Goal: Task Accomplishment & Management: Complete application form

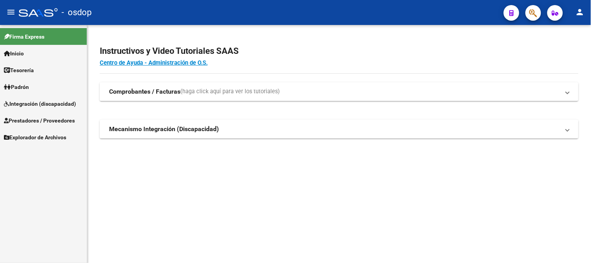
click at [28, 101] on span "Integración (discapacidad)" at bounding box center [40, 103] width 72 height 9
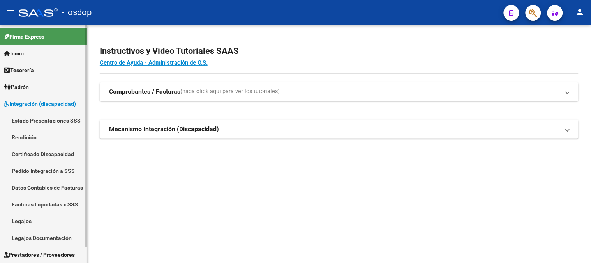
click at [53, 174] on link "Pedido Integración a SSS" at bounding box center [43, 170] width 87 height 17
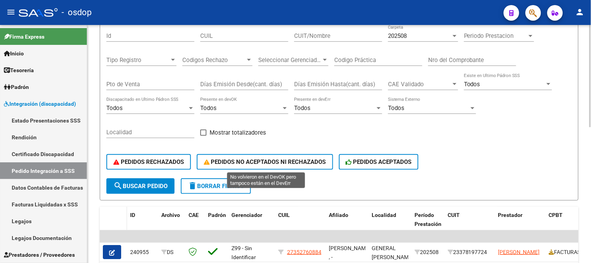
scroll to position [130, 0]
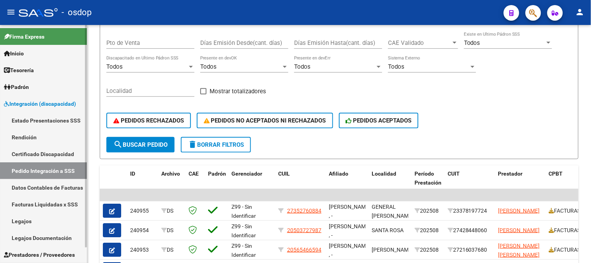
click at [49, 105] on span "Integración (discapacidad)" at bounding box center [40, 103] width 72 height 9
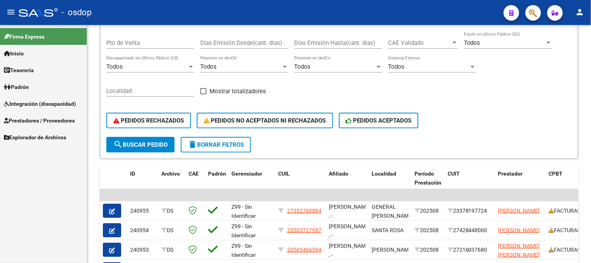
click at [23, 118] on span "Prestadores / Proveedores" at bounding box center [39, 120] width 71 height 9
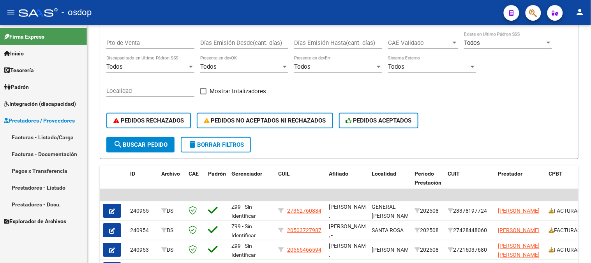
click at [60, 141] on link "Facturas - Listado/Carga" at bounding box center [43, 137] width 87 height 17
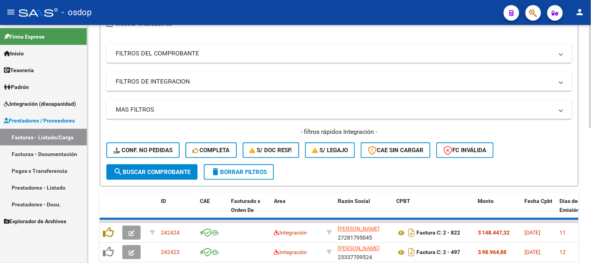
scroll to position [130, 0]
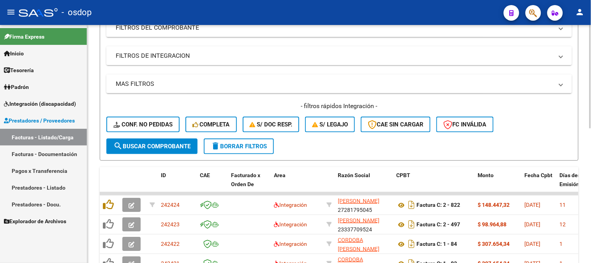
click at [187, 56] on mat-panel-title "FILTROS DE INTEGRACION" at bounding box center [335, 55] width 438 height 9
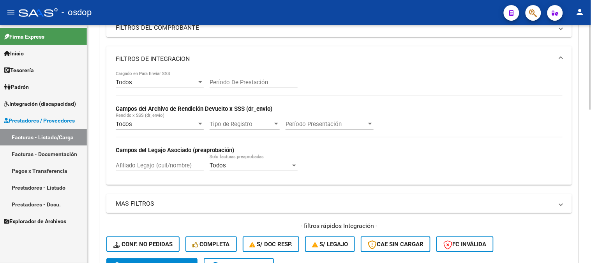
click at [167, 166] on input "Afiliado Legajo (cuil/nombre)" at bounding box center [160, 165] width 88 height 7
paste input "20565225228"
type input "20565225228"
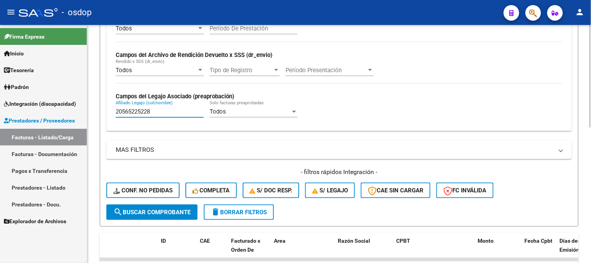
scroll to position [303, 0]
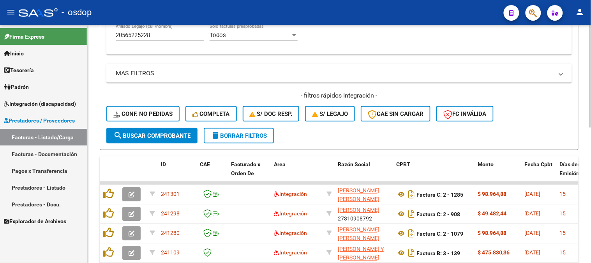
scroll to position [260, 0]
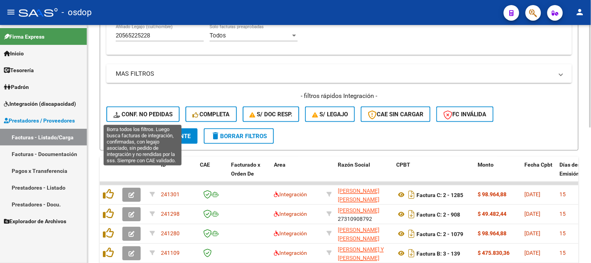
click at [148, 111] on span "Conf. no pedidas" at bounding box center [142, 114] width 59 height 7
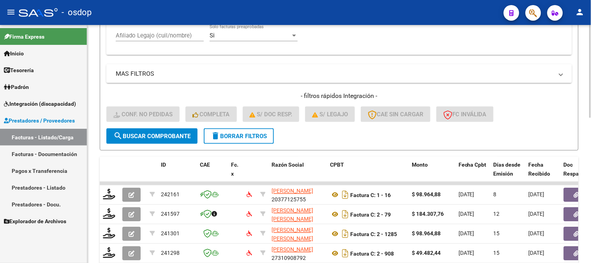
click at [171, 39] on input "Afiliado Legajo (cuil/nombre)" at bounding box center [160, 35] width 88 height 7
paste input "27240453814"
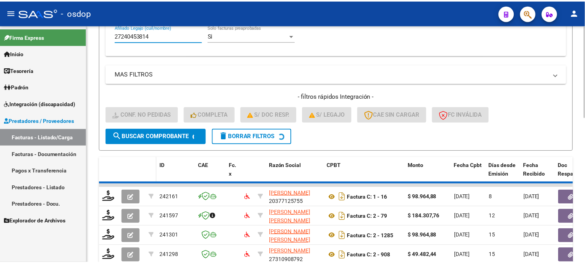
scroll to position [254, 0]
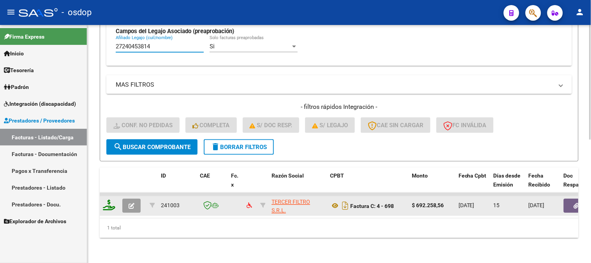
type input "27240453814"
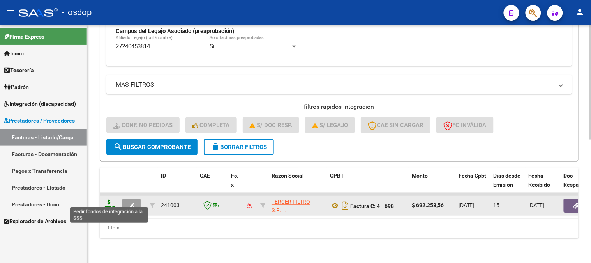
click at [111, 201] on icon at bounding box center [109, 205] width 12 height 11
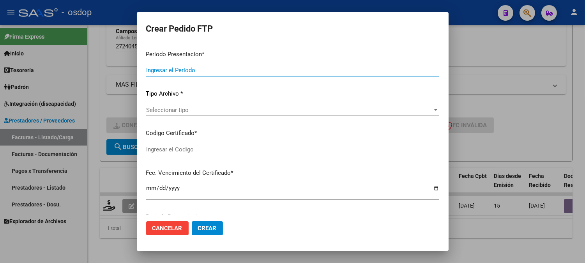
type input "202508"
type input "$ 692.258,56"
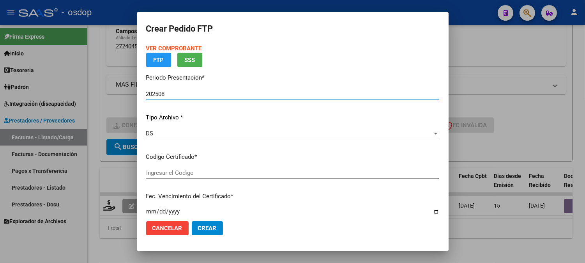
type input "499385422"
type input "2029-11-06"
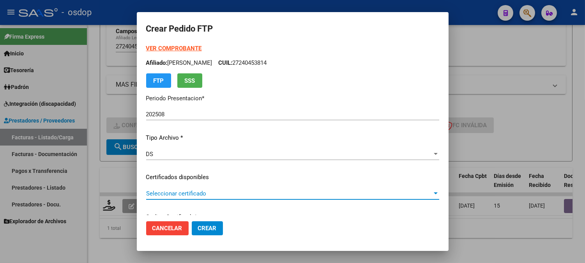
click at [185, 192] on span "Seleccionar certificado" at bounding box center [289, 193] width 286 height 7
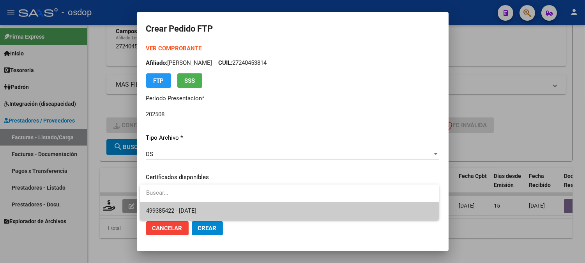
click at [188, 215] on span "499385422 - 2029-11-06" at bounding box center [289, 211] width 286 height 18
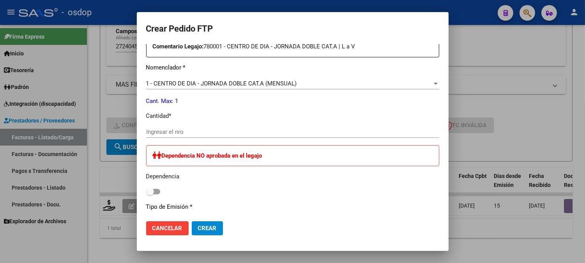
scroll to position [303, 0]
click at [203, 131] on input "Ingresar el nro" at bounding box center [292, 131] width 293 height 7
type input "1"
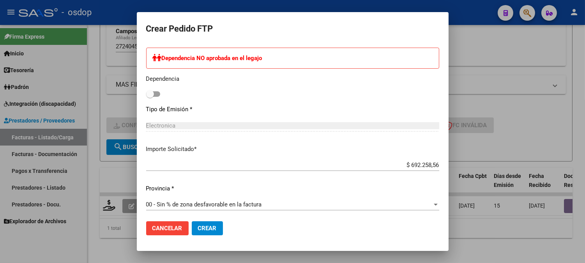
scroll to position [402, 0]
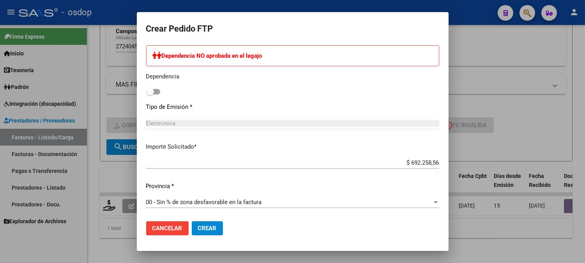
click at [201, 236] on mat-dialog-actions "Cancelar Crear" at bounding box center [292, 228] width 293 height 26
click at [202, 233] on button "Crear" at bounding box center [207, 228] width 31 height 14
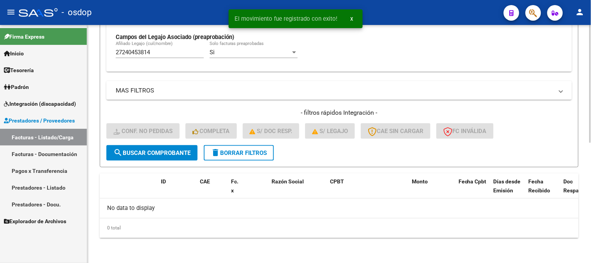
scroll to position [242, 0]
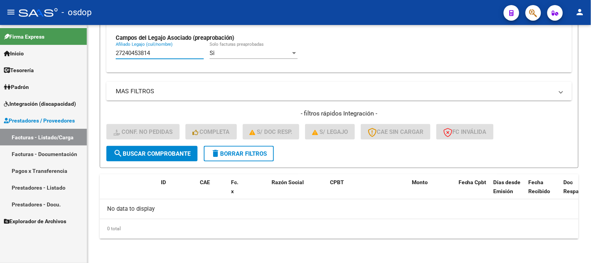
drag, startPoint x: 165, startPoint y: 54, endPoint x: 0, endPoint y: 69, distance: 165.6
click at [0, 72] on mat-sidenav-container "Firma Express Inicio Calendario SSS Instructivos Contacto OS Tesorería Extracto…" at bounding box center [295, 144] width 591 height 238
paste input "0565225228"
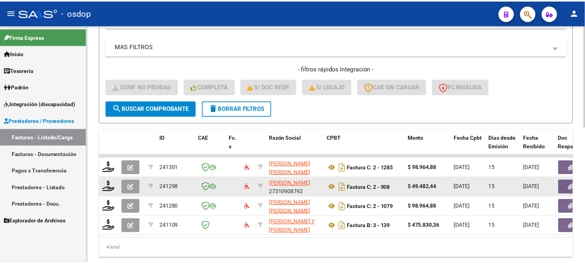
scroll to position [313, 0]
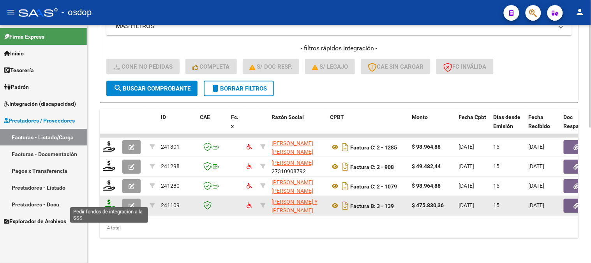
type input "20565225228"
click at [107, 200] on icon at bounding box center [109, 205] width 12 height 11
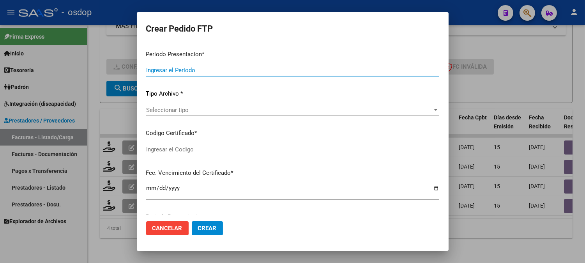
type input "202508"
type input "$ 475.830,36"
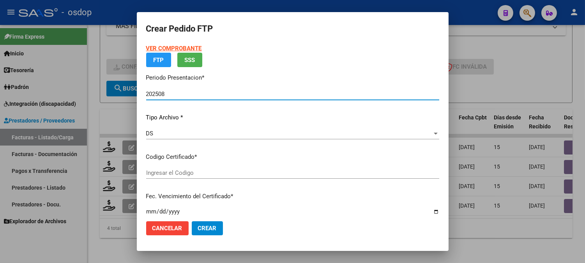
type input "7547681619"
type input "2025-10-26"
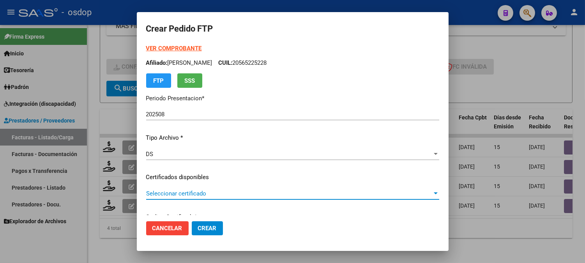
click at [247, 191] on span "Seleccionar certificado" at bounding box center [289, 193] width 286 height 7
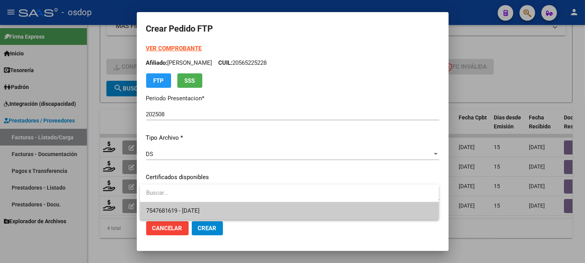
click at [265, 208] on span "7547681619 - 2025-10-26" at bounding box center [289, 211] width 286 height 18
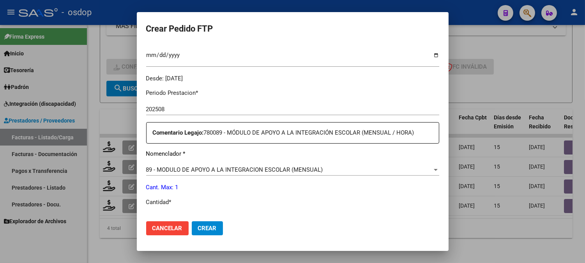
scroll to position [303, 0]
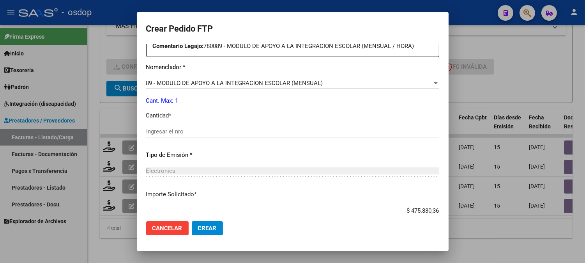
click at [231, 131] on input "Ingresar el nro" at bounding box center [292, 131] width 293 height 7
type input "1"
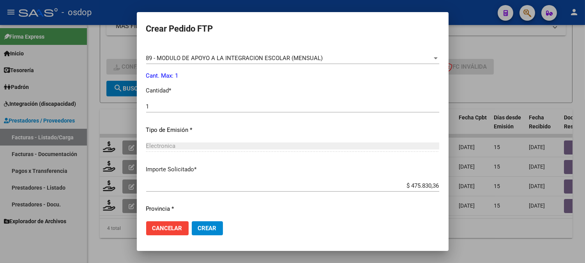
scroll to position [351, 0]
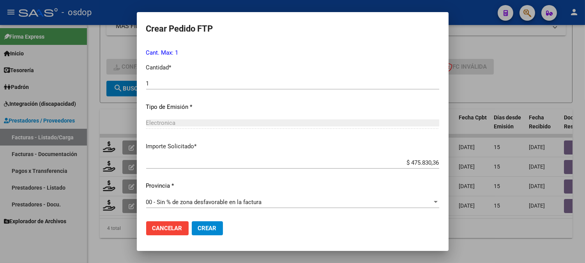
click at [201, 233] on button "Crear" at bounding box center [207, 228] width 31 height 14
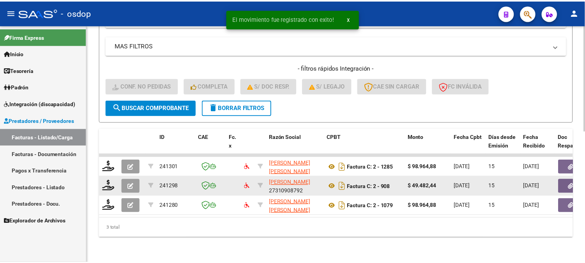
scroll to position [293, 0]
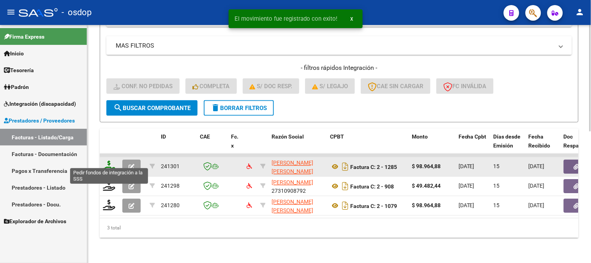
click at [114, 161] on icon at bounding box center [109, 166] width 12 height 11
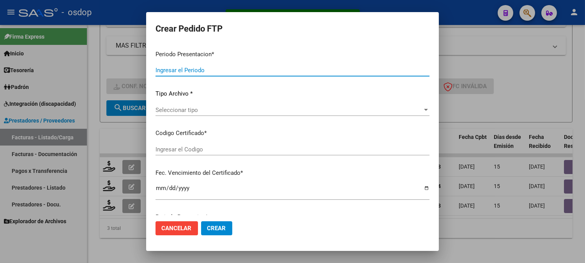
type input "202508"
type input "$ 98.964,88"
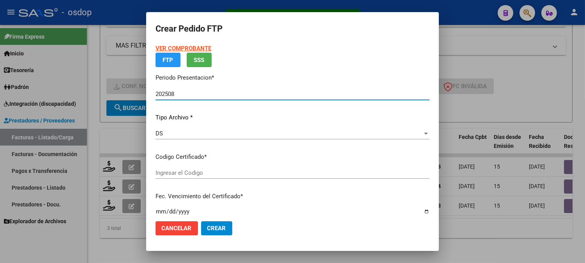
type input "7547681619"
type input "2025-10-26"
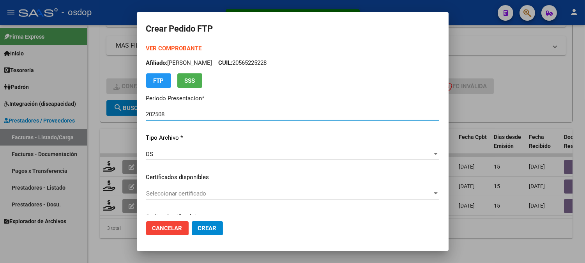
click at [247, 198] on div "Seleccionar certificado Seleccionar certificado" at bounding box center [292, 193] width 293 height 12
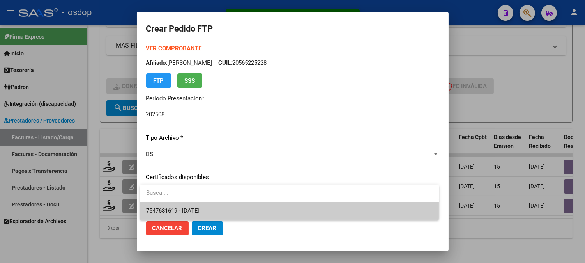
click at [250, 214] on span "7547681619 - 2025-10-26" at bounding box center [289, 211] width 286 height 18
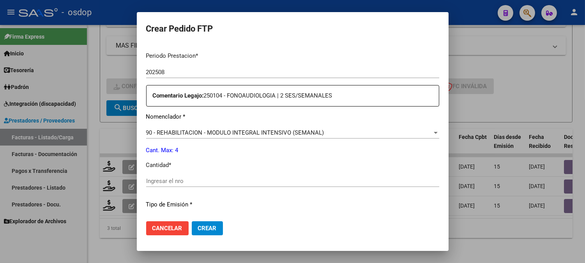
scroll to position [303, 0]
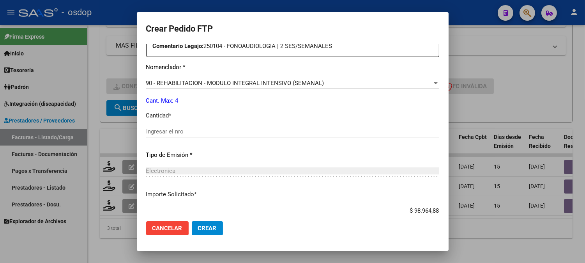
click at [217, 122] on div "Periodo Prestacion * 202508 Ingresar el Periodo Prestacion Comentario Legajo: 2…" at bounding box center [292, 129] width 293 height 267
click at [221, 134] on input "Ingresar el nro" at bounding box center [292, 131] width 293 height 7
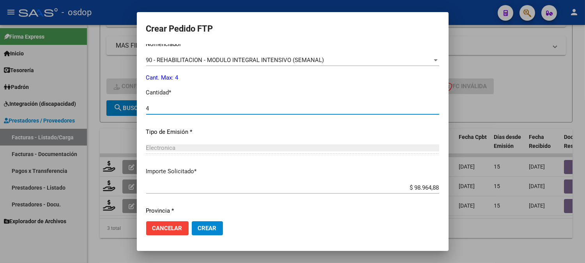
scroll to position [346, 0]
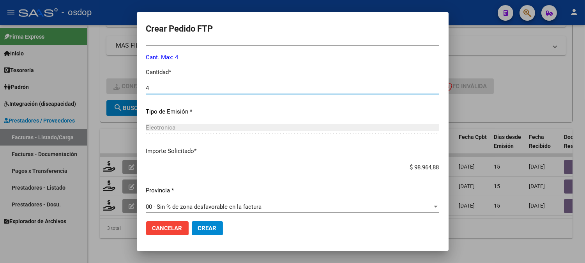
type input "4"
click at [203, 225] on button "Crear" at bounding box center [207, 228] width 31 height 14
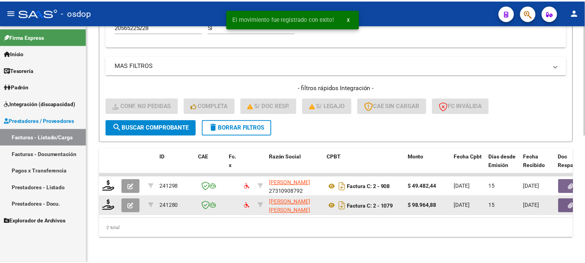
scroll to position [274, 0]
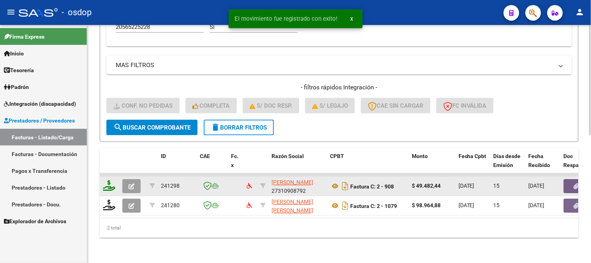
click at [106, 181] on icon at bounding box center [109, 185] width 12 height 11
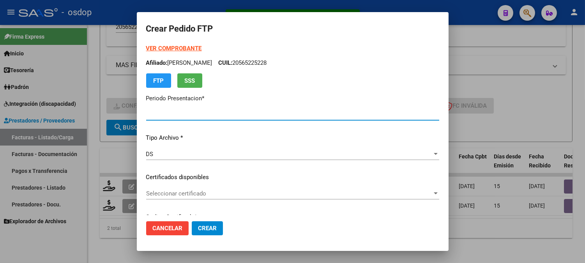
type input "202508"
type input "$ 49.482,44"
type input "7547681619"
type input "2025-10-26"
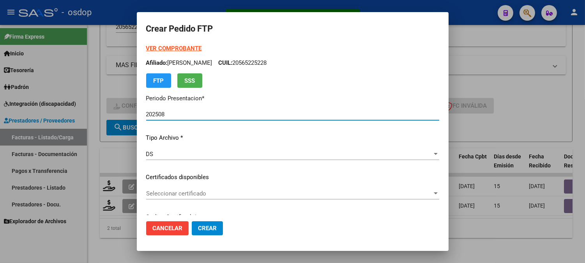
click at [202, 190] on span "Seleccionar certificado" at bounding box center [289, 193] width 286 height 7
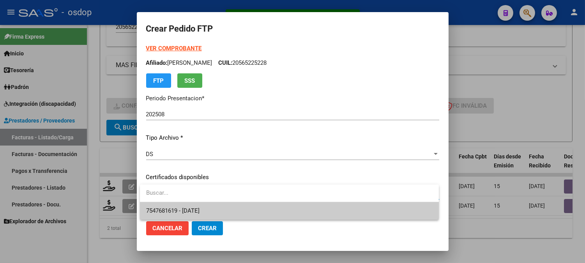
click at [222, 210] on span "7547681619 - 2025-10-26" at bounding box center [289, 211] width 286 height 18
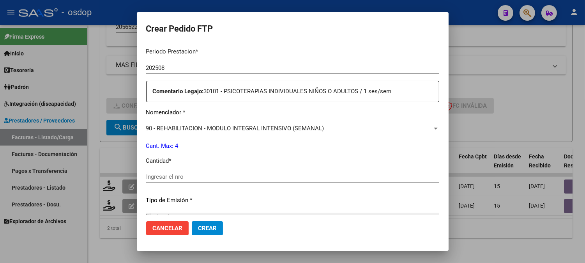
scroll to position [260, 0]
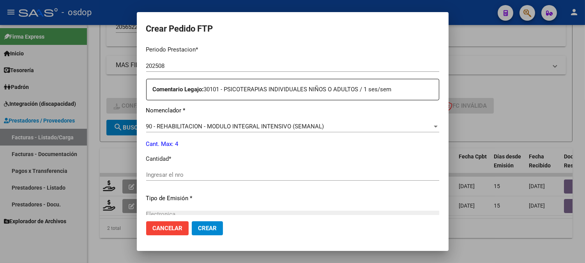
click at [205, 176] on input "Ingresar el nro" at bounding box center [292, 174] width 293 height 7
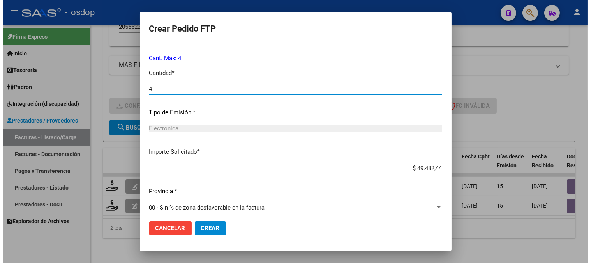
scroll to position [351, 0]
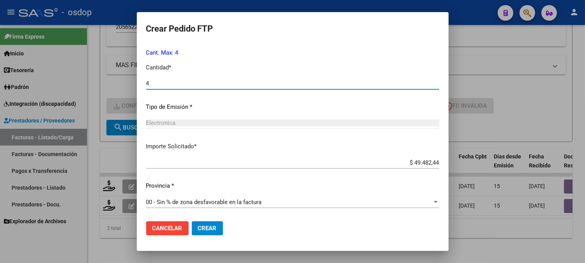
type input "4"
click at [211, 236] on mat-dialog-actions "Cancelar Crear" at bounding box center [292, 228] width 293 height 26
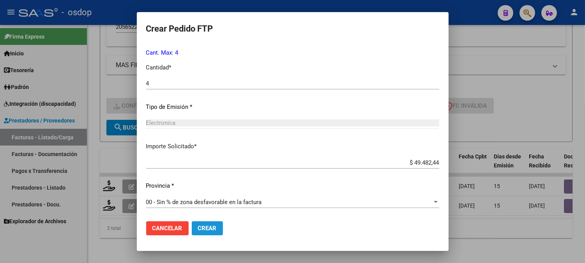
click at [211, 231] on span "Crear" at bounding box center [207, 227] width 19 height 7
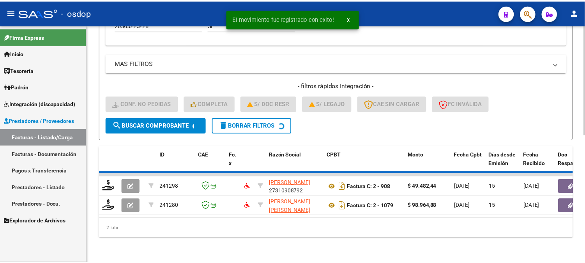
scroll to position [254, 0]
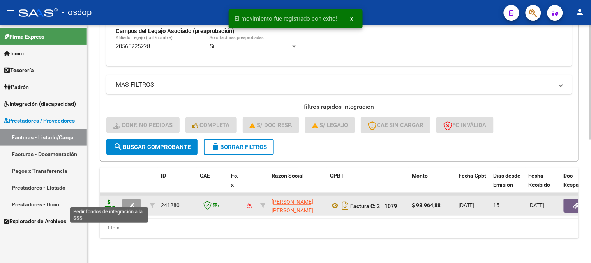
click at [109, 200] on icon at bounding box center [109, 205] width 12 height 11
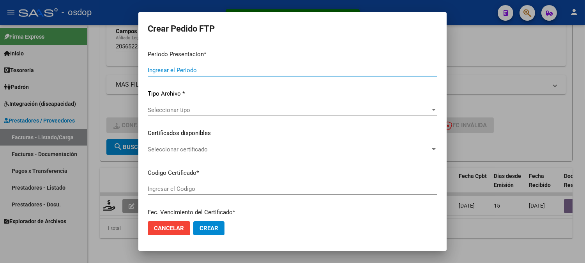
type input "202508"
type input "$ 98.964,88"
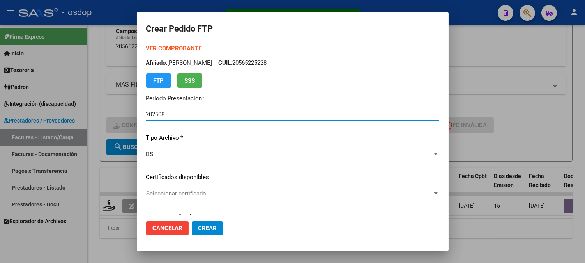
type input "7547681619"
type input "2025-10-26"
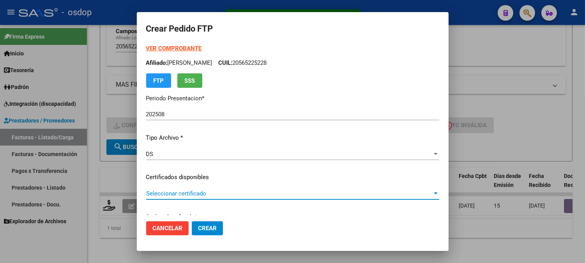
click at [196, 196] on span "Seleccionar certificado" at bounding box center [289, 193] width 286 height 7
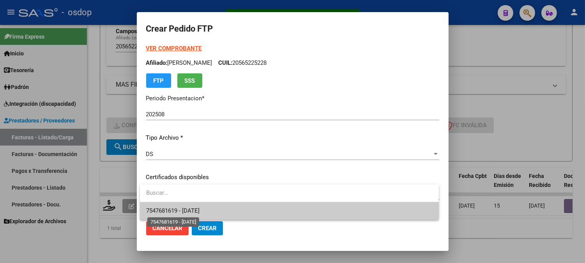
click at [200, 208] on span "7547681619 - 2025-10-26" at bounding box center [172, 210] width 53 height 7
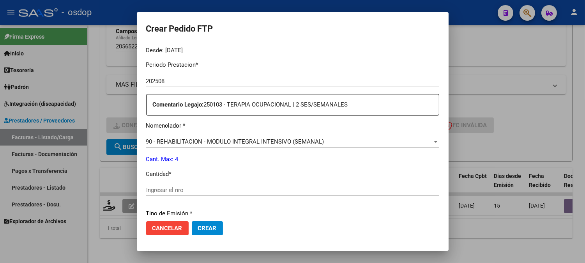
scroll to position [260, 0]
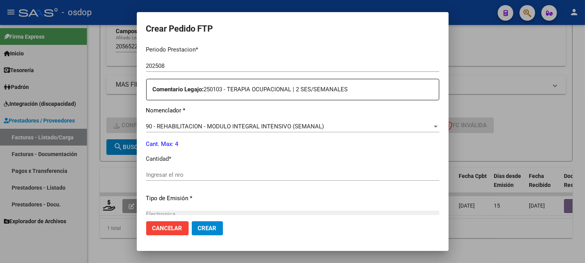
click at [194, 178] on div "Ingresar el nro" at bounding box center [292, 175] width 293 height 12
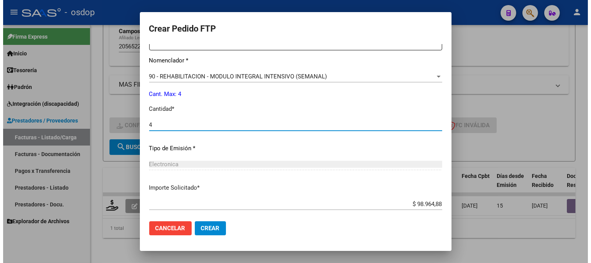
scroll to position [351, 0]
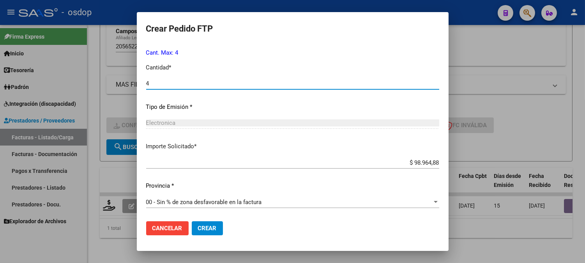
type input "4"
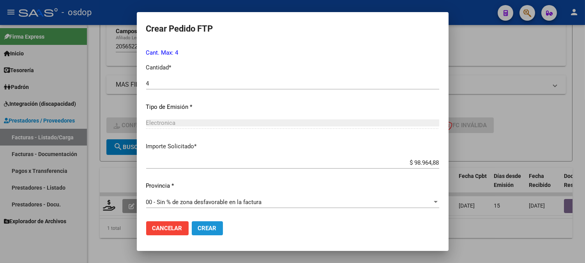
click at [221, 228] on button "Crear" at bounding box center [207, 228] width 31 height 14
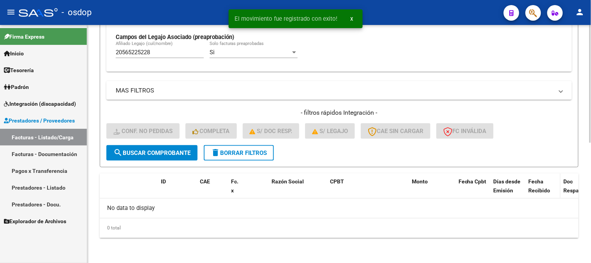
scroll to position [242, 0]
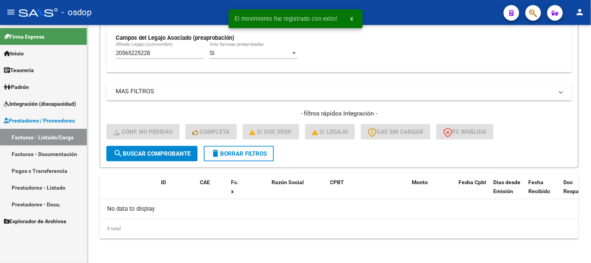
drag, startPoint x: 158, startPoint y: 55, endPoint x: 0, endPoint y: 38, distance: 158.3
click at [0, 41] on mat-sidenav-container "Firma Express Inicio Calendario SSS Instructivos Contacto OS Tesorería Extracto…" at bounding box center [295, 144] width 591 height 238
paste input "7574548565"
type input "27574548565"
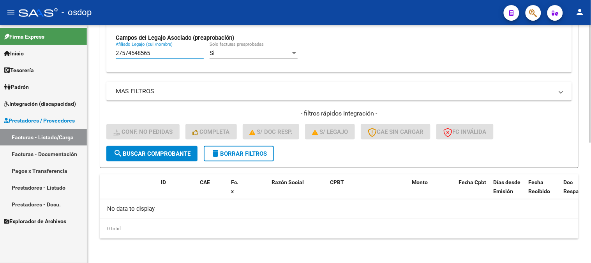
click at [125, 163] on form "Filtros Id Integración Area Seleccionar Gerenciador Seleccionar Gerenciador Si …" at bounding box center [339, 9] width 479 height 318
click at [129, 158] on button "search Buscar Comprobante" at bounding box center [151, 154] width 91 height 16
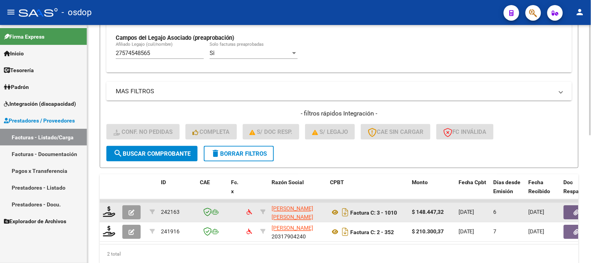
click at [106, 217] on div at bounding box center [109, 212] width 13 height 12
click at [109, 212] on icon at bounding box center [109, 211] width 12 height 11
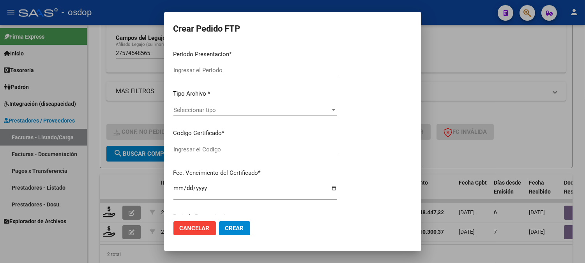
type input "202508"
type input "$ 148.447,32"
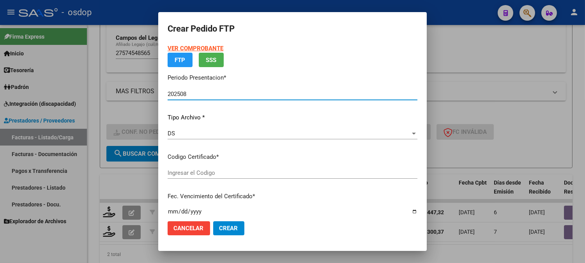
type input "8768010389"
type input "2029-10-03"
click at [226, 173] on span "Seleccionar certificado" at bounding box center [289, 172] width 243 height 7
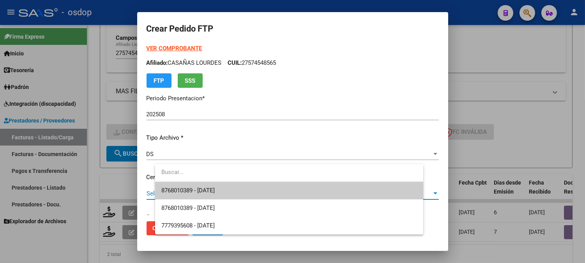
click at [232, 192] on span "8768010389 - 2029-10-03" at bounding box center [289, 191] width 256 height 18
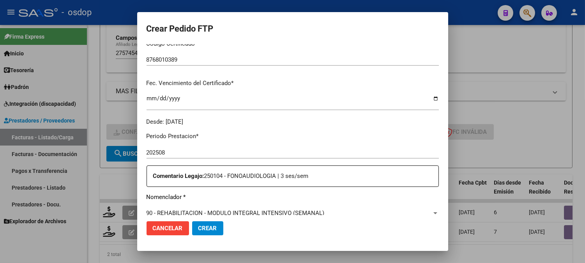
scroll to position [260, 0]
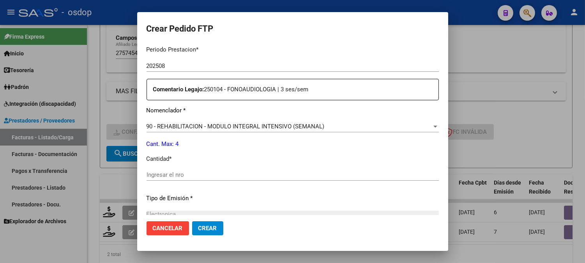
click at [208, 172] on input "Ingresar el nro" at bounding box center [293, 174] width 292 height 7
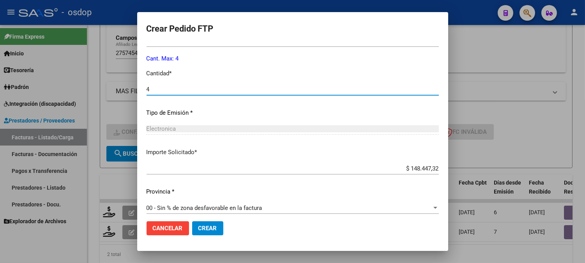
scroll to position [351, 0]
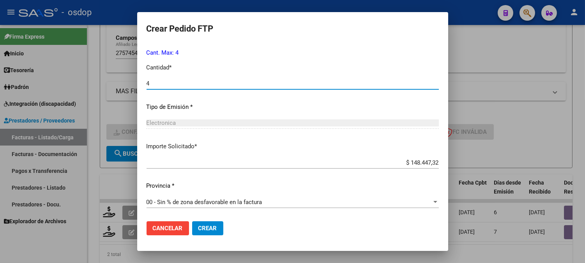
type input "4"
click at [217, 230] on button "Crear" at bounding box center [207, 228] width 31 height 14
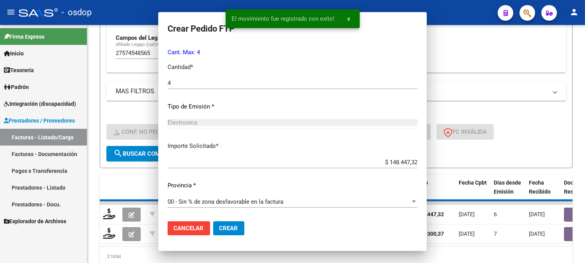
scroll to position [306, 0]
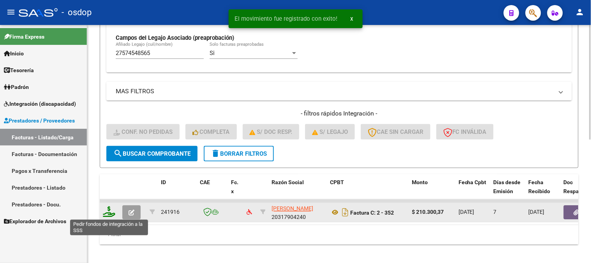
click at [104, 215] on icon at bounding box center [109, 211] width 12 height 11
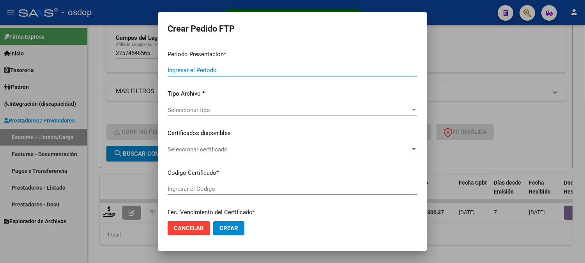
type input "202508"
type input "$ 210.300,37"
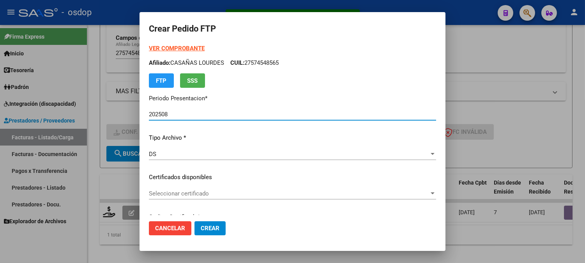
type input "8768010389"
type input "2029-10-03"
click at [182, 194] on span "Seleccionar certificado" at bounding box center [289, 193] width 280 height 7
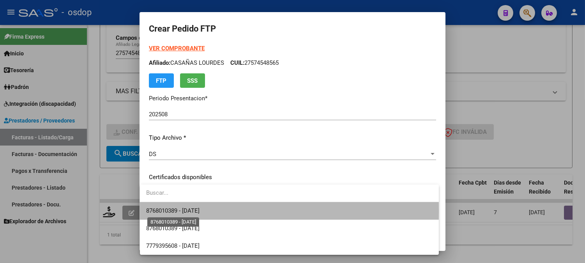
click at [194, 210] on span "8768010389 - 2029-10-03" at bounding box center [172, 210] width 53 height 7
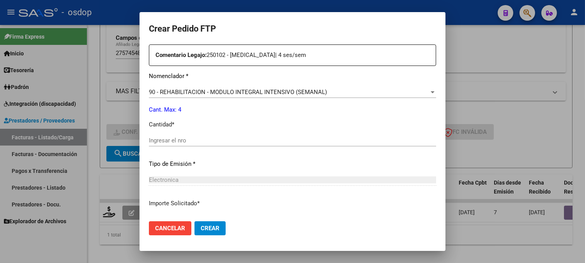
scroll to position [303, 0]
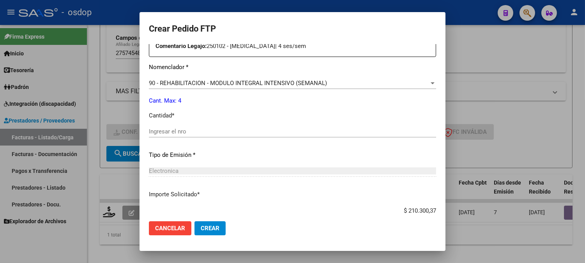
click at [200, 131] on input "Ingresar el nro" at bounding box center [292, 131] width 287 height 7
type input "7"
type input "4"
click at [201, 143] on div "4 Ingresar el nro" at bounding box center [292, 134] width 287 height 19
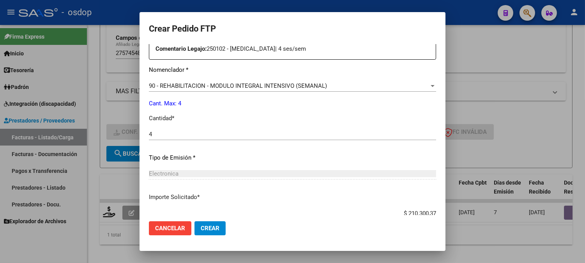
scroll to position [351, 0]
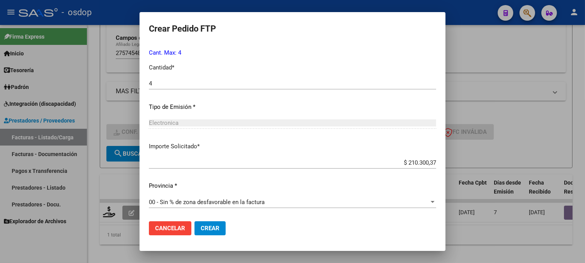
click at [219, 225] on button "Crear" at bounding box center [209, 228] width 31 height 14
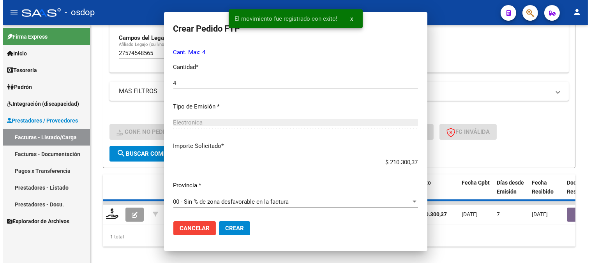
scroll to position [0, 0]
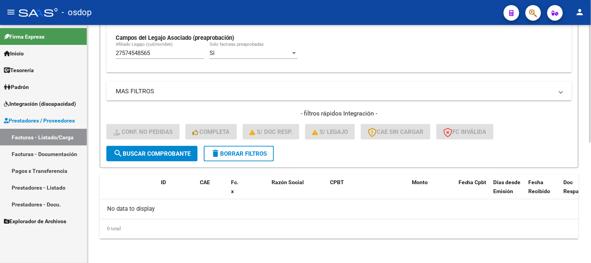
click at [161, 150] on span "search Buscar Comprobante" at bounding box center [151, 153] width 77 height 7
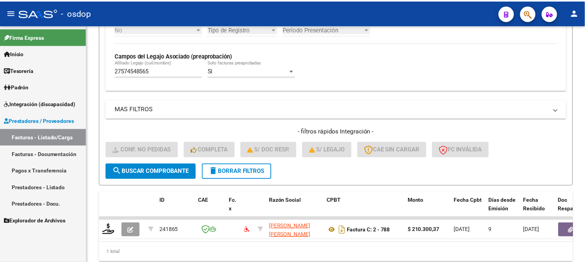
scroll to position [242, 0]
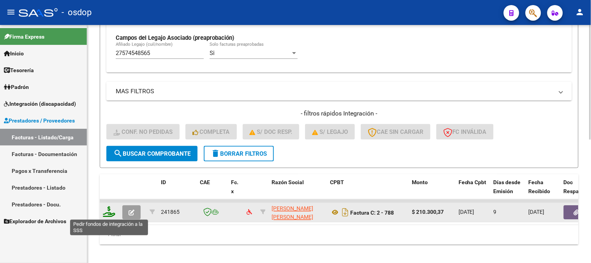
click at [113, 216] on icon at bounding box center [109, 211] width 12 height 11
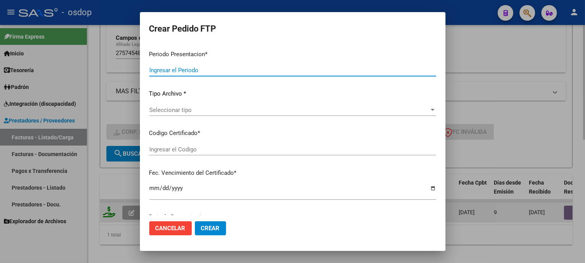
type input "202508"
type input "$ 210.300,37"
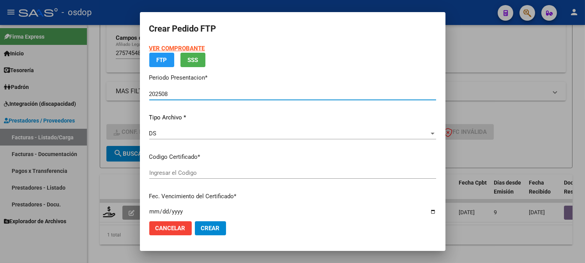
type input "8768010389"
type input "2029-10-03"
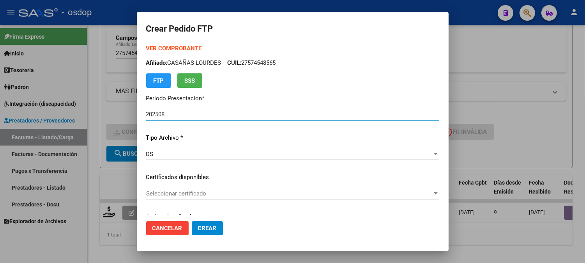
click at [203, 169] on div "VER COMPROBANTE ARCA Padrón Afiliado: CASAÑAS LOURDES CUIL: 27574548565 FTP SSS…" at bounding box center [292, 171] width 293 height 255
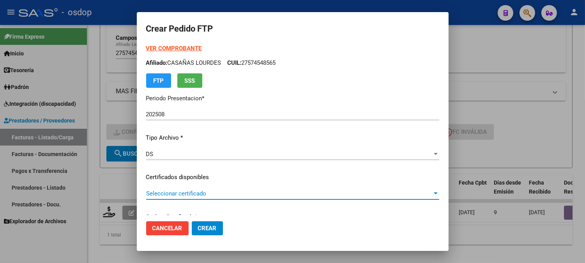
click at [201, 192] on span "Seleccionar certificado" at bounding box center [289, 193] width 286 height 7
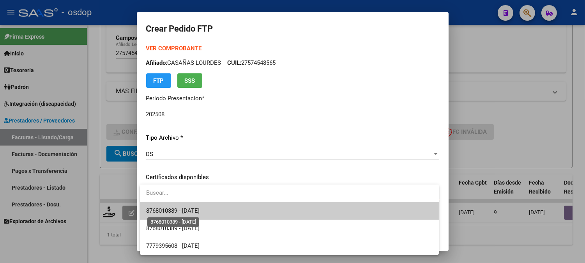
click at [200, 212] on span "8768010389 - 2029-10-03" at bounding box center [172, 210] width 53 height 7
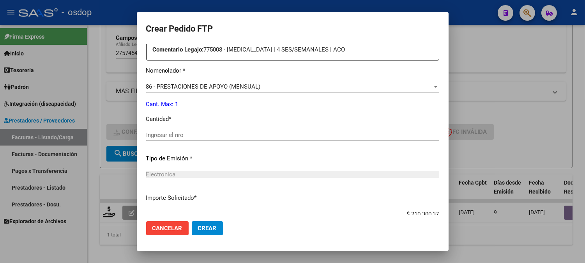
scroll to position [303, 0]
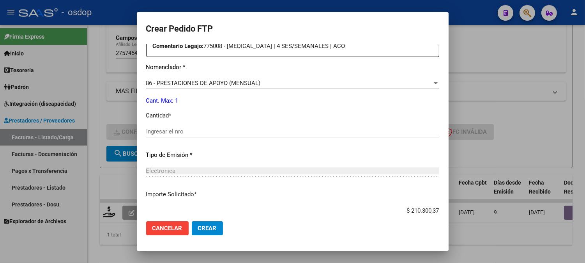
click at [184, 133] on input "Ingresar el nro" at bounding box center [292, 131] width 293 height 7
type input "1"
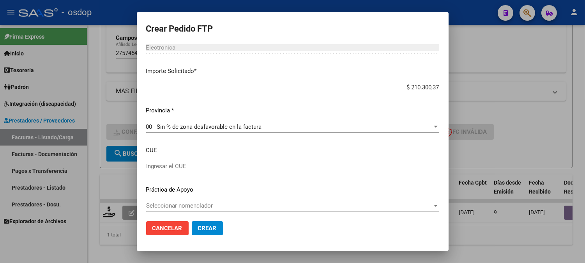
scroll to position [429, 0]
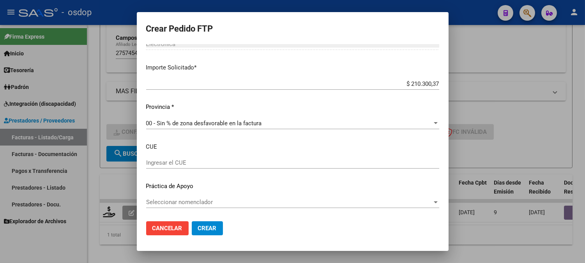
click at [198, 225] on span "Crear" at bounding box center [207, 227] width 19 height 7
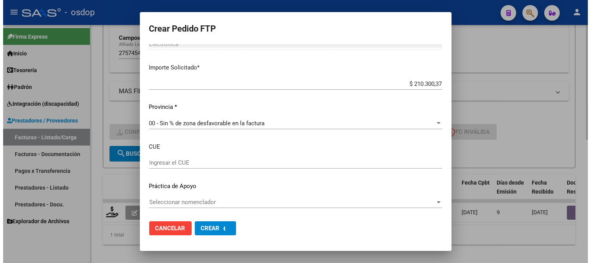
scroll to position [0, 0]
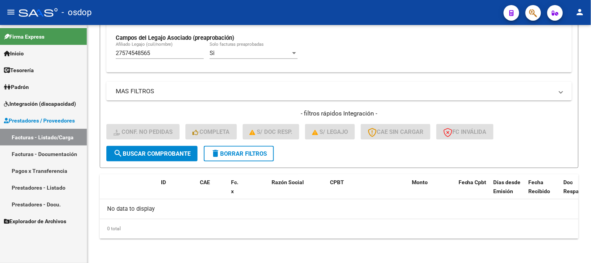
drag, startPoint x: 175, startPoint y: 53, endPoint x: 63, endPoint y: 34, distance: 114.3
click at [68, 35] on mat-sidenav-container "Firma Express Inicio Calendario SSS Instructivos Contacto OS Tesorería Extracto…" at bounding box center [295, 144] width 591 height 238
paste input "27438448352"
click at [120, 55] on input "V27438448352" at bounding box center [160, 52] width 88 height 7
type input "27438448352"
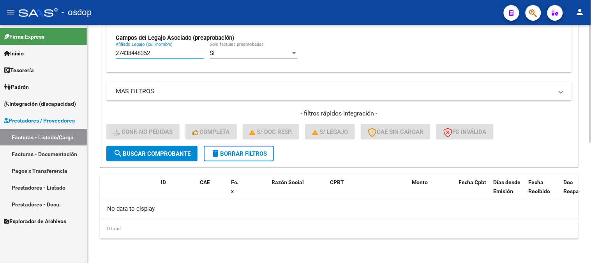
click at [156, 56] on input "27438448352" at bounding box center [160, 52] width 88 height 7
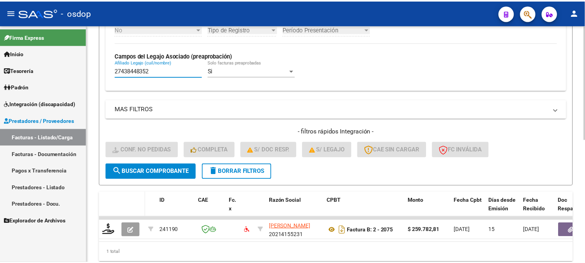
scroll to position [242, 0]
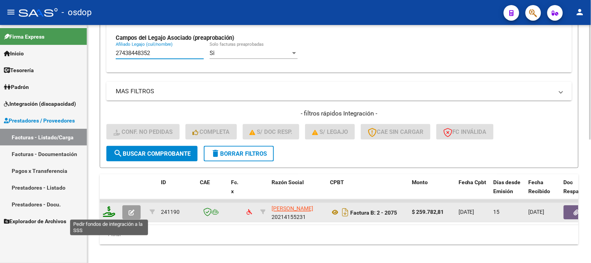
click at [108, 213] on icon at bounding box center [109, 211] width 12 height 11
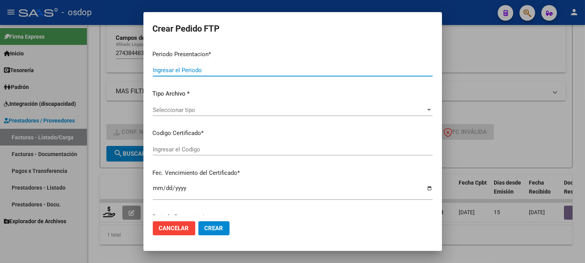
type input "202508"
type input "$ 259.782,81"
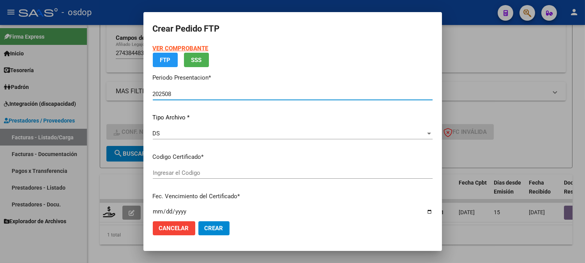
type input "1474229706"
type input "2029-12-26"
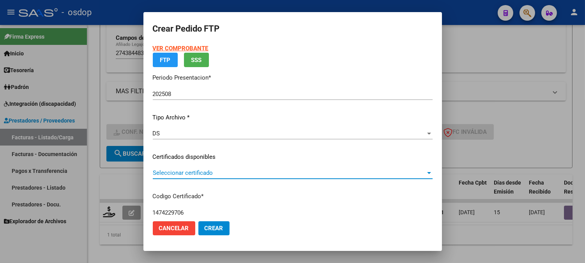
click at [212, 173] on span "Seleccionar certificado" at bounding box center [289, 172] width 273 height 7
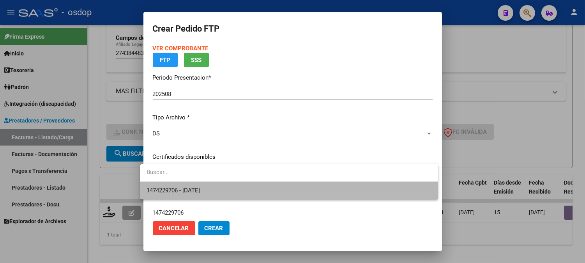
click at [219, 182] on span "1474229706 - 2029-12-26" at bounding box center [289, 191] width 285 height 18
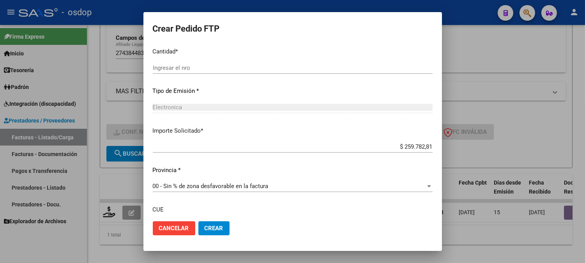
click at [196, 81] on div "Periodo Prestacion * 202508 Ingresar el Periodo Prestacion Comentario Legajo: 2…" at bounding box center [293, 106] width 280 height 346
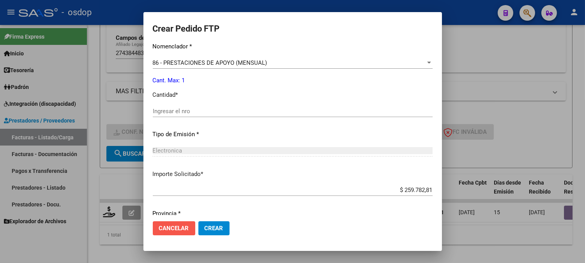
click at [176, 231] on span "Cancelar" at bounding box center [174, 227] width 30 height 7
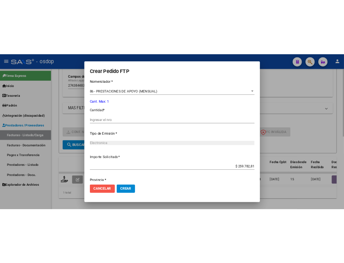
scroll to position [0, 0]
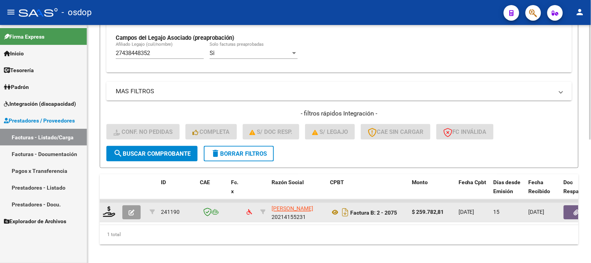
click at [132, 211] on icon "button" at bounding box center [132, 213] width 6 height 6
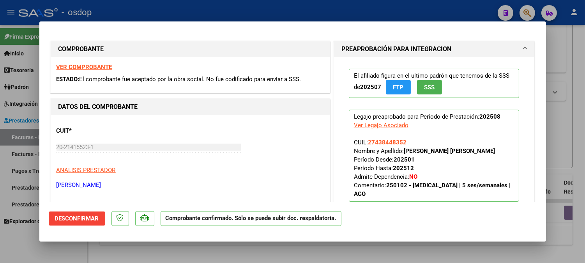
drag, startPoint x: 72, startPoint y: 229, endPoint x: 79, endPoint y: 218, distance: 12.6
click at [72, 229] on mat-dialog-actions "Desconfirmar Comprobante confirmado. Sólo se puede subir doc. respaldatoria." at bounding box center [293, 216] width 488 height 31
click at [79, 218] on span "Desconfirmar" at bounding box center [77, 218] width 44 height 7
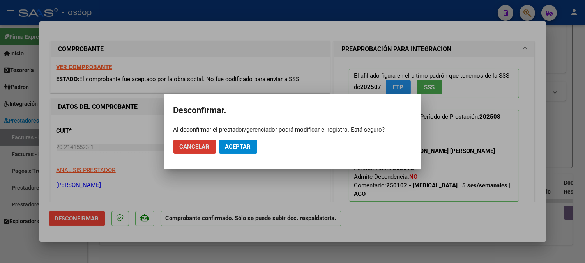
click at [230, 144] on span "Aceptar" at bounding box center [238, 146] width 26 height 7
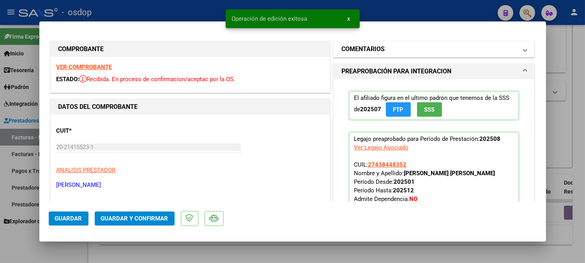
click at [418, 52] on mat-panel-title "COMENTARIOS" at bounding box center [429, 48] width 176 height 9
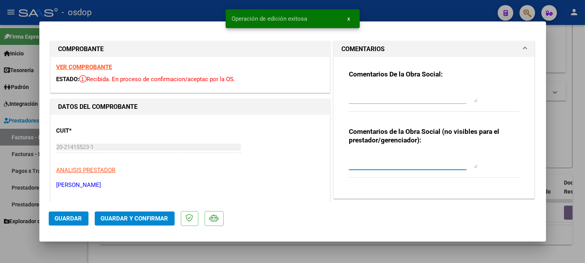
click at [380, 166] on textarea at bounding box center [413, 160] width 129 height 16
type textarea "A"
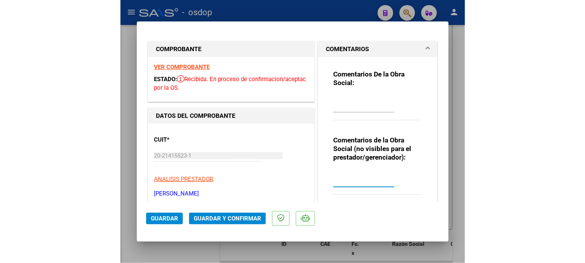
scroll to position [242, 0]
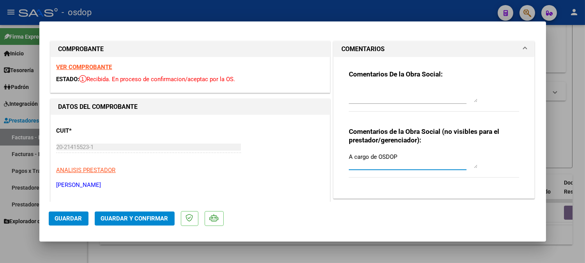
type textarea "A cargo de OSDOP"
click at [145, 206] on mat-dialog-actions "Guardar Guardar y Confirmar" at bounding box center [293, 216] width 488 height 31
click at [158, 214] on button "Guardar y Confirmar" at bounding box center [135, 218] width 80 height 14
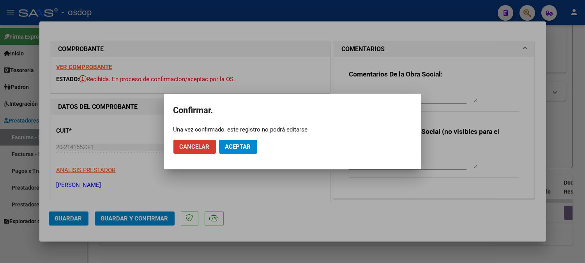
click at [244, 139] on mat-dialog-actions "Cancelar Aceptar" at bounding box center [292, 146] width 238 height 26
click at [246, 148] on span "Aceptar" at bounding box center [238, 146] width 26 height 7
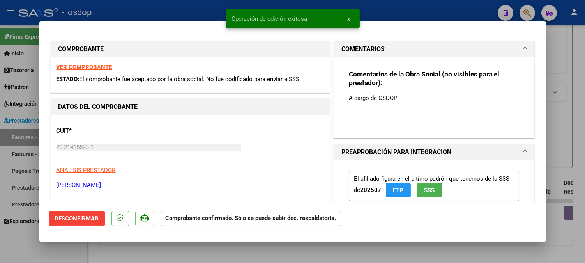
click at [223, 254] on div at bounding box center [292, 131] width 585 height 263
type input "$ 0,00"
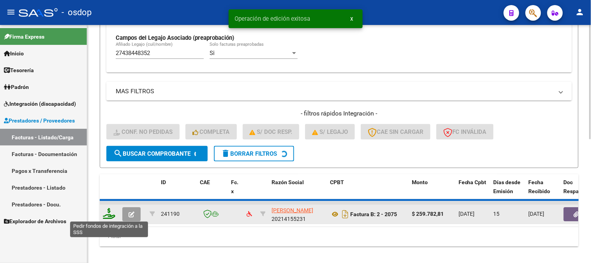
click at [110, 214] on icon at bounding box center [109, 213] width 12 height 11
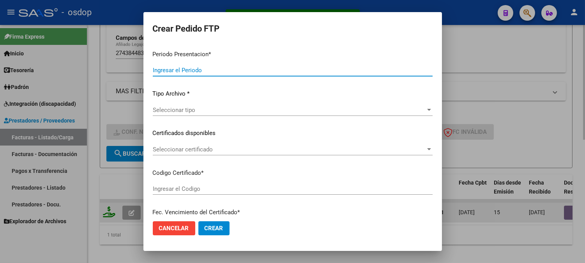
type input "202508"
type input "$ 259.782,81"
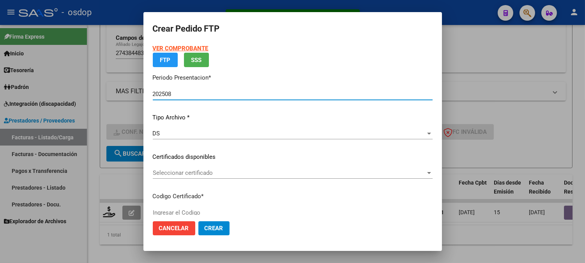
type input "1474229706"
type input "2029-12-26"
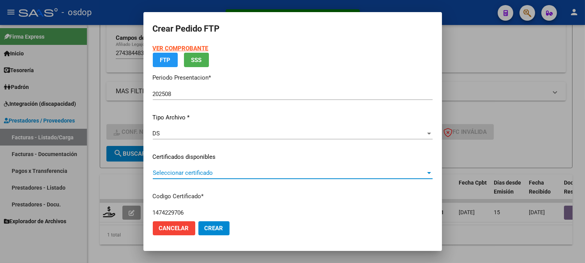
click at [224, 171] on span "Seleccionar certificado" at bounding box center [289, 172] width 273 height 7
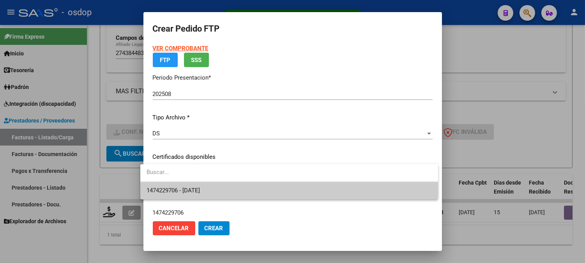
click at [240, 180] on input "dropdown search" at bounding box center [289, 172] width 298 height 18
click at [247, 188] on span "1474229706 - 2029-12-26" at bounding box center [289, 191] width 285 height 18
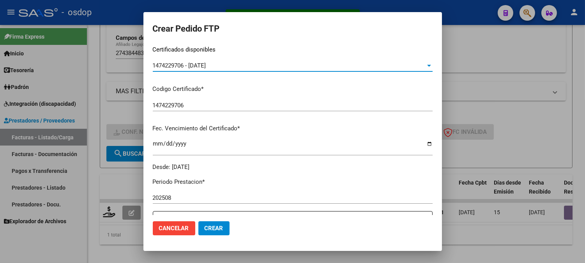
scroll to position [260, 0]
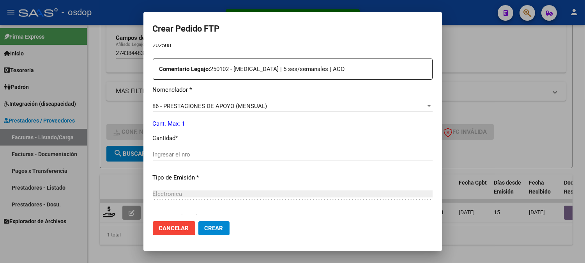
click at [224, 158] on div "Ingresar el nro" at bounding box center [293, 154] width 280 height 12
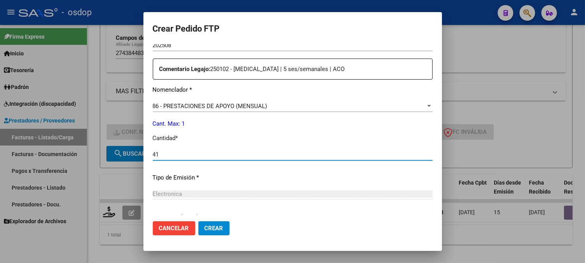
type input "4"
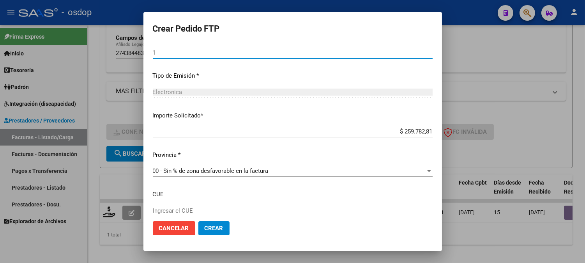
scroll to position [409, 0]
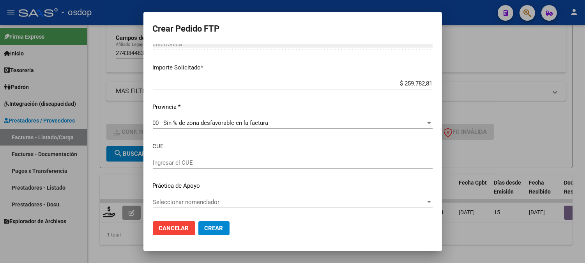
type input "1"
click at [217, 227] on button "Crear" at bounding box center [213, 228] width 31 height 14
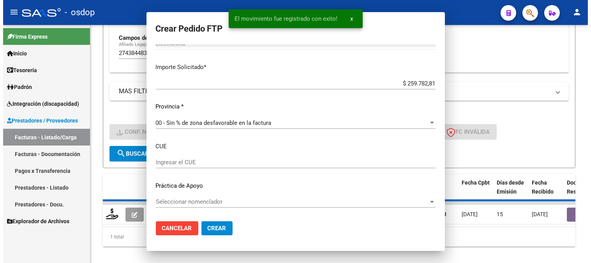
scroll to position [0, 0]
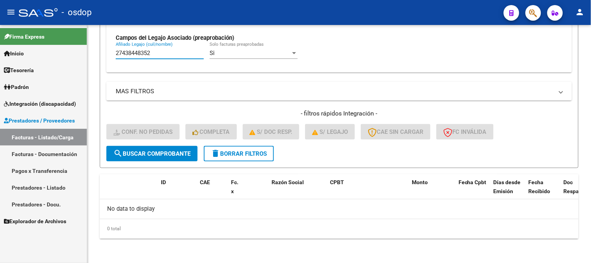
drag, startPoint x: 177, startPoint y: 53, endPoint x: 0, endPoint y: 44, distance: 176.7
click at [0, 54] on mat-sidenav-container "Firma Express Inicio Calendario SSS Instructivos Contacto OS Tesorería Extracto…" at bounding box center [295, 144] width 591 height 238
paste input "0566212324"
type input "20566212324"
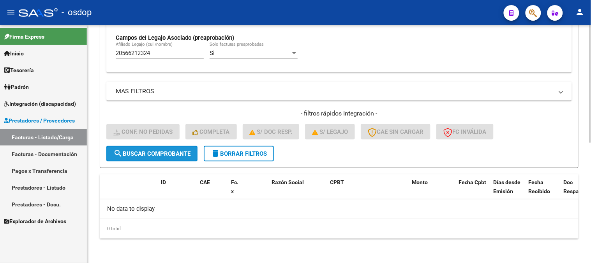
click at [176, 155] on span "search Buscar Comprobante" at bounding box center [151, 153] width 77 height 7
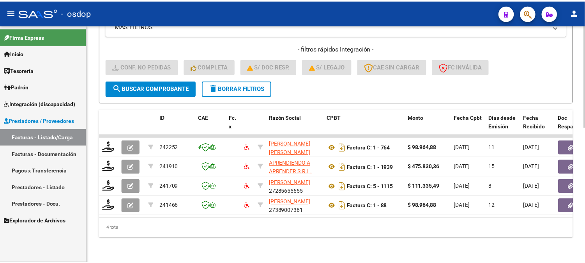
scroll to position [313, 0]
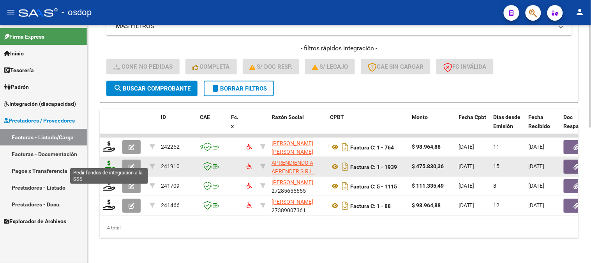
click at [106, 161] on icon at bounding box center [109, 166] width 12 height 11
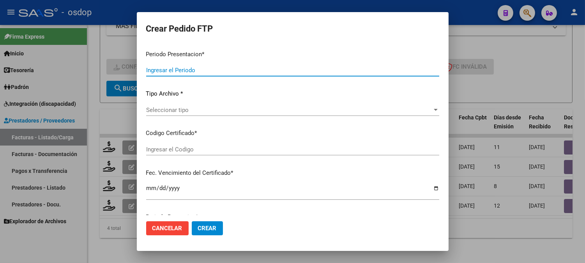
type input "202508"
type input "$ 475.830,36"
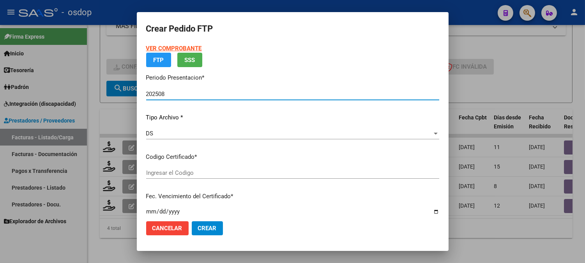
type input "7504707894"
type input "2029-04-26"
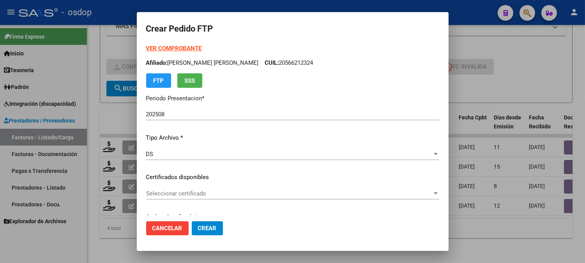
click at [191, 178] on p "Certificados disponibles" at bounding box center [292, 177] width 293 height 9
click at [199, 189] on div "Seleccionar certificado Seleccionar certificado" at bounding box center [292, 193] width 293 height 12
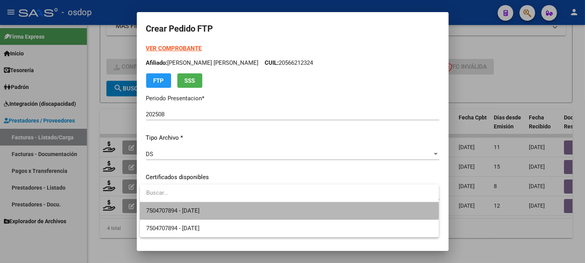
click at [213, 210] on span "7504707894 - 2029-04-26" at bounding box center [289, 211] width 286 height 18
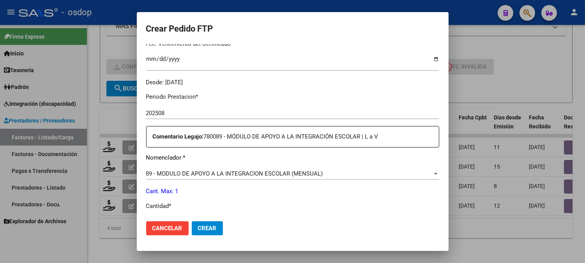
scroll to position [260, 0]
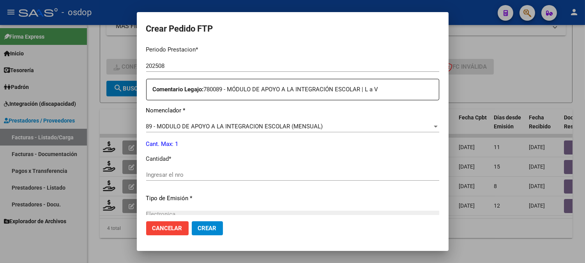
click at [217, 179] on div "Ingresar el nro" at bounding box center [292, 175] width 293 height 12
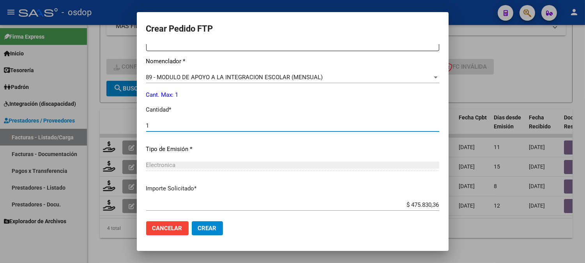
scroll to position [264, 0]
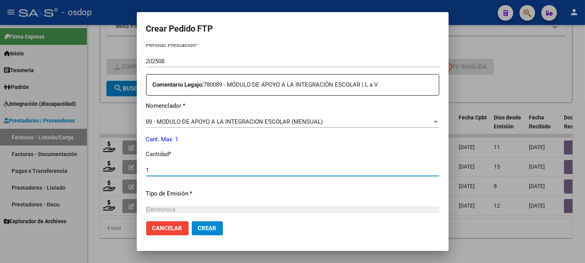
type input "1"
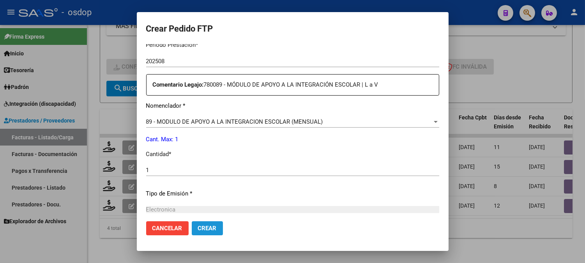
click at [203, 233] on button "Crear" at bounding box center [207, 228] width 31 height 14
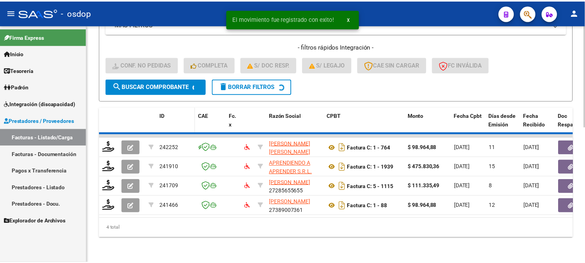
scroll to position [293, 0]
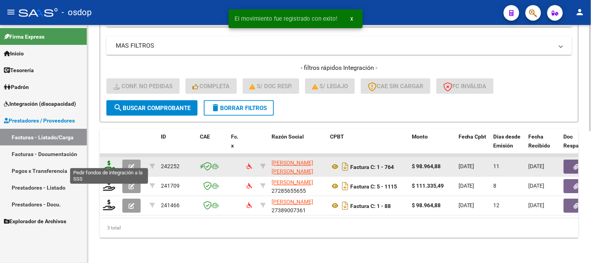
click at [104, 162] on icon at bounding box center [109, 166] width 12 height 11
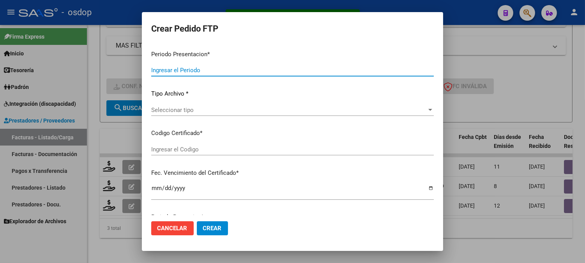
type input "202508"
type input "$ 98.964,88"
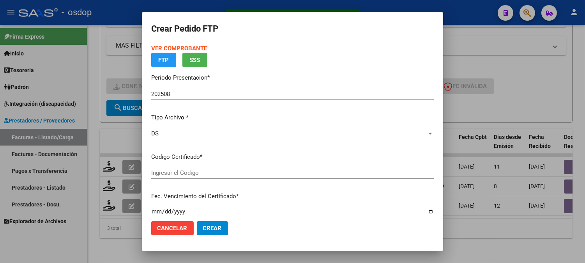
type input "7504707894"
type input "2029-04-26"
click at [208, 161] on p "Certificados disponibles" at bounding box center [292, 156] width 283 height 9
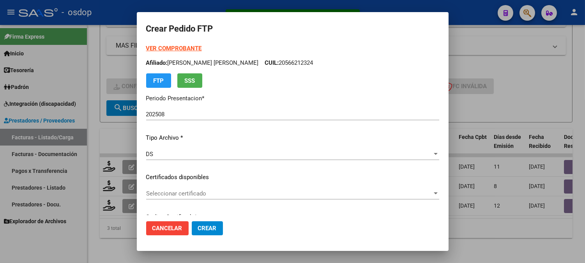
click at [205, 192] on span "Seleccionar certificado" at bounding box center [289, 193] width 286 height 7
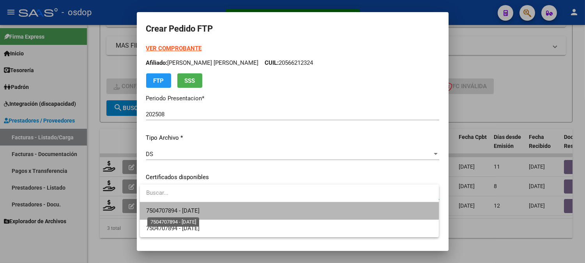
click at [200, 208] on span "7504707894 - 2029-04-26" at bounding box center [172, 210] width 53 height 7
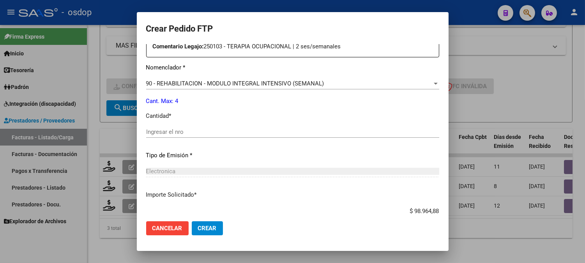
scroll to position [303, 0]
click at [235, 121] on div "Periodo Prestacion * 202508 Ingresar el Periodo Prestacion Comentario Legajo: 2…" at bounding box center [292, 129] width 293 height 267
click at [239, 129] on input "Ingresar el nro" at bounding box center [292, 131] width 293 height 7
type input "4"
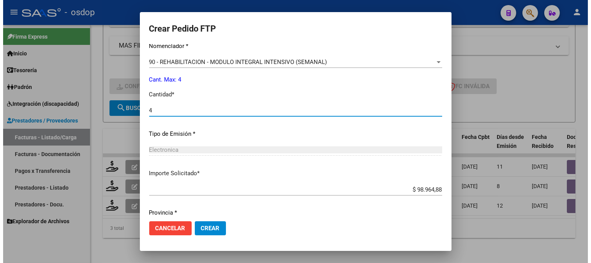
scroll to position [351, 0]
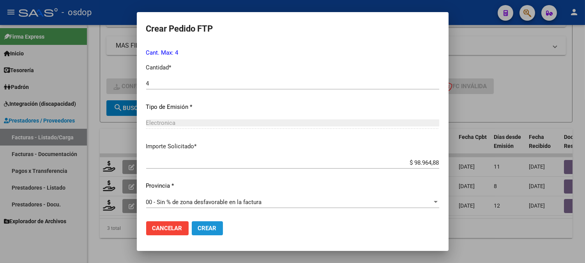
click at [214, 228] on span "Crear" at bounding box center [207, 227] width 19 height 7
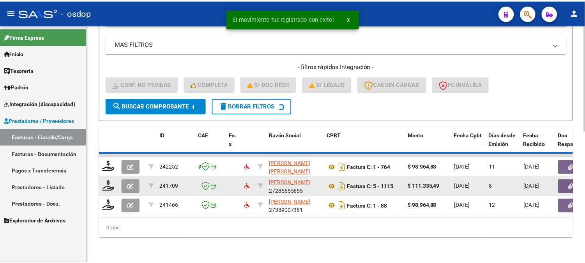
scroll to position [274, 0]
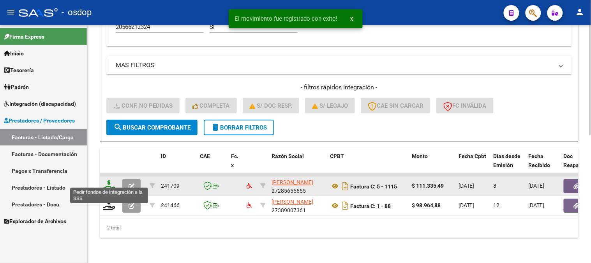
click at [113, 181] on icon at bounding box center [109, 185] width 12 height 11
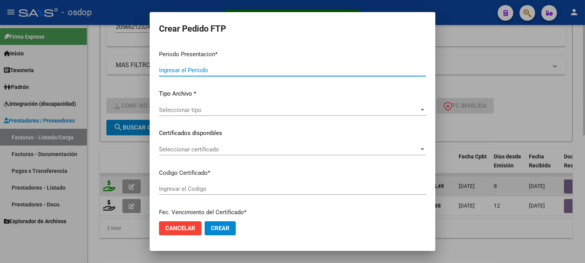
type input "202508"
type input "$ 111.335,49"
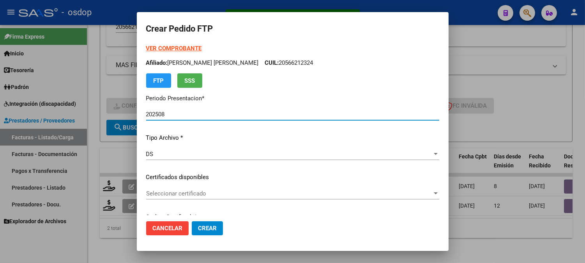
type input "7504707894"
type input "2029-04-26"
click at [245, 192] on span "Seleccionar certificado" at bounding box center [289, 193] width 286 height 7
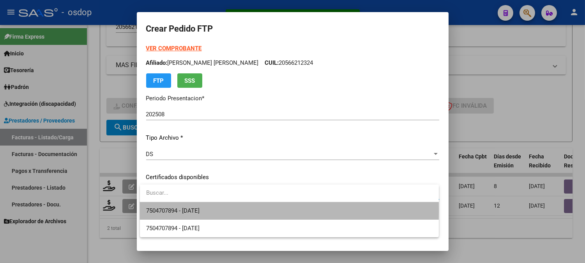
click at [227, 211] on span "7504707894 - 2029-04-26" at bounding box center [289, 211] width 286 height 18
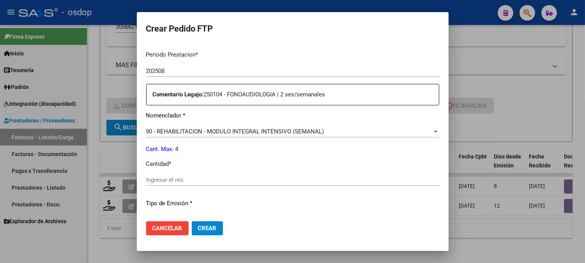
scroll to position [303, 0]
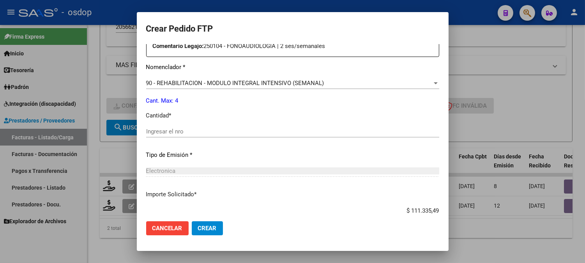
click at [255, 124] on div "Periodo Prestacion * 202508 Ingresar el Periodo Prestacion Comentario Legajo: 2…" at bounding box center [292, 129] width 293 height 267
click at [270, 126] on div "Ingresar el nro" at bounding box center [292, 131] width 293 height 12
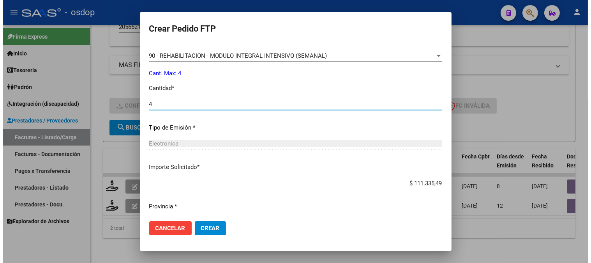
scroll to position [351, 0]
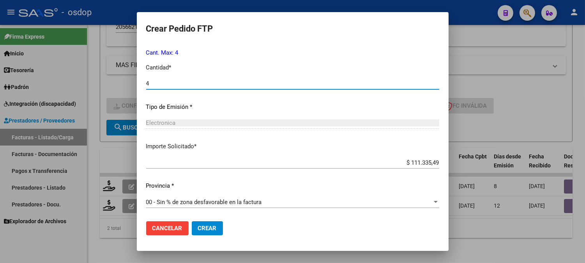
type input "4"
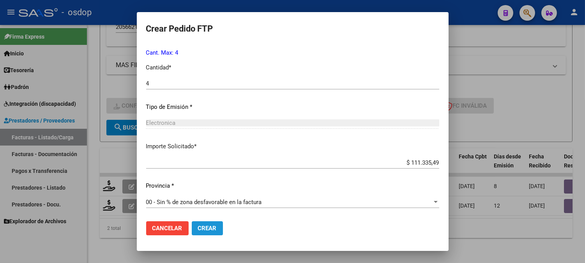
click at [211, 228] on span "Crear" at bounding box center [207, 227] width 19 height 7
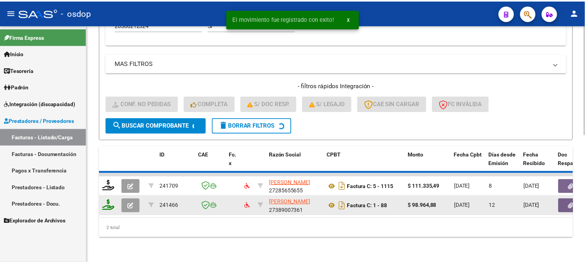
scroll to position [254, 0]
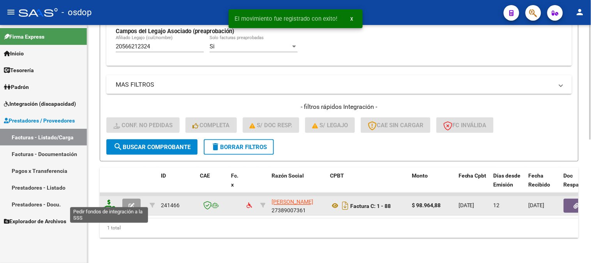
click at [106, 201] on icon at bounding box center [109, 205] width 12 height 11
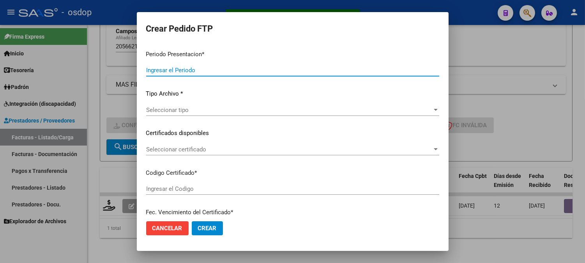
type input "202508"
type input "$ 98.964,88"
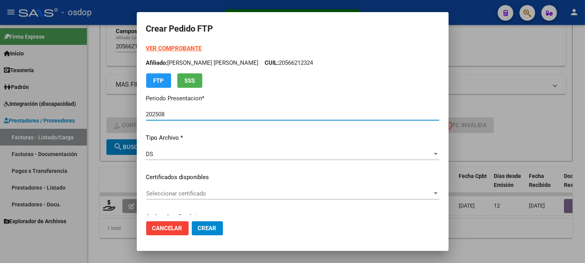
type input "7504707894"
type input "2029-04-26"
click at [201, 197] on div "Seleccionar certificado Seleccionar certificado" at bounding box center [292, 193] width 293 height 12
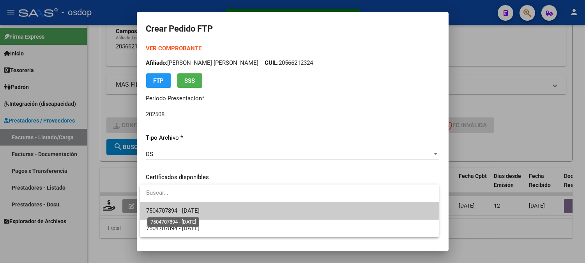
click at [201, 215] on span "7504707894 - 2029-04-26" at bounding box center [289, 211] width 286 height 18
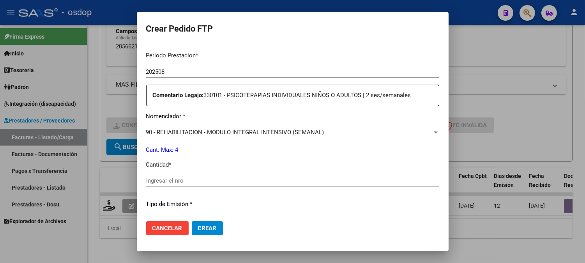
scroll to position [303, 0]
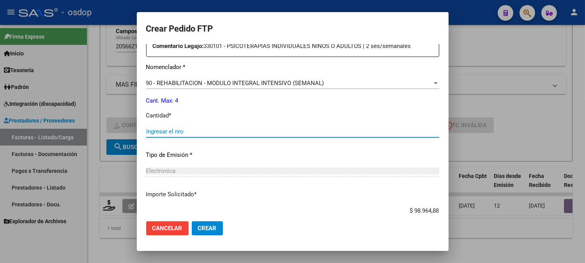
click at [205, 133] on input "Ingresar el nro" at bounding box center [292, 131] width 293 height 7
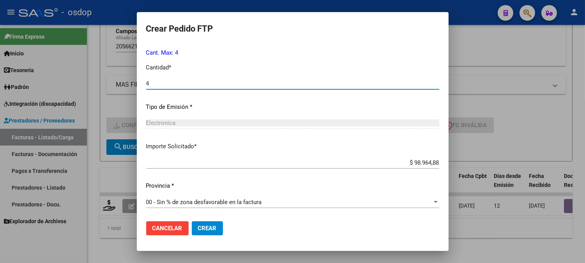
type input "4"
click at [206, 224] on button "Crear" at bounding box center [207, 228] width 31 height 14
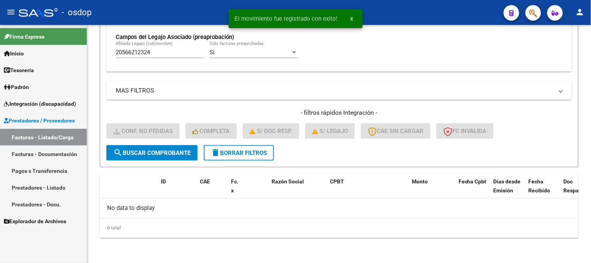
scroll to position [242, 0]
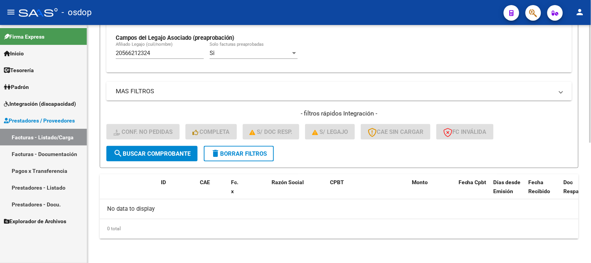
drag, startPoint x: 168, startPoint y: 51, endPoint x: 175, endPoint y: 48, distance: 8.0
click at [170, 49] on div "20566212324 Afiliado Legajo (cuil/nombre)" at bounding box center [160, 50] width 88 height 17
drag, startPoint x: 166, startPoint y: 51, endPoint x: 0, endPoint y: 55, distance: 166.0
click at [0, 55] on mat-sidenav-container "Firma Express Inicio Calendario SSS Instructivos Contacto OS Tesorería Extracto…" at bounding box center [295, 144] width 591 height 238
paste input "414047689"
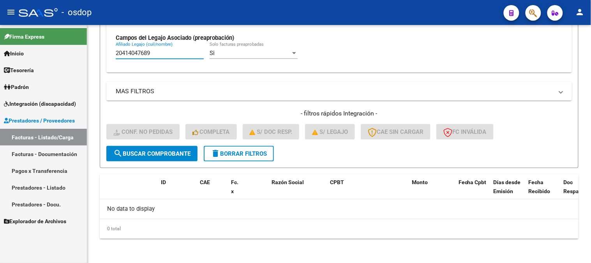
type input "20414047689"
click at [129, 151] on span "search Buscar Comprobante" at bounding box center [151, 153] width 77 height 7
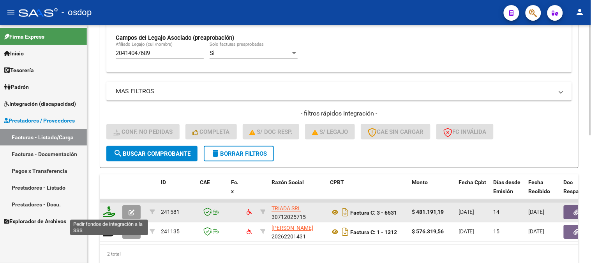
click at [104, 215] on icon at bounding box center [109, 211] width 12 height 11
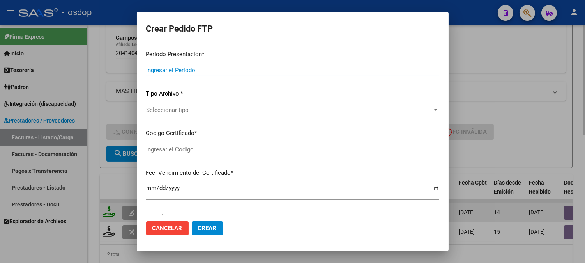
type input "202508"
type input "$ 481.191,19"
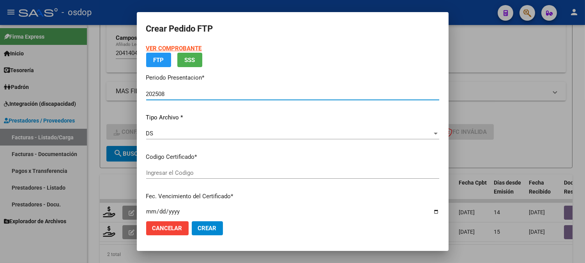
type input "8515966101"
type input "2034-09-10"
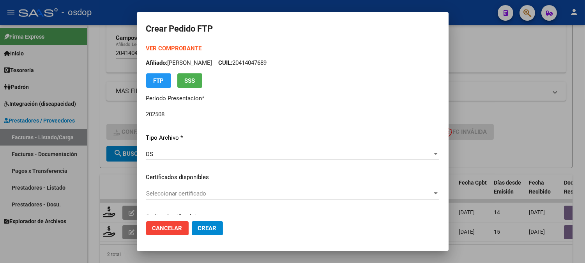
click at [216, 186] on div "VER COMPROBANTE ARCA Padrón Afiliado: CATTANEO ELVIO CUIL: 20414047689 FTP SSS …" at bounding box center [292, 171] width 293 height 255
click at [207, 197] on div "Seleccionar certificado Seleccionar certificado" at bounding box center [292, 193] width 293 height 12
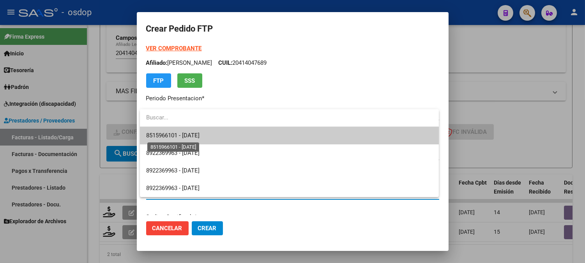
click at [200, 134] on span "8515966101 - 2034-09-10" at bounding box center [172, 135] width 53 height 7
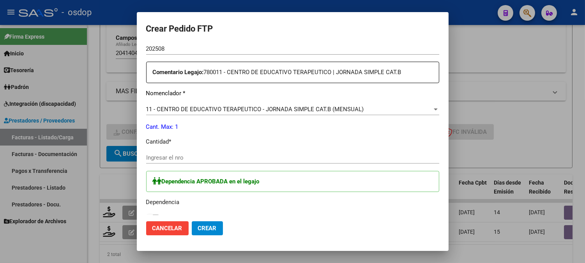
scroll to position [346, 0]
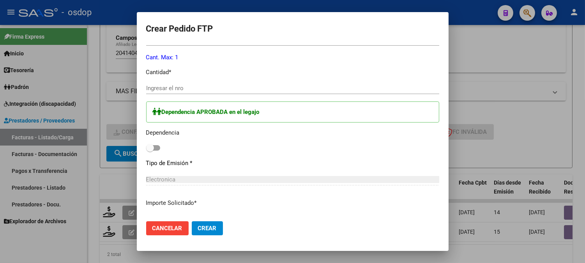
click at [217, 93] on div "Ingresar el nro" at bounding box center [292, 88] width 293 height 12
type input "1"
click at [166, 148] on div "Dependencia APROBADA en el legajo Dependencia" at bounding box center [292, 127] width 293 height 52
click at [155, 149] on span at bounding box center [153, 147] width 14 height 5
click at [150, 150] on input "checkbox" at bounding box center [150, 150] width 0 height 0
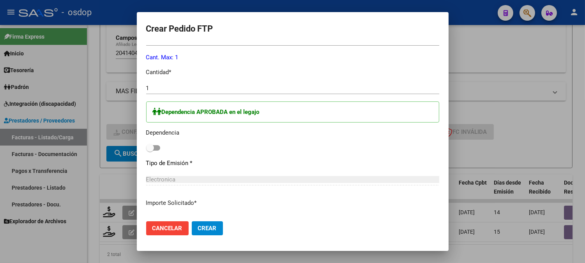
checkbox input "true"
click at [210, 228] on span "Crear" at bounding box center [207, 227] width 19 height 7
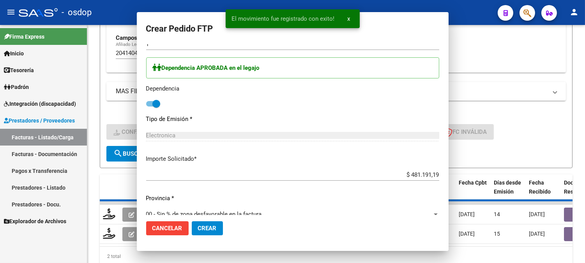
scroll to position [302, 0]
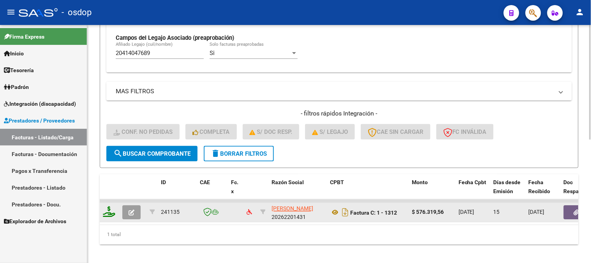
click at [109, 209] on icon at bounding box center [109, 211] width 12 height 11
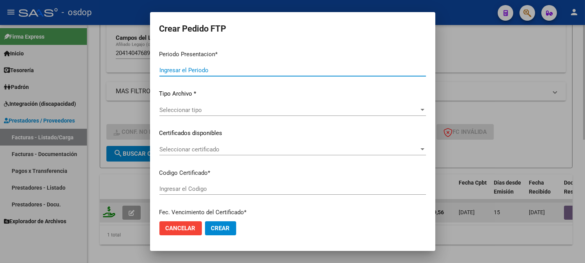
type input "202508"
type input "$ 576.319,56"
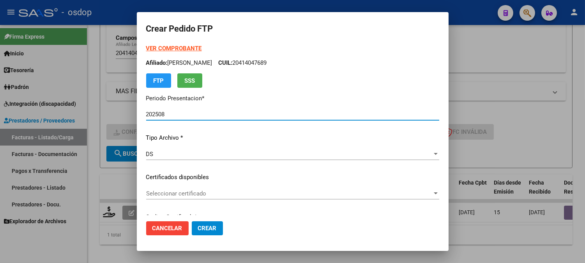
type input "8515966101"
type input "2034-09-10"
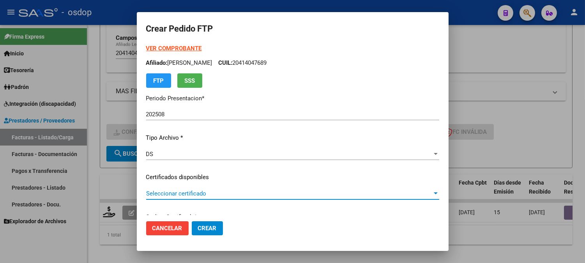
click at [224, 193] on span "Seleccionar certificado" at bounding box center [289, 193] width 286 height 7
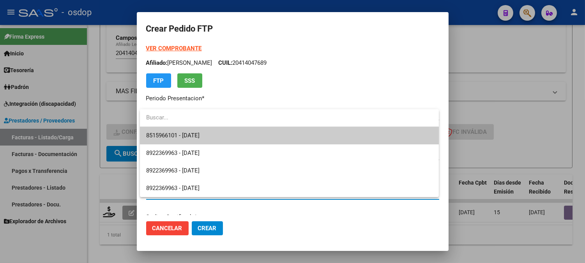
click at [224, 133] on span "8515966101 - 2034-09-10" at bounding box center [289, 136] width 286 height 18
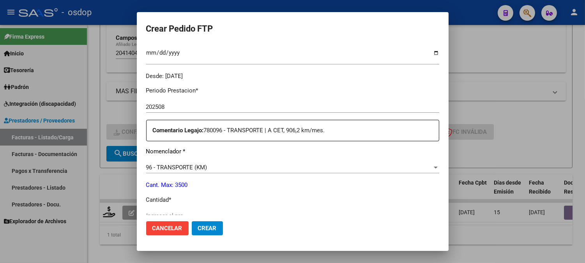
scroll to position [260, 0]
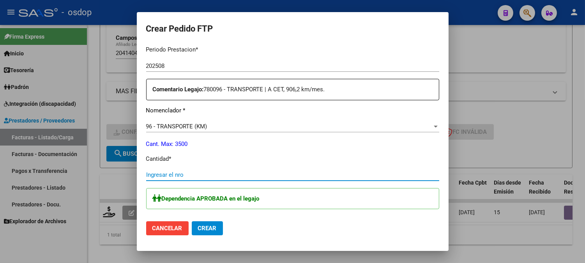
click at [207, 176] on input "Ingresar el nro" at bounding box center [292, 174] width 293 height 7
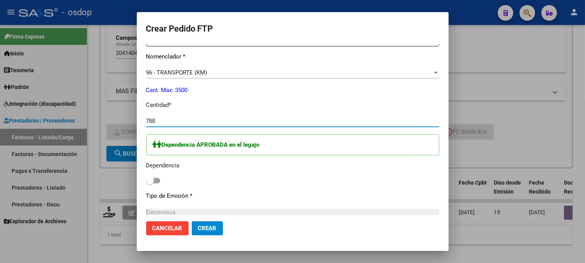
scroll to position [390, 0]
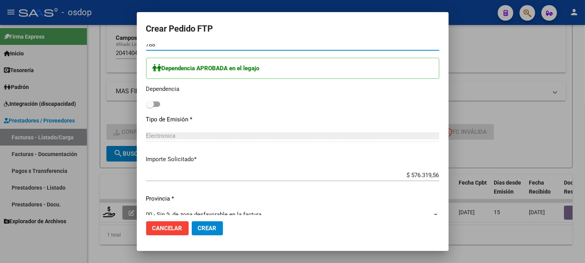
type input "788"
click at [151, 100] on span at bounding box center [150, 104] width 8 height 8
click at [150, 107] on input "checkbox" at bounding box center [150, 107] width 0 height 0
checkbox input "true"
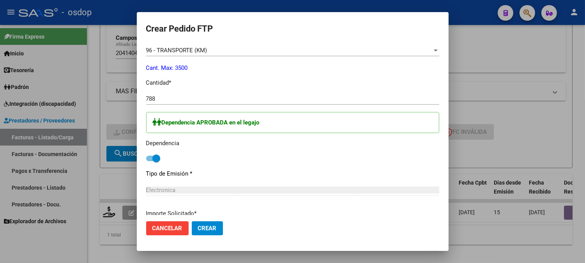
scroll to position [481, 0]
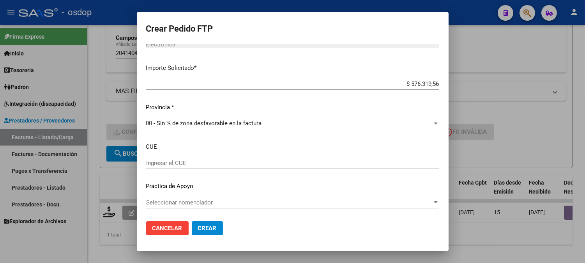
click at [210, 232] on button "Crear" at bounding box center [207, 228] width 31 height 14
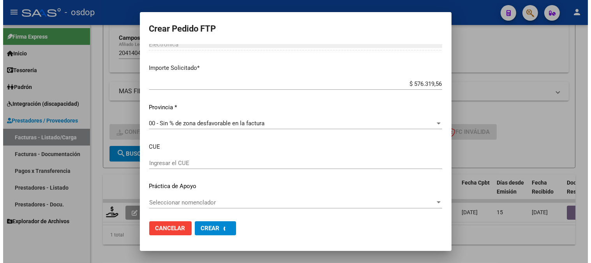
scroll to position [0, 0]
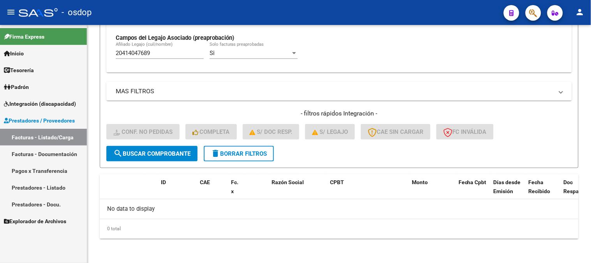
drag, startPoint x: 178, startPoint y: 51, endPoint x: 2, endPoint y: 25, distance: 177.7
click at [13, 27] on mat-sidenav-container "Firma Express Inicio Calendario SSS Instructivos Contacto OS Tesorería Extracto…" at bounding box center [295, 144] width 591 height 238
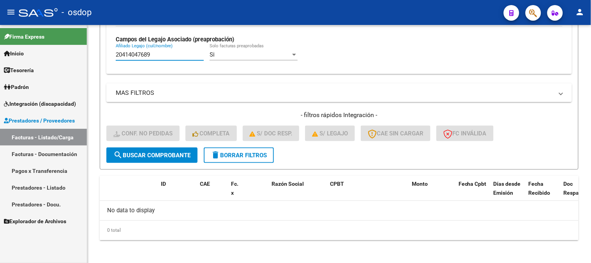
paste input "201951802"
click at [177, 48] on div "20201951802 Afiliado Legajo (cuil/nombre)" at bounding box center [160, 52] width 88 height 17
drag, startPoint x: 137, startPoint y: 46, endPoint x: 2, endPoint y: 25, distance: 136.4
click at [5, 28] on mat-sidenav-container "Firma Express Inicio Calendario SSS Instructivos Contacto OS Tesorería Extracto…" at bounding box center [295, 144] width 591 height 238
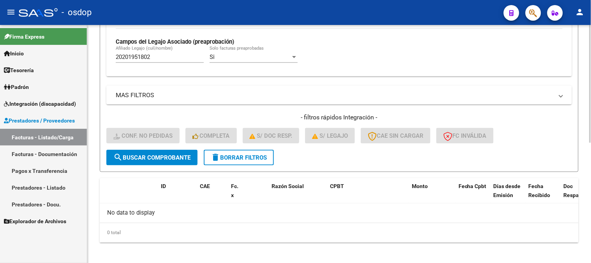
click at [206, 79] on div "Filtros Id Integración Area Seleccionar Gerenciador Seleccionar Gerenciador Si …" at bounding box center [339, 5] width 466 height 289
drag, startPoint x: 170, startPoint y: 53, endPoint x: 150, endPoint y: 56, distance: 20.4
click at [148, 56] on div "20201951802 Afiliado Legajo (cuil/nombre)" at bounding box center [160, 54] width 88 height 17
drag, startPoint x: 165, startPoint y: 57, endPoint x: 0, endPoint y: 46, distance: 165.2
click at [32, 55] on mat-sidenav-container "Firma Express Inicio Calendario SSS Instructivos Contacto OS Tesorería Extracto…" at bounding box center [295, 144] width 591 height 238
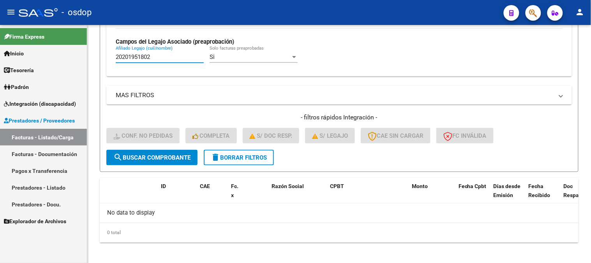
paste input "498172297"
type input "20498172297"
click at [138, 157] on span "search Buscar Comprobante" at bounding box center [151, 157] width 77 height 7
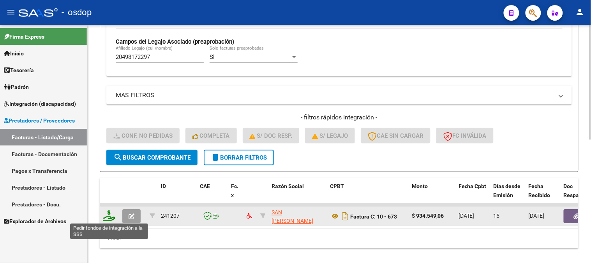
click at [113, 216] on icon at bounding box center [109, 215] width 12 height 11
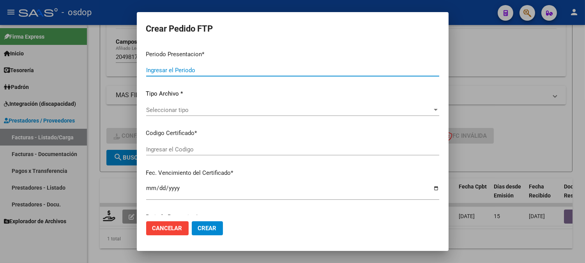
type input "202508"
type input "$ 934.549,06"
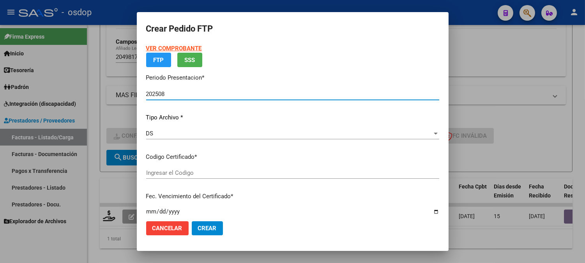
type input "5689332798"
type input "2034-05-30"
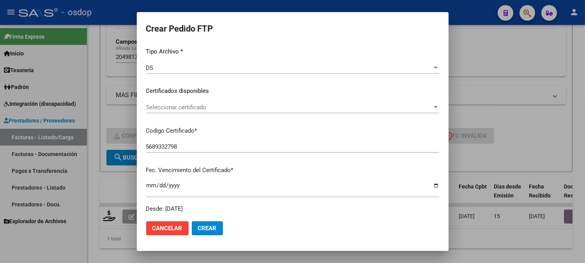
scroll to position [87, 0]
click at [225, 103] on span "Seleccionar certificado" at bounding box center [289, 106] width 286 height 7
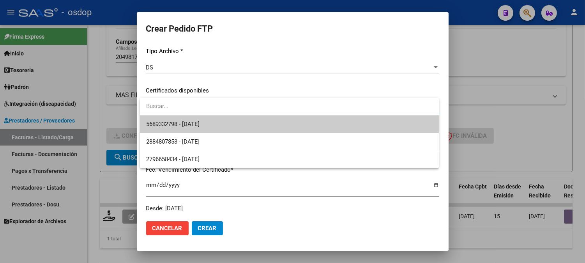
click at [244, 122] on span "5689332798 - 2034-05-30" at bounding box center [289, 124] width 286 height 18
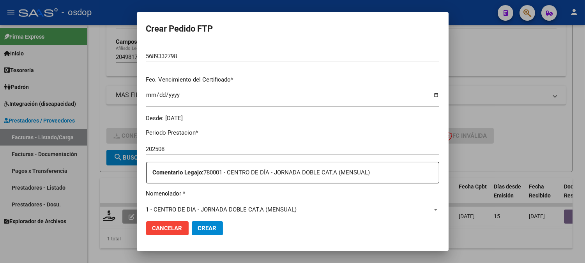
scroll to position [260, 0]
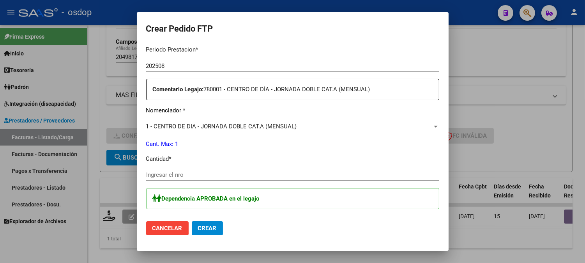
click at [244, 180] on div "Ingresar el nro" at bounding box center [292, 178] width 293 height 19
click at [239, 177] on input "Ingresar el nro" at bounding box center [292, 174] width 293 height 7
type input "1"
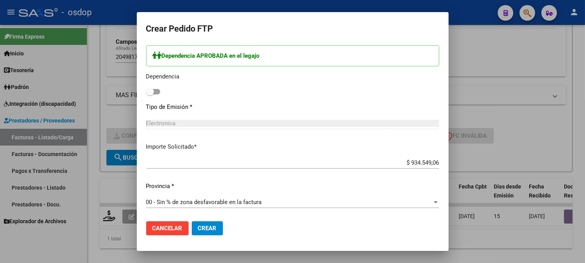
scroll to position [316, 0]
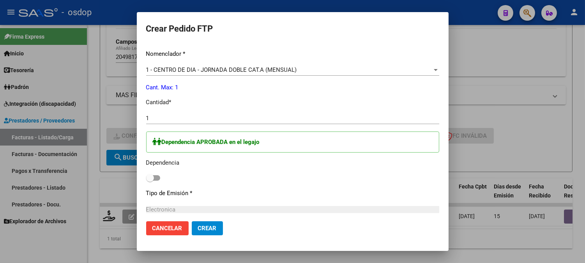
click at [161, 176] on div "Dependencia APROBADA en el legajo Dependencia" at bounding box center [292, 157] width 293 height 52
click at [154, 178] on span at bounding box center [153, 177] width 14 height 5
click at [150, 180] on input "checkbox" at bounding box center [150, 180] width 0 height 0
checkbox input "true"
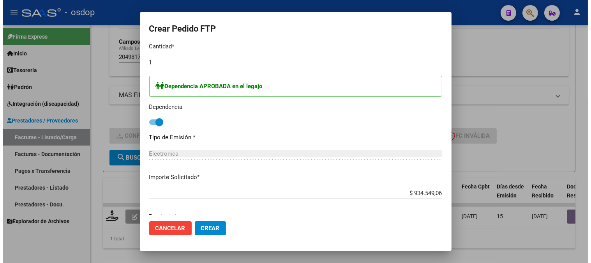
scroll to position [402, 0]
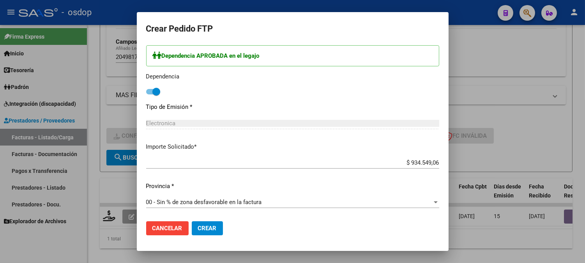
click at [208, 235] on button "Crear" at bounding box center [207, 228] width 31 height 14
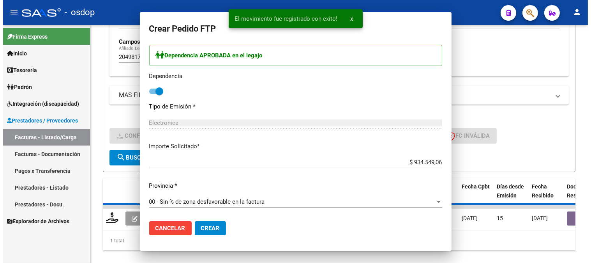
scroll to position [0, 0]
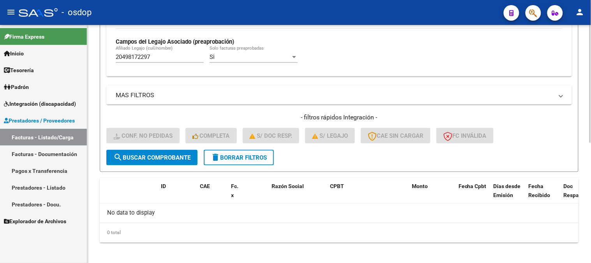
drag, startPoint x: 167, startPoint y: 65, endPoint x: 169, endPoint y: 54, distance: 11.5
click at [166, 65] on div "20498172297 Afiliado Legajo (cuil/nombre)" at bounding box center [160, 58] width 88 height 24
drag, startPoint x: 169, startPoint y: 54, endPoint x: 4, endPoint y: 55, distance: 164.8
click at [13, 55] on mat-sidenav-container "Firma Express Inicio Calendario SSS Instructivos Contacto OS Tesorería Extracto…" at bounding box center [295, 144] width 591 height 238
paste input "7423282113"
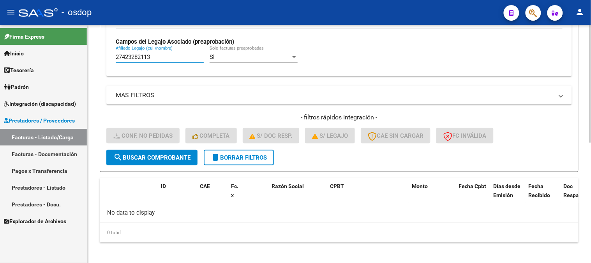
type input "27423282113"
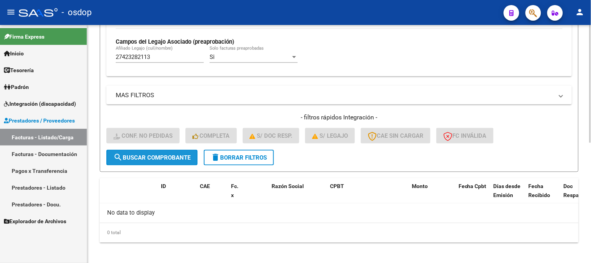
click at [144, 153] on button "search Buscar Comprobante" at bounding box center [151, 158] width 91 height 16
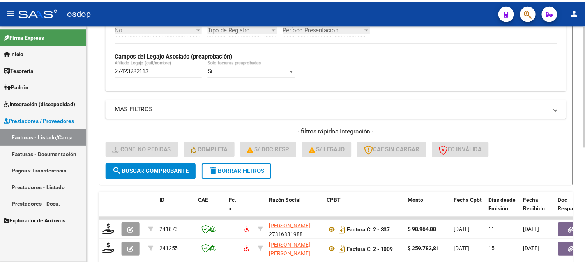
scroll to position [238, 0]
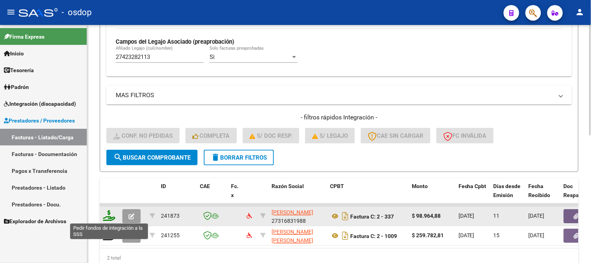
click at [109, 215] on icon at bounding box center [109, 215] width 12 height 11
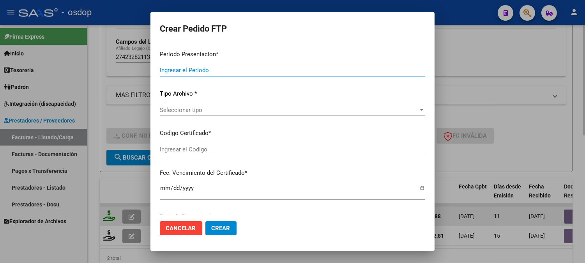
type input "202508"
type input "$ 98.964,88"
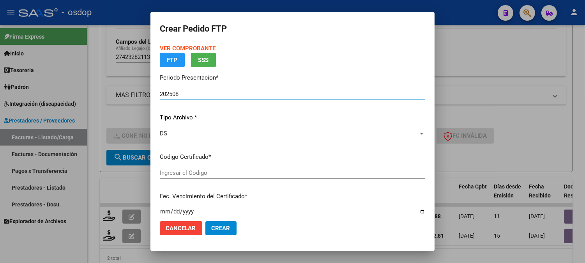
type input "6120717357"
type input "2028-12-27"
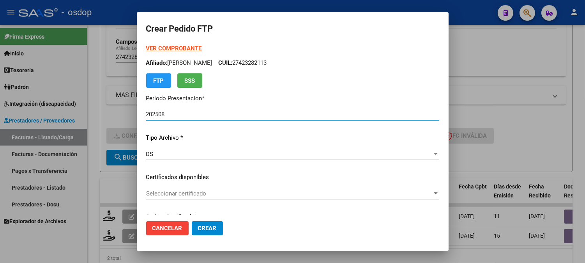
click at [201, 192] on span "Seleccionar certificado" at bounding box center [289, 193] width 286 height 7
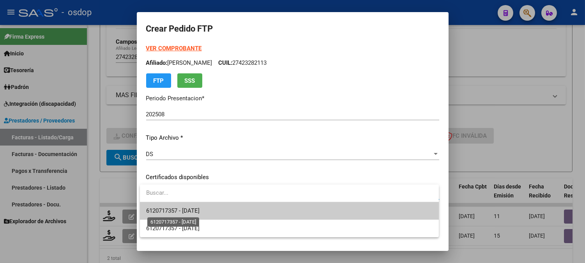
click at [195, 208] on span "6120717357 - 2028-12-27" at bounding box center [172, 210] width 53 height 7
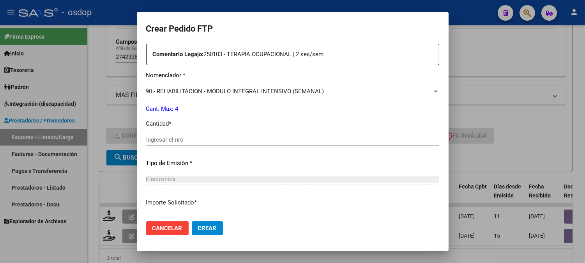
scroll to position [303, 0]
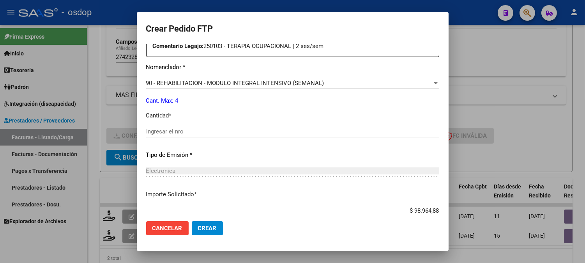
click at [204, 138] on div "Ingresar el nro" at bounding box center [292, 134] width 293 height 19
click at [209, 129] on input "Ingresar el nro" at bounding box center [292, 131] width 293 height 7
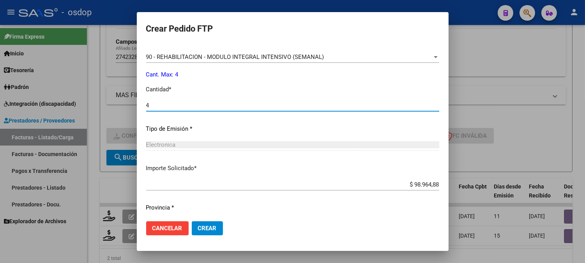
scroll to position [351, 0]
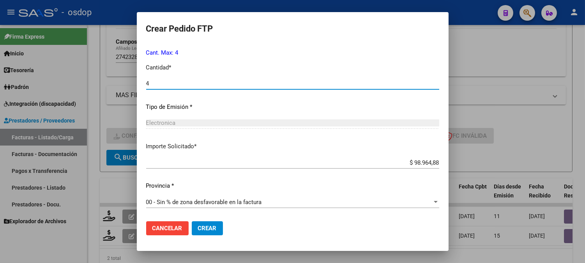
type input "4"
click at [207, 225] on span "Crear" at bounding box center [207, 227] width 19 height 7
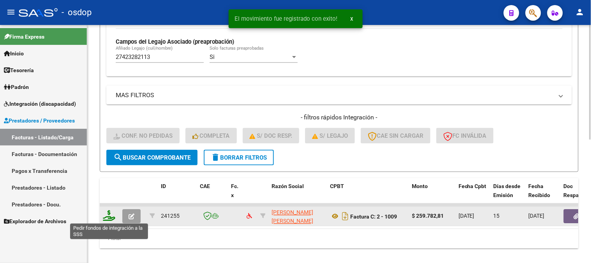
click at [106, 220] on icon at bounding box center [109, 215] width 12 height 11
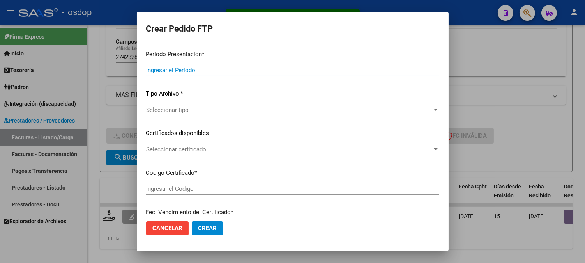
type input "202508"
type input "$ 259.782,81"
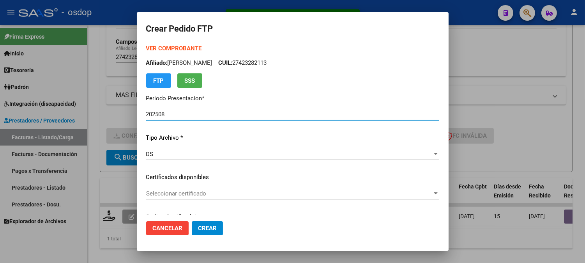
type input "6120717357"
type input "2028-12-27"
click at [200, 201] on div "Seleccionar certificado Seleccionar certificado" at bounding box center [292, 196] width 293 height 19
click at [201, 189] on div "Seleccionar certificado Seleccionar certificado" at bounding box center [292, 193] width 293 height 12
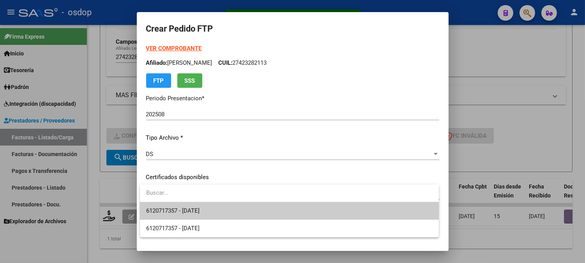
click at [196, 203] on span "6120717357 - 2028-12-27" at bounding box center [289, 211] width 286 height 18
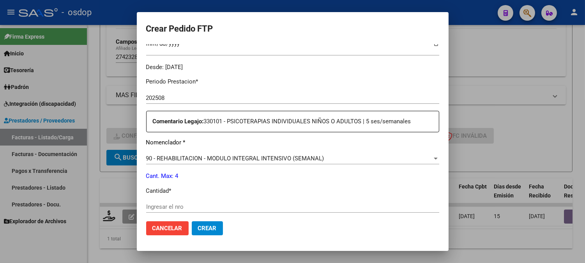
scroll to position [260, 0]
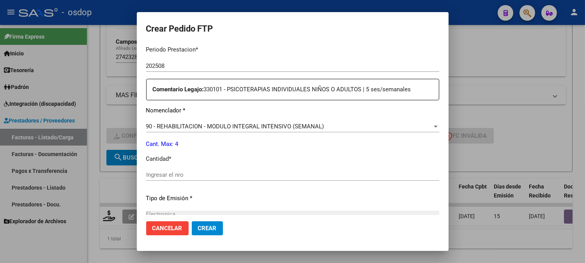
click at [196, 169] on div "Ingresar el nro" at bounding box center [292, 175] width 293 height 12
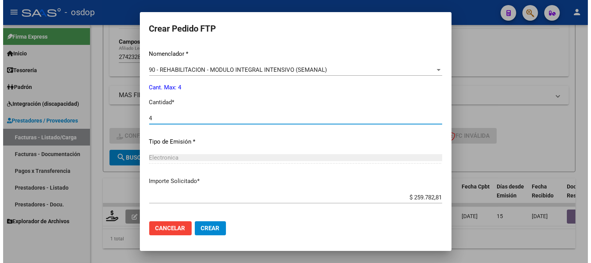
scroll to position [351, 0]
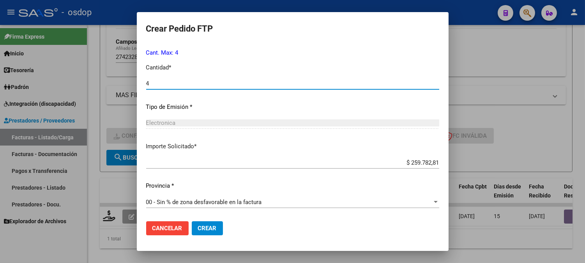
type input "4"
click at [211, 223] on button "Crear" at bounding box center [207, 228] width 31 height 14
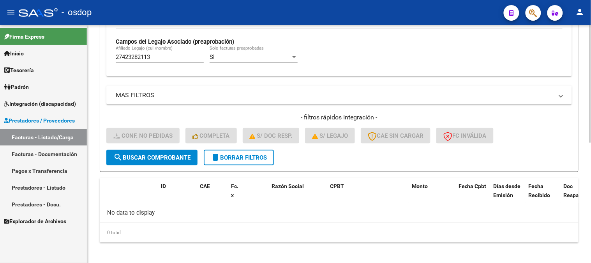
click at [282, 250] on div "Video tutorial PRESTADORES -> Listado de CPBTs Emitidos por Prestadores / Prove…" at bounding box center [339, 27] width 504 height 480
drag, startPoint x: 76, startPoint y: 59, endPoint x: 0, endPoint y: 55, distance: 75.7
click at [0, 55] on mat-sidenav-container "Firma Express Inicio Calendario SSS Instructivos Contacto OS Tesorería Extracto…" at bounding box center [295, 144] width 591 height 238
paste input "0423282097"
type input "20423282097"
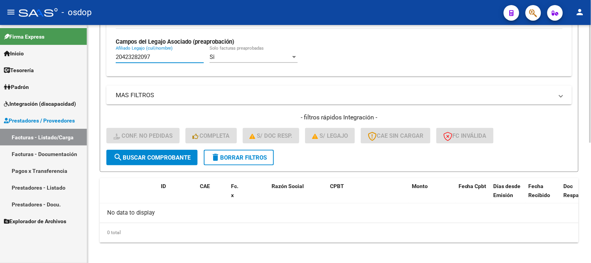
click at [134, 158] on span "search Buscar Comprobante" at bounding box center [151, 157] width 77 height 7
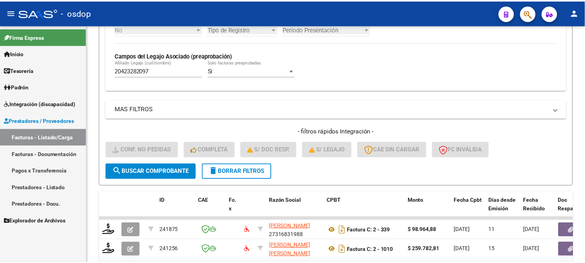
scroll to position [238, 0]
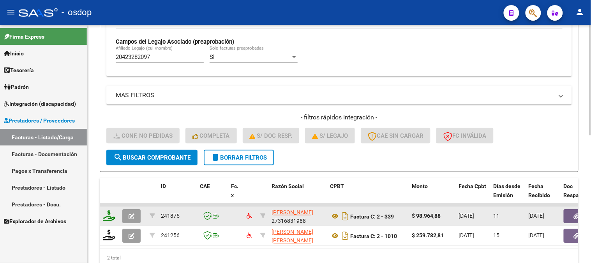
click at [108, 217] on icon at bounding box center [109, 215] width 12 height 11
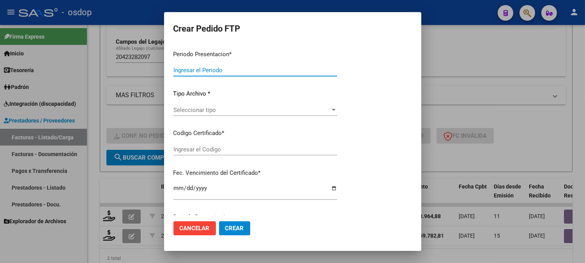
type input "202508"
type input "$ 98.964,88"
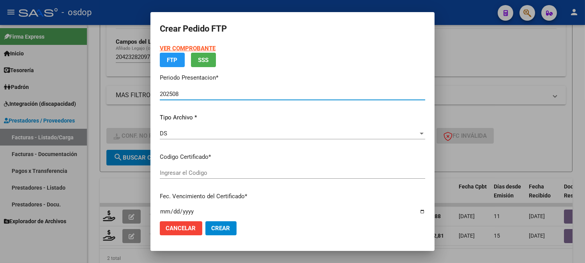
type input "2187869859"
type input "2025-09-19"
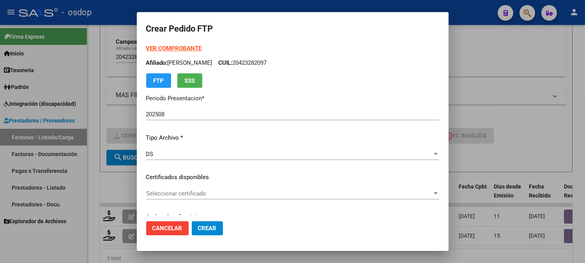
click at [200, 177] on p "Certificados disponibles" at bounding box center [292, 177] width 293 height 9
click at [203, 202] on div "Seleccionar certificado Seleccionar certificado" at bounding box center [292, 196] width 293 height 19
click at [202, 195] on span "Seleccionar certificado" at bounding box center [289, 193] width 286 height 7
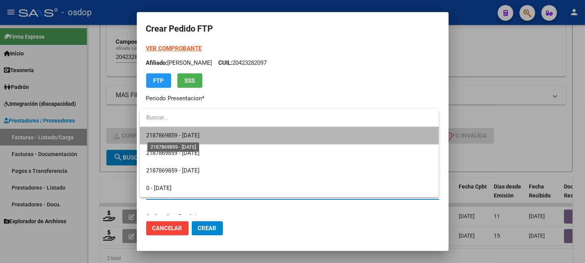
click at [200, 136] on span "2187869859 - 2025-09-19" at bounding box center [172, 135] width 53 height 7
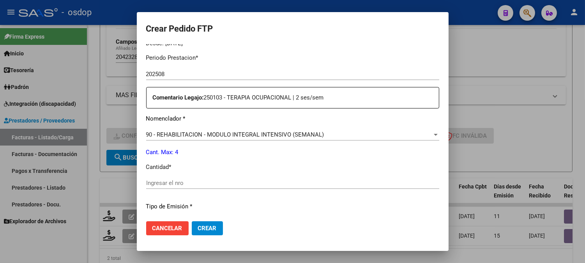
scroll to position [260, 0]
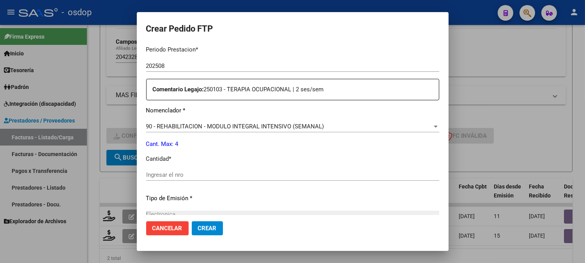
click at [195, 155] on p "Cantidad *" at bounding box center [292, 158] width 293 height 9
click at [198, 167] on div "Periodo Prestacion * 202508 Ingresar el Periodo Prestacion Comentario Legajo: 2…" at bounding box center [292, 172] width 293 height 267
click at [200, 172] on input "Ingresar el nro" at bounding box center [292, 174] width 293 height 7
type input "4"
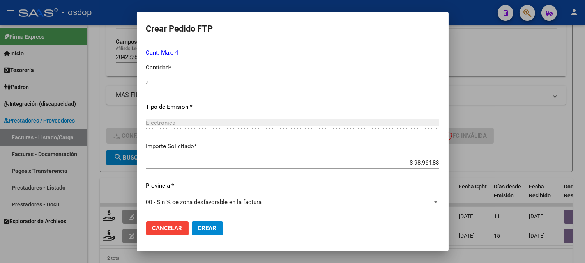
click at [227, 224] on mat-dialog-actions "Cancelar Crear" at bounding box center [292, 228] width 293 height 26
click at [215, 224] on button "Crear" at bounding box center [207, 228] width 31 height 14
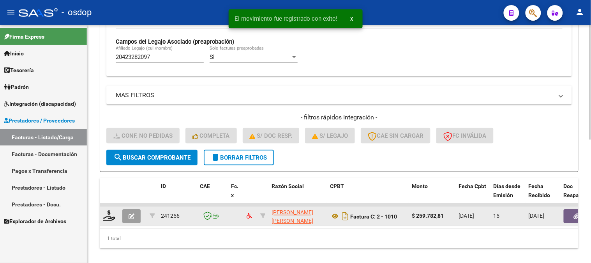
click at [108, 221] on div at bounding box center [109, 216] width 13 height 12
click at [108, 213] on icon at bounding box center [109, 215] width 12 height 11
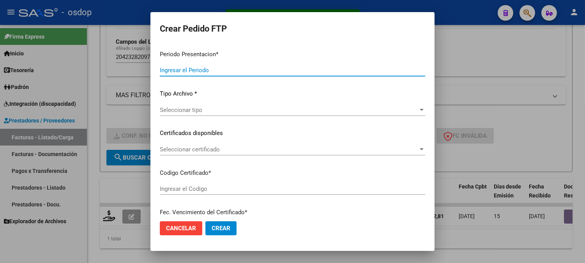
type input "202508"
type input "$ 259.782,81"
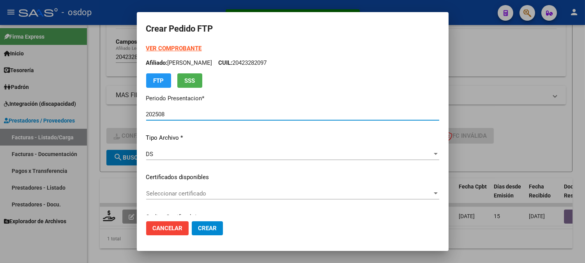
type input "2187869859"
type input "2025-09-19"
click at [209, 191] on span "Seleccionar certificado" at bounding box center [289, 193] width 286 height 7
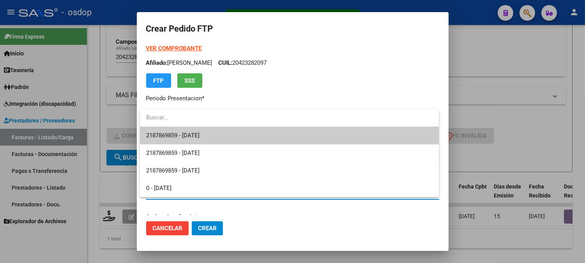
click at [224, 139] on span "2187869859 - 2025-09-19" at bounding box center [289, 136] width 286 height 18
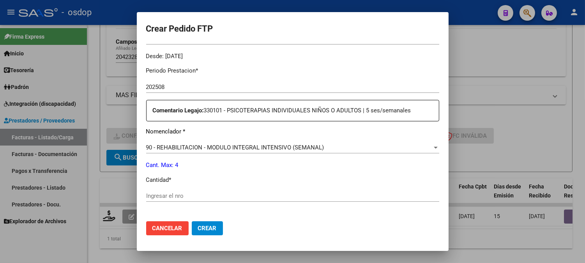
scroll to position [260, 0]
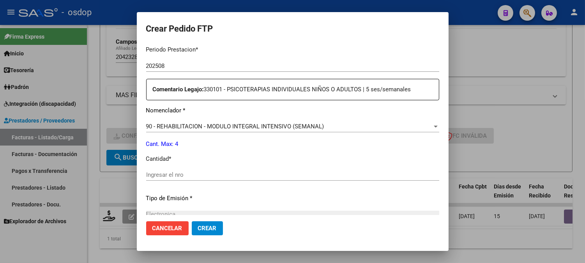
click at [213, 174] on input "Ingresar el nro" at bounding box center [292, 174] width 293 height 7
type input "4"
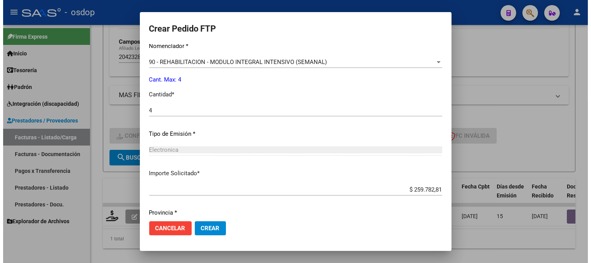
scroll to position [351, 0]
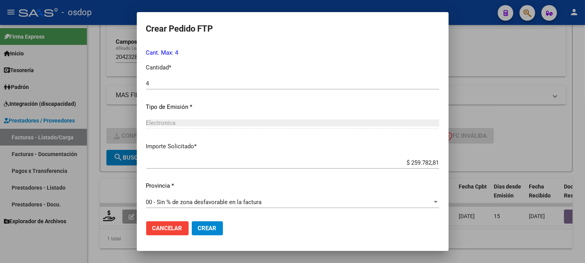
click at [212, 228] on span "Crear" at bounding box center [207, 227] width 19 height 7
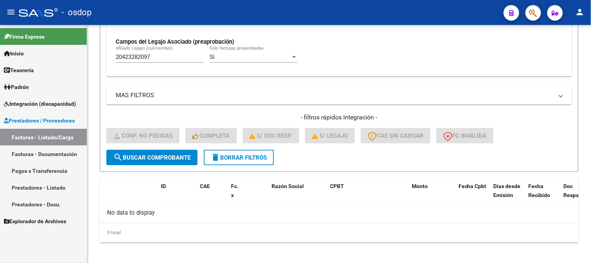
drag, startPoint x: 164, startPoint y: 57, endPoint x: 0, endPoint y: 65, distance: 164.3
click at [0, 53] on mat-sidenav-container "Firma Express Inicio Calendario SSS Instructivos Contacto OS Tesorería Extracto…" at bounding box center [295, 144] width 591 height 238
paste input "94483883"
type input "20494483883"
click at [176, 154] on span "search Buscar Comprobante" at bounding box center [151, 157] width 77 height 7
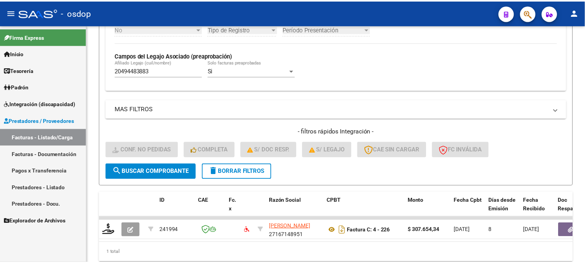
scroll to position [238, 0]
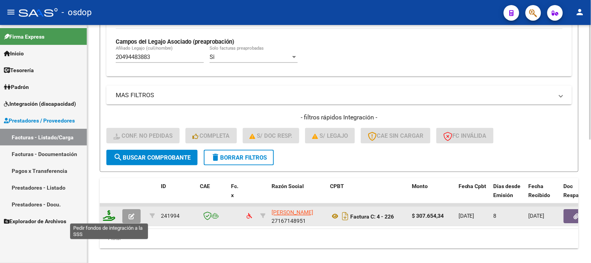
click at [114, 212] on icon at bounding box center [109, 215] width 12 height 11
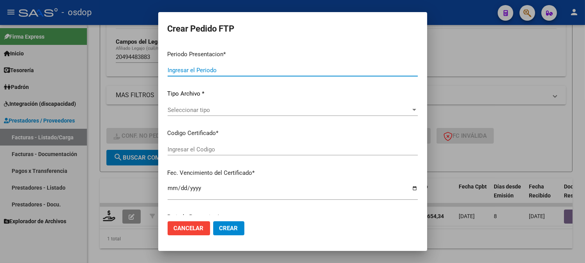
type input "202508"
type input "$ 307.654,34"
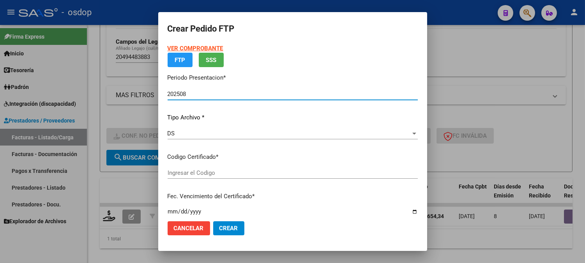
type input "9636467257"
type input "2028-04-13"
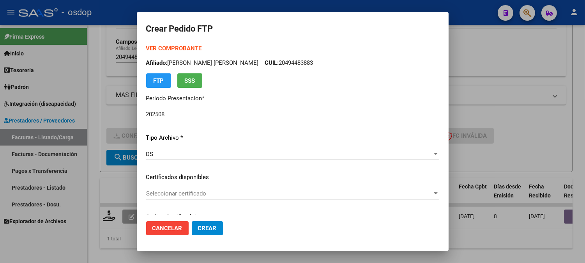
click at [249, 177] on app-drop-down-list "Certificados disponibles Seleccionar certificado Seleccionar certificado" at bounding box center [295, 185] width 299 height 24
click at [258, 199] on div "Seleccionar certificado Seleccionar certificado" at bounding box center [292, 193] width 293 height 12
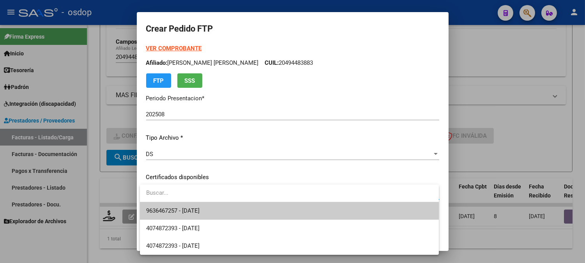
click at [263, 210] on span "9636467257 - 2028-04-13" at bounding box center [289, 211] width 286 height 18
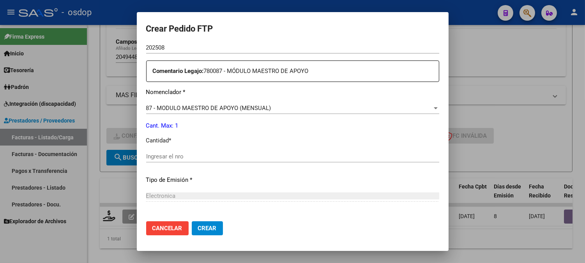
scroll to position [303, 0]
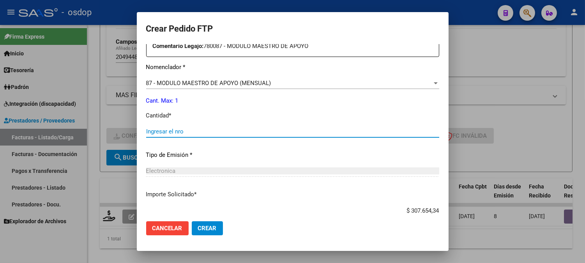
click at [198, 131] on input "Ingresar el nro" at bounding box center [292, 131] width 293 height 7
type input "1"
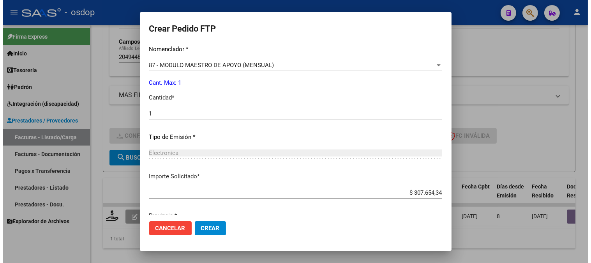
scroll to position [351, 0]
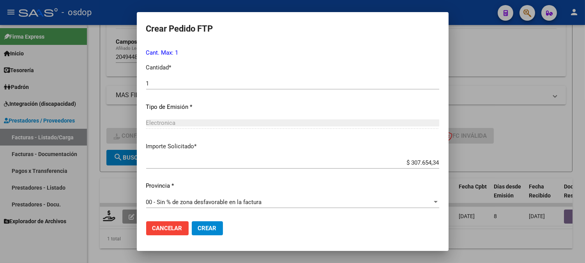
click at [168, 231] on span "Cancelar" at bounding box center [167, 227] width 30 height 7
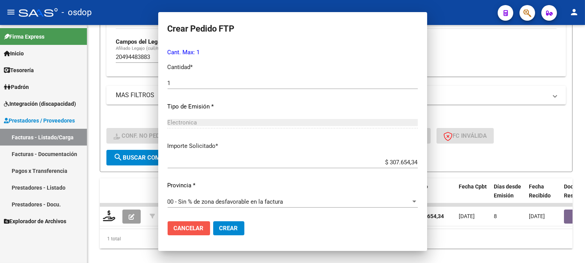
scroll to position [0, 0]
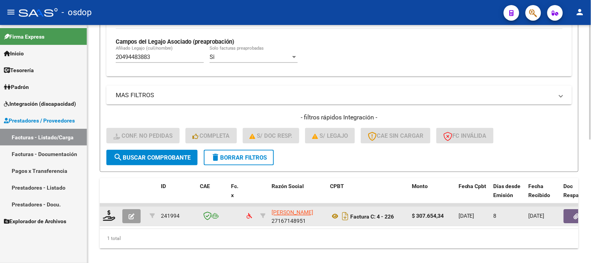
click at [117, 208] on datatable-body-cell at bounding box center [109, 216] width 19 height 19
click at [109, 221] on div at bounding box center [109, 216] width 13 height 12
click at [108, 220] on icon at bounding box center [109, 215] width 12 height 11
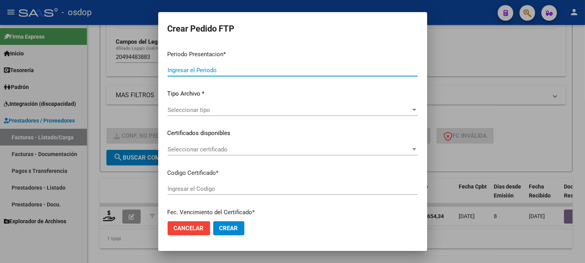
type input "202508"
type input "$ 307.654,34"
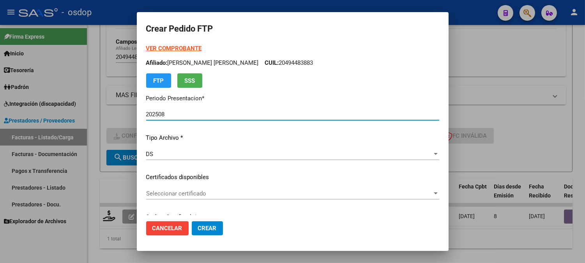
type input "9636467257"
type input "2028-04-13"
click at [169, 192] on span "Seleccionar certificado" at bounding box center [289, 193] width 286 height 7
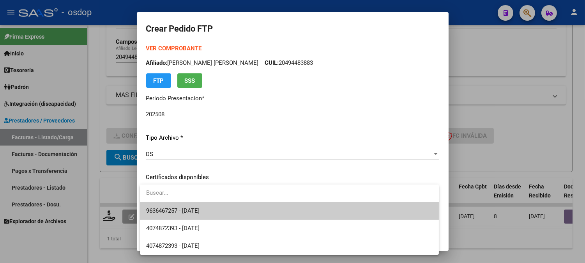
click at [170, 204] on span "9636467257 - 2028-04-13" at bounding box center [289, 211] width 286 height 18
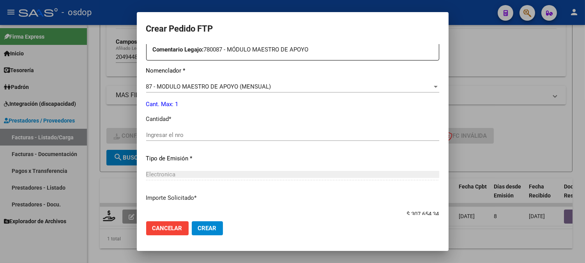
scroll to position [303, 0]
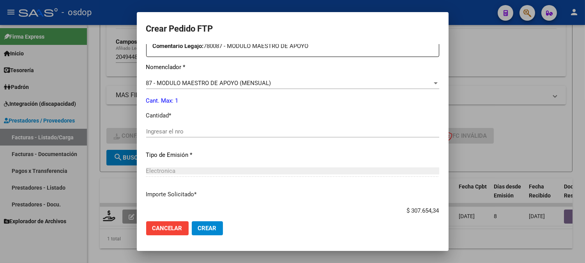
click at [192, 151] on p "Tipo de Emisión *" at bounding box center [292, 154] width 293 height 9
click at [193, 136] on div "Ingresar el nro" at bounding box center [292, 131] width 293 height 12
click at [196, 134] on input "Ingresar el nro" at bounding box center [292, 131] width 293 height 7
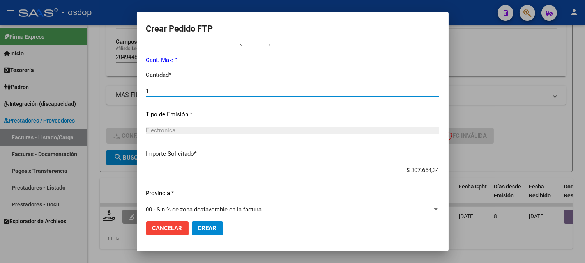
scroll to position [351, 0]
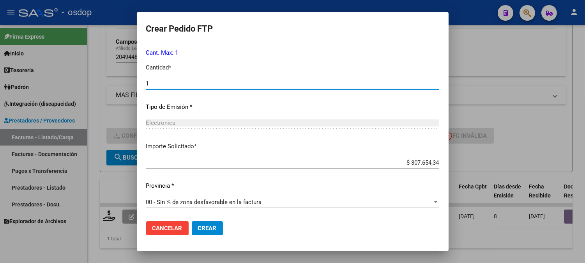
type input "1"
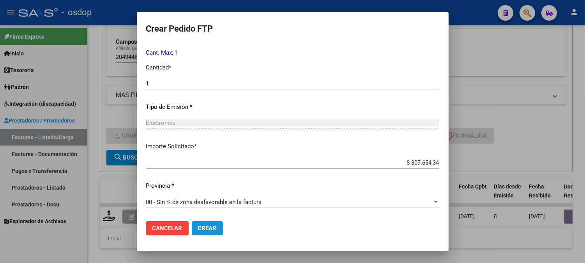
click at [208, 231] on button "Crear" at bounding box center [207, 228] width 31 height 14
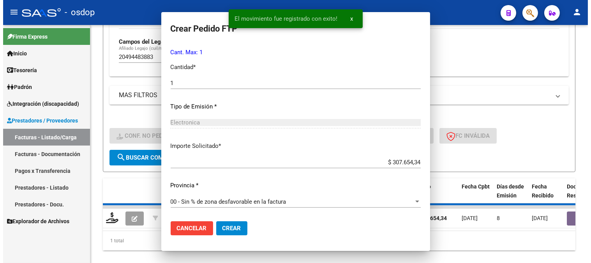
scroll to position [306, 0]
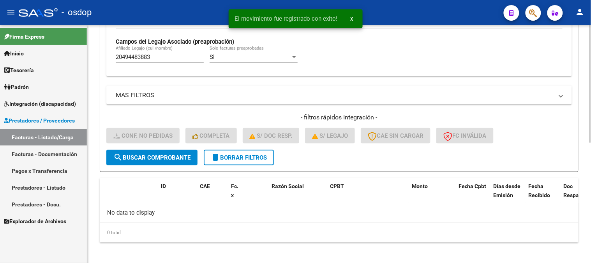
click at [234, 228] on div "0 total" at bounding box center [339, 232] width 479 height 19
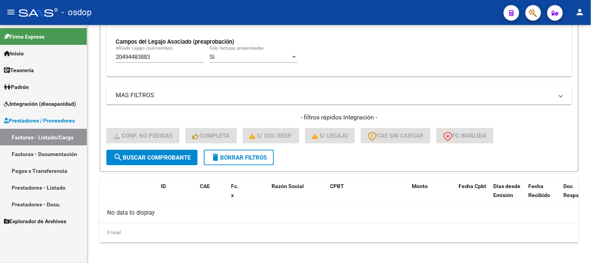
drag, startPoint x: 161, startPoint y: 56, endPoint x: 0, endPoint y: 2, distance: 170.3
click at [0, 31] on mat-sidenav-container "Firma Express Inicio Calendario SSS Instructivos Contacto OS Tesorería Extracto…" at bounding box center [295, 144] width 591 height 238
paste input "556520462"
type input "20556520462"
click at [123, 164] on button "search Buscar Comprobante" at bounding box center [151, 158] width 91 height 16
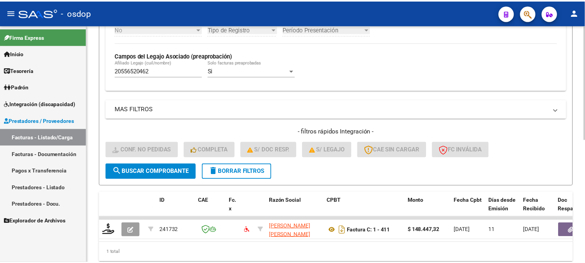
scroll to position [238, 0]
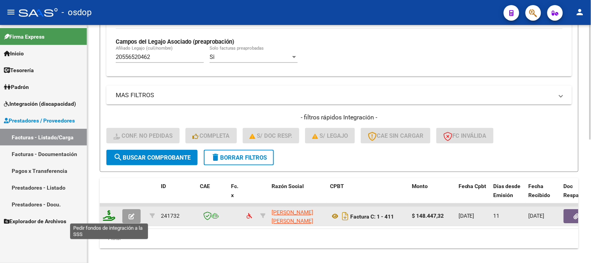
click at [115, 215] on icon at bounding box center [109, 215] width 12 height 11
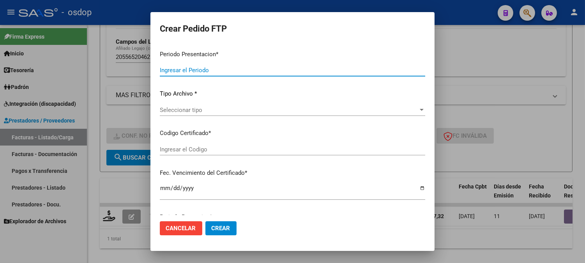
type input "202508"
type input "$ 148.447,32"
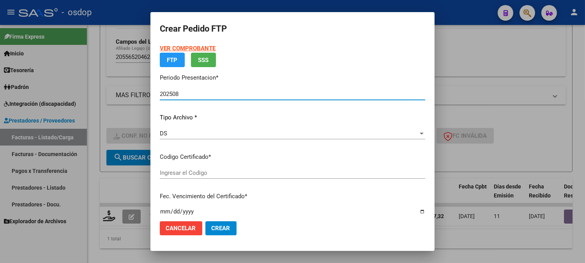
type input "786703830"
type input "2026-02-02"
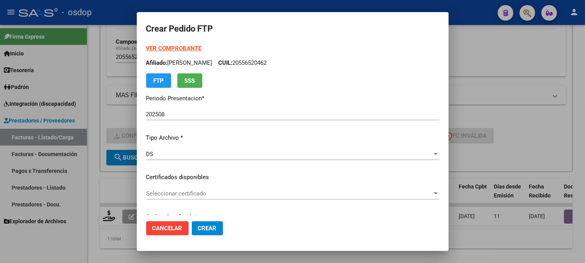
click at [177, 196] on span "Seleccionar certificado" at bounding box center [289, 193] width 286 height 7
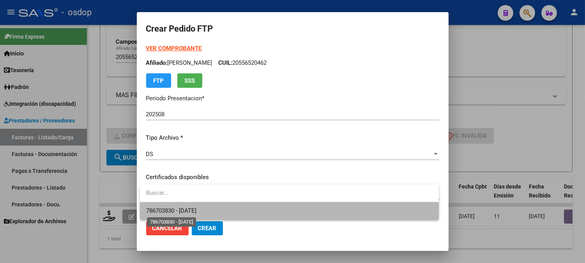
click at [191, 209] on span "786703830 - 2026-02-02" at bounding box center [171, 210] width 50 height 7
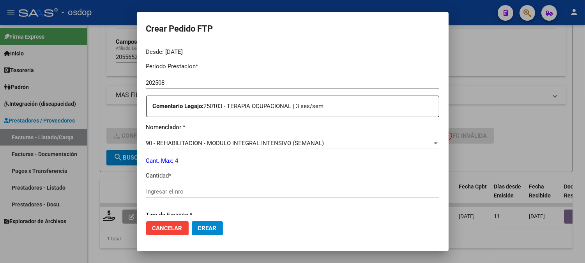
scroll to position [346, 0]
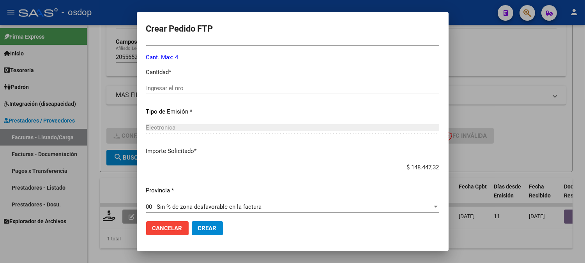
click at [231, 80] on div "Periodo Prestacion * 202508 Ingresar el Periodo Prestacion Comentario Legajo: 2…" at bounding box center [292, 86] width 293 height 267
click at [227, 94] on div "Ingresar el nro" at bounding box center [292, 91] width 293 height 19
click at [229, 94] on div "Ingresar el nro" at bounding box center [292, 88] width 293 height 12
drag, startPoint x: 231, startPoint y: 90, endPoint x: 234, endPoint y: 94, distance: 4.2
click at [232, 90] on input "Ingresar el nro" at bounding box center [292, 88] width 293 height 7
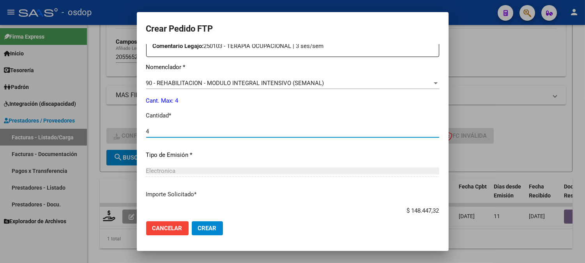
scroll to position [351, 0]
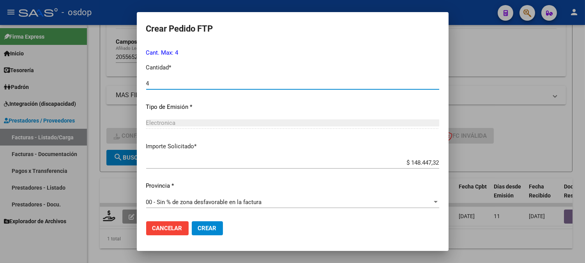
type input "4"
click at [243, 232] on mat-dialog-actions "Cancelar Crear" at bounding box center [292, 228] width 293 height 26
click at [212, 233] on button "Crear" at bounding box center [207, 228] width 31 height 14
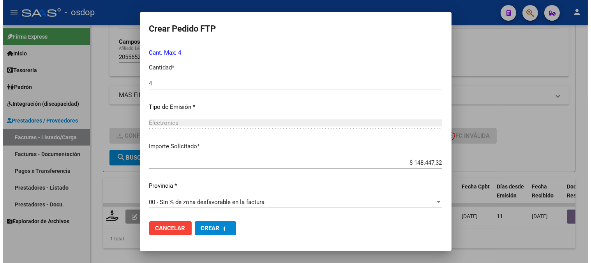
scroll to position [0, 0]
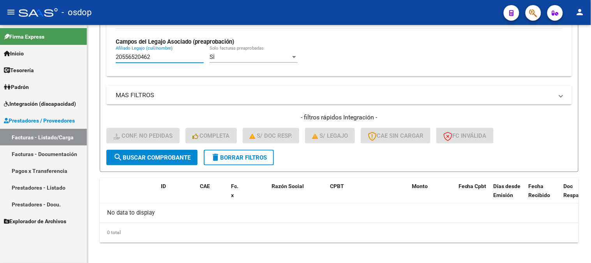
drag, startPoint x: 173, startPoint y: 58, endPoint x: 63, endPoint y: 58, distance: 109.9
click at [63, 58] on mat-sidenav-container "Firma Express Inicio Calendario SSS Instructivos Contacto OS Tesorería Extracto…" at bounding box center [295, 144] width 591 height 238
paste input "7479240480"
type input "27479240480"
click at [142, 158] on span "search Buscar Comprobante" at bounding box center [151, 157] width 77 height 7
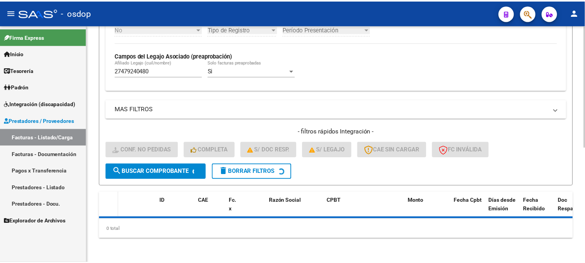
scroll to position [238, 0]
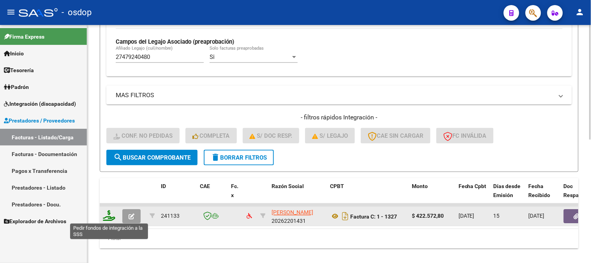
click at [110, 214] on icon at bounding box center [109, 215] width 12 height 11
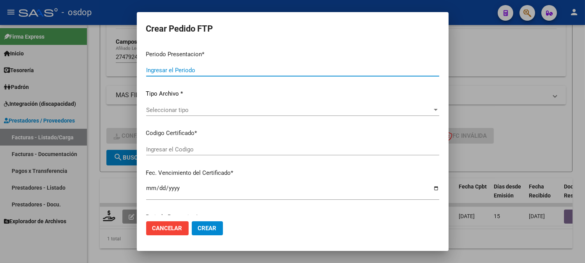
type input "202508"
type input "$ 422.572,80"
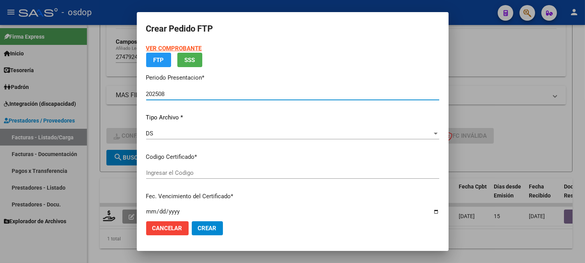
type input "9122339702"
type input "2026-10-31"
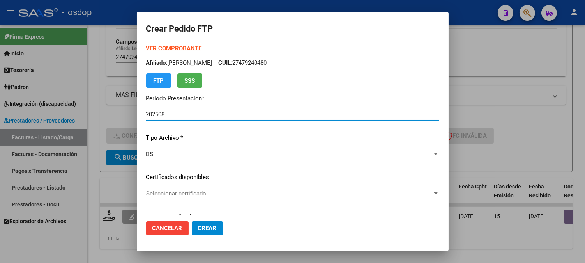
click at [217, 184] on div "VER COMPROBANTE ARCA Padrón Afiliado: MARTIN CORVALAN BRUNO CUIL: 27479240480 F…" at bounding box center [292, 171] width 293 height 255
click at [217, 197] on div "Seleccionar certificado Seleccionar certificado" at bounding box center [292, 193] width 293 height 12
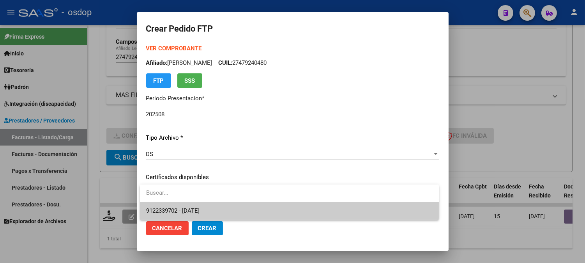
click at [224, 210] on span "9122339702 - 2026-10-31" at bounding box center [289, 211] width 286 height 18
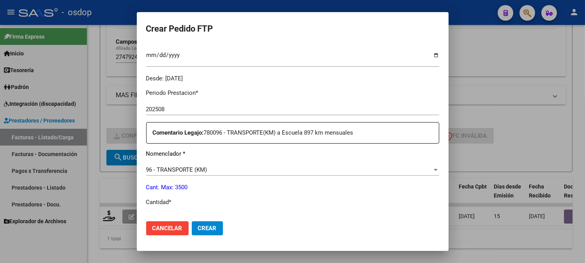
scroll to position [260, 0]
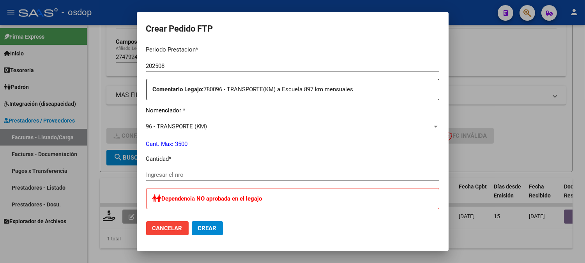
click at [198, 159] on p "Cantidad *" at bounding box center [292, 158] width 293 height 9
drag, startPoint x: 198, startPoint y: 172, endPoint x: 201, endPoint y: 172, distance: 3.9
click at [199, 172] on input "Ingresar el nro" at bounding box center [292, 174] width 293 height 7
type input "780"
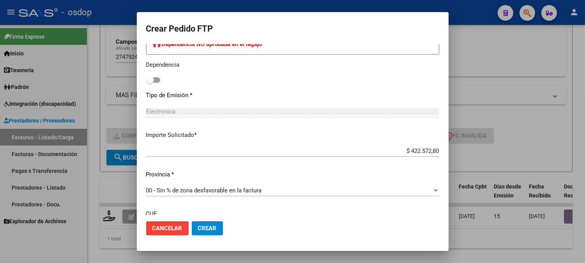
scroll to position [481, 0]
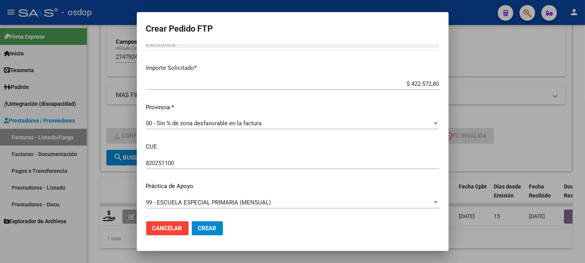
click at [216, 227] on span "Crear" at bounding box center [207, 227] width 19 height 7
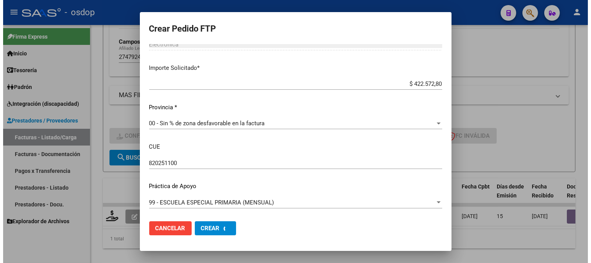
scroll to position [0, 0]
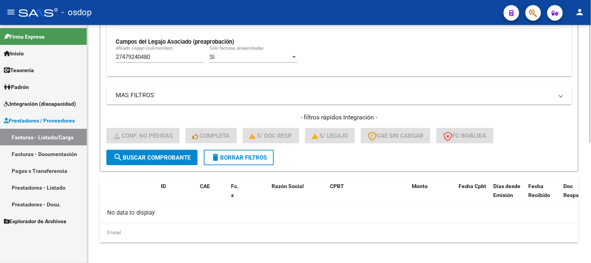
drag, startPoint x: 172, startPoint y: 52, endPoint x: 173, endPoint y: 64, distance: 12.2
click at [141, 57] on div "27479240480 Afiliado Legajo (cuil/nombre)" at bounding box center [160, 54] width 88 height 17
drag, startPoint x: 173, startPoint y: 64, endPoint x: 44, endPoint y: 59, distance: 129.5
click at [47, 59] on mat-sidenav-container "Firma Express Inicio Calendario SSS Instructivos Contacto OS Tesorería Extracto…" at bounding box center [295, 144] width 591 height 238
click at [133, 49] on div "27479240480 Afiliado Legajo (cuil/nombre)" at bounding box center [160, 54] width 88 height 17
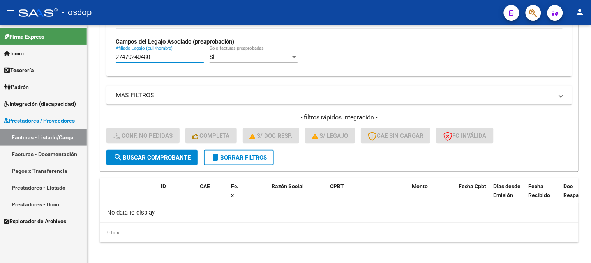
drag, startPoint x: 172, startPoint y: 60, endPoint x: 29, endPoint y: 36, distance: 144.7
click at [34, 40] on mat-sidenav-container "Firma Express Inicio Calendario SSS Instructivos Contacto OS Tesorería Extracto…" at bounding box center [295, 144] width 591 height 238
paste input "53919315"
type input "27539193150"
click at [150, 160] on span "search Buscar Comprobante" at bounding box center [151, 157] width 77 height 7
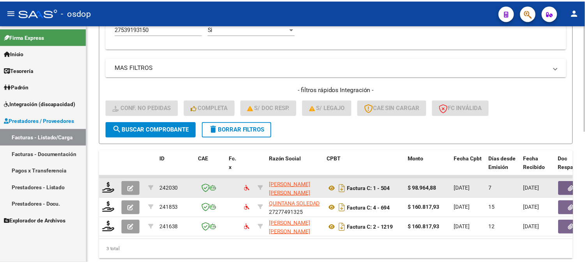
scroll to position [293, 0]
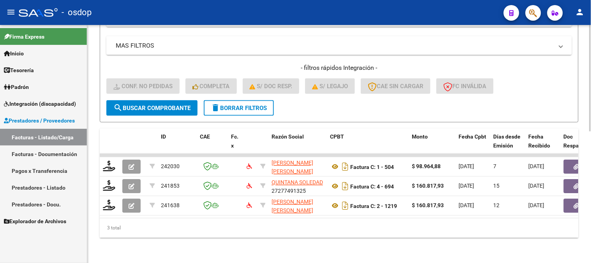
click at [134, 236] on div "3 total" at bounding box center [339, 227] width 479 height 19
click at [136, 230] on div "3 total" at bounding box center [339, 227] width 479 height 19
click at [182, 210] on datatable-selection "242030 CASTAGNANI ELDER MARIA JESUS 27368878141 Factura C: 1 - 504 $ 98.964,88 …" at bounding box center [339, 213] width 479 height 7
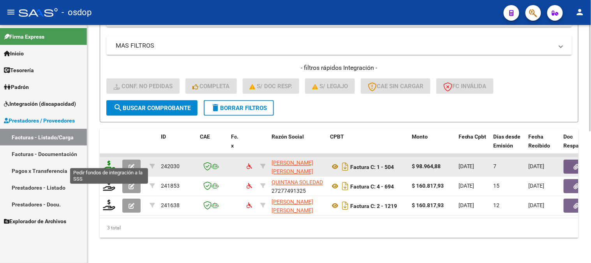
click at [108, 162] on icon at bounding box center [109, 166] width 12 height 11
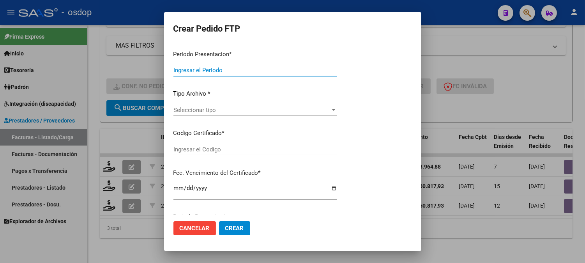
type input "202508"
type input "$ 98.964,88"
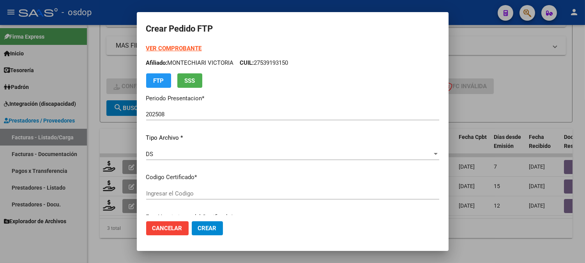
click at [210, 170] on div "VER COMPROBANTE ARCA Padrón Afiliado: MONTECHIARI VICTORIA CUIL: 27539193150 FT…" at bounding box center [292, 147] width 293 height 207
type input "8669521422"
type input "2025-03-14"
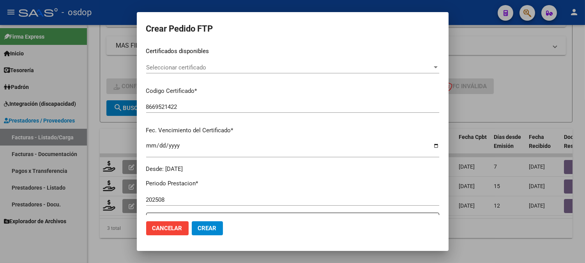
scroll to position [130, 0]
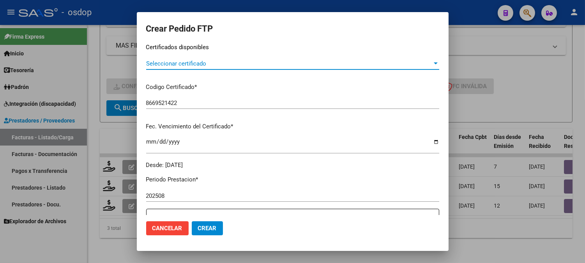
click at [225, 64] on span "Seleccionar certificado" at bounding box center [289, 63] width 286 height 7
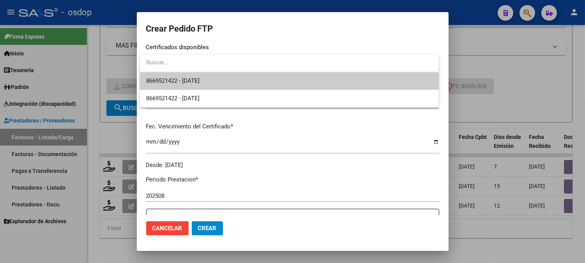
click at [225, 79] on span "8669521422 - 2025-03-14" at bounding box center [289, 81] width 286 height 18
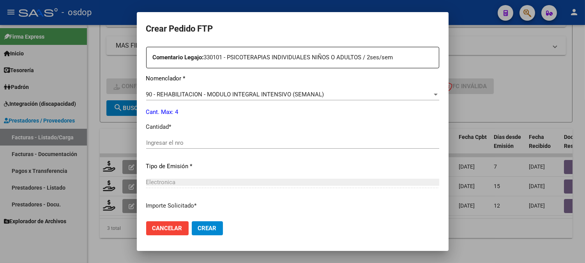
scroll to position [303, 0]
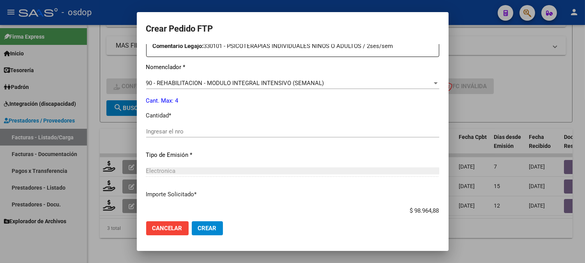
click at [240, 126] on div "Ingresar el nro" at bounding box center [292, 131] width 293 height 12
type input "4"
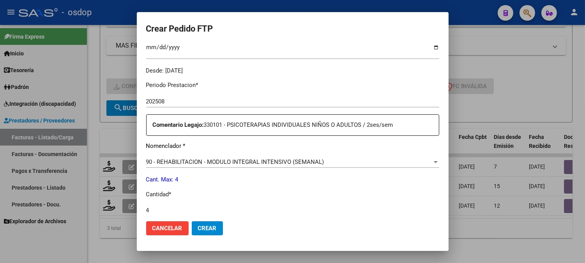
scroll to position [351, 0]
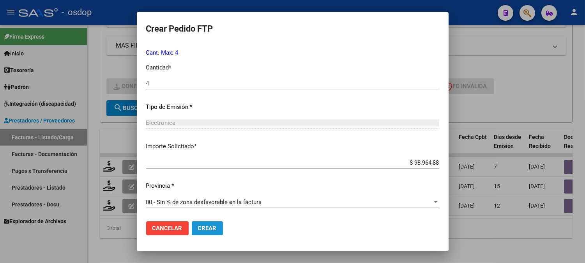
click at [211, 230] on span "Crear" at bounding box center [207, 227] width 19 height 7
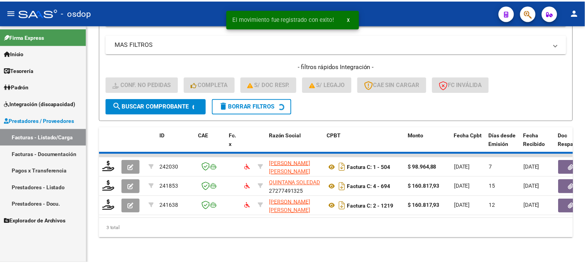
scroll to position [274, 0]
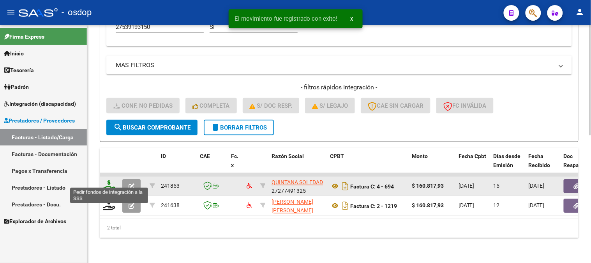
click at [106, 182] on icon at bounding box center [109, 185] width 12 height 11
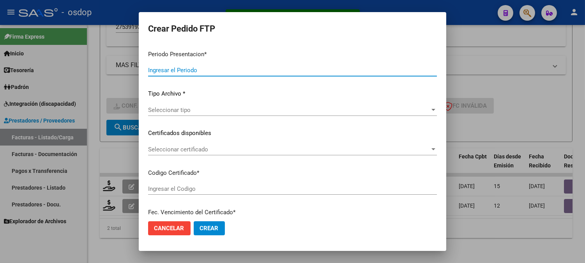
type input "202508"
type input "$ 160.817,93"
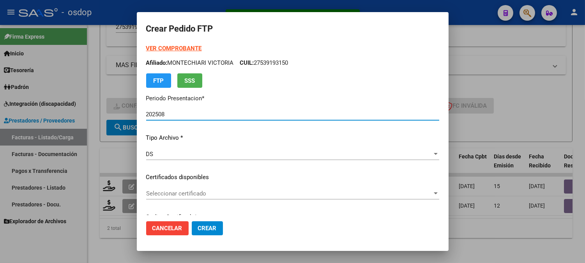
type input "8669521422"
type input "2025-03-14"
click at [221, 192] on span "Seleccionar certificado" at bounding box center [289, 193] width 286 height 7
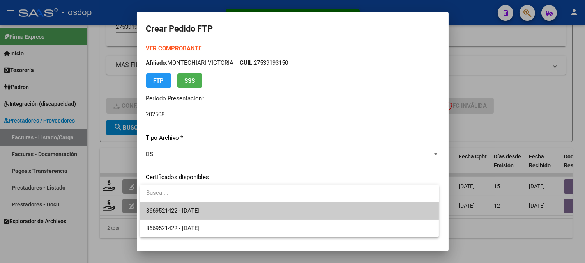
click at [236, 210] on span "8669521422 - 2025-03-14" at bounding box center [289, 211] width 286 height 18
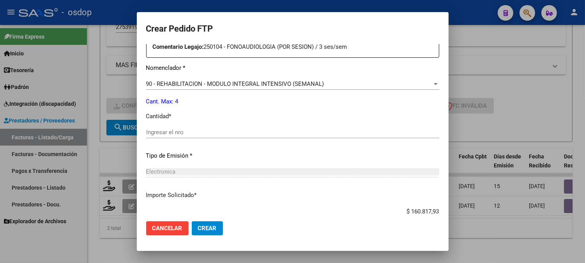
scroll to position [303, 0]
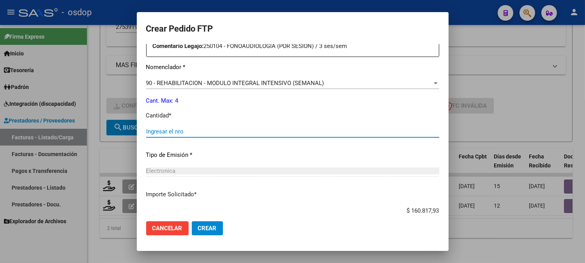
click at [225, 132] on input "Ingresar el nro" at bounding box center [292, 131] width 293 height 7
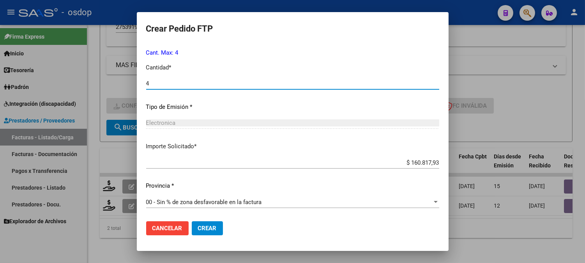
type input "4"
click at [214, 234] on button "Crear" at bounding box center [207, 228] width 31 height 14
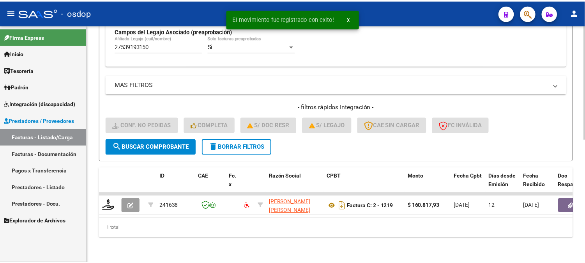
scroll to position [254, 0]
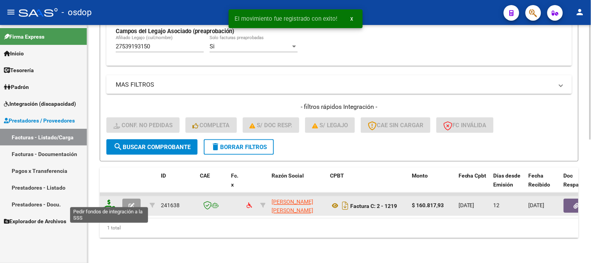
click at [106, 200] on icon at bounding box center [109, 205] width 12 height 11
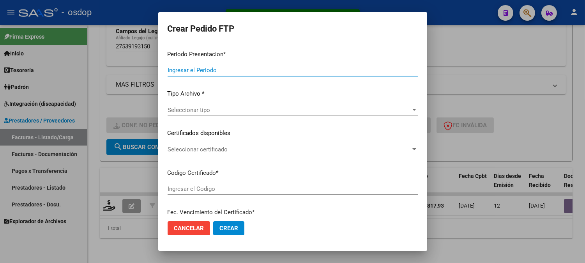
type input "202508"
type input "$ 160.817,93"
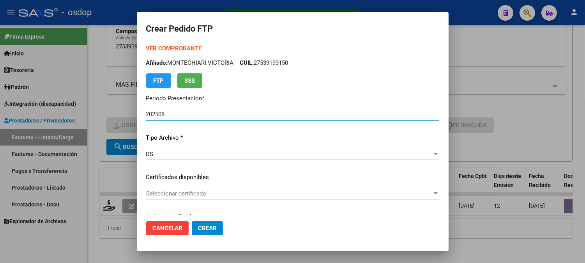
type input "8669521422"
type input "2025-03-14"
click at [197, 185] on div "VER COMPROBANTE ARCA Padrón Afiliado: MONTECHIARI VICTORIA CUIL: 27539193150 FT…" at bounding box center [292, 171] width 293 height 255
click at [214, 205] on div "Seleccionar certificado Seleccionar certificado" at bounding box center [292, 196] width 293 height 19
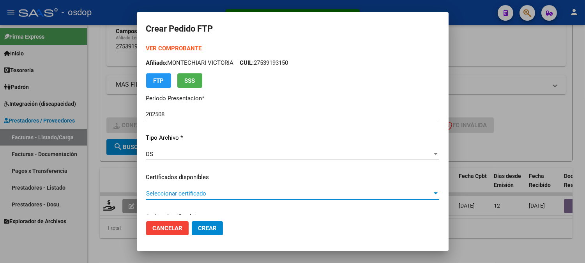
click at [211, 190] on span "Seleccionar certificado" at bounding box center [289, 193] width 286 height 7
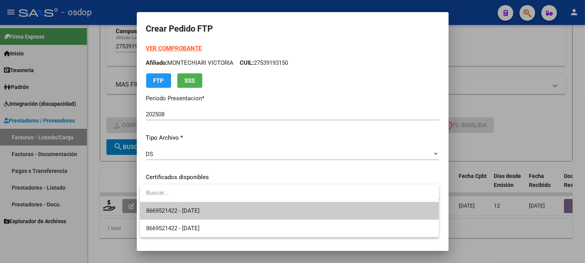
click at [215, 211] on span "8669521422 - 2025-03-14" at bounding box center [289, 211] width 286 height 18
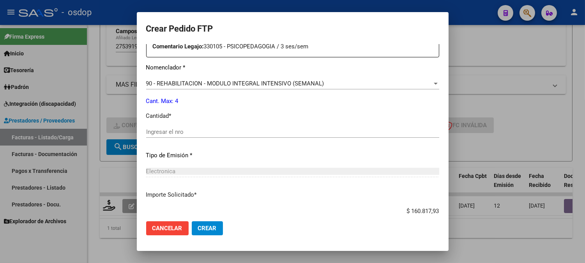
scroll to position [303, 0]
click at [209, 131] on input "Ingresar el nro" at bounding box center [292, 131] width 293 height 7
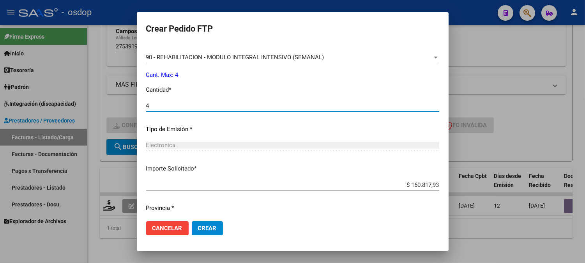
scroll to position [351, 0]
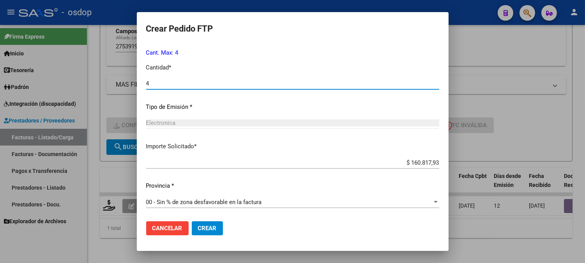
type input "4"
click at [208, 224] on button "Crear" at bounding box center [207, 228] width 31 height 14
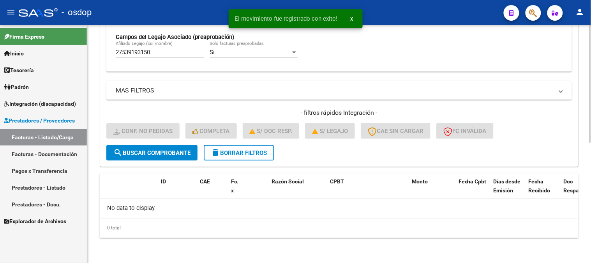
scroll to position [242, 0]
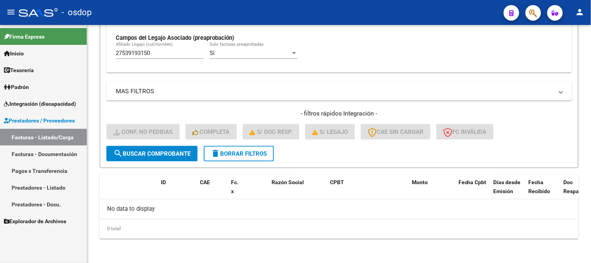
click at [33, 38] on mat-sidenav-container "Firma Express Inicio Calendario SSS Instructivos Contacto OS Tesorería Extracto…" at bounding box center [295, 144] width 591 height 238
paste input "701729728"
type input "27701729728"
click at [168, 151] on span "search Buscar Comprobante" at bounding box center [151, 153] width 77 height 7
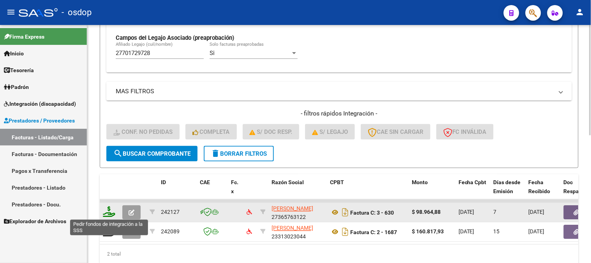
click at [111, 213] on icon at bounding box center [109, 211] width 12 height 11
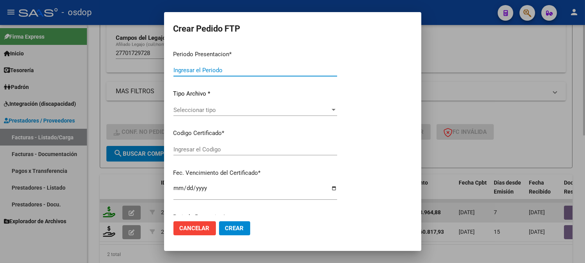
type input "202508"
type input "$ 98.964,88"
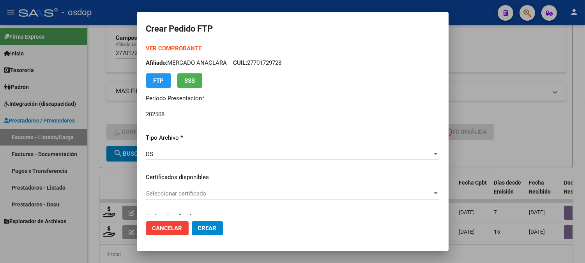
click at [178, 188] on div "Seleccionar certificado Seleccionar certificado" at bounding box center [292, 193] width 293 height 12
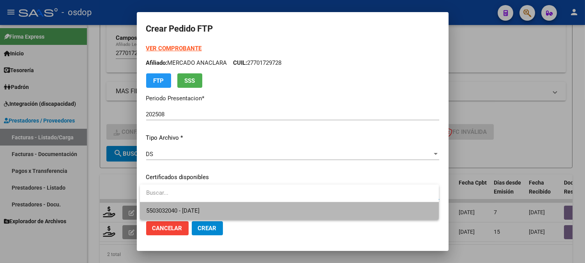
click at [192, 203] on span "5503032040 - 2029-09-23" at bounding box center [289, 211] width 286 height 18
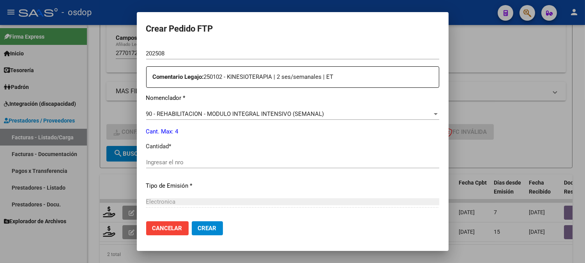
scroll to position [260, 0]
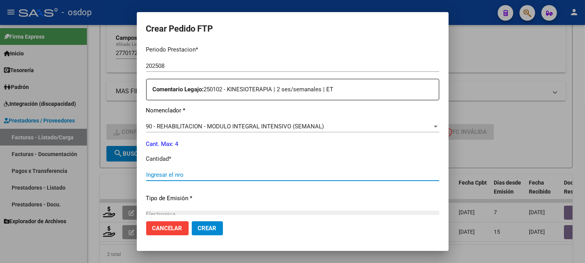
click at [224, 175] on input "Ingresar el nro" at bounding box center [292, 174] width 293 height 7
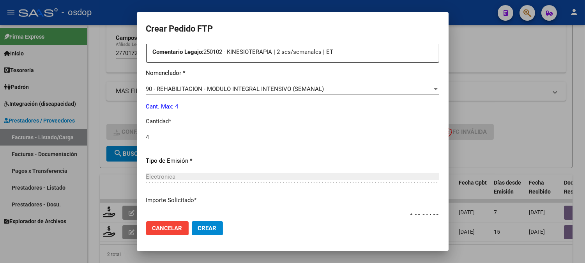
scroll to position [221, 0]
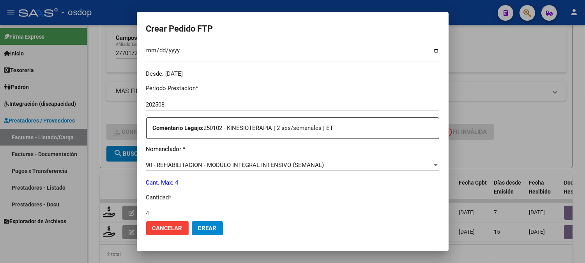
click at [207, 226] on span "Crear" at bounding box center [207, 227] width 19 height 7
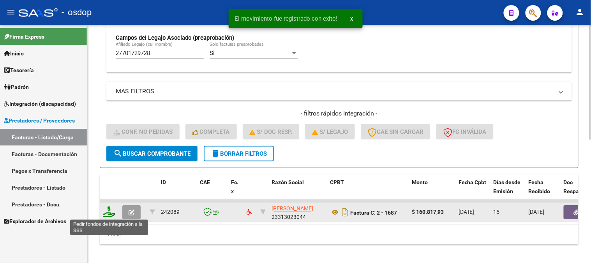
click at [111, 214] on icon at bounding box center [109, 211] width 12 height 11
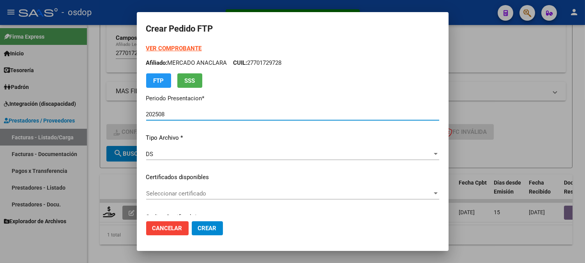
click at [241, 199] on div "Seleccionar certificado Seleccionar certificado" at bounding box center [292, 193] width 293 height 12
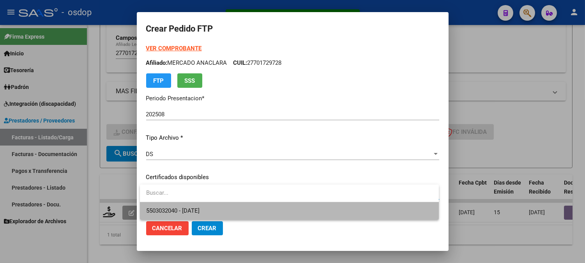
click at [252, 207] on span "5503032040 - 2029-09-23" at bounding box center [289, 211] width 286 height 18
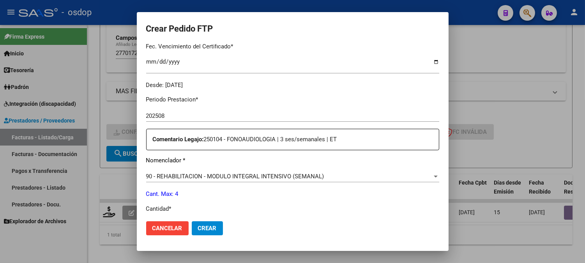
scroll to position [260, 0]
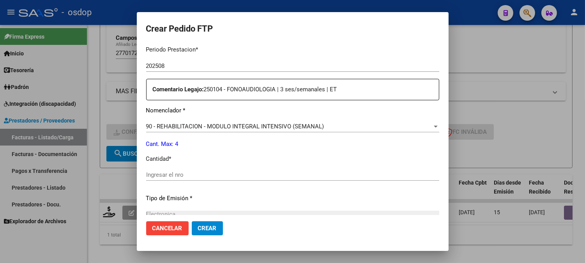
click at [225, 166] on div "Periodo Prestacion * 202508 Ingresar el Periodo Prestacion Comentario Legajo: 2…" at bounding box center [292, 172] width 293 height 267
click at [224, 174] on input "Ingresar el nro" at bounding box center [292, 174] width 293 height 7
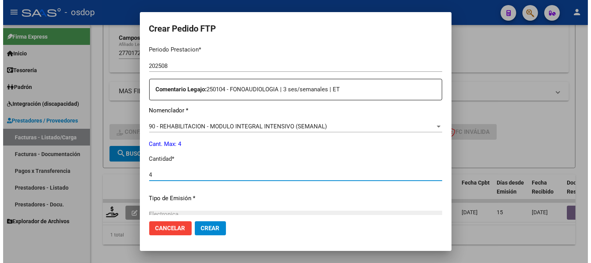
scroll to position [351, 0]
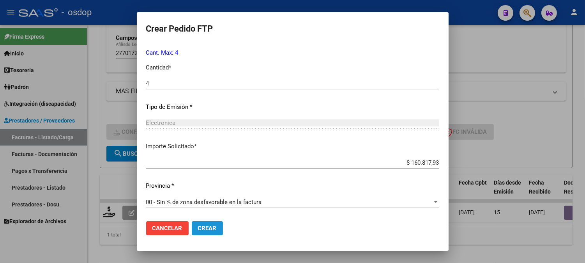
click at [209, 223] on button "Crear" at bounding box center [207, 228] width 31 height 14
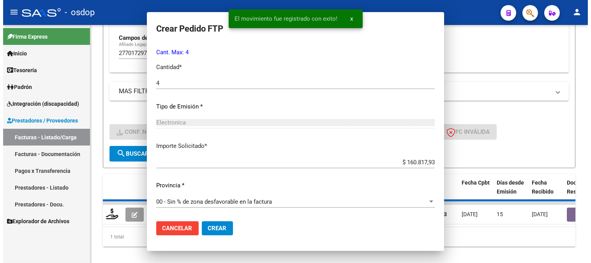
scroll to position [0, 0]
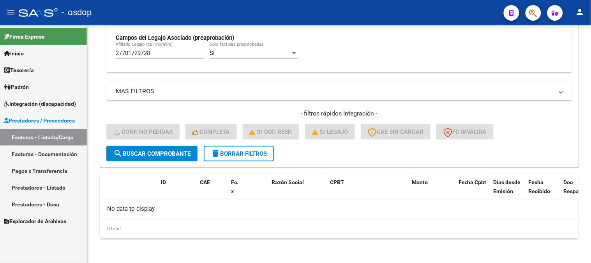
click at [0, 17] on div "menu - osdop person Firma Express Inicio Calendario SSS Instructivos Contacto O…" at bounding box center [295, 131] width 591 height 263
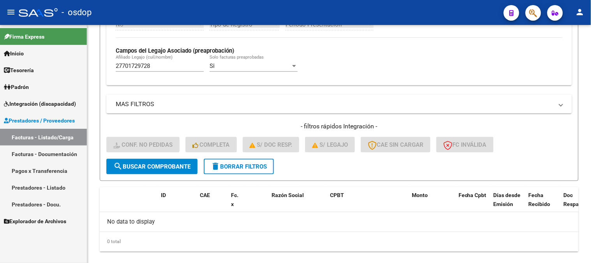
paste input "0173730382"
click at [140, 168] on span "search Buscar Comprobante" at bounding box center [151, 166] width 77 height 7
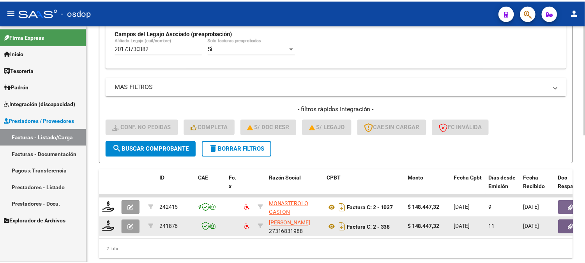
scroll to position [274, 0]
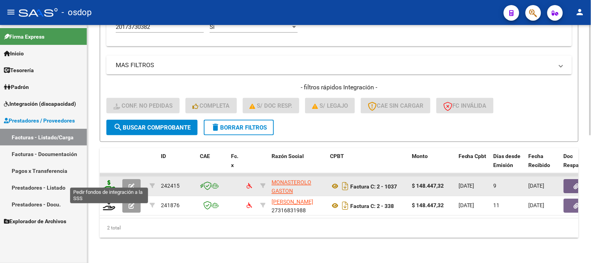
click at [109, 180] on icon at bounding box center [109, 185] width 12 height 11
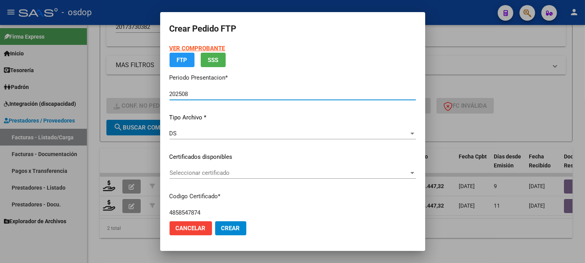
click at [189, 180] on div "Seleccionar certificado Seleccionar certificado" at bounding box center [293, 176] width 246 height 19
click at [196, 170] on div "VER COMPROBANTE ARCA Padrón FTP SSS Periodo Presentacion * 202508 Ingresar el P…" at bounding box center [293, 161] width 246 height 235
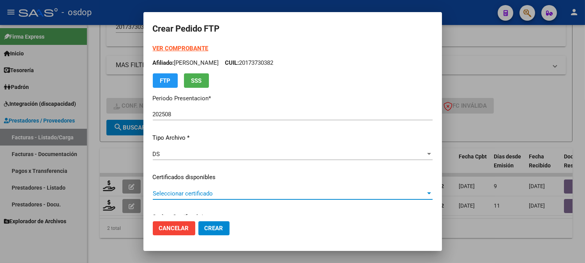
click at [191, 200] on div "Seleccionar certificado Seleccionar certificado" at bounding box center [293, 196] width 280 height 19
click at [194, 194] on span "Seleccionar certificado" at bounding box center [289, 193] width 273 height 7
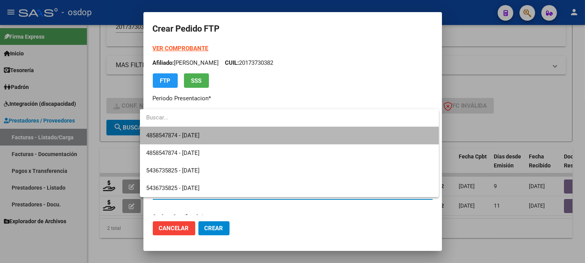
click at [219, 141] on span "4858547874 - 2034-01-29" at bounding box center [289, 136] width 286 height 18
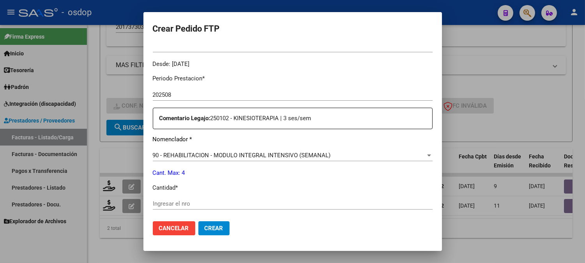
scroll to position [260, 0]
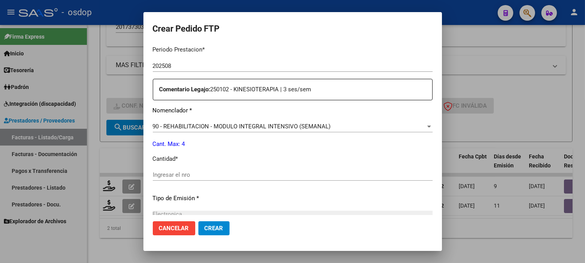
click at [198, 172] on input "Ingresar el nro" at bounding box center [293, 174] width 280 height 7
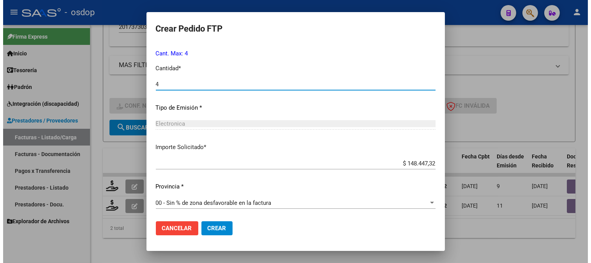
scroll to position [351, 0]
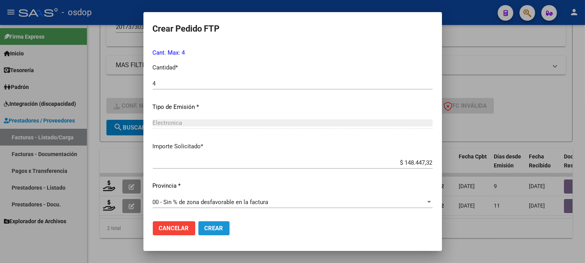
click at [219, 231] on button "Crear" at bounding box center [213, 228] width 31 height 14
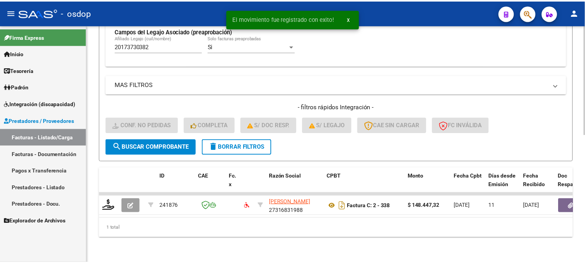
scroll to position [254, 0]
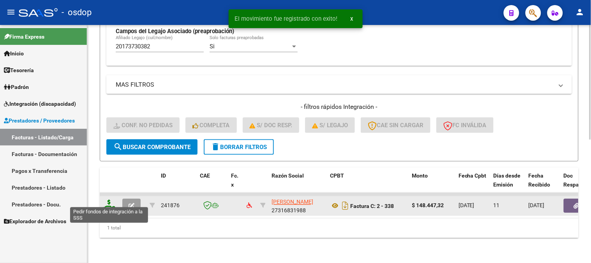
click at [109, 200] on icon at bounding box center [109, 205] width 12 height 11
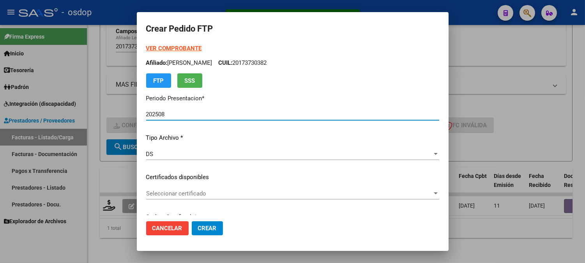
click at [209, 192] on span "Seleccionar certificado" at bounding box center [289, 193] width 286 height 7
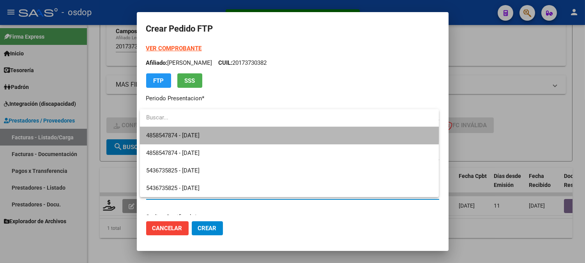
click at [215, 129] on span "4858547874 - 2034-01-29" at bounding box center [289, 136] width 286 height 18
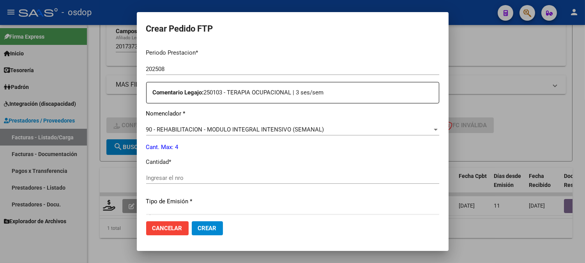
scroll to position [260, 0]
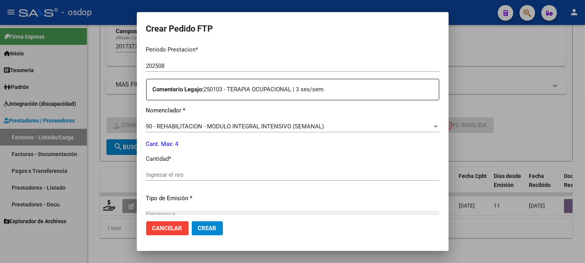
click at [211, 183] on div "Ingresar el nro" at bounding box center [292, 178] width 293 height 19
click at [208, 177] on input "Ingresar el nro" at bounding box center [292, 174] width 293 height 7
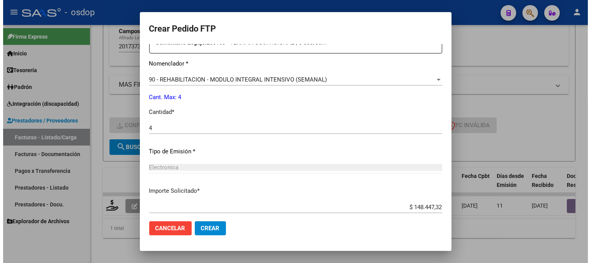
scroll to position [351, 0]
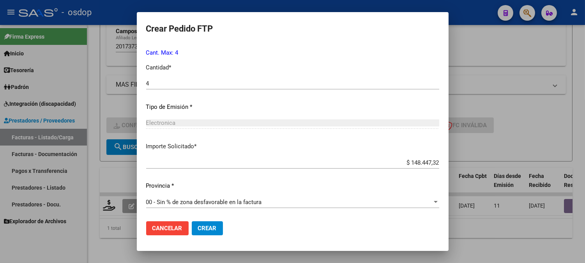
click at [212, 230] on span "Crear" at bounding box center [207, 227] width 19 height 7
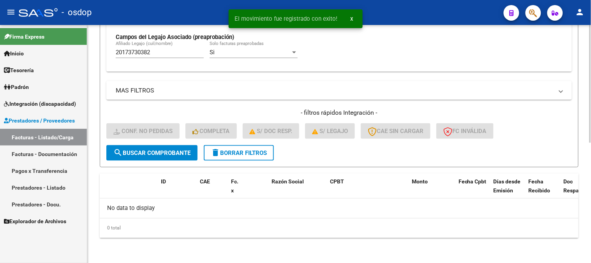
scroll to position [242, 0]
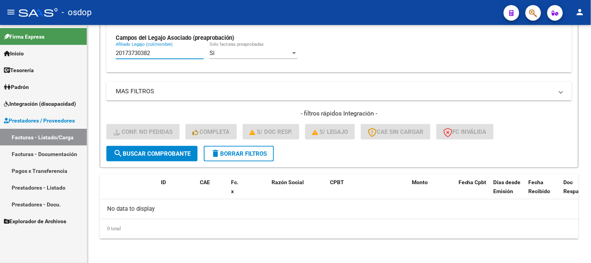
drag, startPoint x: 168, startPoint y: 56, endPoint x: 16, endPoint y: 29, distance: 155.1
click at [0, 45] on mat-sidenav-container "Firma Express Inicio Calendario SSS Instructivos Contacto OS Tesorería Extracto…" at bounding box center [295, 144] width 591 height 238
paste input "414909710"
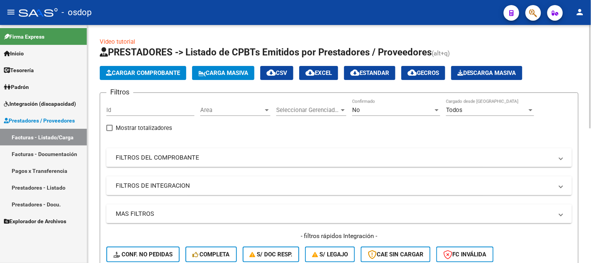
click at [166, 179] on mat-expansion-panel-header "FILTROS DE INTEGRACION" at bounding box center [339, 185] width 466 height 19
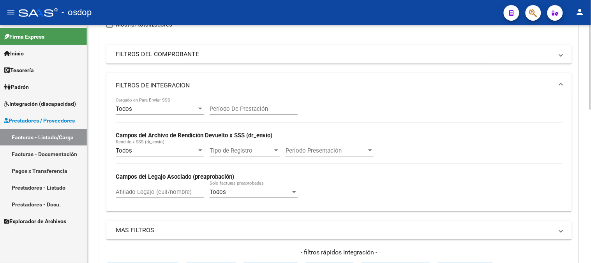
scroll to position [173, 0]
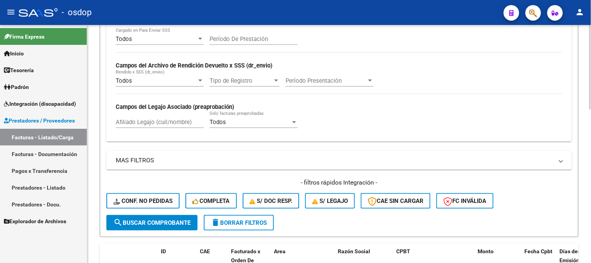
drag, startPoint x: 176, startPoint y: 113, endPoint x: 182, endPoint y: 125, distance: 13.1
click at [177, 114] on div "Afiliado Legajo (cuil/nombre)" at bounding box center [160, 119] width 88 height 17
click at [182, 126] on div "Afiliado Legajo (cuil/nombre)" at bounding box center [160, 119] width 88 height 17
paste input "20565225228"
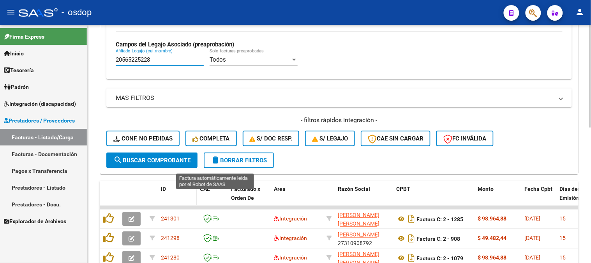
scroll to position [313, 0]
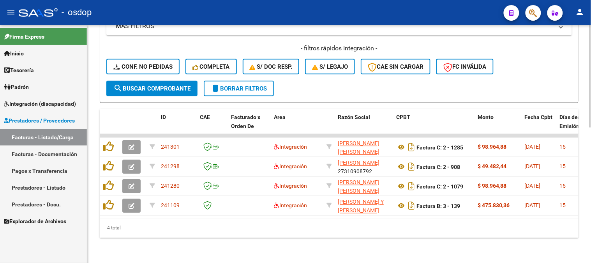
click at [277, 238] on div "4 total" at bounding box center [339, 227] width 479 height 19
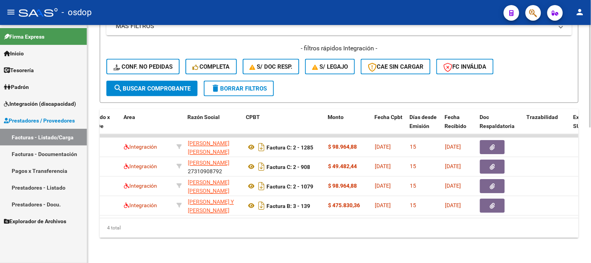
scroll to position [0, 133]
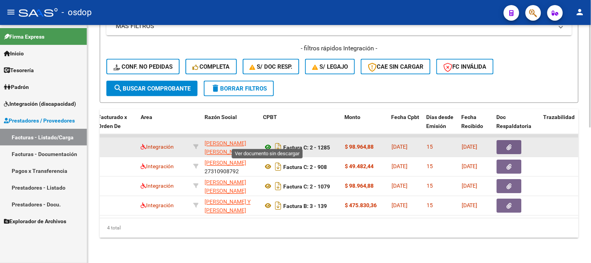
click at [270, 143] on icon at bounding box center [268, 147] width 10 height 9
click at [514, 141] on button "button" at bounding box center [509, 147] width 25 height 14
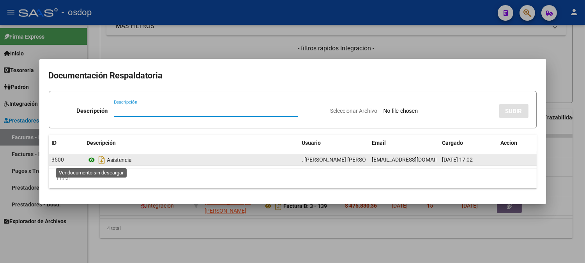
click at [93, 161] on icon at bounding box center [92, 159] width 10 height 9
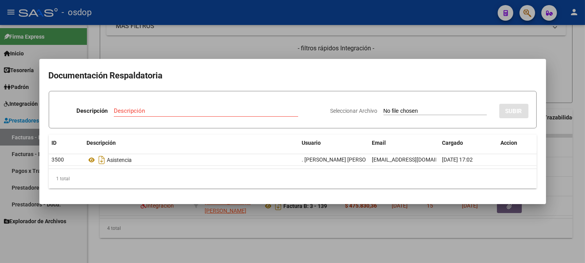
drag, startPoint x: 130, startPoint y: 213, endPoint x: 164, endPoint y: 215, distance: 33.6
click at [130, 213] on div at bounding box center [292, 131] width 585 height 263
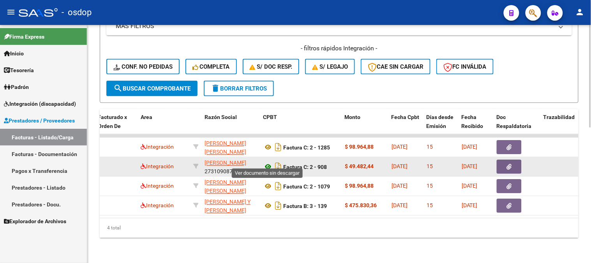
click at [270, 162] on icon at bounding box center [268, 166] width 10 height 9
click at [508, 164] on icon "button" at bounding box center [509, 167] width 5 height 6
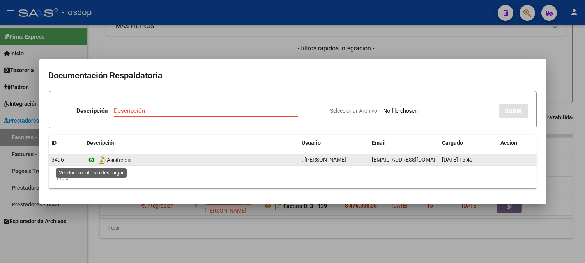
click at [92, 162] on icon at bounding box center [92, 159] width 10 height 9
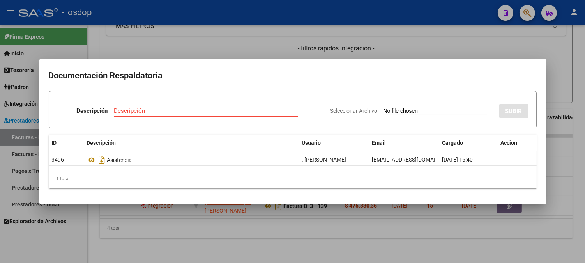
click at [161, 42] on div at bounding box center [292, 131] width 585 height 263
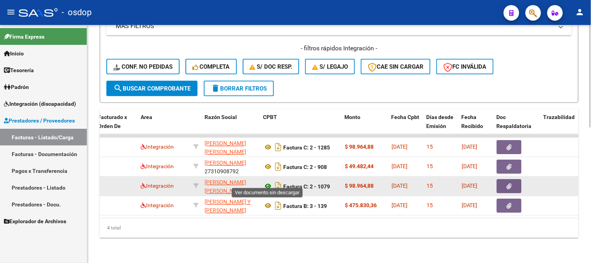
click at [264, 182] on icon at bounding box center [268, 186] width 10 height 9
click at [514, 181] on button "button" at bounding box center [509, 186] width 25 height 14
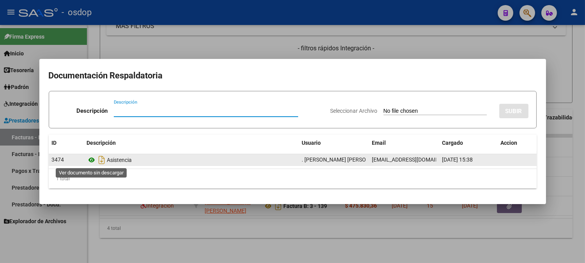
click at [92, 157] on icon at bounding box center [92, 159] width 10 height 9
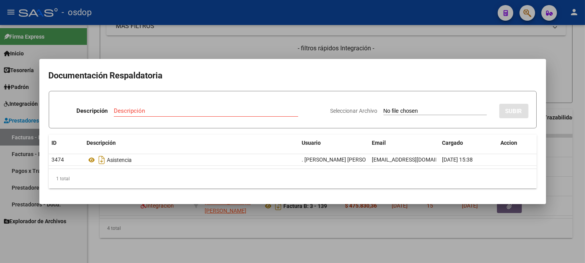
click at [124, 227] on div at bounding box center [292, 131] width 585 height 263
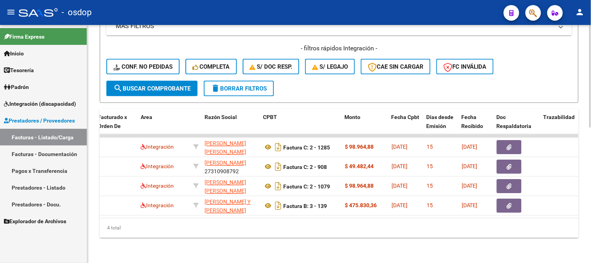
click at [170, 219] on div "4 total" at bounding box center [339, 227] width 479 height 19
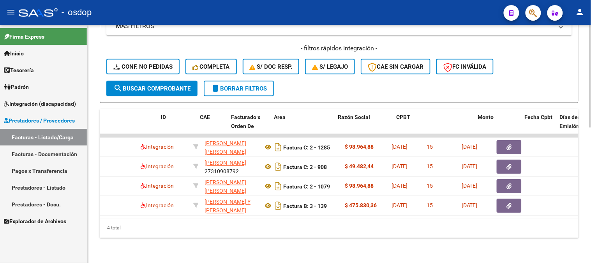
scroll to position [0, 0]
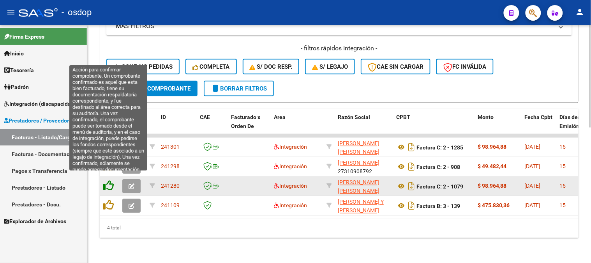
click at [110, 180] on icon at bounding box center [108, 185] width 11 height 11
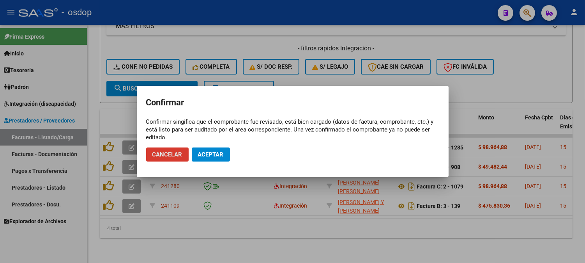
click at [221, 152] on span "Aceptar" at bounding box center [211, 154] width 26 height 7
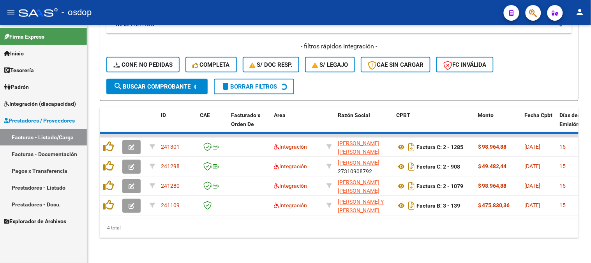
scroll to position [293, 0]
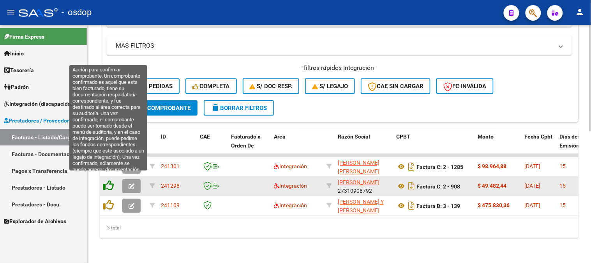
click at [109, 180] on icon at bounding box center [108, 185] width 11 height 11
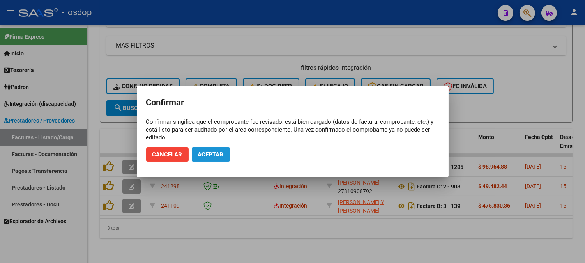
click at [213, 158] on button "Aceptar" at bounding box center [211, 154] width 38 height 14
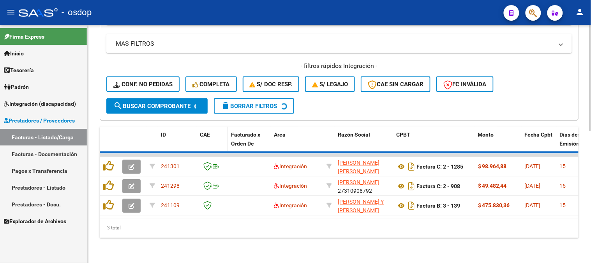
scroll to position [274, 0]
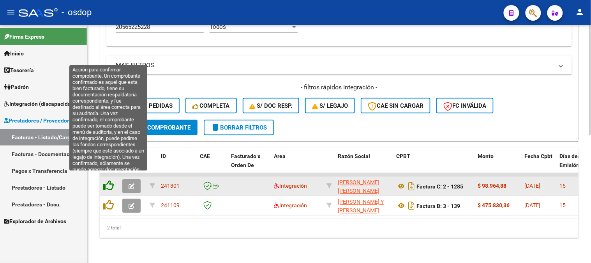
click at [110, 181] on icon at bounding box center [108, 185] width 11 height 11
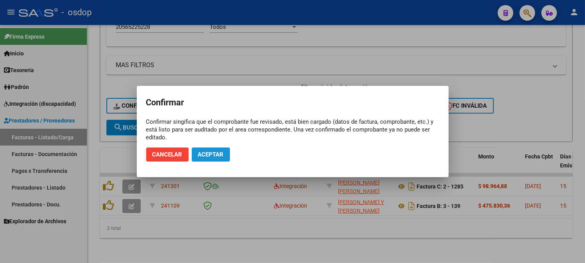
click at [217, 154] on span "Aceptar" at bounding box center [211, 154] width 26 height 7
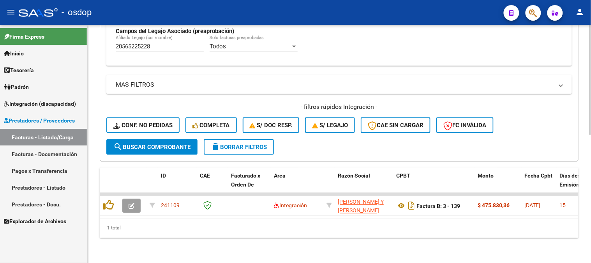
scroll to position [254, 0]
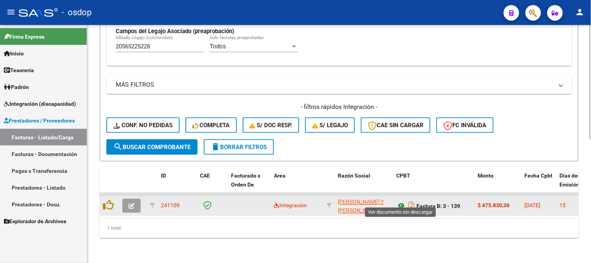
click at [401, 201] on icon at bounding box center [401, 205] width 10 height 9
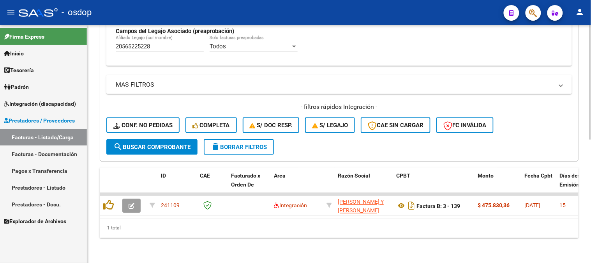
drag, startPoint x: 143, startPoint y: 221, endPoint x: 142, endPoint y: 216, distance: 4.3
click at [143, 220] on div "1 total" at bounding box center [339, 227] width 479 height 19
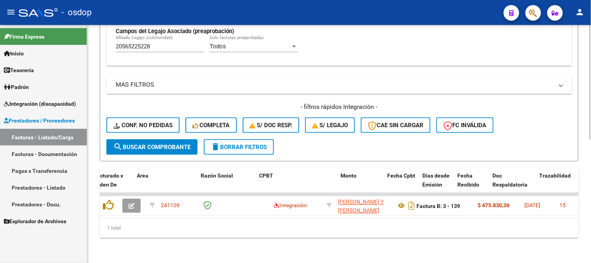
scroll to position [0, 137]
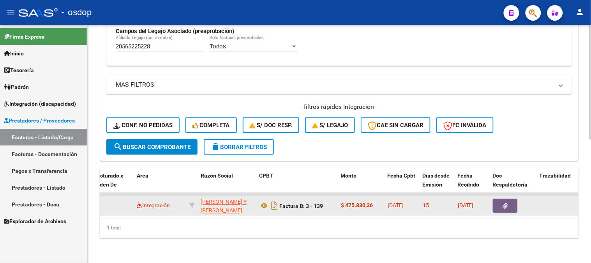
click at [506, 196] on datatable-body-cell at bounding box center [513, 205] width 47 height 19
click at [507, 203] on icon "button" at bounding box center [505, 206] width 5 height 6
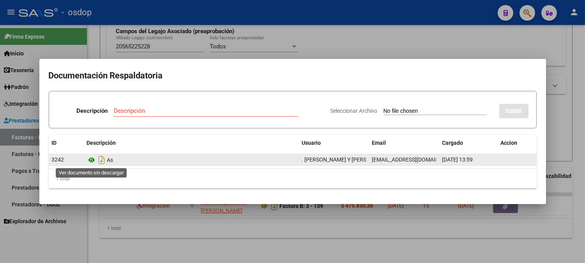
click at [91, 157] on icon at bounding box center [92, 159] width 10 height 9
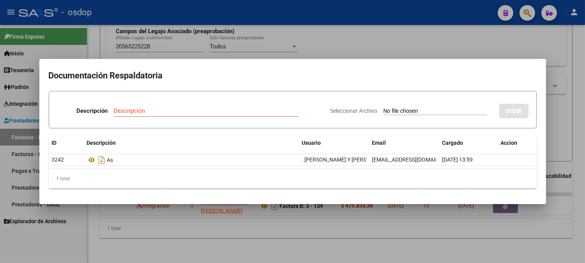
click at [104, 233] on div at bounding box center [292, 131] width 585 height 263
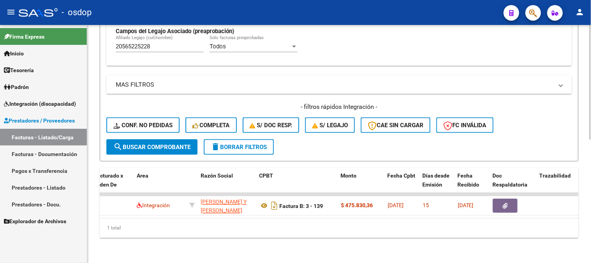
click at [161, 218] on div "1 total" at bounding box center [339, 227] width 479 height 19
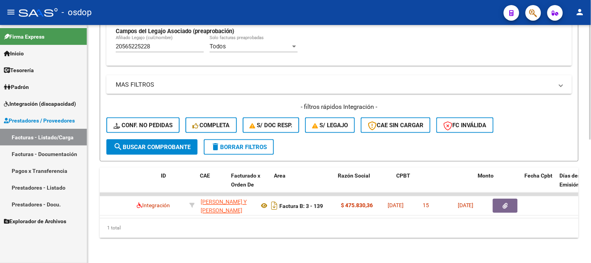
scroll to position [0, 0]
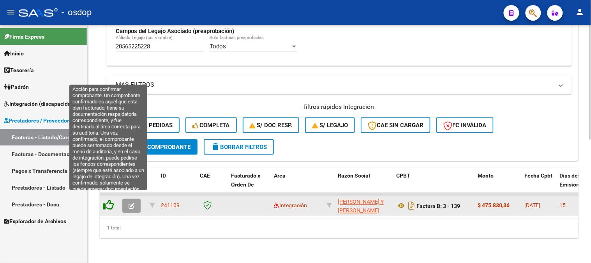
click at [111, 200] on icon at bounding box center [108, 205] width 11 height 11
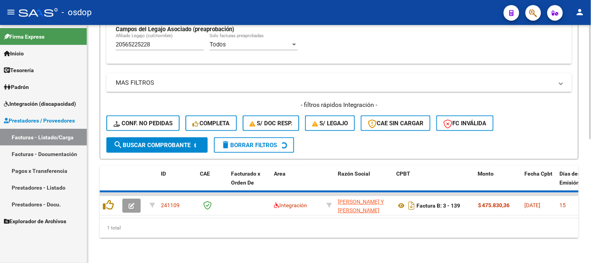
scroll to position [242, 0]
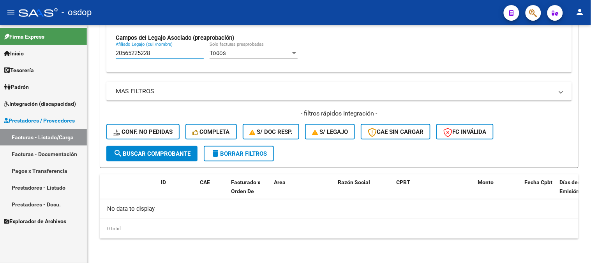
drag, startPoint x: 187, startPoint y: 53, endPoint x: 60, endPoint y: 37, distance: 127.7
click at [60, 37] on mat-sidenav-container "Firma Express Inicio Calendario SSS Instructivos Contacto OS Tesorería Extracto…" at bounding box center [295, 144] width 591 height 238
paste input "7240453814"
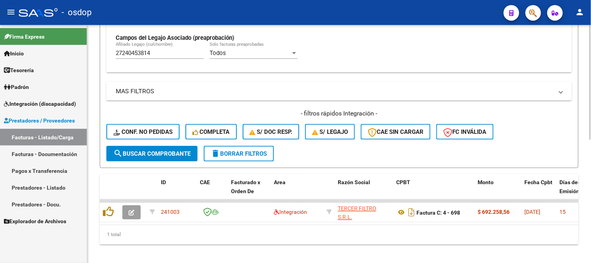
click at [569, 252] on div "Video tutorial PRESTADORES -> Listado de CPBTs Emitidos por Prestadores / Prove…" at bounding box center [339, 26] width 504 height 486
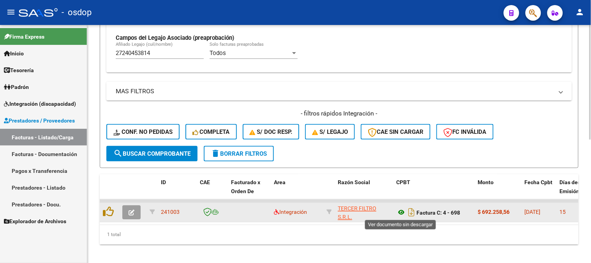
click at [399, 208] on icon at bounding box center [401, 212] width 10 height 9
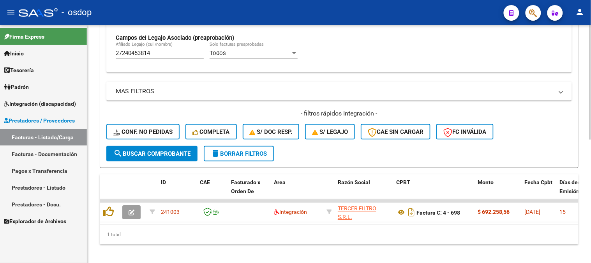
drag, startPoint x: 204, startPoint y: 222, endPoint x: 327, endPoint y: 242, distance: 124.0
click at [356, 239] on div "ID CAE Facturado x Orden De Area Razón Social CPBT Monto Fecha Cpbt Días desde …" at bounding box center [339, 209] width 479 height 70
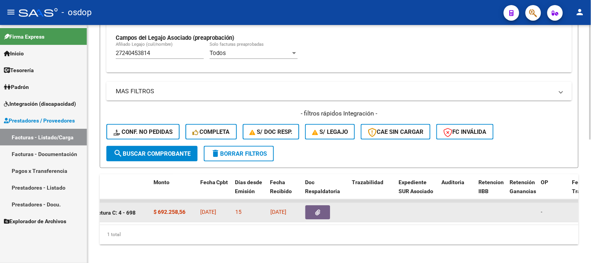
scroll to position [0, 326]
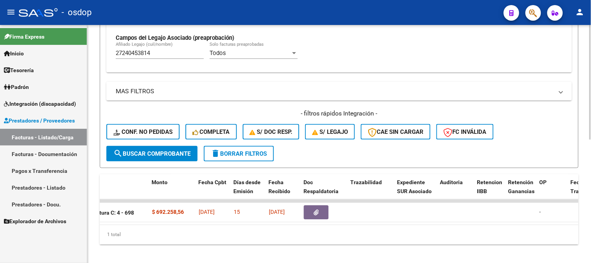
click at [322, 233] on div "1 total" at bounding box center [339, 234] width 479 height 19
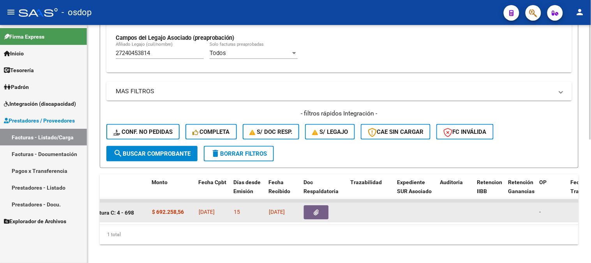
click at [317, 211] on icon "button" at bounding box center [316, 213] width 5 height 6
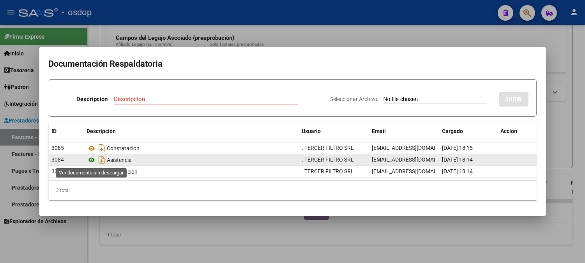
click at [91, 164] on icon at bounding box center [92, 159] width 10 height 9
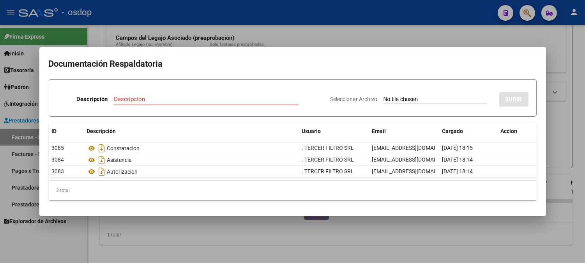
click at [127, 235] on div at bounding box center [292, 131] width 585 height 263
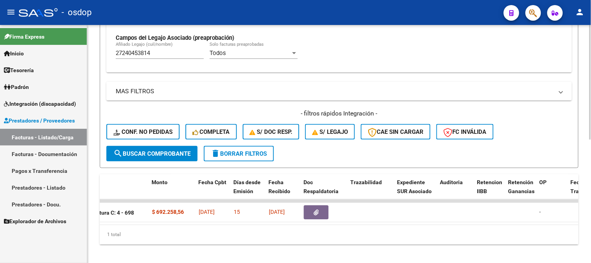
drag, startPoint x: 200, startPoint y: 231, endPoint x: 182, endPoint y: 231, distance: 17.5
click at [182, 231] on div "1 total" at bounding box center [339, 234] width 479 height 19
click at [192, 224] on datatable-body "241003 Integración TERCER FILTRO S.R.L. 30710900279 Factura C: 4 - 698 $ 692.25…" at bounding box center [339, 211] width 479 height 25
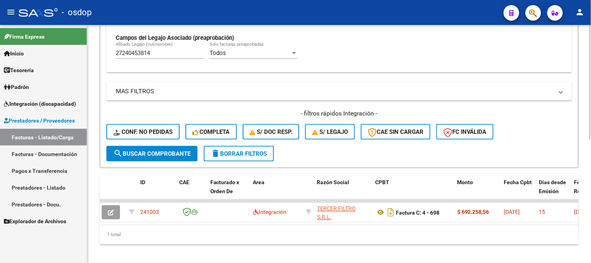
scroll to position [0, 0]
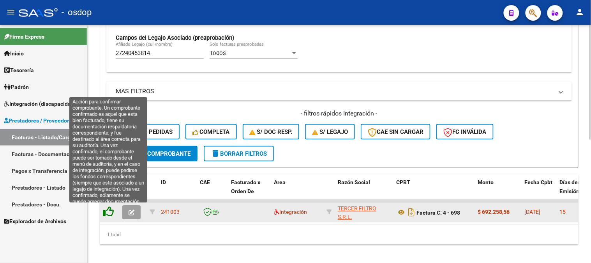
click at [108, 211] on icon at bounding box center [108, 211] width 11 height 11
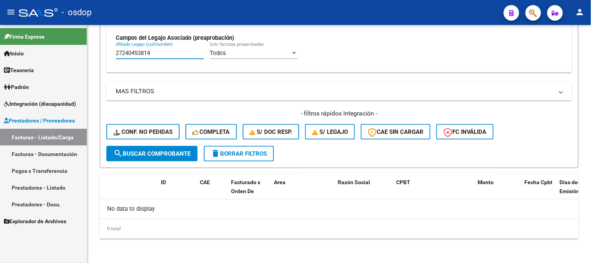
drag, startPoint x: 162, startPoint y: 56, endPoint x: 0, endPoint y: 10, distance: 168.2
click at [0, 11] on div "menu - osdop person Firma Express Inicio Calendario SSS Instructivos Contacto O…" at bounding box center [295, 131] width 591 height 263
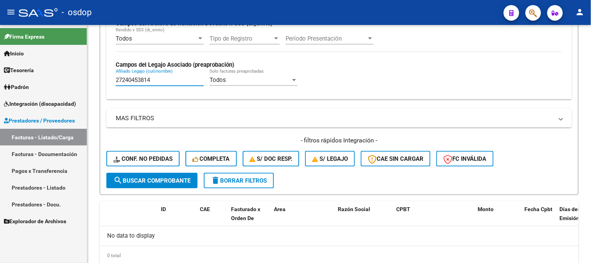
paste input "574548565"
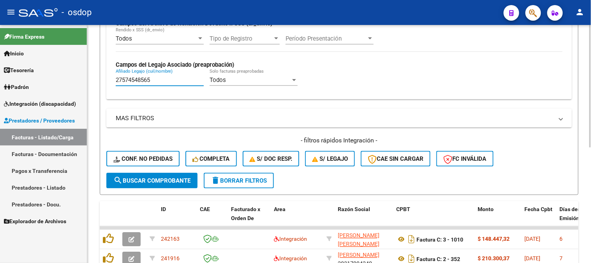
type input "27574548565"
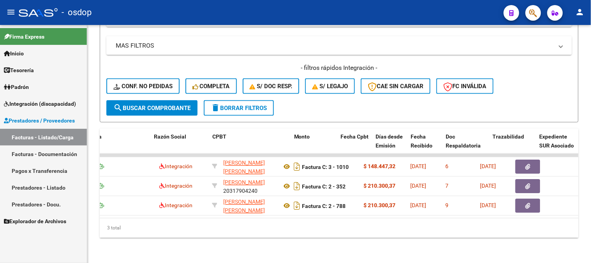
scroll to position [0, 184]
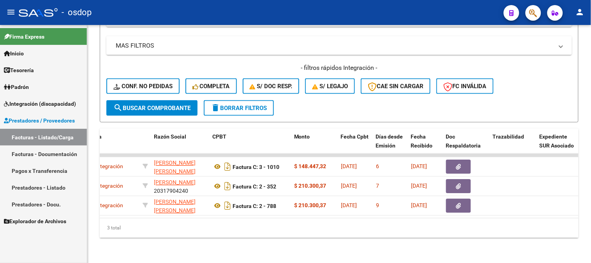
drag, startPoint x: 224, startPoint y: 245, endPoint x: 228, endPoint y: 220, distance: 26.0
click at [224, 245] on div "Video tutorial PRESTADORES -> Listado de CPBTs Emitidos por Prestadores / Prove…" at bounding box center [339, -1] width 504 height 525
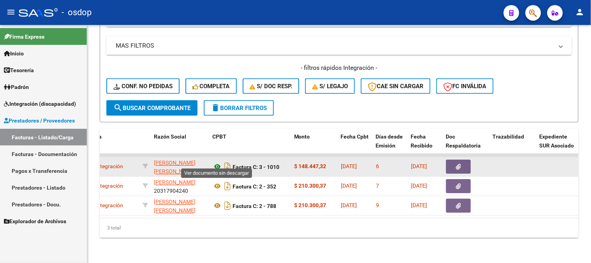
click at [215, 162] on icon at bounding box center [217, 166] width 10 height 9
click at [463, 160] on button "button" at bounding box center [458, 167] width 25 height 14
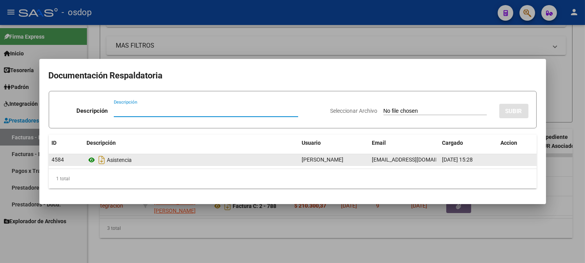
click at [87, 156] on icon at bounding box center [92, 159] width 10 height 9
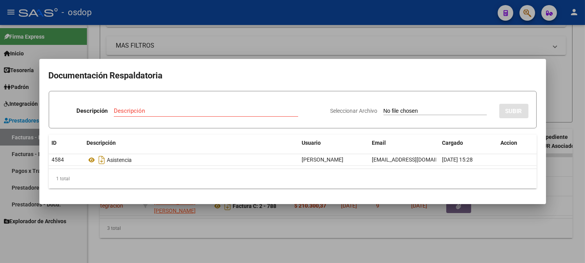
click at [266, 65] on mat-dialog-container "Documentación Respaldatoria Descripción Descripción Seleccionar Archivo SUBIR I…" at bounding box center [292, 131] width 507 height 145
click at [240, 228] on div at bounding box center [292, 131] width 585 height 263
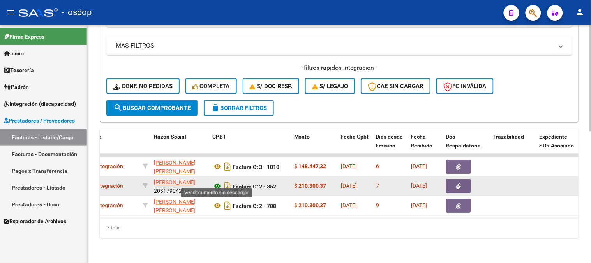
click at [219, 182] on icon at bounding box center [217, 186] width 10 height 9
click at [461, 183] on button "button" at bounding box center [458, 186] width 25 height 14
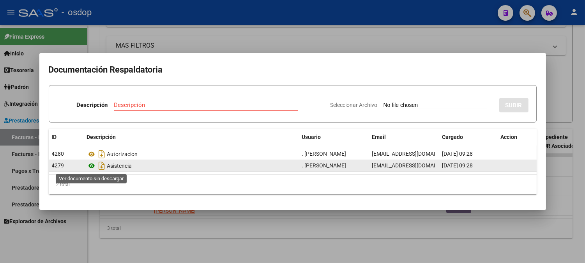
click at [88, 163] on icon at bounding box center [92, 165] width 10 height 9
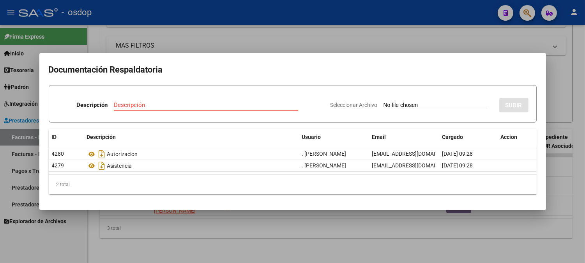
click at [248, 240] on div at bounding box center [292, 131] width 585 height 263
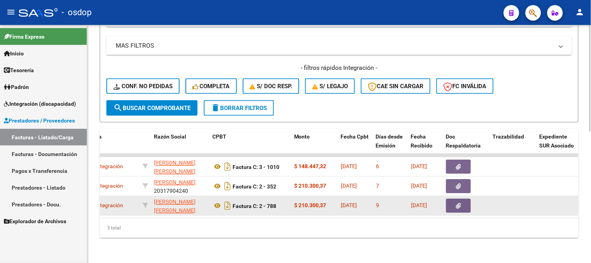
click at [208, 201] on datatable-body-cell "MELITA ELUNEY TANIA 27333817131" at bounding box center [180, 205] width 58 height 19
click at [212, 201] on icon at bounding box center [217, 205] width 10 height 9
click at [464, 199] on button "button" at bounding box center [458, 206] width 25 height 14
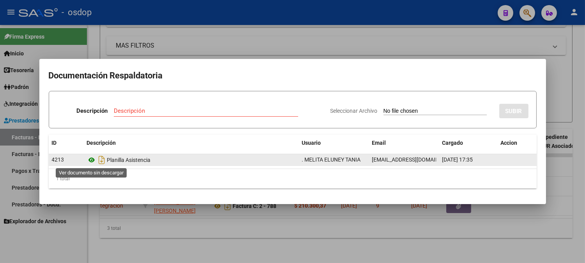
click at [92, 159] on icon at bounding box center [92, 159] width 10 height 9
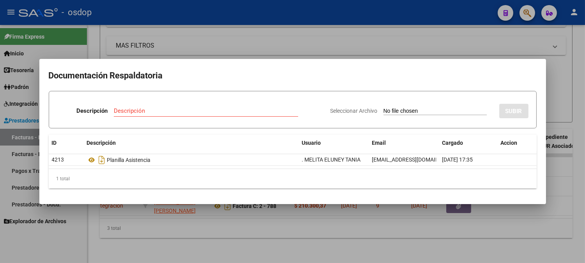
click at [178, 240] on div at bounding box center [292, 131] width 585 height 263
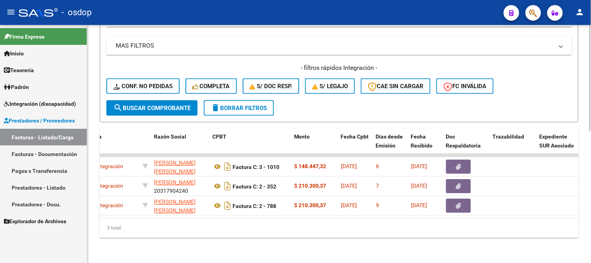
click at [196, 219] on div "3 total" at bounding box center [339, 227] width 479 height 19
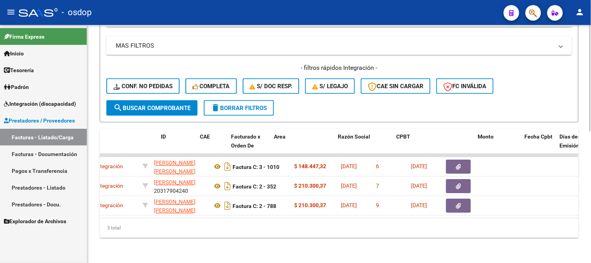
scroll to position [0, 0]
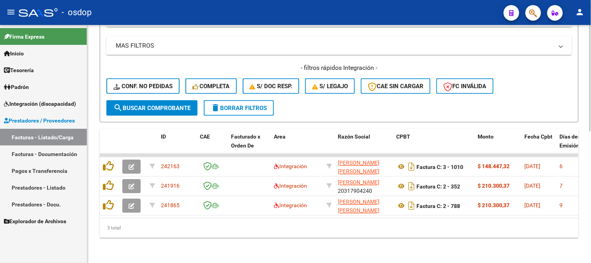
drag, startPoint x: 168, startPoint y: 239, endPoint x: 192, endPoint y: 248, distance: 25.8
click at [170, 240] on div "Video tutorial PRESTADORES -> Listado de CPBTs Emitidos por Prestadores / Prove…" at bounding box center [339, -1] width 504 height 525
drag, startPoint x: 377, startPoint y: 231, endPoint x: 386, endPoint y: 221, distance: 13.6
click at [382, 228] on div "3 total" at bounding box center [339, 227] width 479 height 19
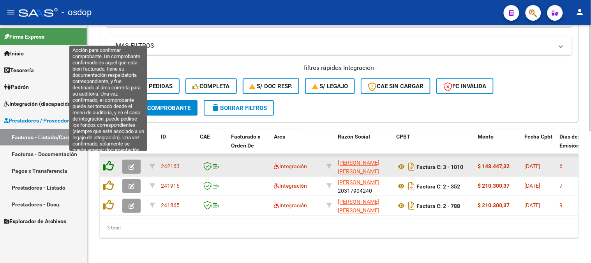
click at [103, 161] on icon at bounding box center [108, 166] width 11 height 11
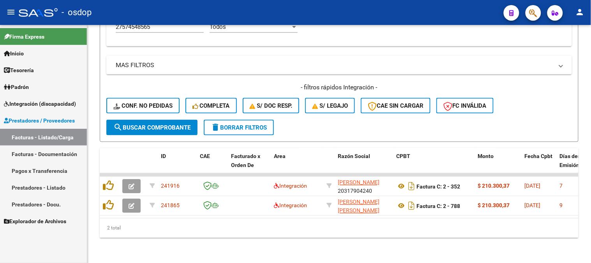
scroll to position [274, 0]
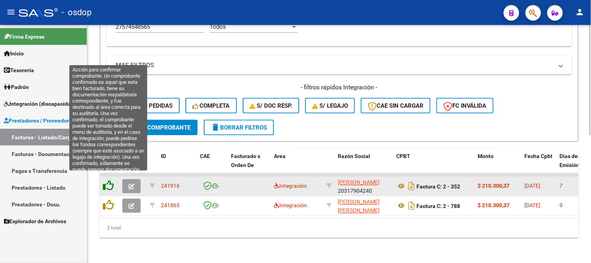
click at [108, 181] on icon at bounding box center [108, 185] width 11 height 11
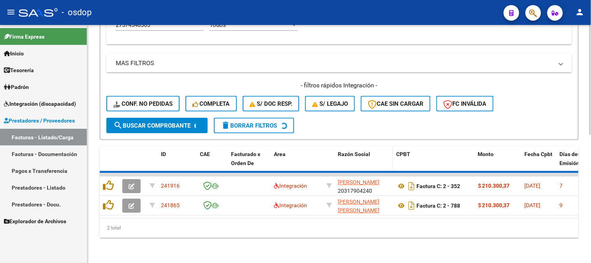
scroll to position [254, 0]
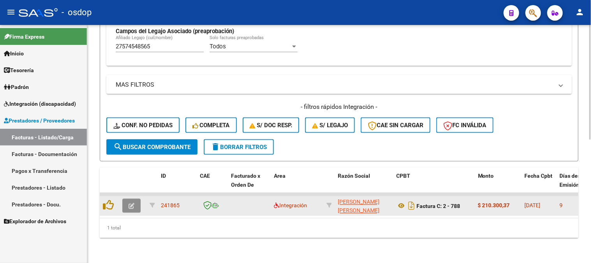
click at [127, 200] on button "button" at bounding box center [131, 206] width 18 height 14
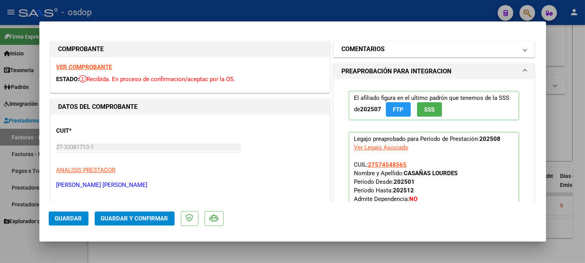
click at [389, 55] on mat-expansion-panel-header "COMENTARIOS" at bounding box center [434, 49] width 201 height 16
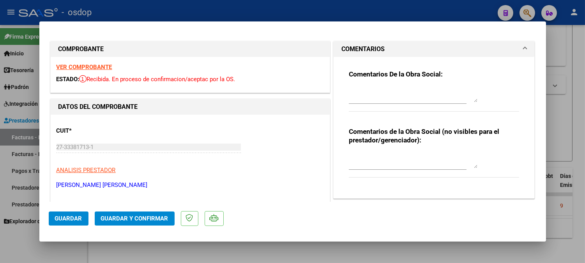
click at [371, 174] on div at bounding box center [408, 164] width 118 height 26
click at [371, 165] on textarea at bounding box center [413, 160] width 129 height 16
type textarea "a"
type textarea "A cargo de OSDOP"
click at [143, 213] on button "Guardar y Confirmar" at bounding box center [135, 218] width 80 height 14
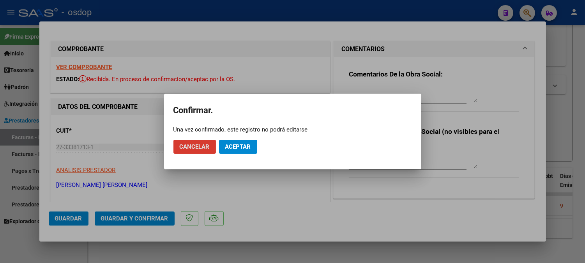
click at [247, 150] on button "Aceptar" at bounding box center [238, 147] width 38 height 14
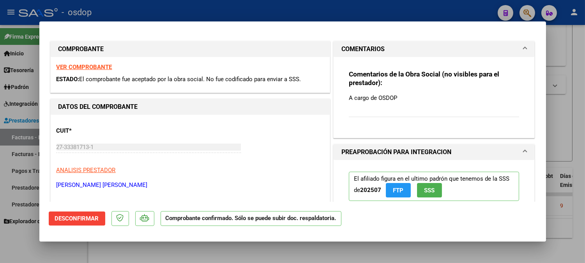
click at [229, 259] on div at bounding box center [292, 131] width 585 height 263
type input "$ 0,00"
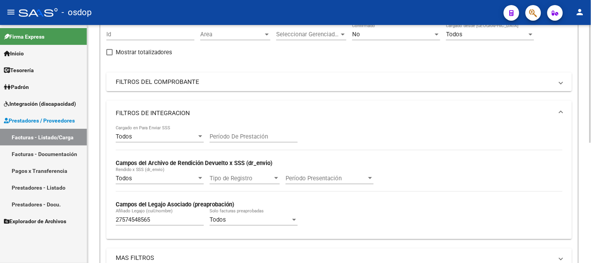
scroll to position [69, 0]
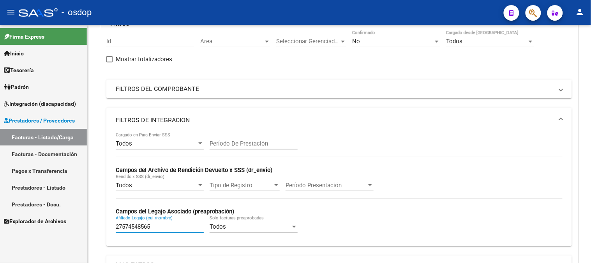
drag, startPoint x: 159, startPoint y: 229, endPoint x: 0, endPoint y: 176, distance: 167.5
click at [0, 204] on mat-sidenav-container "Firma Express Inicio Calendario SSS Instructivos Contacto OS Tesorería Extracto…" at bounding box center [295, 144] width 591 height 238
paste input "438448352"
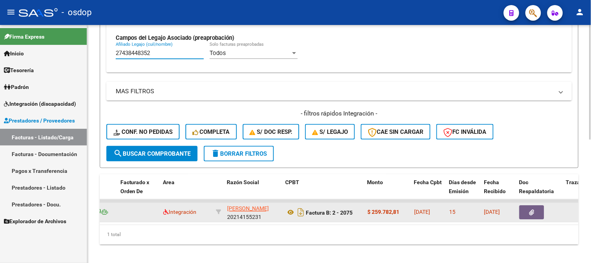
scroll to position [0, 112]
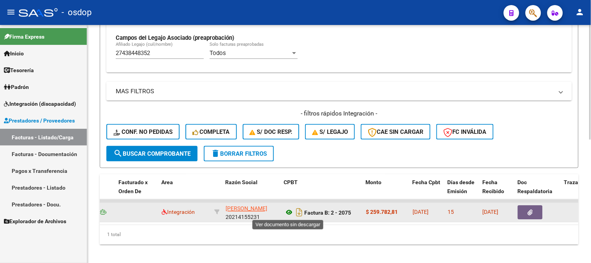
click at [289, 208] on icon at bounding box center [289, 212] width 10 height 9
click at [556, 210] on div at bounding box center [538, 212] width 41 height 14
click at [543, 213] on div at bounding box center [538, 212] width 41 height 14
click at [539, 215] on button "button" at bounding box center [530, 212] width 25 height 14
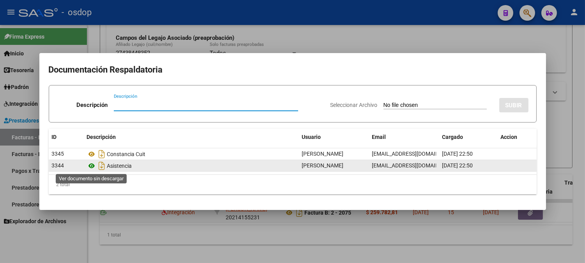
click at [92, 164] on icon at bounding box center [92, 165] width 10 height 9
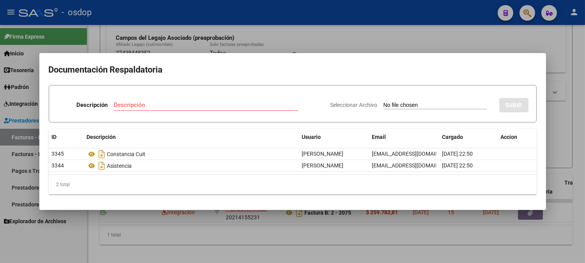
click at [194, 36] on div at bounding box center [292, 131] width 585 height 263
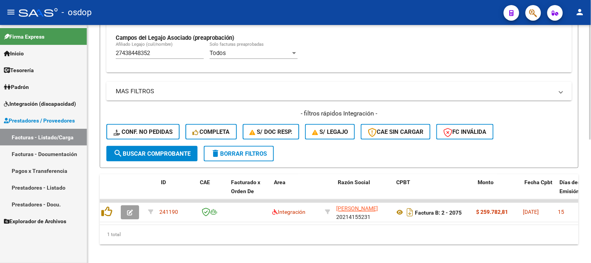
scroll to position [0, 0]
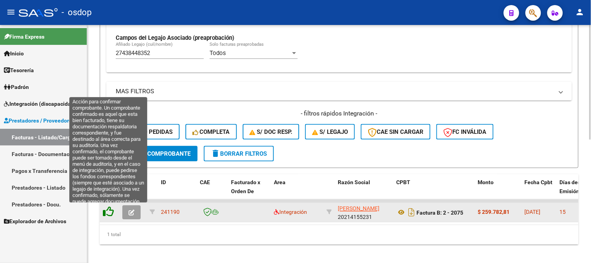
click at [110, 214] on icon at bounding box center [108, 211] width 11 height 11
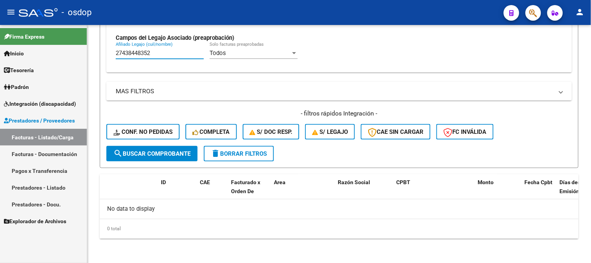
drag, startPoint x: 172, startPoint y: 53, endPoint x: 86, endPoint y: 62, distance: 86.6
click at [105, 59] on form "Filtros Id Area Area Seleccionar Gerenciador Seleccionar Gerenciador No Confirm…" at bounding box center [339, 9] width 479 height 318
paste input "0566212324"
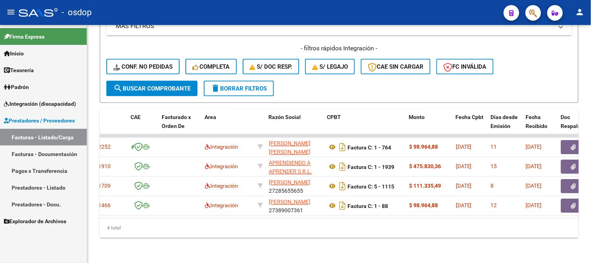
scroll to position [0, 197]
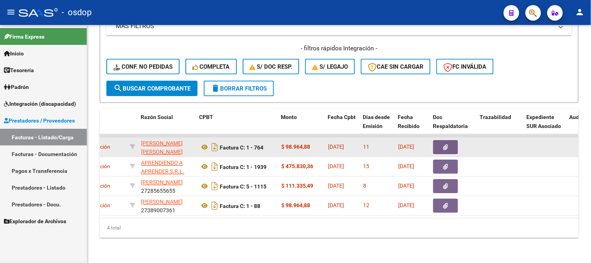
click at [203, 141] on div "Factura C: 1 - 764" at bounding box center [238, 147] width 76 height 12
click at [201, 143] on icon at bounding box center [205, 147] width 10 height 9
click at [449, 140] on button "button" at bounding box center [445, 147] width 25 height 14
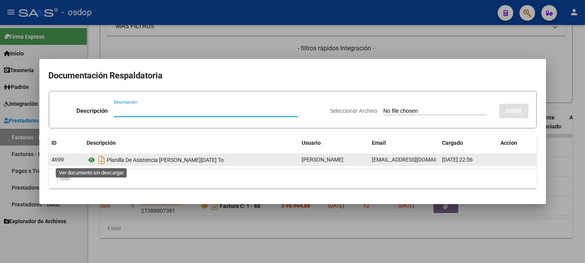
click at [94, 160] on icon at bounding box center [92, 159] width 10 height 9
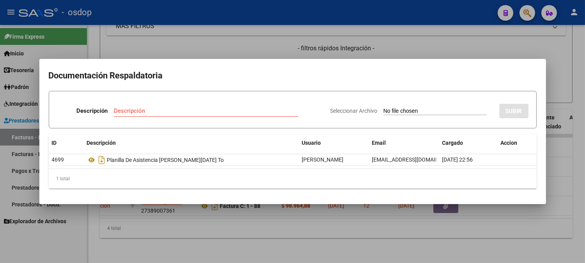
click at [185, 45] on div at bounding box center [292, 131] width 585 height 263
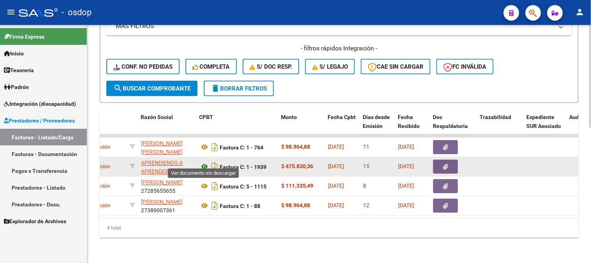
click at [204, 162] on icon at bounding box center [205, 166] width 10 height 9
click at [448, 164] on icon "button" at bounding box center [445, 167] width 5 height 6
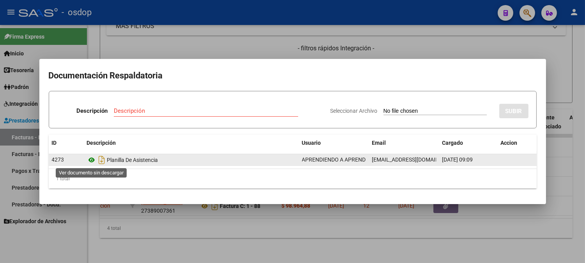
click at [90, 160] on icon at bounding box center [92, 159] width 10 height 9
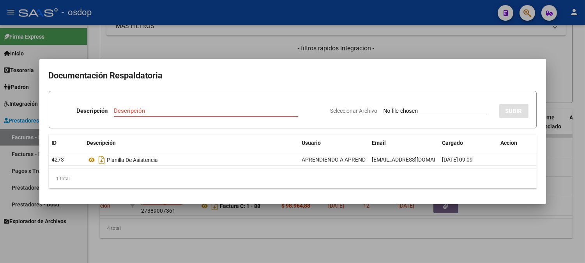
click at [147, 25] on div at bounding box center [292, 131] width 585 height 263
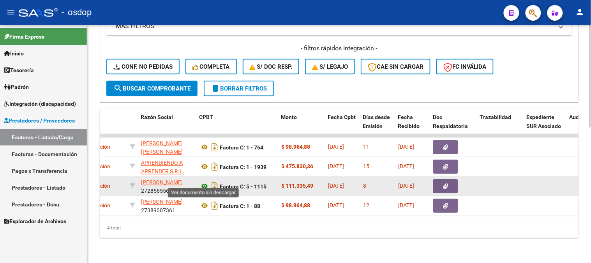
click at [201, 182] on icon at bounding box center [205, 186] width 10 height 9
click at [443, 184] on icon "button" at bounding box center [445, 187] width 5 height 6
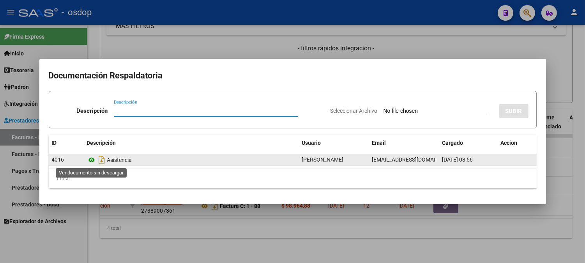
click at [91, 159] on icon at bounding box center [92, 159] width 10 height 9
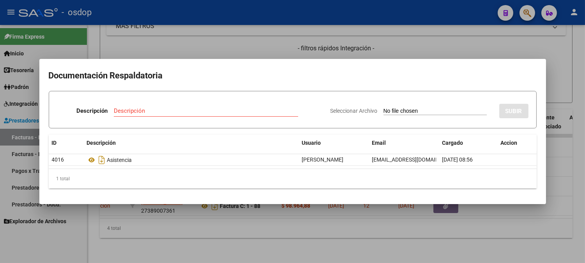
click at [132, 45] on div at bounding box center [292, 131] width 585 height 263
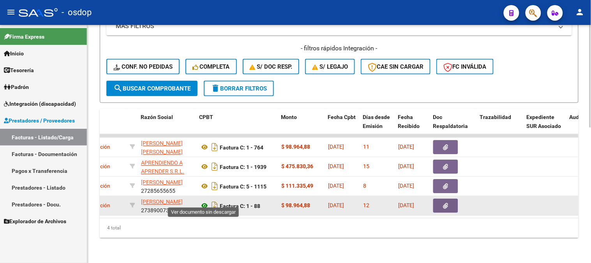
click at [208, 203] on icon at bounding box center [205, 205] width 10 height 9
click at [447, 203] on icon "button" at bounding box center [445, 206] width 5 height 6
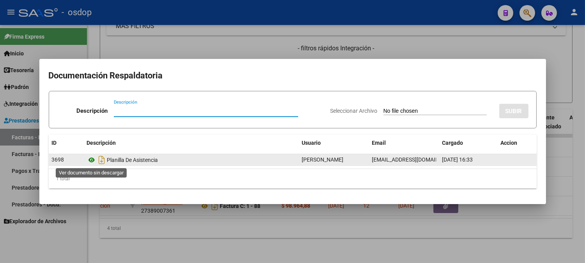
click at [91, 161] on icon at bounding box center [92, 159] width 10 height 9
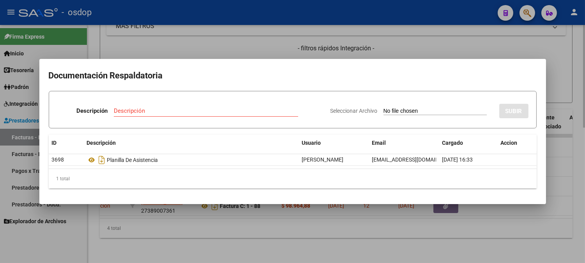
drag, startPoint x: 96, startPoint y: 26, endPoint x: 103, endPoint y: 28, distance: 7.3
click at [102, 27] on div at bounding box center [292, 131] width 585 height 263
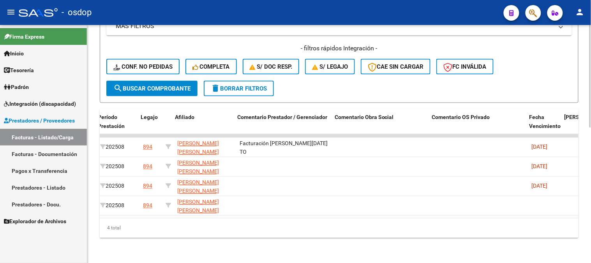
scroll to position [0, 1127]
drag, startPoint x: 372, startPoint y: 217, endPoint x: 327, endPoint y: 219, distance: 44.9
click at [327, 219] on div "ID CAE Facturado x Orden De Area Razón Social CPBT Monto Fecha Cpbt Días desde …" at bounding box center [339, 173] width 479 height 129
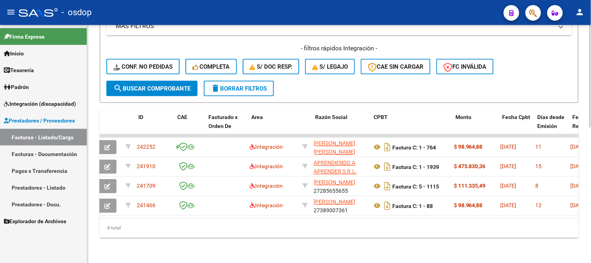
scroll to position [0, 0]
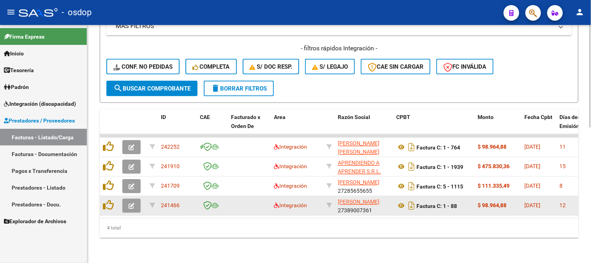
click at [115, 200] on div at bounding box center [109, 206] width 13 height 12
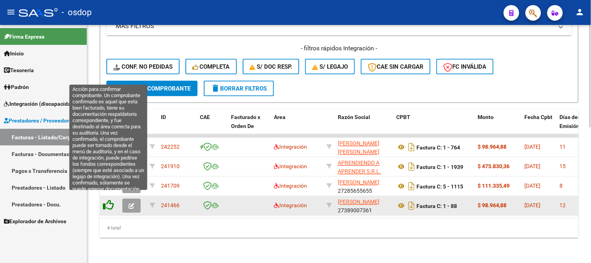
click at [110, 200] on icon at bounding box center [108, 205] width 11 height 11
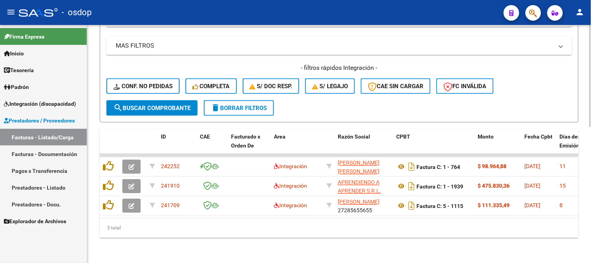
scroll to position [293, 0]
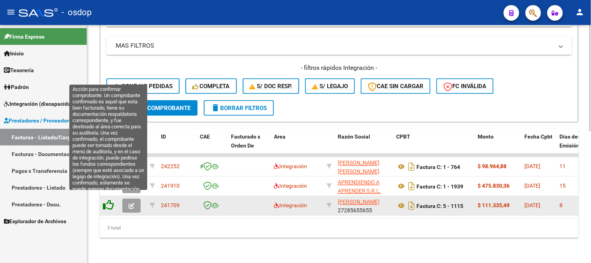
click at [109, 201] on icon at bounding box center [108, 205] width 11 height 11
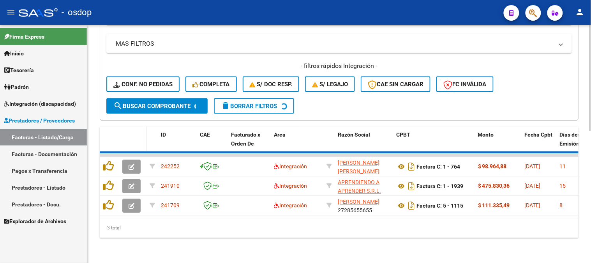
scroll to position [274, 0]
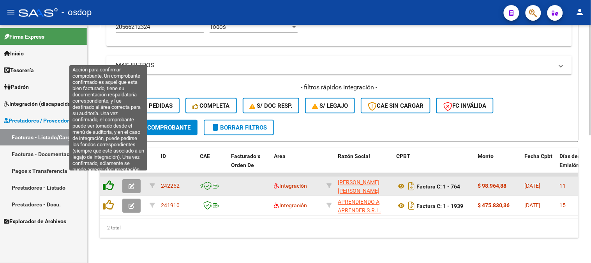
click at [104, 180] on icon at bounding box center [108, 185] width 11 height 11
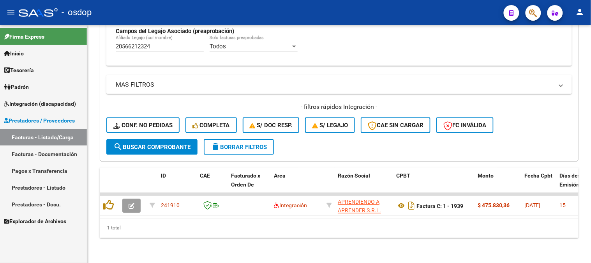
scroll to position [254, 0]
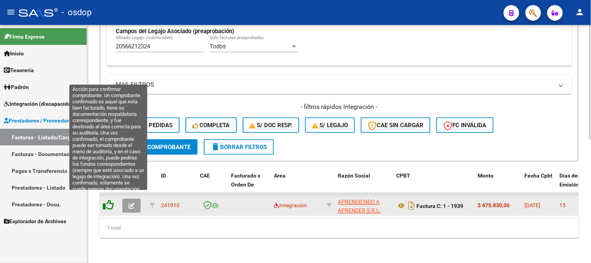
click at [106, 203] on icon at bounding box center [108, 205] width 11 height 11
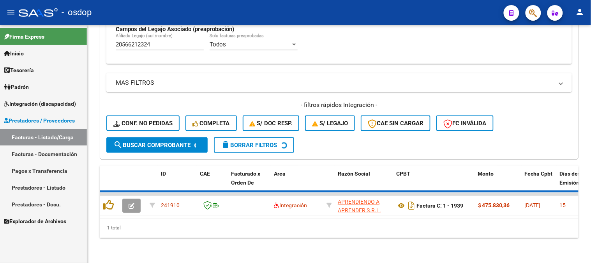
scroll to position [242, 0]
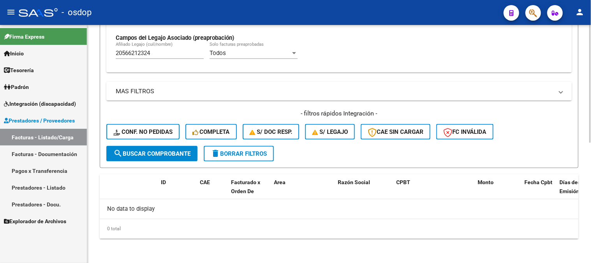
drag, startPoint x: 175, startPoint y: 34, endPoint x: 174, endPoint y: 51, distance: 16.8
click at [175, 36] on div "Todos Cargado en Para Enviar SSS Período De Prestación Campos del Archivo de Re…" at bounding box center [339, 12] width 447 height 107
click at [174, 51] on input "20566212324" at bounding box center [160, 52] width 88 height 7
drag, startPoint x: 156, startPoint y: 48, endPoint x: 114, endPoint y: 49, distance: 42.1
click at [111, 49] on div "Todos Cargado en Para Enviar SSS Período De Prestación Campos del Archivo de Re…" at bounding box center [339, 15] width 466 height 113
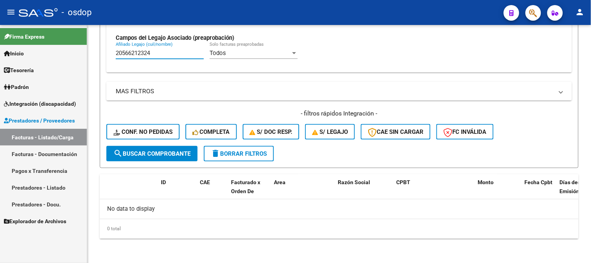
drag, startPoint x: 173, startPoint y: 56, endPoint x: 0, endPoint y: 50, distance: 173.1
click at [0, 50] on mat-sidenav-container "Firma Express Inicio Calendario SSS Instructivos Contacto OS Tesorería Extracto…" at bounding box center [295, 144] width 591 height 238
paste input "414047689"
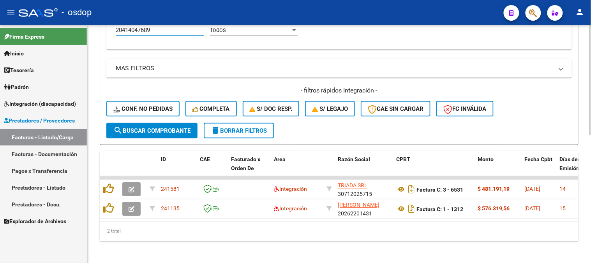
scroll to position [274, 0]
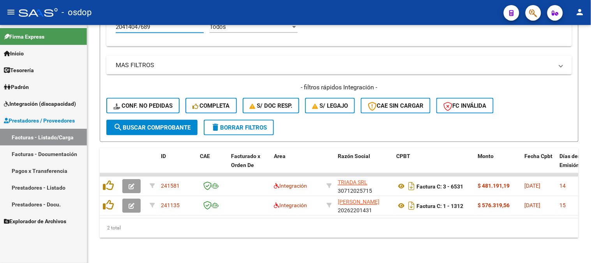
type input "20414047689"
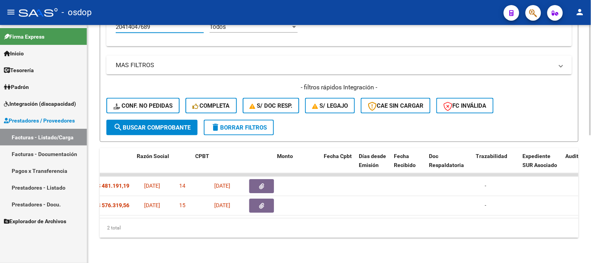
scroll to position [0, 185]
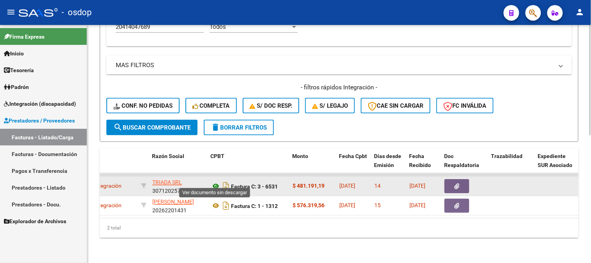
click at [212, 182] on icon at bounding box center [216, 186] width 10 height 9
click at [448, 179] on button "button" at bounding box center [457, 186] width 25 height 14
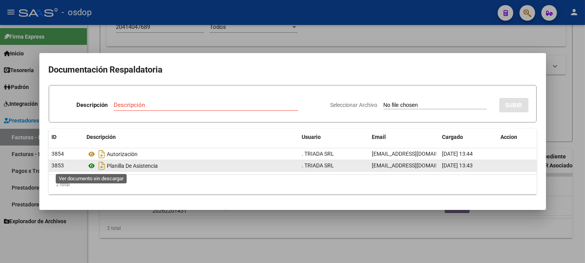
click at [90, 165] on icon at bounding box center [92, 165] width 10 height 9
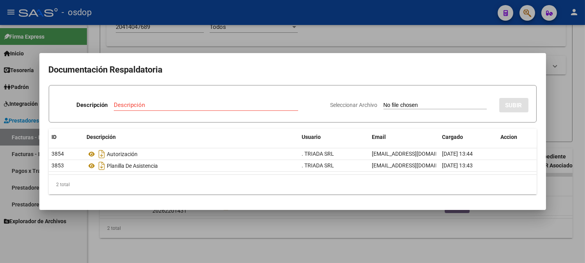
click at [172, 22] on div at bounding box center [292, 131] width 585 height 263
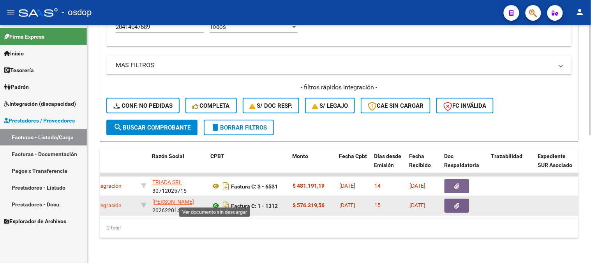
click at [212, 201] on icon at bounding box center [216, 205] width 10 height 9
click at [456, 203] on button "button" at bounding box center [457, 206] width 25 height 14
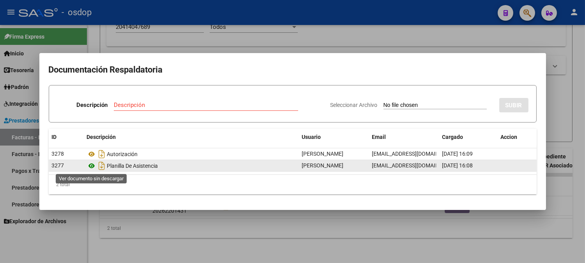
click at [94, 164] on icon at bounding box center [92, 165] width 10 height 9
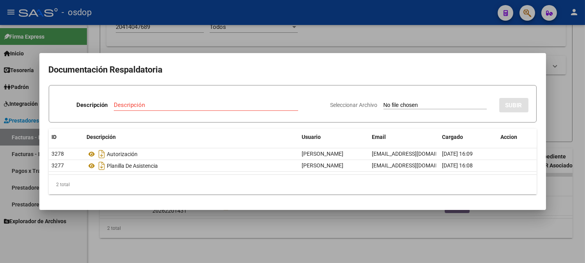
click at [126, 230] on div at bounding box center [292, 131] width 585 height 263
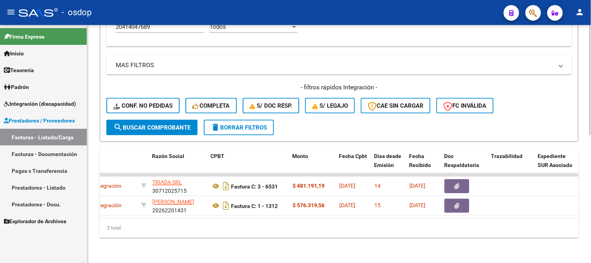
click at [173, 219] on div "2 total" at bounding box center [339, 227] width 479 height 19
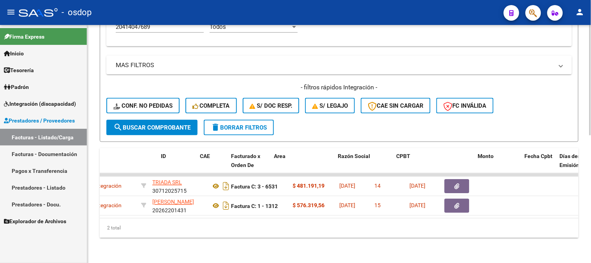
scroll to position [0, 0]
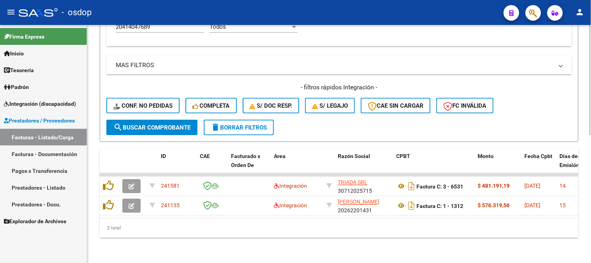
click at [161, 226] on div "2 total" at bounding box center [339, 227] width 479 height 19
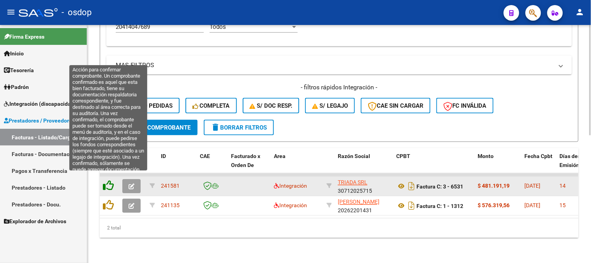
click at [104, 181] on icon at bounding box center [108, 185] width 11 height 11
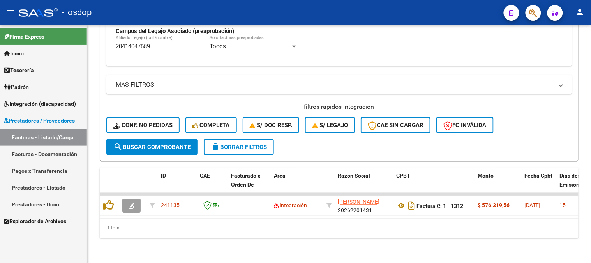
scroll to position [254, 0]
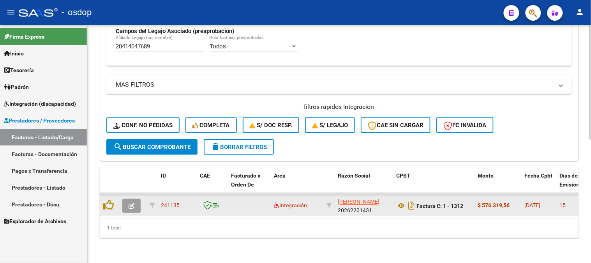
click at [135, 203] on button "button" at bounding box center [131, 206] width 18 height 14
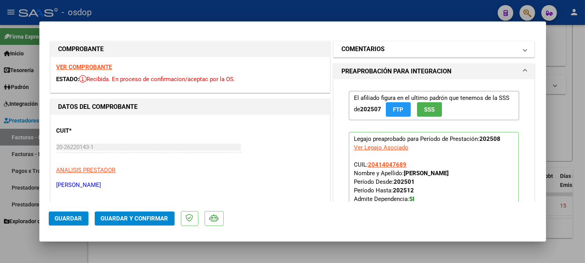
click at [373, 53] on h1 "COMENTARIOS" at bounding box center [362, 48] width 43 height 9
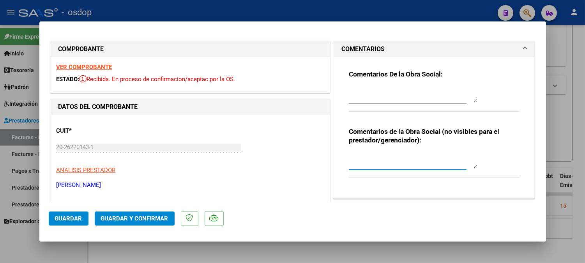
click at [387, 164] on textarea at bounding box center [413, 160] width 129 height 16
type textarea "Traslado a CET, km/mensual 788, valor x km 731.37. Con dependencia"
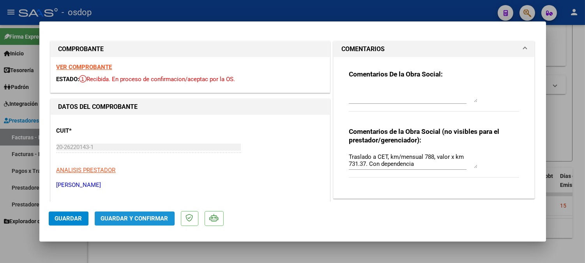
click at [122, 218] on span "Guardar y Confirmar" at bounding box center [134, 218] width 67 height 7
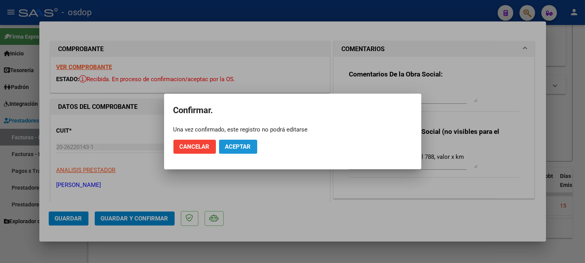
click at [246, 147] on span "Aceptar" at bounding box center [238, 146] width 26 height 7
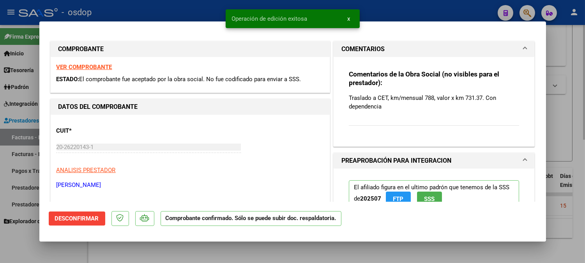
click at [130, 247] on div at bounding box center [292, 131] width 585 height 263
type input "$ 0,00"
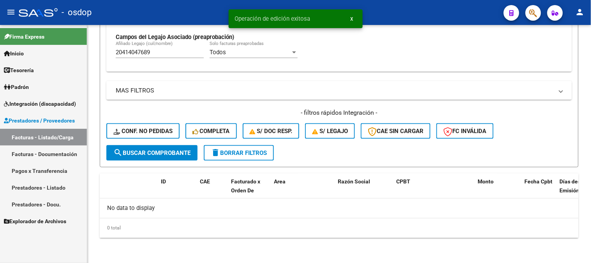
scroll to position [242, 0]
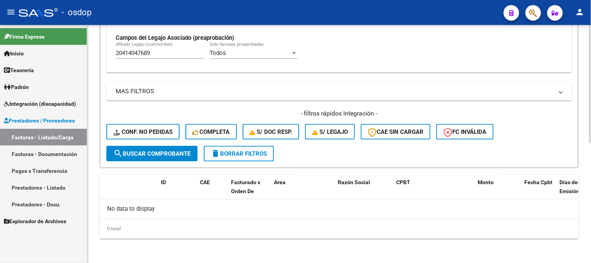
drag, startPoint x: 183, startPoint y: 57, endPoint x: 166, endPoint y: 57, distance: 16.8
click at [166, 57] on div "20414047689 Afiliado Legajo (cuil/nombre)" at bounding box center [160, 50] width 88 height 17
drag, startPoint x: 166, startPoint y: 57, endPoint x: 0, endPoint y: 60, distance: 166.4
click at [0, 60] on mat-sidenav-container "Firma Express Inicio Calendario SSS Instructivos Contacto OS Tesorería Extracto…" at bounding box center [295, 144] width 591 height 238
paste input "201951802"
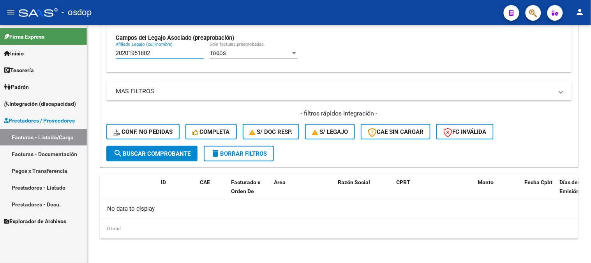
drag, startPoint x: 165, startPoint y: 53, endPoint x: 0, endPoint y: 44, distance: 165.0
click at [0, 45] on mat-sidenav-container "Firma Express Inicio Calendario SSS Instructivos Contacto OS Tesorería Extracto…" at bounding box center [295, 144] width 591 height 238
paste input "498172297"
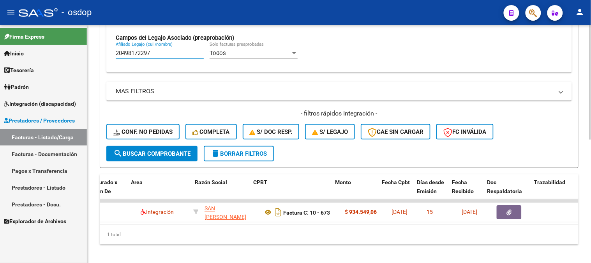
scroll to position [0, 143]
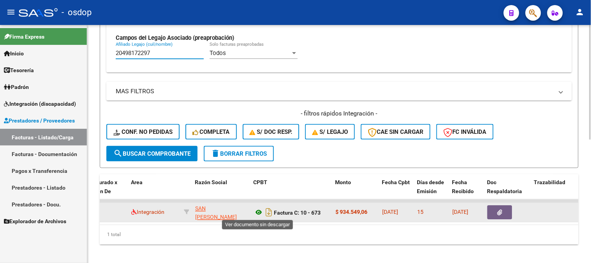
click at [254, 211] on icon at bounding box center [259, 212] width 10 height 9
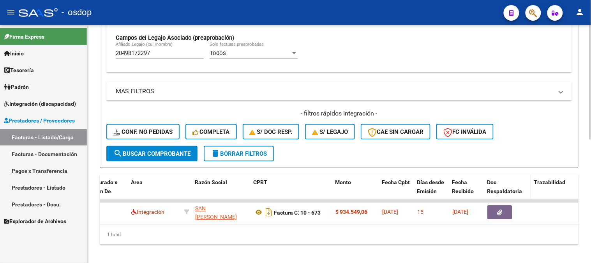
click at [492, 188] on span "Doc Respaldatoria" at bounding box center [504, 186] width 35 height 15
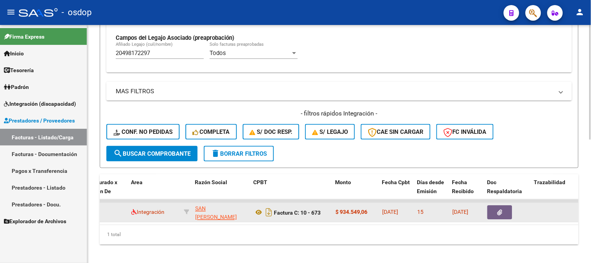
click at [495, 210] on button "button" at bounding box center [499, 212] width 25 height 14
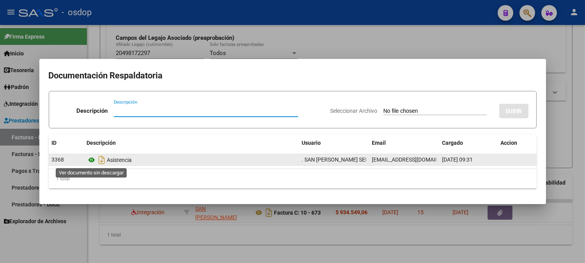
click at [92, 161] on icon at bounding box center [92, 159] width 10 height 9
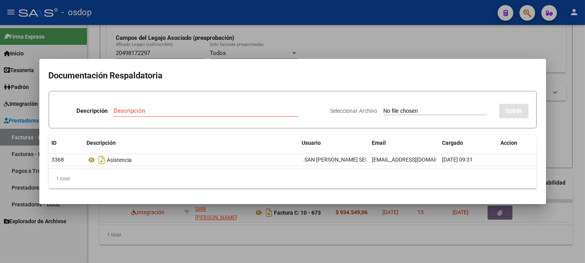
click at [187, 56] on div at bounding box center [292, 131] width 585 height 263
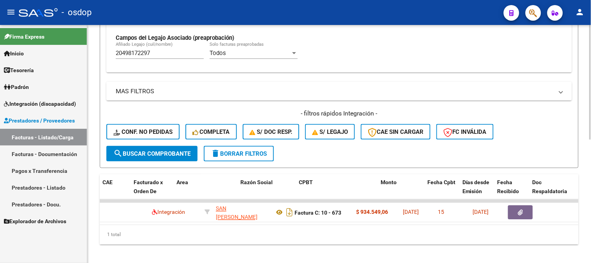
scroll to position [0, 0]
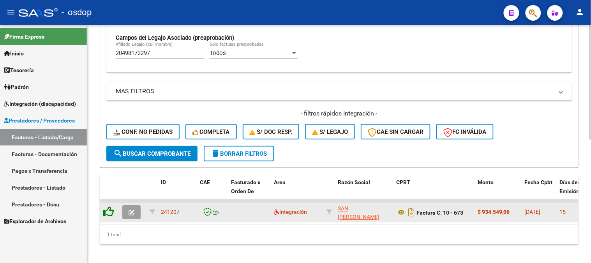
click at [111, 215] on icon at bounding box center [108, 211] width 11 height 11
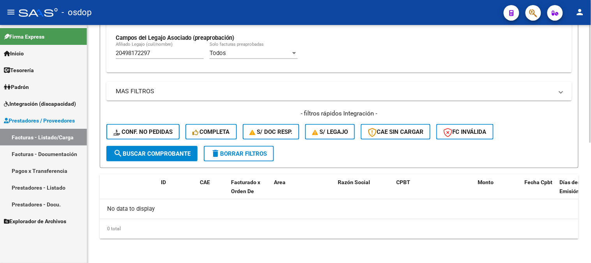
drag, startPoint x: 45, startPoint y: 20, endPoint x: 0, endPoint y: -9, distance: 53.6
click at [0, 0] on html "menu - osdop person Firma Express Inicio Calendario SSS Instructivos Contacto O…" at bounding box center [295, 131] width 591 height 263
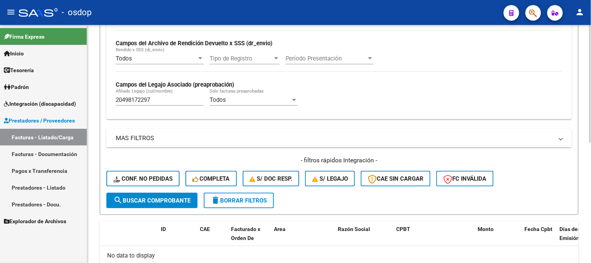
paste input "7423282113"
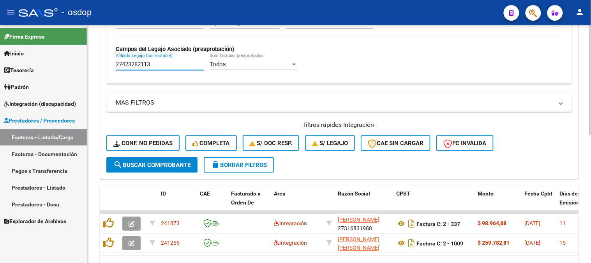
scroll to position [274, 0]
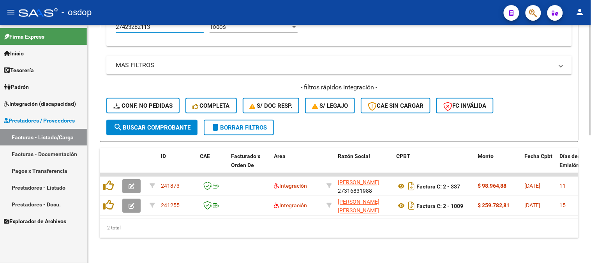
drag, startPoint x: 224, startPoint y: 221, endPoint x: 209, endPoint y: 220, distance: 14.9
click at [223, 221] on div "2 total" at bounding box center [339, 227] width 479 height 19
drag, startPoint x: 190, startPoint y: 210, endPoint x: 198, endPoint y: 210, distance: 7.8
click at [198, 210] on datatable-selection "241873 Integración MENNA MARIBEL 27316831988 Factura C: 2 - 337 $ 98.964,88 05/…" at bounding box center [339, 213] width 479 height 7
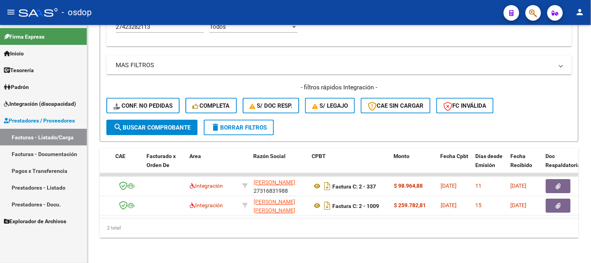
scroll to position [0, 148]
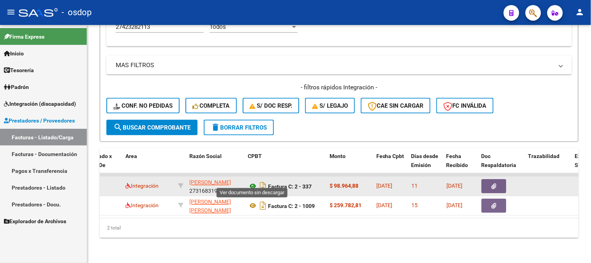
click at [256, 182] on icon at bounding box center [253, 186] width 10 height 9
click at [496, 184] on icon "button" at bounding box center [494, 187] width 5 height 6
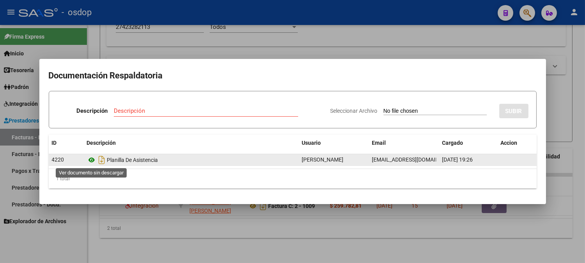
click at [95, 162] on icon at bounding box center [92, 159] width 10 height 9
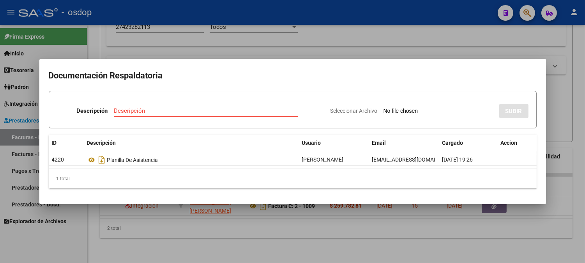
click at [182, 40] on div at bounding box center [292, 131] width 585 height 263
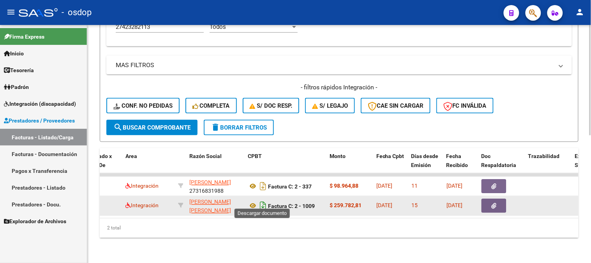
click at [260, 200] on icon "Descargar documento" at bounding box center [263, 206] width 10 height 12
click at [500, 203] on button "button" at bounding box center [494, 206] width 25 height 14
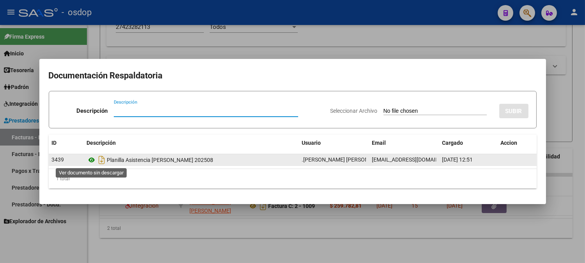
click at [95, 159] on icon at bounding box center [92, 159] width 10 height 9
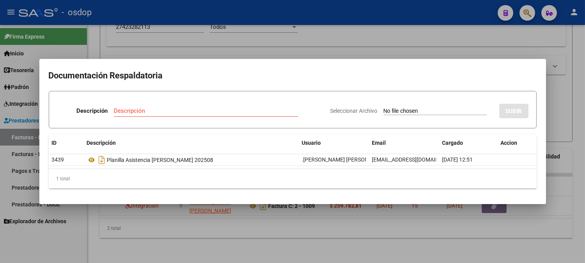
click at [152, 48] on div at bounding box center [292, 131] width 585 height 263
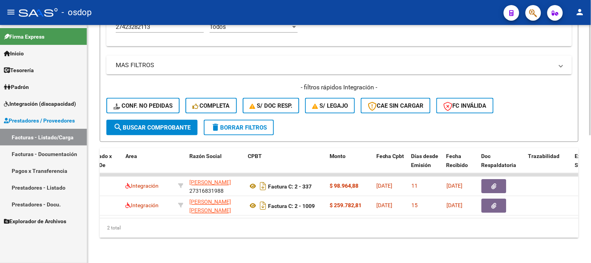
click at [207, 221] on div "2 total" at bounding box center [339, 227] width 479 height 19
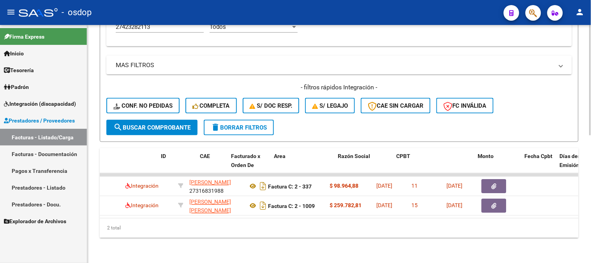
scroll to position [0, 0]
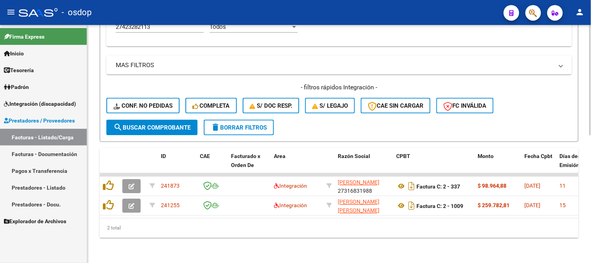
drag, startPoint x: 154, startPoint y: 218, endPoint x: 166, endPoint y: 214, distance: 12.7
click at [161, 217] on div "ID CAE Facturado x Orden De Area Razón Social CPBT Monto Fecha Cpbt Días desde …" at bounding box center [339, 193] width 479 height 90
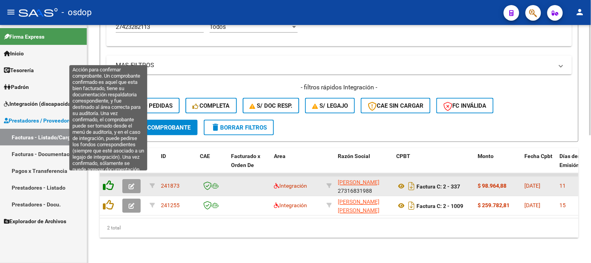
click at [110, 180] on icon at bounding box center [108, 185] width 11 height 11
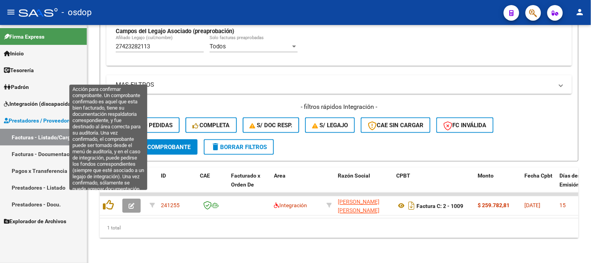
scroll to position [254, 0]
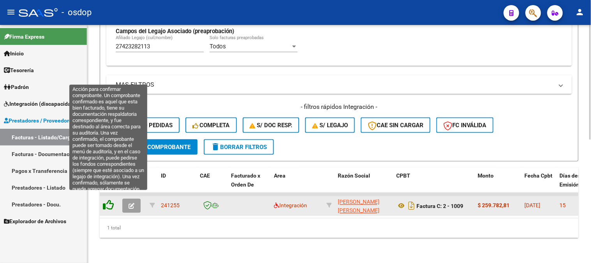
click at [107, 200] on icon at bounding box center [108, 205] width 11 height 11
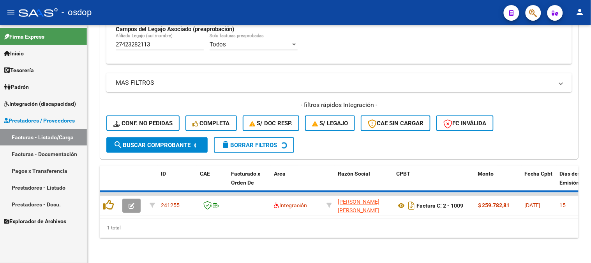
scroll to position [242, 0]
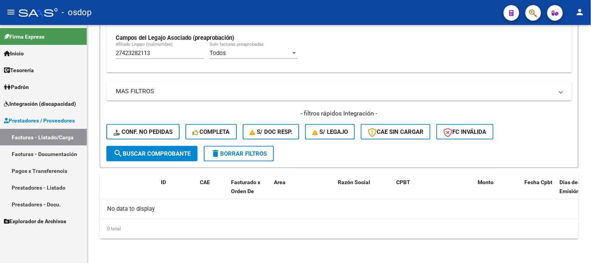
drag, startPoint x: 16, startPoint y: 45, endPoint x: 0, endPoint y: 47, distance: 15.7
click at [0, 47] on mat-sidenav-container "Firma Express Inicio Calendario SSS Instructivos Contacto OS Tesorería Extracto…" at bounding box center [295, 144] width 591 height 238
paste input "0423282097"
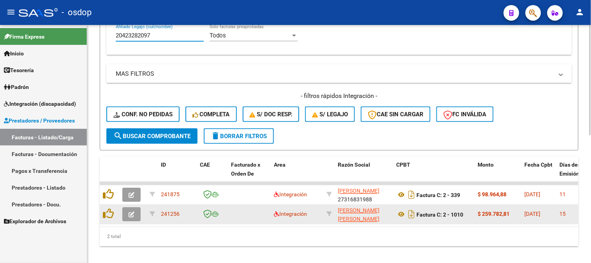
scroll to position [274, 0]
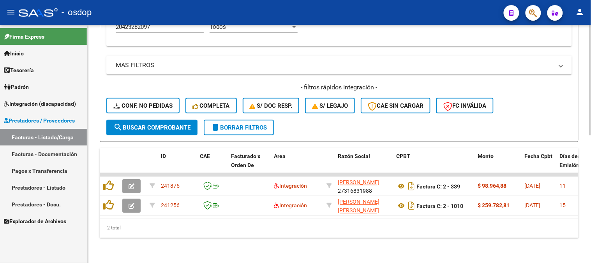
click at [591, 247] on div at bounding box center [591, 207] width 2 height 110
click at [291, 235] on div "2 total" at bounding box center [339, 227] width 479 height 19
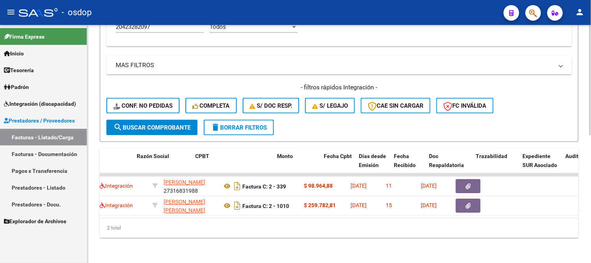
scroll to position [0, 201]
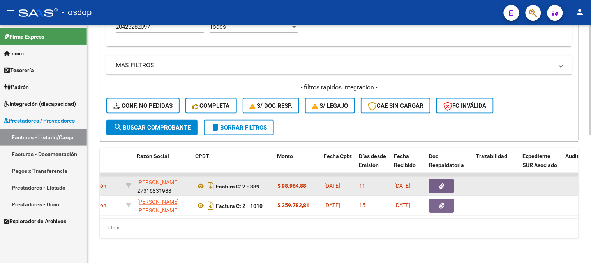
drag, startPoint x: 250, startPoint y: 242, endPoint x: 185, endPoint y: 188, distance: 84.9
click at [244, 239] on div "Video tutorial PRESTADORES -> Listado de CPBTs Emitidos por Prestadores / Prove…" at bounding box center [339, 10] width 504 height 506
click at [198, 182] on icon at bounding box center [201, 186] width 10 height 9
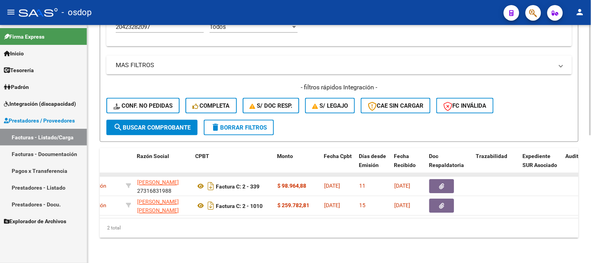
click at [442, 173] on datatable-body-cell at bounding box center [449, 174] width 47 height 3
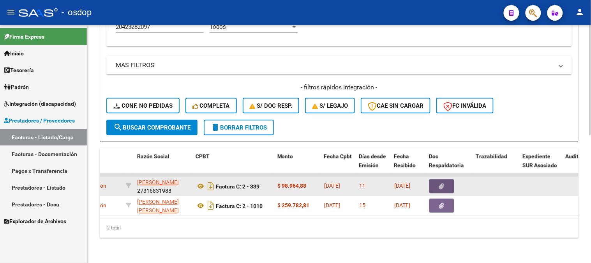
click at [444, 184] on icon "button" at bounding box center [442, 187] width 5 height 6
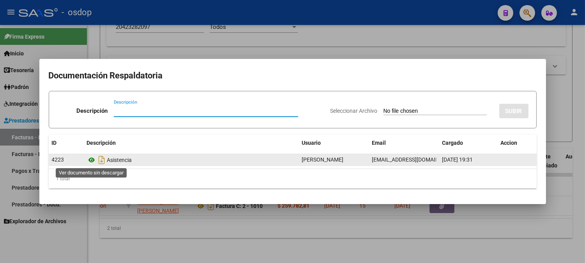
click at [92, 161] on icon at bounding box center [92, 159] width 10 height 9
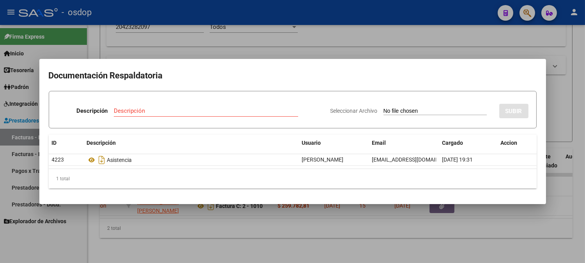
click at [171, 53] on div at bounding box center [292, 131] width 585 height 263
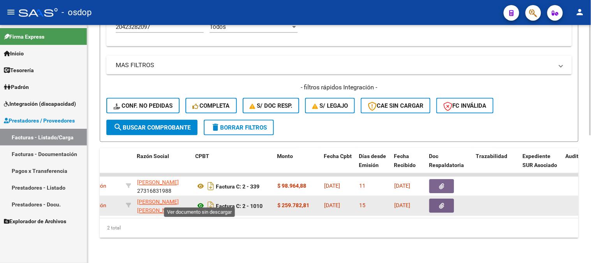
click at [199, 201] on icon at bounding box center [201, 205] width 10 height 9
click at [425, 197] on datatable-body-cell "[DATE]" at bounding box center [408, 205] width 35 height 19
click at [440, 203] on icon "button" at bounding box center [442, 206] width 5 height 6
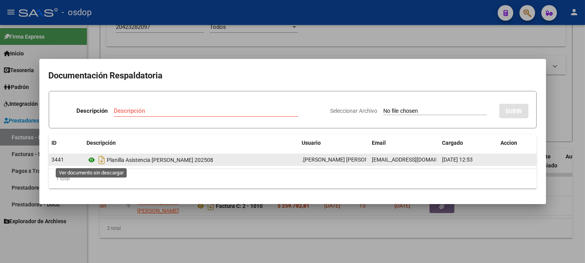
click at [87, 158] on icon at bounding box center [92, 159] width 10 height 9
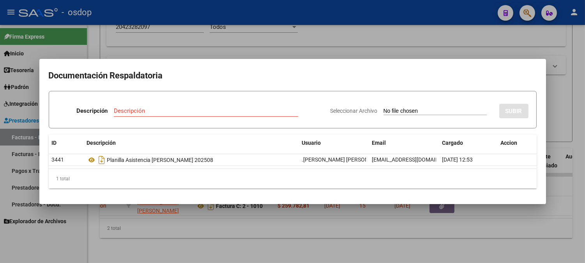
click at [157, 54] on div at bounding box center [292, 131] width 585 height 263
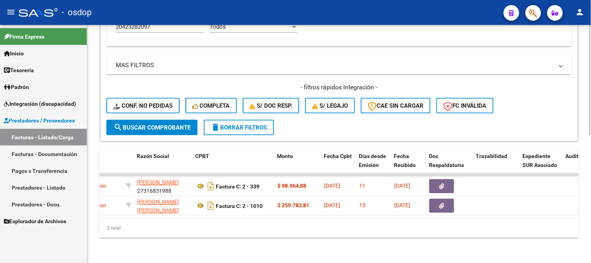
scroll to position [0, 0]
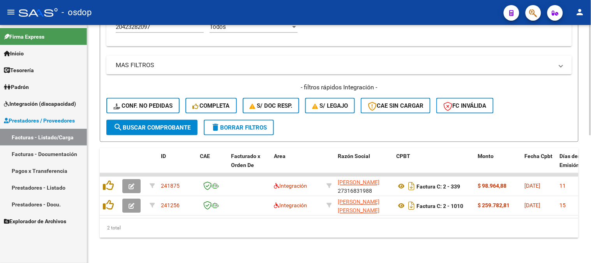
drag, startPoint x: 169, startPoint y: 234, endPoint x: 236, endPoint y: 5, distance: 238.1
click at [169, 233] on div "2 total" at bounding box center [339, 227] width 479 height 19
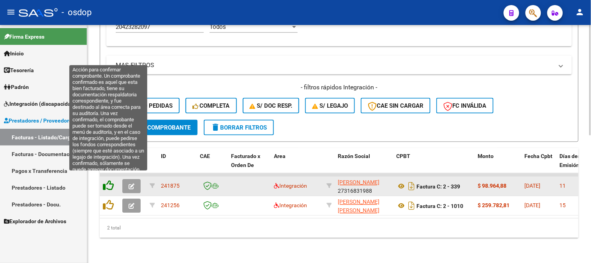
click at [111, 180] on icon at bounding box center [108, 185] width 11 height 11
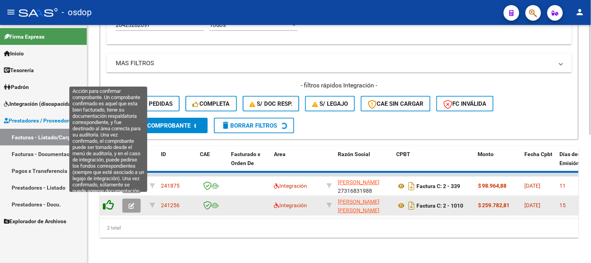
click at [108, 200] on icon at bounding box center [108, 205] width 11 height 11
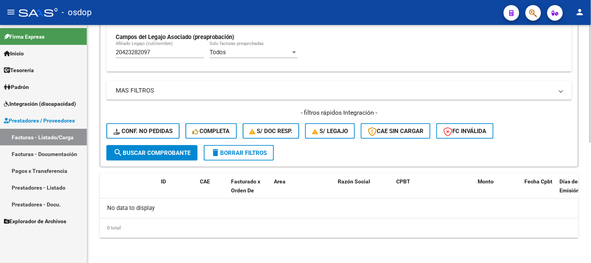
scroll to position [242, 0]
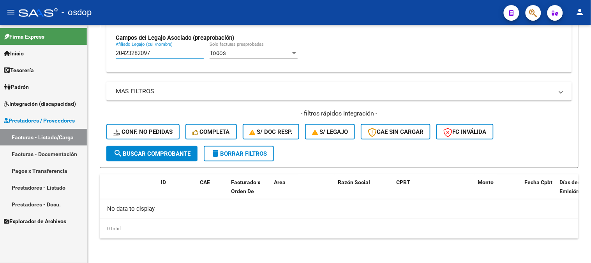
drag, startPoint x: 165, startPoint y: 58, endPoint x: 0, endPoint y: 6, distance: 173.0
click at [0, 30] on mat-sidenav-container "Firma Express Inicio Calendario SSS Instructivos Contacto OS Tesorería Extracto…" at bounding box center [295, 144] width 591 height 238
paste input "94483883"
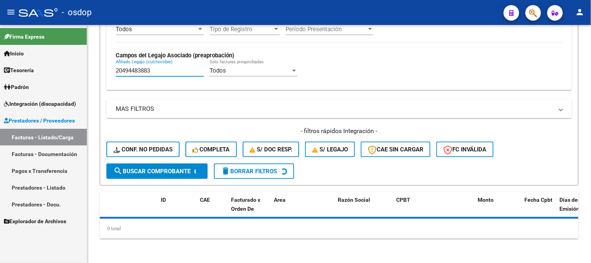
scroll to position [240, 0]
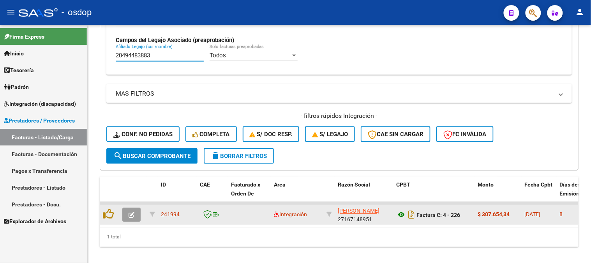
click at [399, 213] on icon at bounding box center [401, 214] width 10 height 9
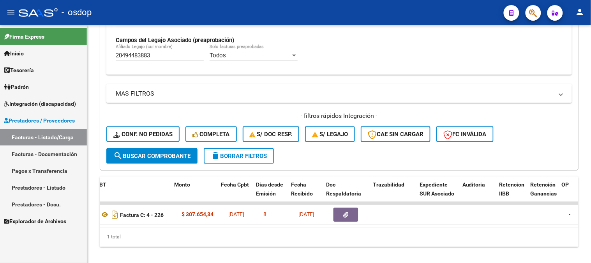
scroll to position [0, 304]
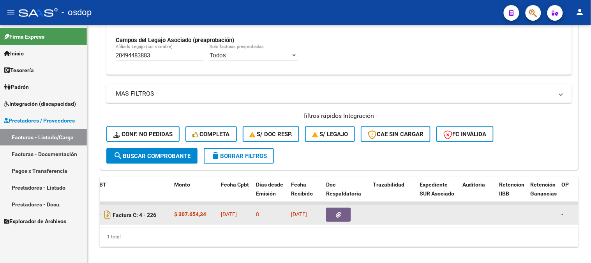
click at [342, 221] on div at bounding box center [346, 215] width 41 height 14
click at [346, 217] on button "button" at bounding box center [338, 215] width 25 height 14
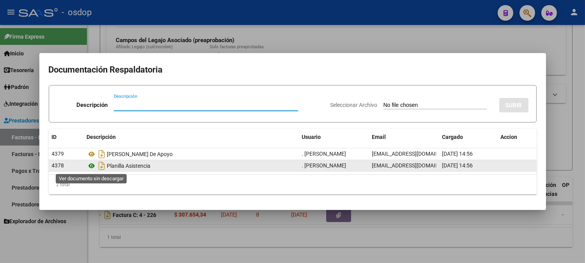
click at [89, 169] on icon at bounding box center [92, 165] width 10 height 9
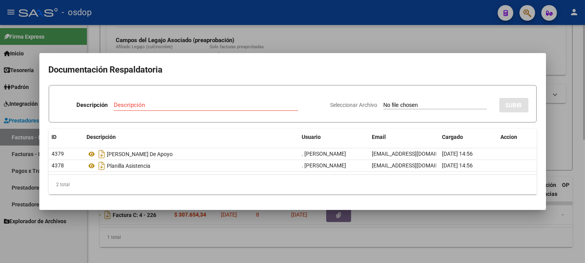
drag, startPoint x: 225, startPoint y: 30, endPoint x: 231, endPoint y: 200, distance: 169.2
click at [225, 36] on div at bounding box center [292, 131] width 585 height 263
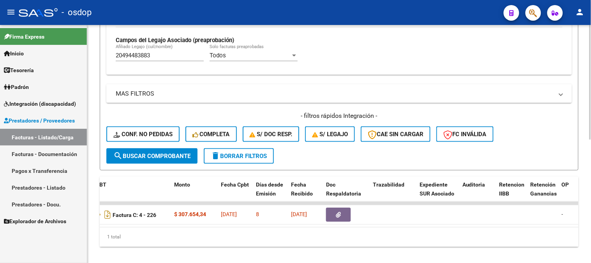
drag, startPoint x: 240, startPoint y: 233, endPoint x: 247, endPoint y: 227, distance: 9.1
click at [248, 231] on div "ID CAE Facturado x Orden De Area Razón Social CPBT Monto Fecha Cpbt Días desde …" at bounding box center [339, 212] width 479 height 70
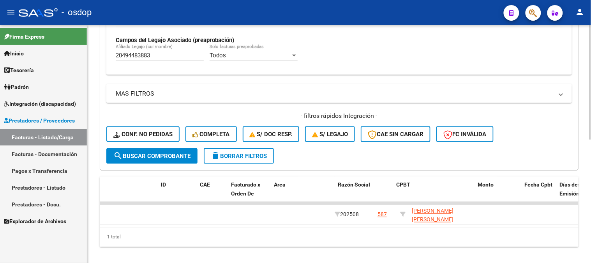
scroll to position [0, 0]
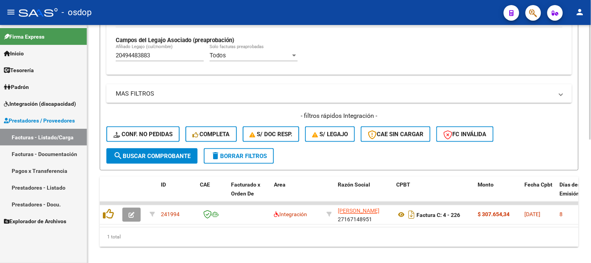
click at [152, 238] on div "1 total" at bounding box center [339, 236] width 479 height 19
click at [579, 247] on div "1 total" at bounding box center [339, 236] width 479 height 19
drag, startPoint x: 180, startPoint y: 243, endPoint x: 217, endPoint y: 90, distance: 157.7
click at [180, 243] on div "1 total" at bounding box center [339, 236] width 479 height 19
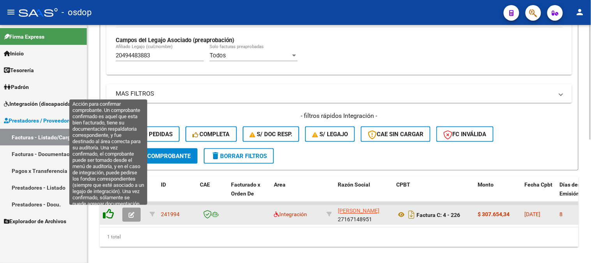
click at [114, 216] on icon at bounding box center [108, 213] width 11 height 11
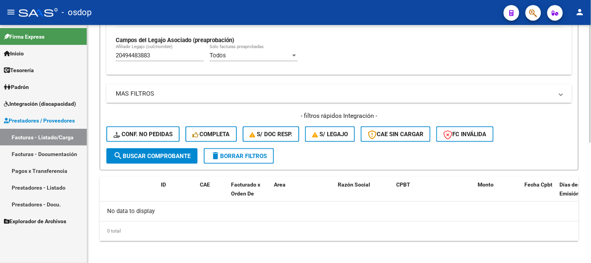
drag, startPoint x: 161, startPoint y: 47, endPoint x: 165, endPoint y: 49, distance: 4.8
click at [164, 49] on div "20494483883 Afiliado Legajo (cuil/nombre)" at bounding box center [160, 52] width 88 height 17
click at [86, 35] on mat-sidenav-container "Firma Express Inicio Calendario SSS Instructivos Contacto OS Tesorería Extracto…" at bounding box center [295, 144] width 591 height 238
paste input "556520462"
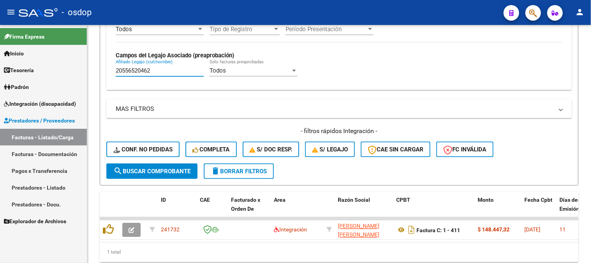
scroll to position [240, 0]
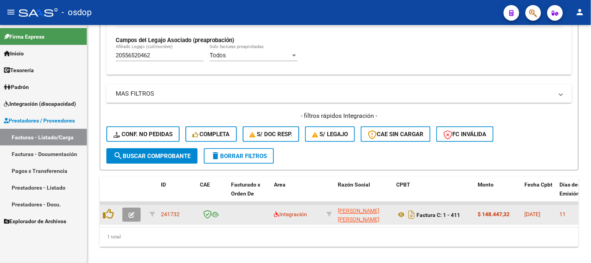
drag, startPoint x: 171, startPoint y: 223, endPoint x: 270, endPoint y: 236, distance: 100.2
click at [276, 236] on div "ID CAE Facturado x Orden De Area Razón Social CPBT Monto Fecha Cpbt Días desde …" at bounding box center [339, 212] width 479 height 70
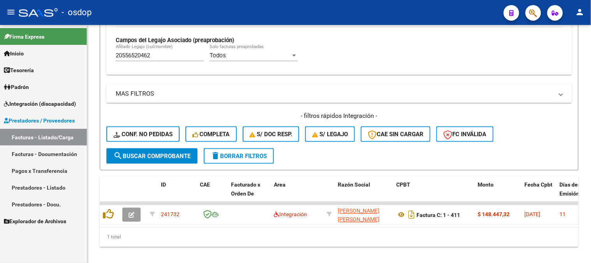
click at [263, 237] on div "1 total" at bounding box center [339, 236] width 479 height 19
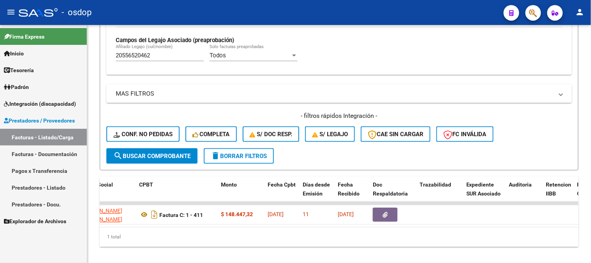
scroll to position [0, 261]
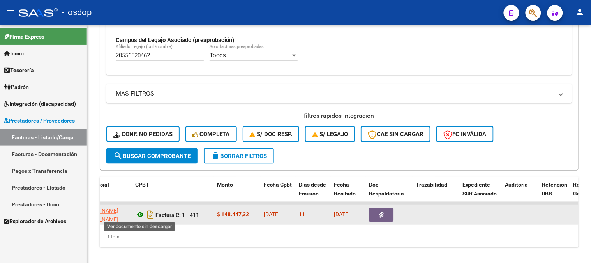
click at [144, 212] on icon at bounding box center [140, 214] width 10 height 9
click at [374, 212] on button "button" at bounding box center [381, 215] width 25 height 14
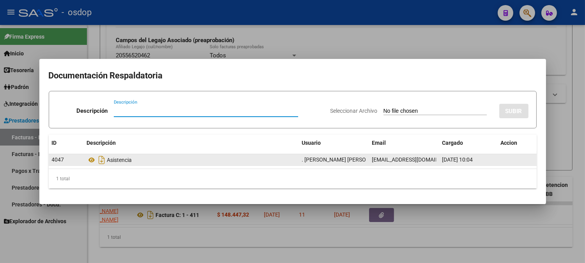
click at [88, 154] on div "Asistencia" at bounding box center [191, 160] width 209 height 12
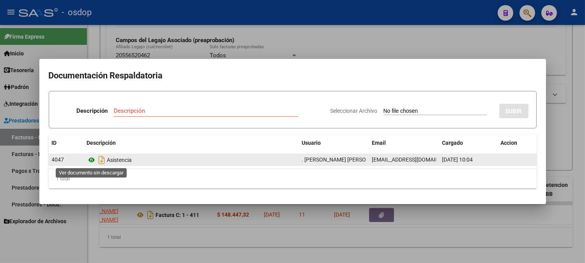
click at [89, 163] on icon at bounding box center [92, 159] width 10 height 9
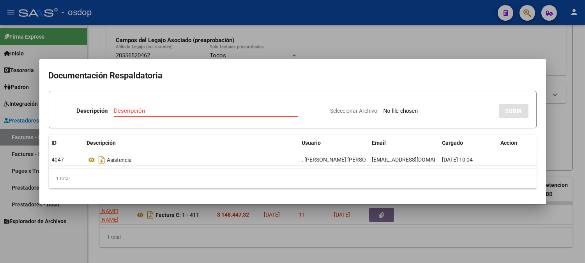
click at [219, 57] on div at bounding box center [292, 131] width 585 height 263
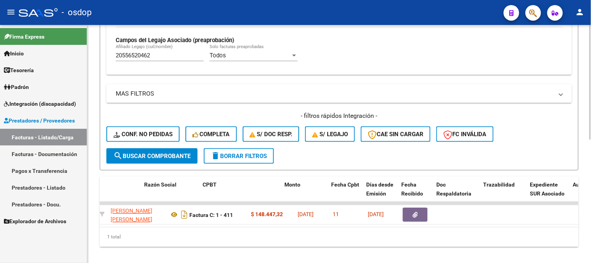
scroll to position [0, 0]
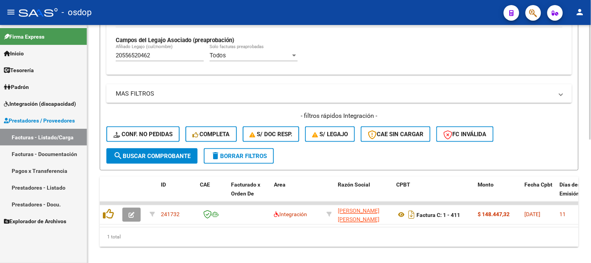
drag, startPoint x: 157, startPoint y: 246, endPoint x: 234, endPoint y: 12, distance: 246.3
click at [159, 244] on div "1 total" at bounding box center [339, 236] width 479 height 19
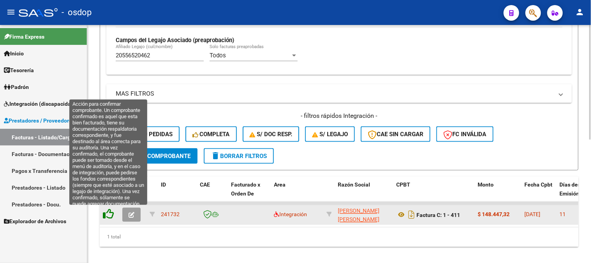
click at [109, 215] on icon at bounding box center [108, 213] width 11 height 11
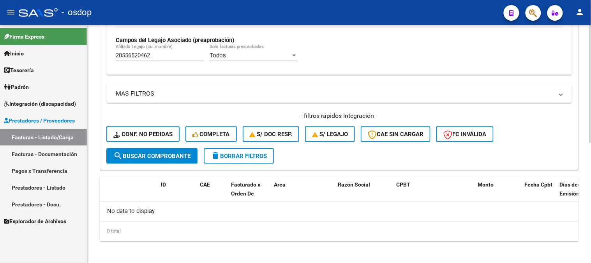
drag, startPoint x: 166, startPoint y: 76, endPoint x: 168, endPoint y: 69, distance: 7.3
click at [168, 75] on div "Filtros Id Area Area Seleccionar Gerenciador Seleccionar Gerenciador No Confirm…" at bounding box center [339, 3] width 466 height 289
drag, startPoint x: 166, startPoint y: 57, endPoint x: 0, endPoint y: 57, distance: 166.0
click at [0, 56] on mat-sidenav-container "Firma Express Inicio Calendario SSS Instructivos Contacto OS Tesorería Extracto…" at bounding box center [295, 144] width 591 height 238
paste input "7479240480"
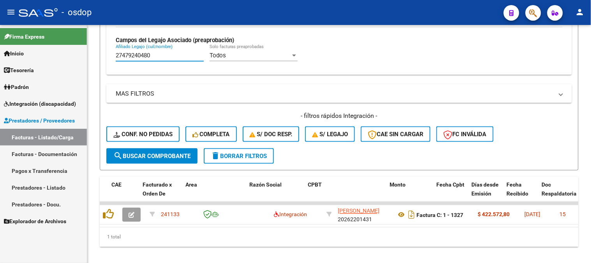
scroll to position [0, 171]
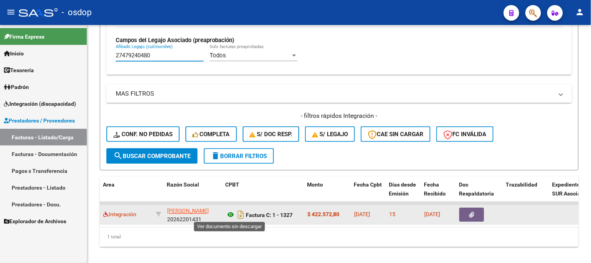
type input "27479240480"
click at [231, 212] on icon at bounding box center [231, 214] width 10 height 9
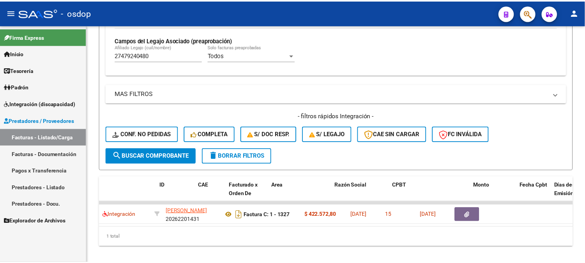
scroll to position [0, 0]
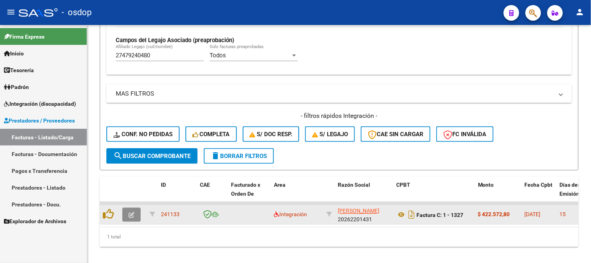
click at [137, 208] on button "button" at bounding box center [131, 215] width 18 height 14
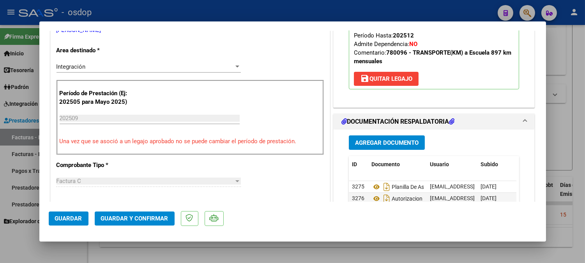
scroll to position [153, 0]
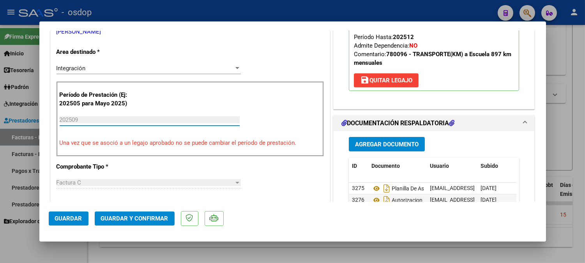
click at [80, 119] on input "202509" at bounding box center [150, 119] width 180 height 7
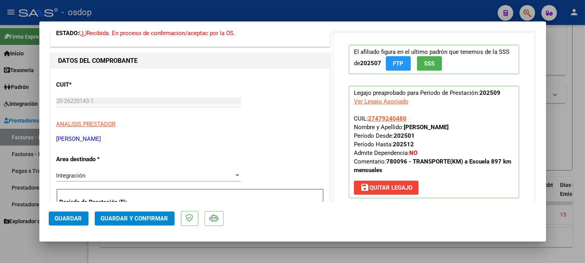
scroll to position [110, 0]
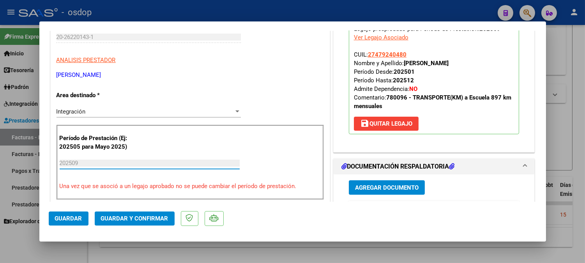
click at [377, 127] on button "save Quitar Legajo" at bounding box center [386, 124] width 65 height 14
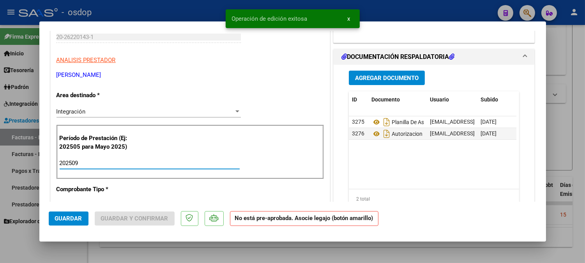
click at [77, 161] on input "202509" at bounding box center [150, 162] width 180 height 7
type input "202508"
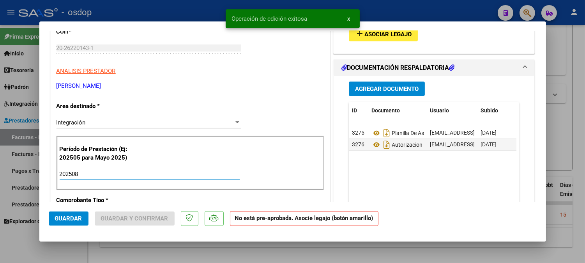
scroll to position [67, 0]
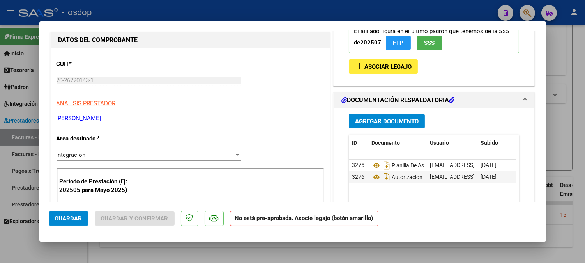
click at [371, 60] on button "add Asociar Legajo" at bounding box center [383, 66] width 69 height 14
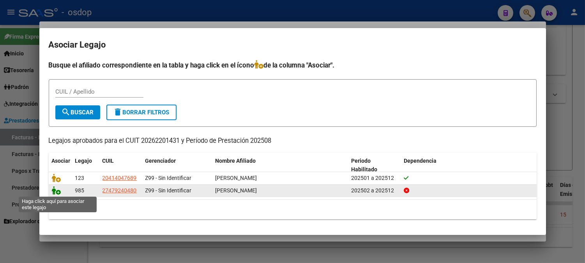
click at [57, 192] on icon at bounding box center [56, 190] width 9 height 9
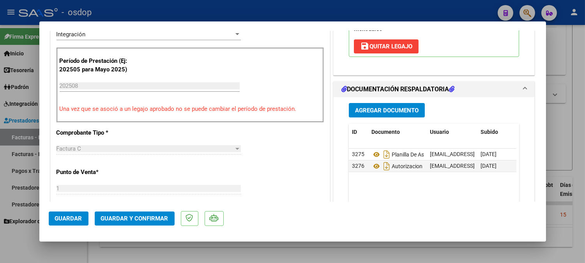
scroll to position [196, 0]
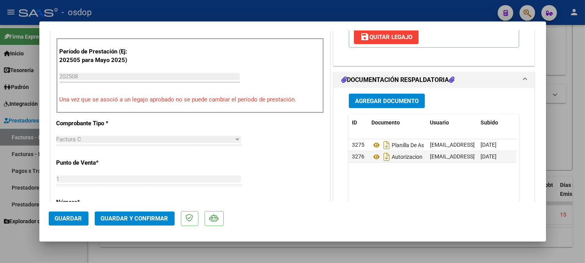
click at [71, 221] on span "Guardar" at bounding box center [68, 218] width 27 height 7
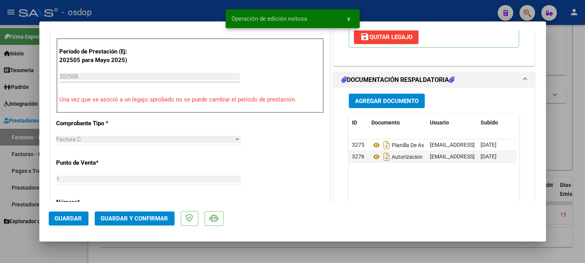
click at [103, 253] on div at bounding box center [292, 131] width 585 height 263
type input "$ 0,00"
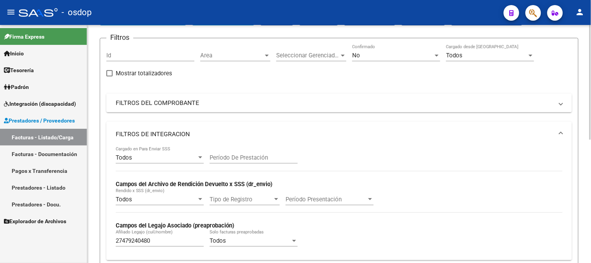
scroll to position [23, 0]
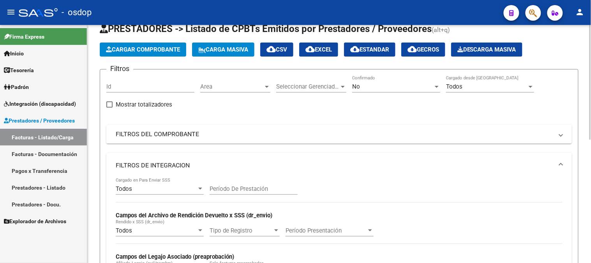
click at [361, 84] on div "No Confirmado" at bounding box center [396, 84] width 88 height 17
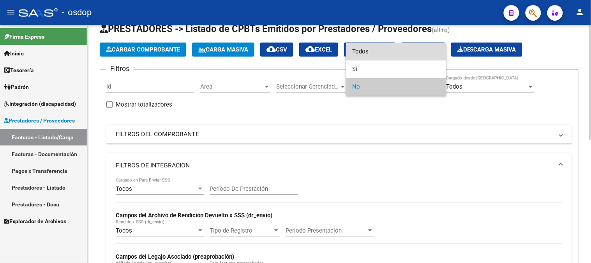
drag, startPoint x: 364, startPoint y: 47, endPoint x: 360, endPoint y: 49, distance: 5.2
click at [362, 48] on span "Todos" at bounding box center [396, 52] width 88 height 18
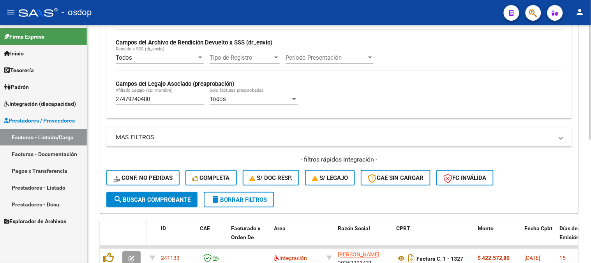
scroll to position [196, 0]
click at [131, 203] on button "search Buscar Comprobante" at bounding box center [151, 199] width 91 height 16
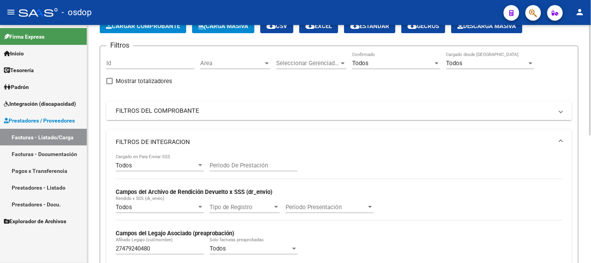
scroll to position [0, 0]
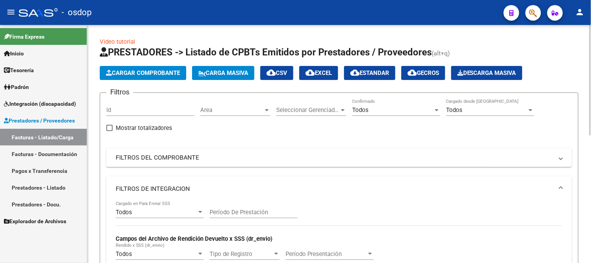
click at [361, 109] on span "Todos" at bounding box center [360, 109] width 16 height 7
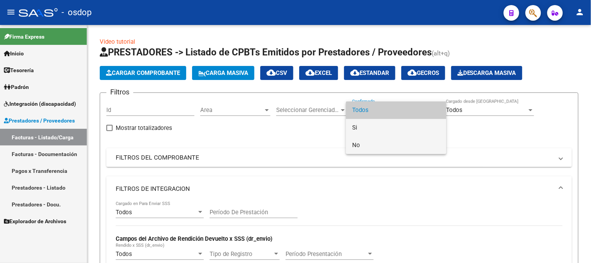
drag, startPoint x: 365, startPoint y: 135, endPoint x: 366, endPoint y: 139, distance: 4.3
click at [366, 139] on div "Todos Si No" at bounding box center [396, 127] width 101 height 53
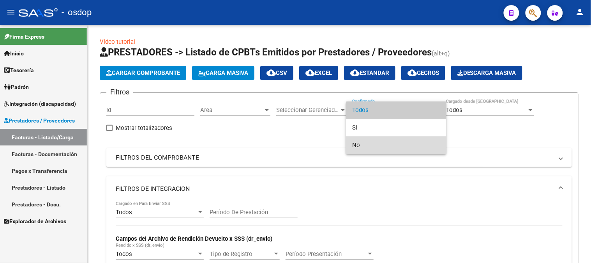
click at [366, 139] on span "No" at bounding box center [396, 145] width 88 height 18
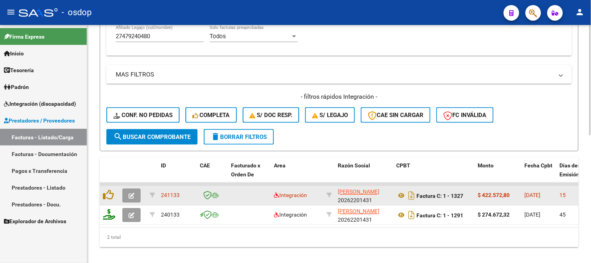
scroll to position [260, 0]
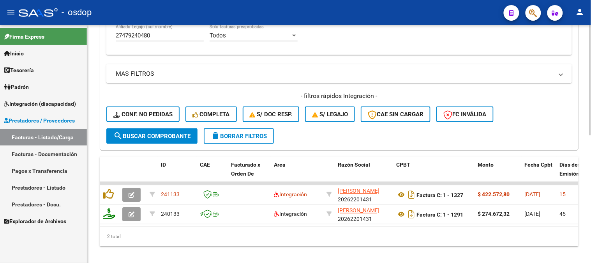
click at [147, 123] on div "- filtros rápidos Integración - Conf. no pedidas Completa S/ Doc Resp. S/ legaj…" at bounding box center [339, 110] width 466 height 37
click at [152, 134] on span "search Buscar Comprobante" at bounding box center [151, 135] width 77 height 7
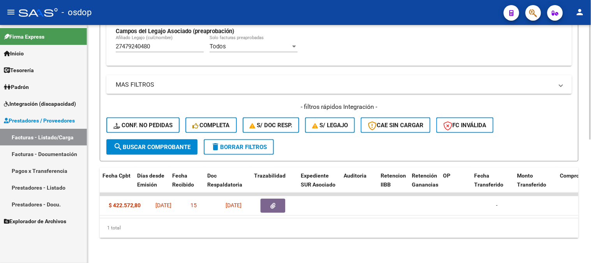
scroll to position [0, 233]
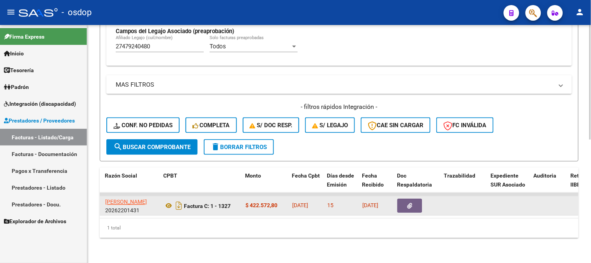
click at [408, 208] on datatable-body-cell at bounding box center [417, 205] width 47 height 19
click at [414, 203] on button "button" at bounding box center [409, 206] width 25 height 14
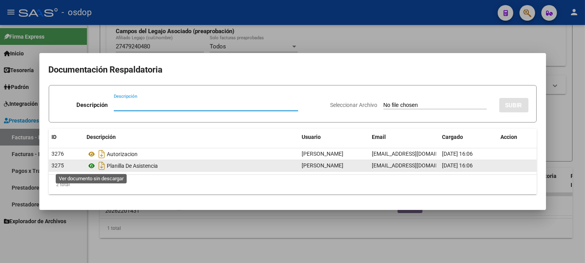
click at [94, 166] on icon at bounding box center [92, 165] width 10 height 9
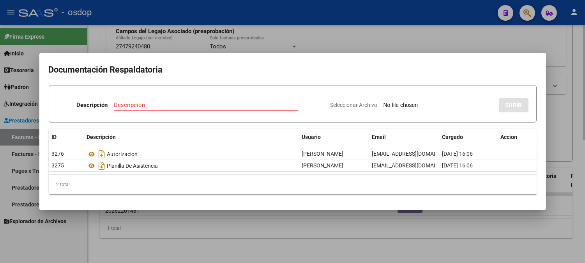
drag, startPoint x: 153, startPoint y: 32, endPoint x: 152, endPoint y: 76, distance: 43.7
click at [153, 33] on div at bounding box center [292, 131] width 585 height 263
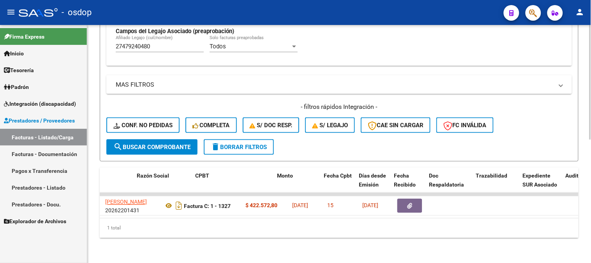
scroll to position [0, 0]
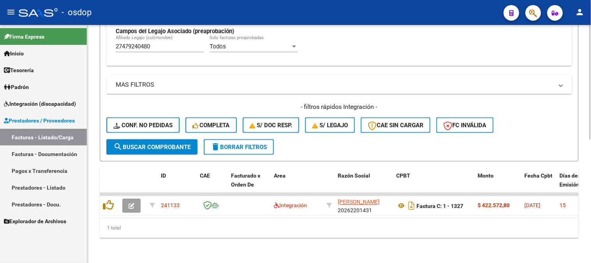
click at [212, 250] on div "Video tutorial PRESTADORES -> Listado de CPBTs Emitidos por Prestadores / Prove…" at bounding box center [339, 19] width 504 height 486
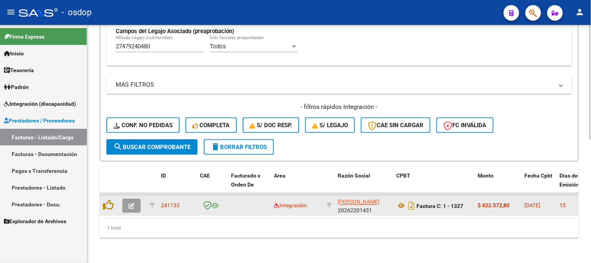
click at [137, 199] on button "button" at bounding box center [131, 206] width 18 height 14
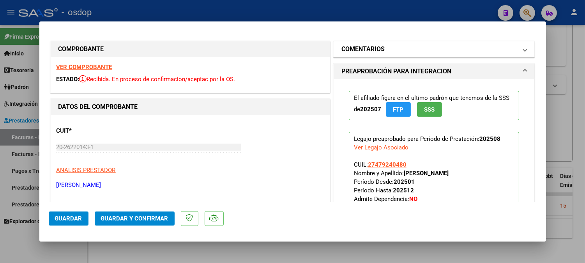
drag, startPoint x: 389, startPoint y: 61, endPoint x: 390, endPoint y: 51, distance: 10.2
click at [390, 51] on mat-panel-title "COMENTARIOS" at bounding box center [429, 48] width 176 height 9
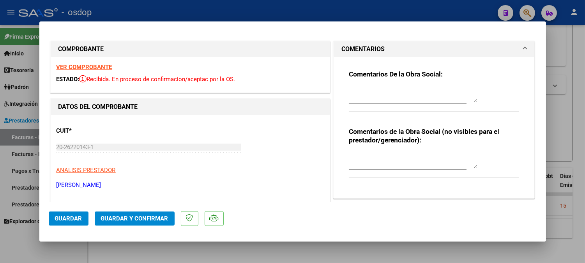
click at [389, 170] on div at bounding box center [408, 164] width 118 height 26
click at [391, 161] on textarea at bounding box center [413, 160] width 129 height 16
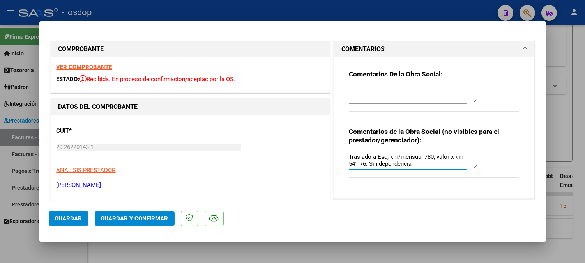
type textarea "Traslado a Esc, km/mensual 780, valor x km 541.76. Sin dependencia"
click at [138, 210] on mat-dialog-actions "Guardar Guardar y Confirmar" at bounding box center [293, 216] width 488 height 31
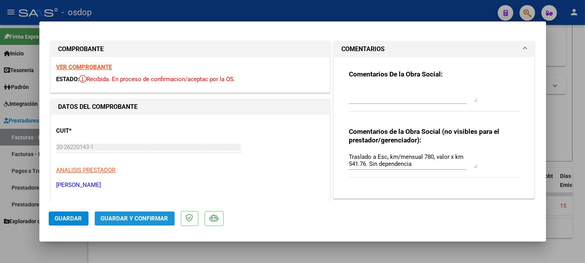
click at [141, 215] on span "Guardar y Confirmar" at bounding box center [134, 218] width 67 height 7
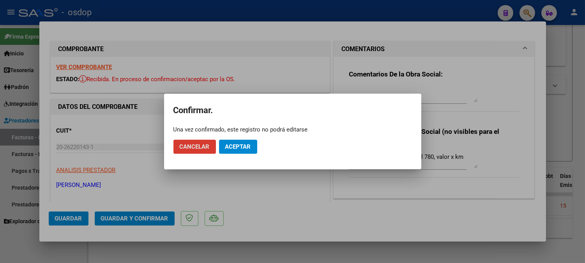
click at [253, 139] on mat-dialog-actions "Cancelar Aceptar" at bounding box center [292, 146] width 238 height 26
click at [245, 150] on span "Aceptar" at bounding box center [238, 146] width 26 height 7
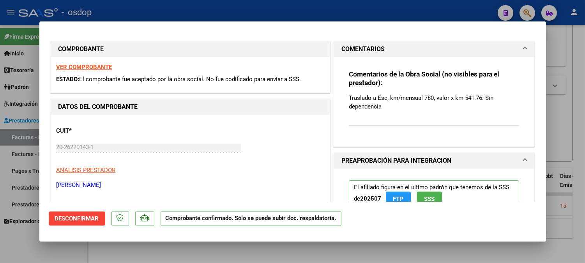
click at [334, 249] on div at bounding box center [292, 131] width 585 height 263
type input "$ 0,00"
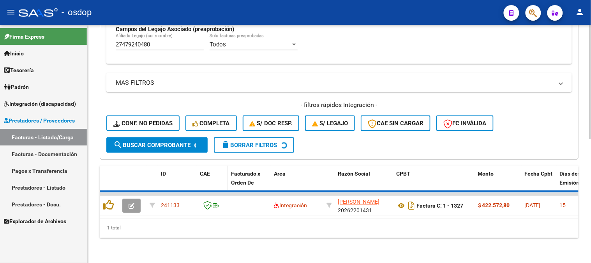
scroll to position [242, 0]
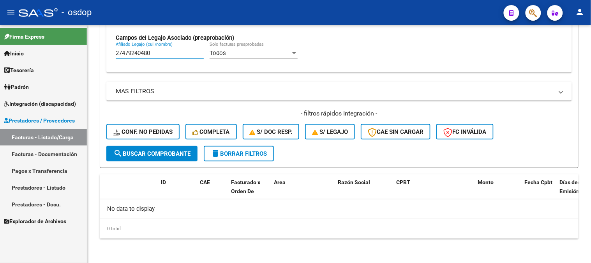
drag, startPoint x: 158, startPoint y: 52, endPoint x: 0, endPoint y: 7, distance: 164.5
click at [29, 25] on mat-sidenav-container "Firma Express Inicio Calendario SSS Instructivos Contacto OS Tesorería Extracto…" at bounding box center [295, 144] width 591 height 238
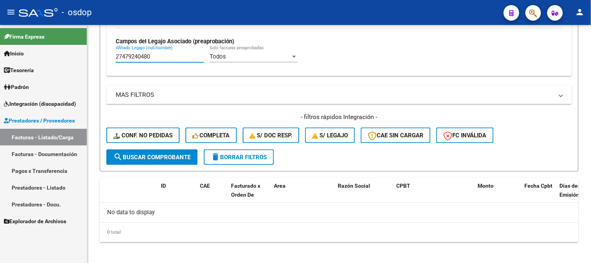
paste input "53919315"
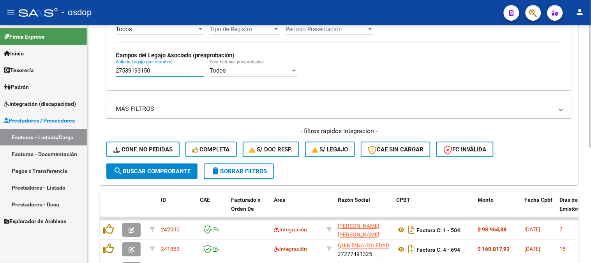
scroll to position [238, 0]
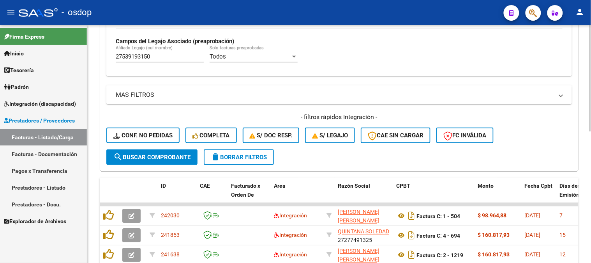
click at [381, 170] on form "Filtros Id Area Area Seleccionar Gerenciador Seleccionar Gerenciador No Confirm…" at bounding box center [339, 13] width 479 height 318
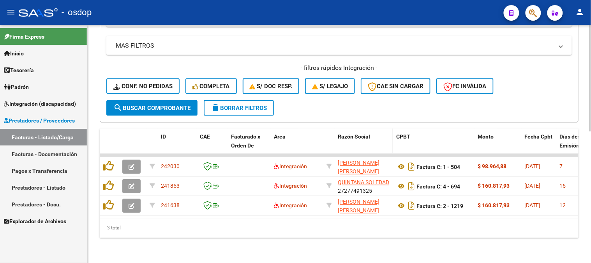
scroll to position [293, 0]
click at [186, 221] on div "3 total" at bounding box center [339, 227] width 479 height 19
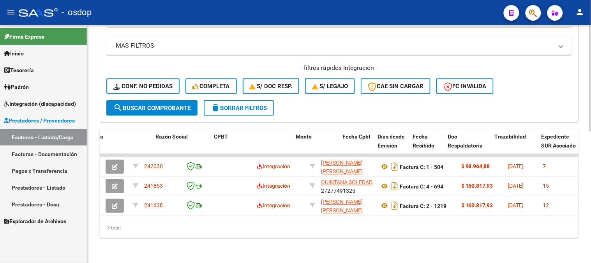
scroll to position [0, 193]
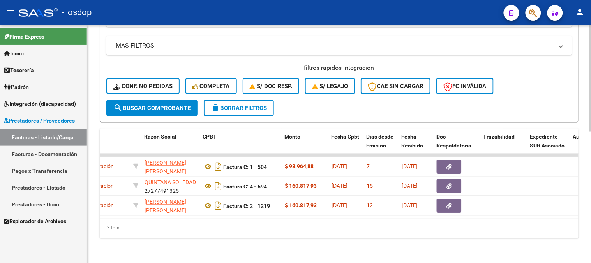
click at [237, 238] on div "Video tutorial PRESTADORES -> Listado de CPBTs Emitidos por Prestadores / Prove…" at bounding box center [339, -1] width 504 height 525
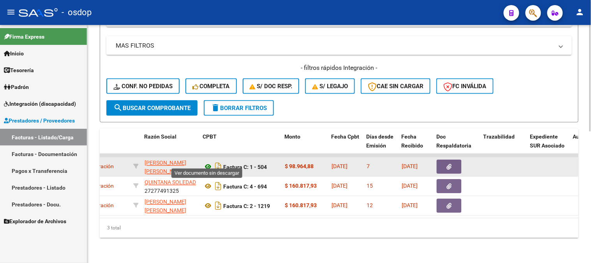
click at [208, 162] on icon at bounding box center [208, 166] width 10 height 9
click at [453, 157] on datatable-body-cell at bounding box center [457, 166] width 47 height 19
click at [447, 164] on icon "button" at bounding box center [449, 167] width 5 height 6
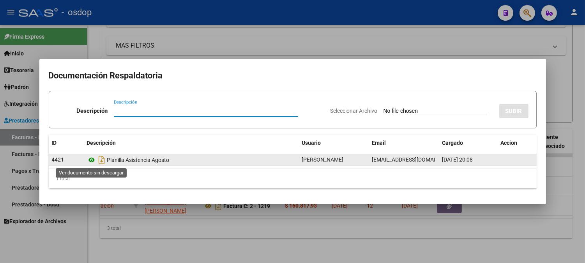
click at [94, 160] on icon at bounding box center [92, 159] width 10 height 9
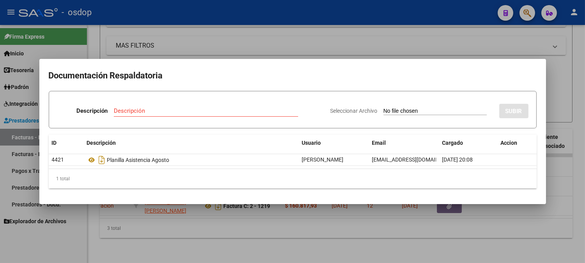
click at [178, 39] on div at bounding box center [292, 131] width 585 height 263
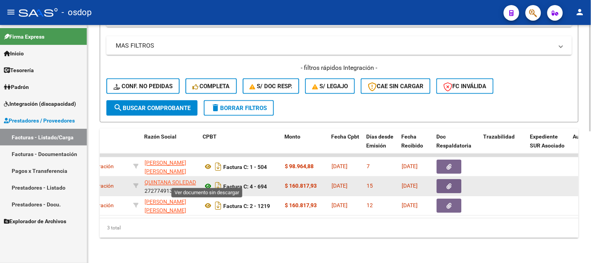
click at [210, 182] on icon at bounding box center [208, 186] width 10 height 9
click at [453, 179] on button "button" at bounding box center [449, 186] width 25 height 14
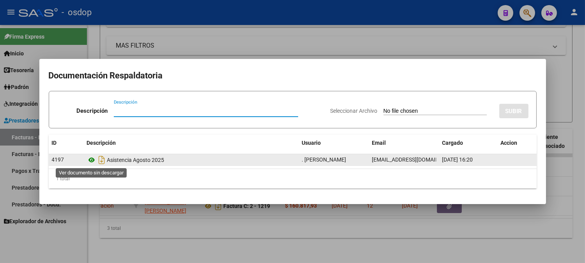
click at [95, 161] on icon at bounding box center [92, 159] width 10 height 9
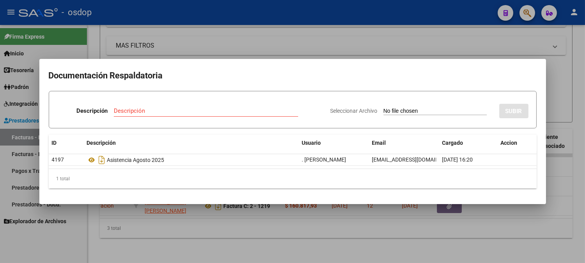
click at [170, 41] on div at bounding box center [292, 131] width 585 height 263
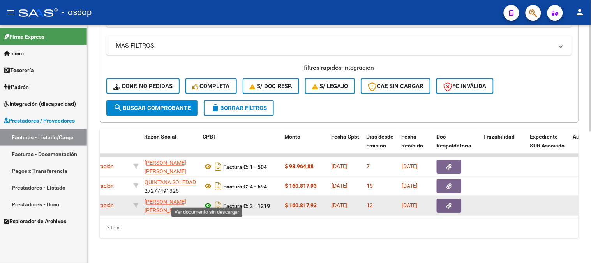
click at [211, 201] on icon at bounding box center [208, 205] width 10 height 9
click at [443, 199] on button "button" at bounding box center [449, 206] width 25 height 14
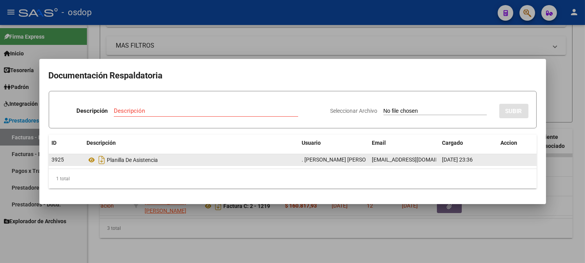
drag, startPoint x: 86, startPoint y: 159, endPoint x: 92, endPoint y: 146, distance: 14.3
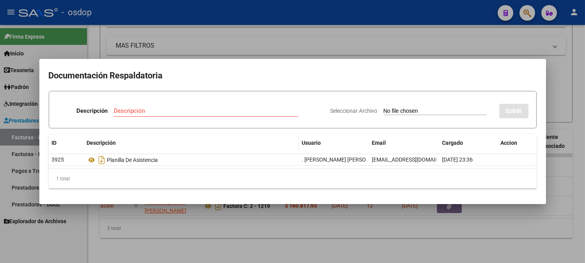
click at [87, 159] on datatable-body-cell "Planilla De Asistencia" at bounding box center [191, 159] width 215 height 11
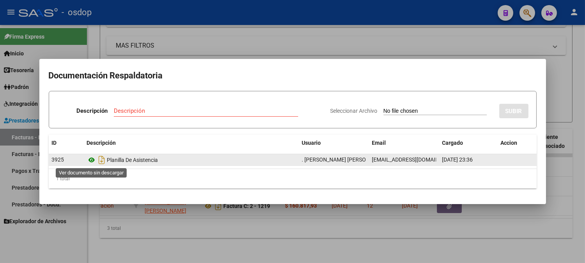
click at [92, 157] on icon at bounding box center [92, 159] width 10 height 9
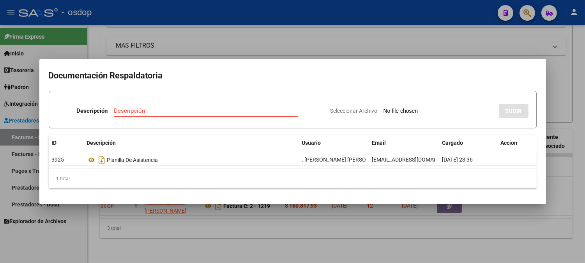
drag, startPoint x: 141, startPoint y: 9, endPoint x: 167, endPoint y: 109, distance: 103.0
click at [144, 13] on div at bounding box center [292, 131] width 585 height 263
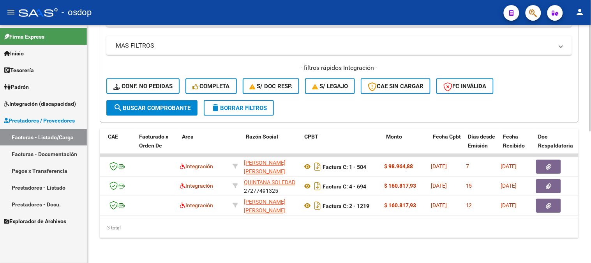
scroll to position [0, 0]
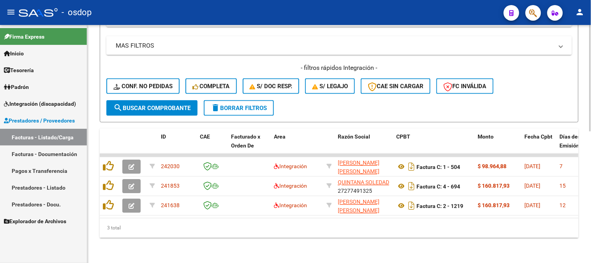
click at [141, 235] on div "3 total" at bounding box center [339, 227] width 479 height 19
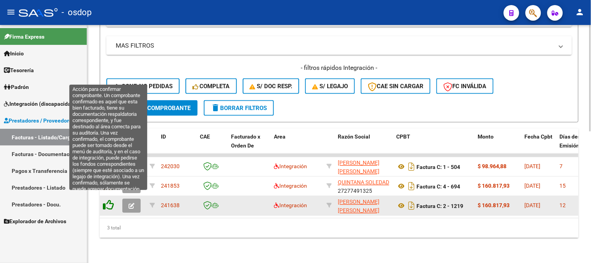
click at [109, 200] on icon at bounding box center [108, 205] width 11 height 11
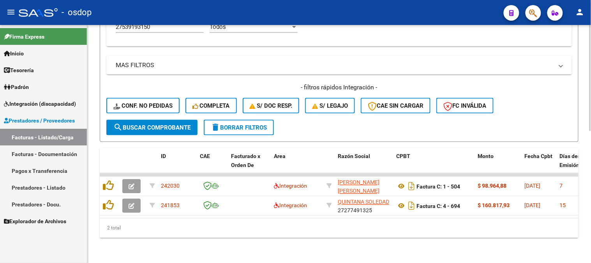
scroll to position [274, 0]
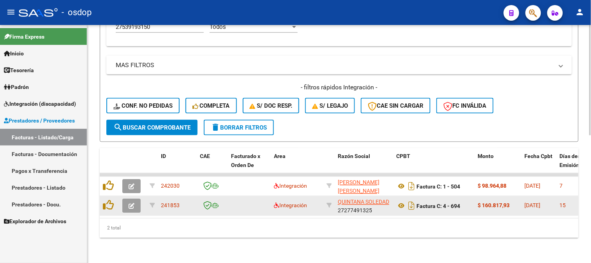
click at [107, 204] on div at bounding box center [109, 206] width 13 height 12
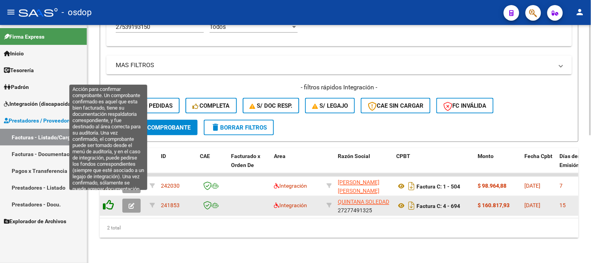
click at [108, 200] on icon at bounding box center [108, 205] width 11 height 11
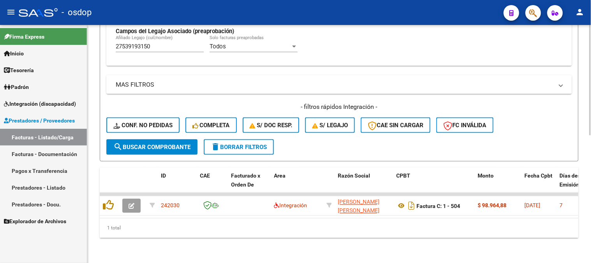
scroll to position [254, 0]
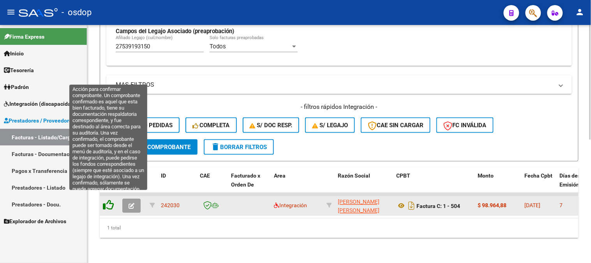
click at [108, 200] on icon at bounding box center [108, 205] width 11 height 11
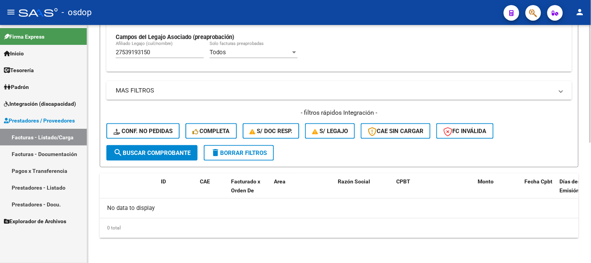
scroll to position [242, 0]
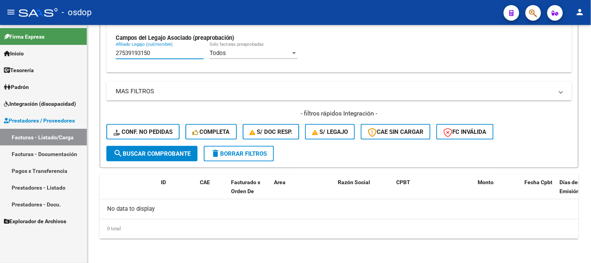
drag, startPoint x: 167, startPoint y: 51, endPoint x: 0, endPoint y: 5, distance: 173.0
click at [12, 28] on mat-sidenav-container "Firma Express Inicio Calendario SSS Instructivos Contacto OS Tesorería Extracto…" at bounding box center [295, 144] width 591 height 238
paste input "701729728"
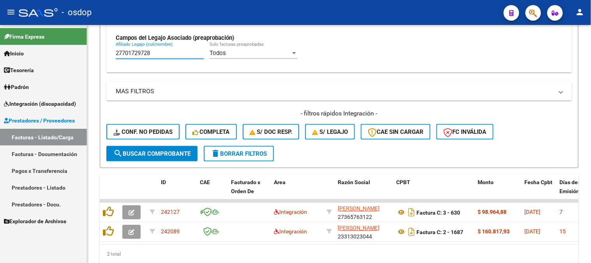
type input "27701729728"
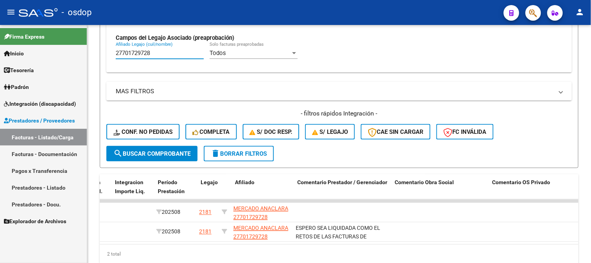
scroll to position [0, 976]
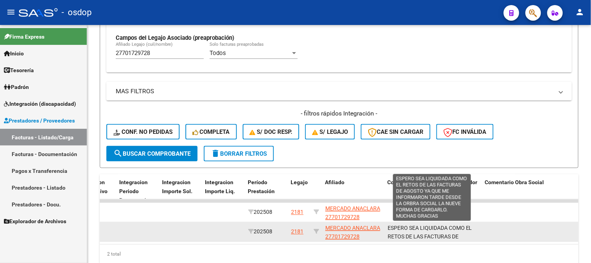
click at [438, 230] on span "ESPERO SEA LIQUIDADA COMO EL RETOS DE LAS FACTURAS DE AGOSTO YA QUE ME INFORMAR…" at bounding box center [432, 250] width 88 height 51
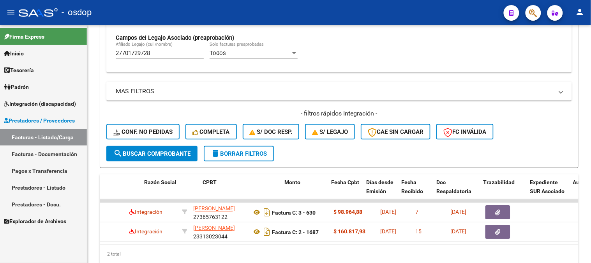
scroll to position [0, 99]
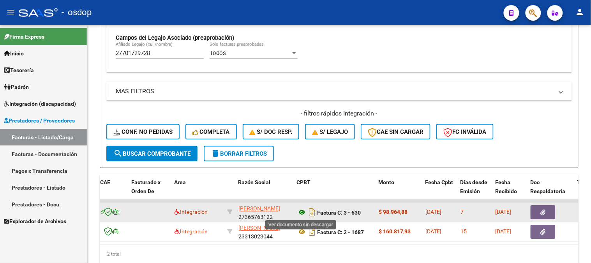
click at [300, 213] on icon at bounding box center [302, 212] width 10 height 9
click at [542, 214] on icon "button" at bounding box center [543, 213] width 5 height 6
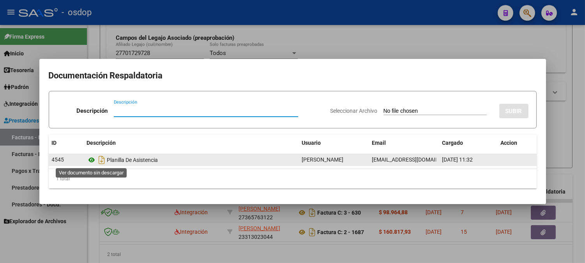
click at [92, 160] on icon at bounding box center [92, 159] width 10 height 9
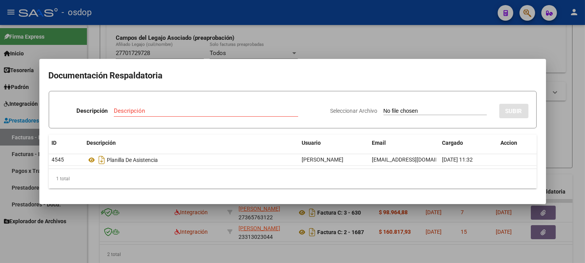
click at [191, 30] on div at bounding box center [292, 131] width 585 height 263
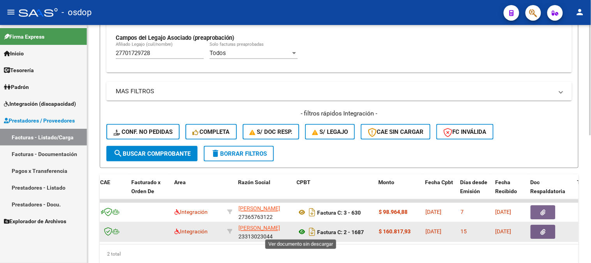
click at [298, 230] on icon at bounding box center [302, 231] width 10 height 9
click at [546, 231] on button "button" at bounding box center [543, 232] width 25 height 14
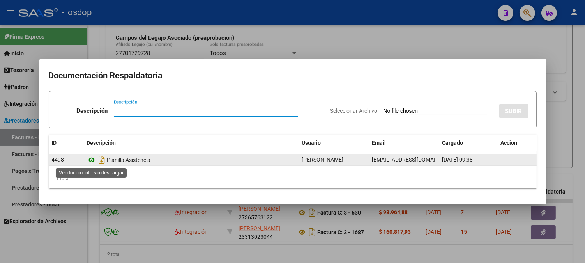
click at [90, 158] on icon at bounding box center [92, 159] width 10 height 9
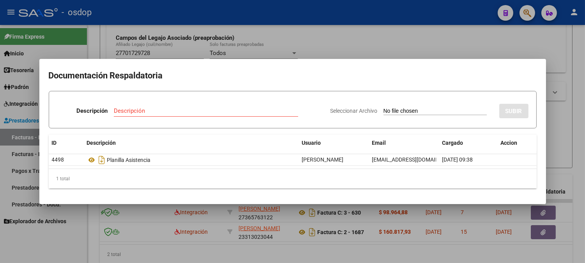
click at [177, 34] on div at bounding box center [292, 131] width 585 height 263
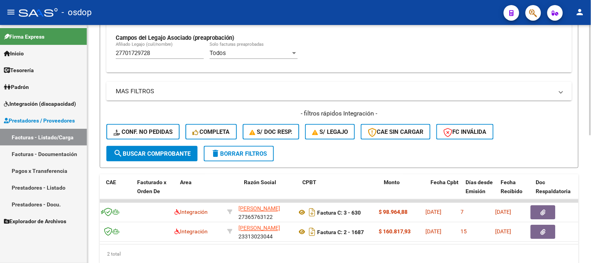
scroll to position [0, 0]
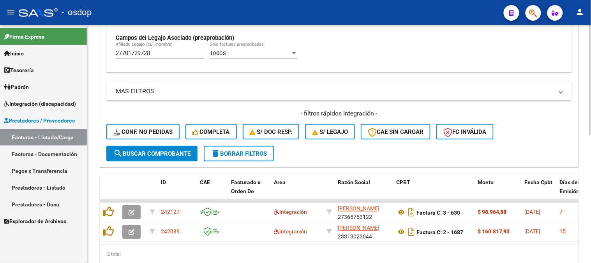
click at [139, 251] on div "2 total" at bounding box center [339, 253] width 479 height 19
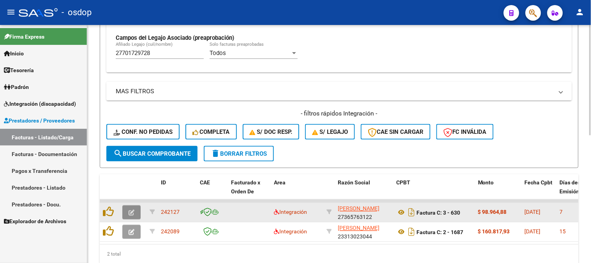
click at [138, 209] on button "button" at bounding box center [131, 212] width 18 height 14
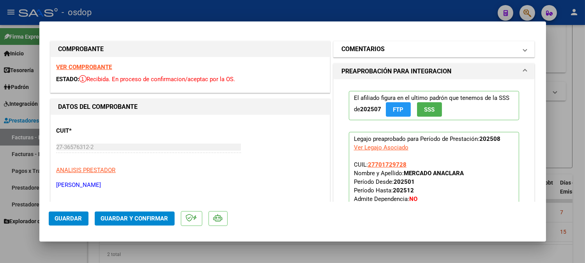
click at [398, 41] on mat-expansion-panel-header "COMENTARIOS" at bounding box center [434, 49] width 201 height 16
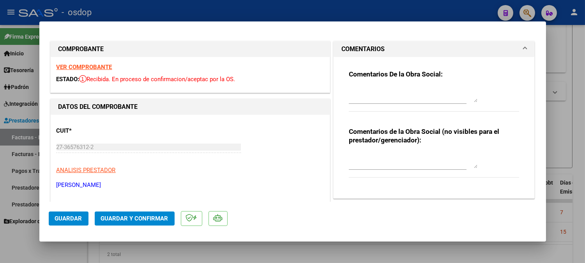
click at [379, 165] on textarea at bounding box center [413, 160] width 129 height 16
type textarea "A cargo de OSDOP"
click at [145, 214] on button "Guardar y Confirmar" at bounding box center [135, 218] width 80 height 14
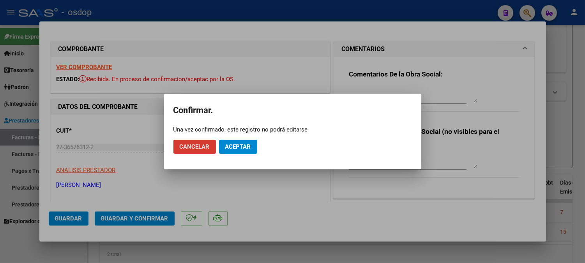
click at [239, 143] on span "Aceptar" at bounding box center [238, 146] width 26 height 7
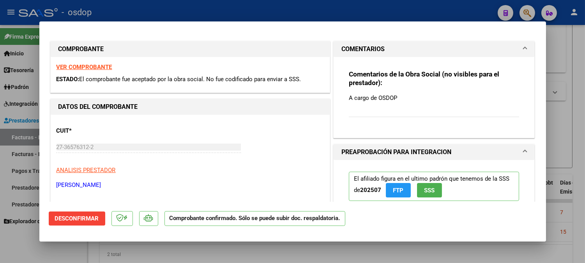
click at [0, 82] on div at bounding box center [292, 131] width 585 height 263
type input "$ 0,00"
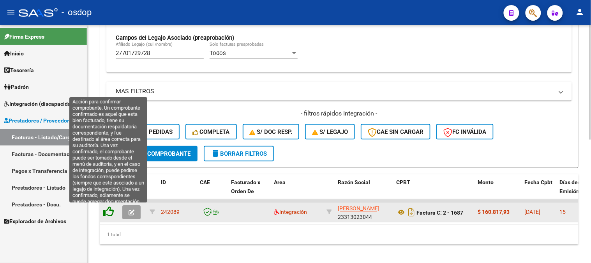
click at [111, 211] on icon at bounding box center [108, 211] width 11 height 11
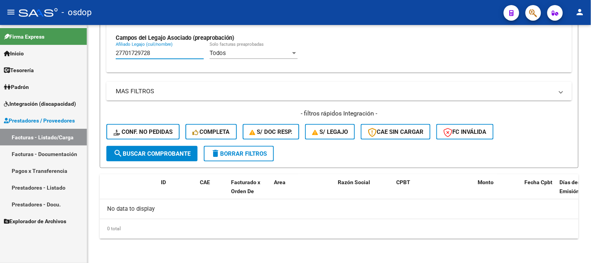
drag, startPoint x: 166, startPoint y: 59, endPoint x: 17, endPoint y: 56, distance: 148.9
click at [35, 49] on mat-sidenav-container "Firma Express Inicio Calendario SSS Instructivos Contacto OS Tesorería Extracto…" at bounding box center [295, 144] width 591 height 238
paste input "0173730382"
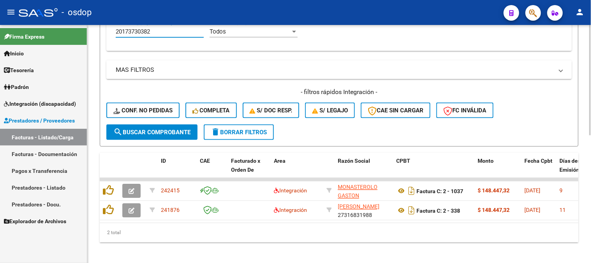
scroll to position [274, 0]
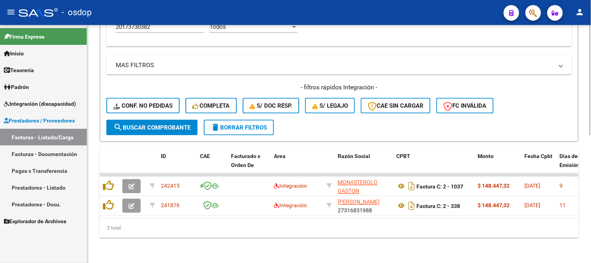
click at [94, 117] on div "Video tutorial PRESTADORES -> Listado de CPBTs Emitidos por Prestadores / Prove…" at bounding box center [339, 10] width 504 height 506
click at [208, 221] on div "2 total" at bounding box center [339, 227] width 479 height 19
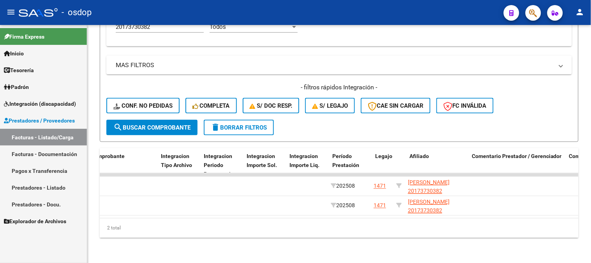
scroll to position [0, 460]
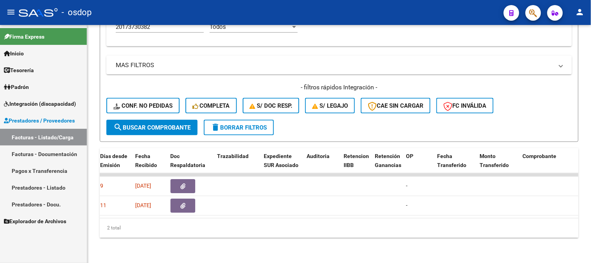
click at [277, 221] on div "2 total" at bounding box center [339, 227] width 479 height 19
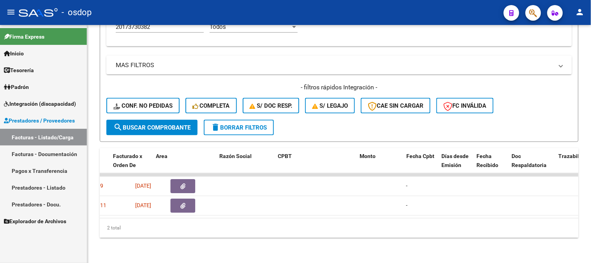
scroll to position [0, 108]
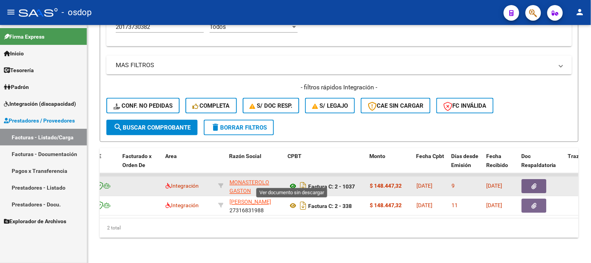
click at [291, 182] on icon at bounding box center [293, 186] width 10 height 9
click at [527, 179] on button "button" at bounding box center [534, 186] width 25 height 14
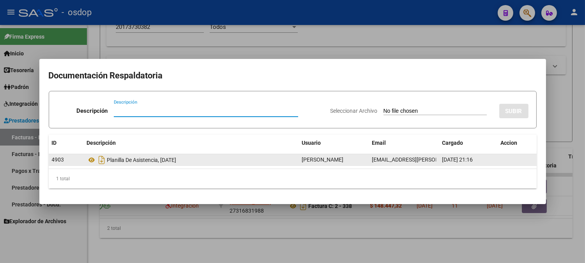
click at [85, 161] on div "4903 Planilla De Asistencia, Agosto 2025 GASTON MONASTEROLO acu.gaston@gmail.co…" at bounding box center [293, 160] width 488 height 12
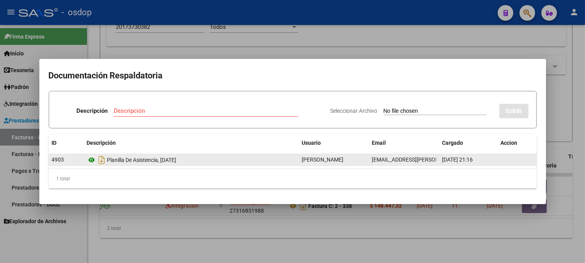
click at [87, 160] on icon at bounding box center [92, 159] width 10 height 9
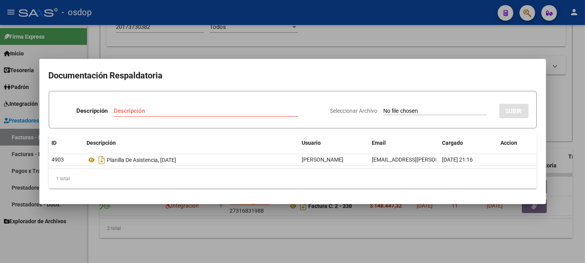
click at [194, 52] on div at bounding box center [292, 131] width 585 height 263
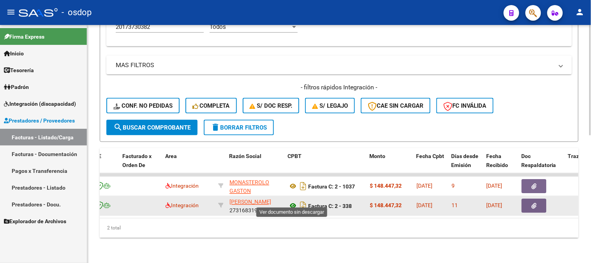
click at [289, 201] on icon at bounding box center [293, 205] width 10 height 9
drag, startPoint x: 517, startPoint y: 208, endPoint x: 529, endPoint y: 206, distance: 12.2
click at [517, 208] on datatable-body-cell "[DATE]" at bounding box center [501, 205] width 35 height 19
click at [539, 204] on button "button" at bounding box center [534, 206] width 25 height 14
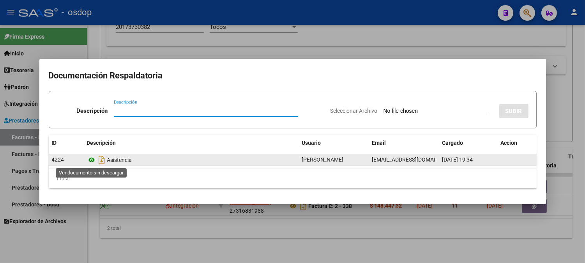
click at [95, 158] on icon at bounding box center [92, 159] width 10 height 9
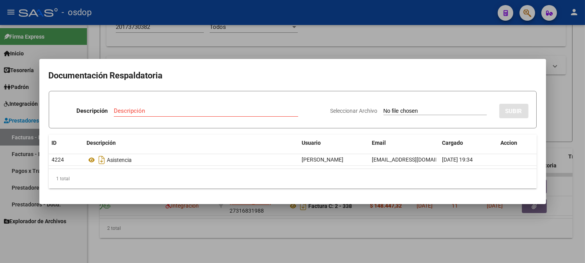
click at [164, 52] on div at bounding box center [292, 131] width 585 height 263
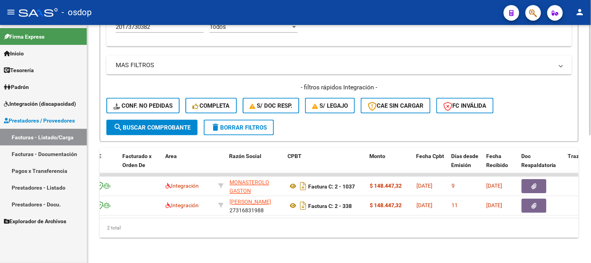
drag, startPoint x: 166, startPoint y: 220, endPoint x: 168, endPoint y: 213, distance: 7.8
click at [166, 220] on div "2 total" at bounding box center [339, 227] width 479 height 19
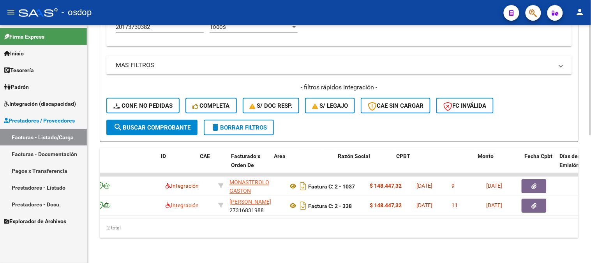
scroll to position [0, 0]
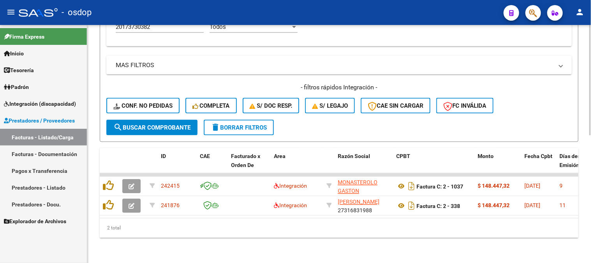
click at [196, 245] on div "Video tutorial PRESTADORES -> Listado de CPBTs Emitidos por Prestadores / Prove…" at bounding box center [339, 10] width 504 height 506
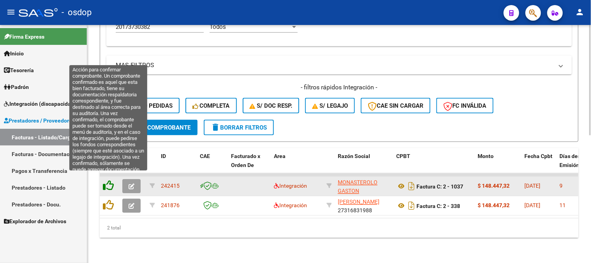
click at [104, 180] on icon at bounding box center [108, 185] width 11 height 11
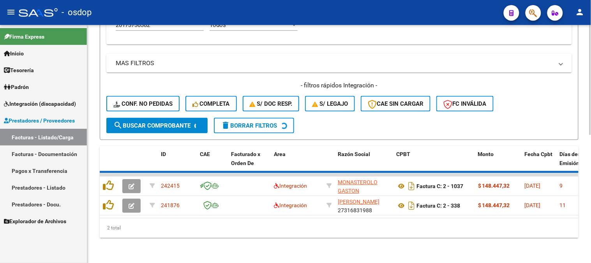
scroll to position [254, 0]
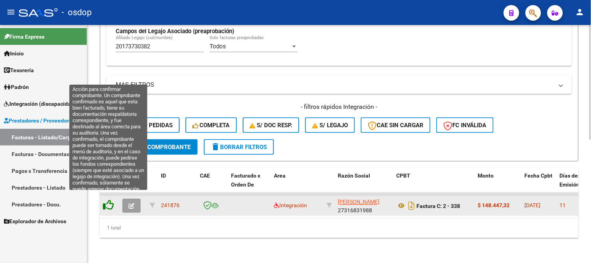
click at [106, 200] on icon at bounding box center [108, 205] width 11 height 11
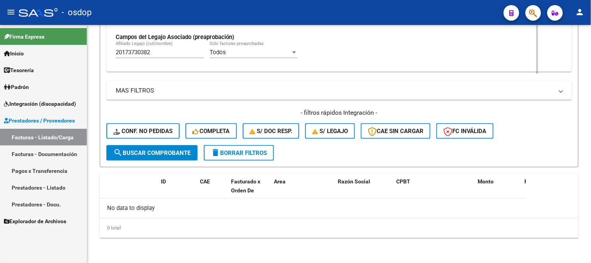
scroll to position [242, 0]
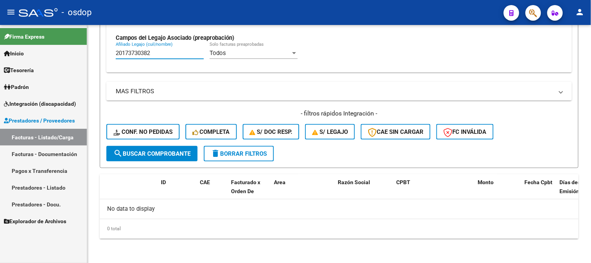
drag, startPoint x: 158, startPoint y: 54, endPoint x: 0, endPoint y: 41, distance: 158.7
click at [0, 38] on mat-sidenav-container "Firma Express Inicio Calendario SSS Instructivos Contacto OS Tesorería Extracto…" at bounding box center [295, 144] width 591 height 238
paste input "414909710"
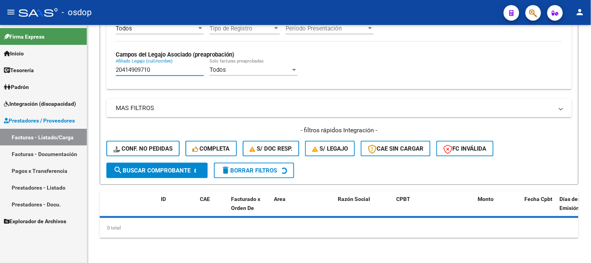
scroll to position [224, 0]
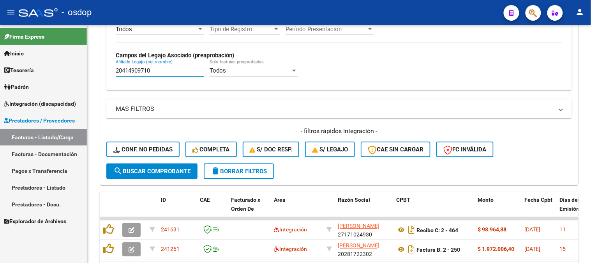
type input "20414909710"
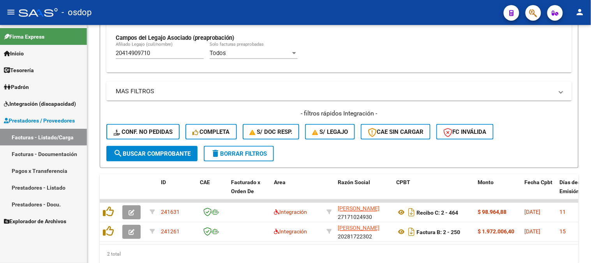
click at [234, 253] on div "2 total" at bounding box center [339, 253] width 479 height 19
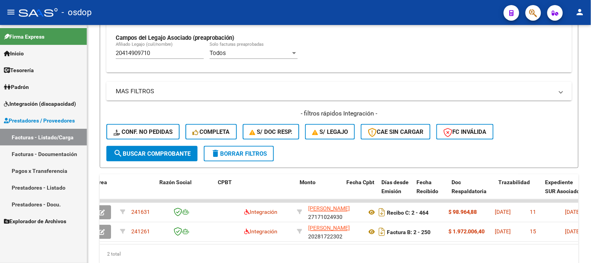
scroll to position [0, 178]
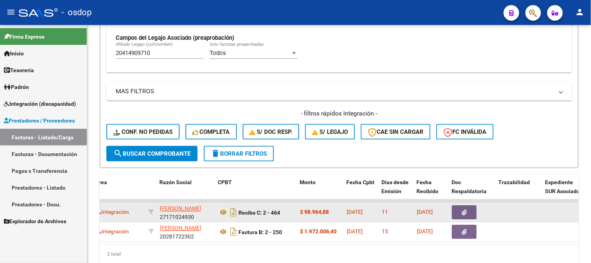
click at [215, 208] on datatable-body-cell "Recibo C: 2 - 464" at bounding box center [256, 212] width 82 height 19
click at [218, 209] on icon at bounding box center [223, 212] width 10 height 9
click at [472, 212] on button "button" at bounding box center [464, 212] width 25 height 14
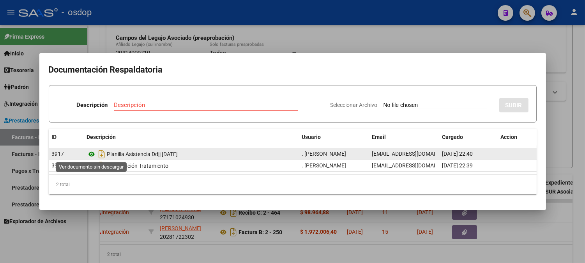
click at [94, 154] on icon at bounding box center [92, 153] width 10 height 9
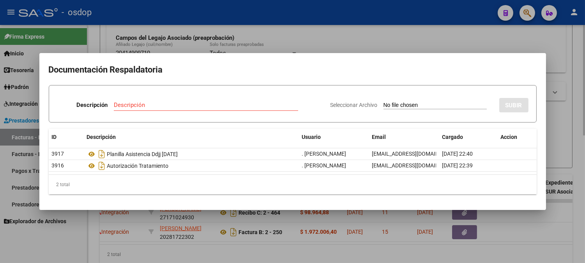
click at [223, 41] on div at bounding box center [292, 131] width 585 height 263
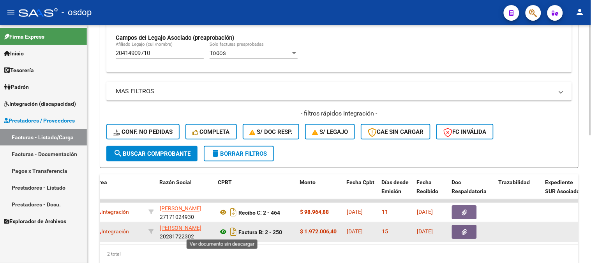
click at [224, 228] on icon at bounding box center [223, 231] width 10 height 9
click at [465, 231] on icon "button" at bounding box center [464, 232] width 5 height 6
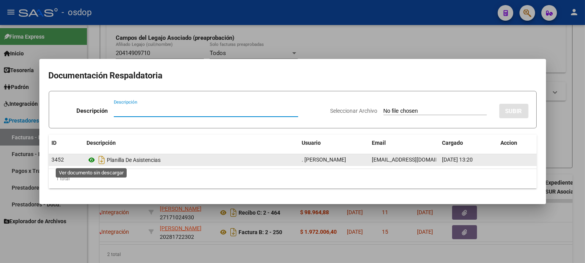
click at [90, 158] on icon at bounding box center [92, 159] width 10 height 9
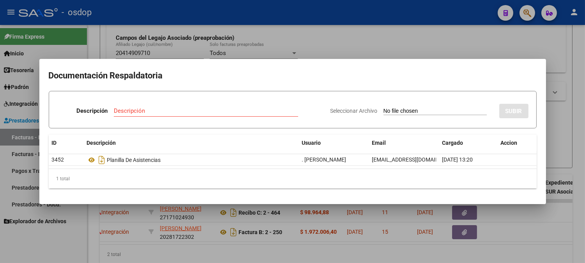
click at [221, 32] on div at bounding box center [292, 131] width 585 height 263
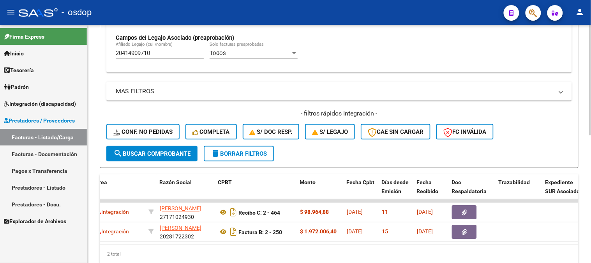
click at [201, 250] on div "2 total" at bounding box center [339, 253] width 479 height 19
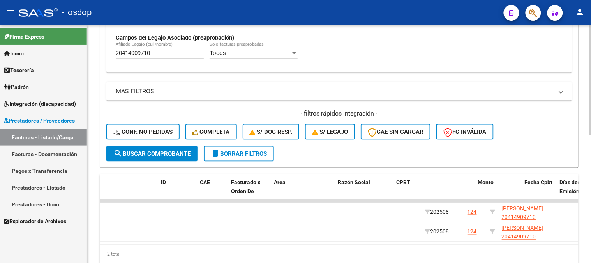
scroll to position [0, 0]
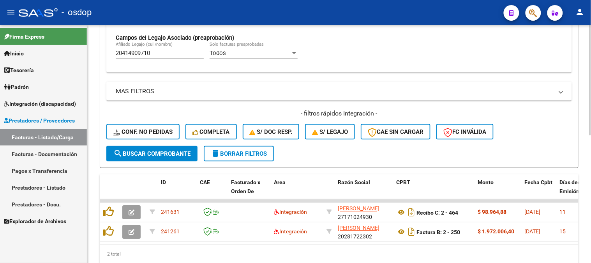
click at [131, 252] on div "2 total" at bounding box center [339, 253] width 479 height 19
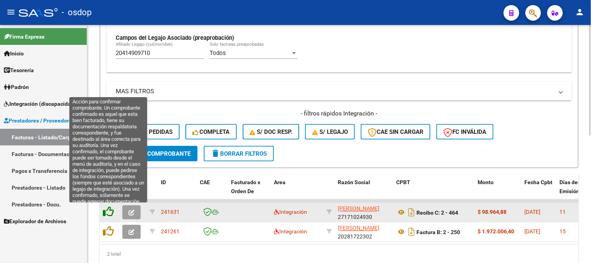
click at [111, 213] on icon at bounding box center [108, 211] width 11 height 11
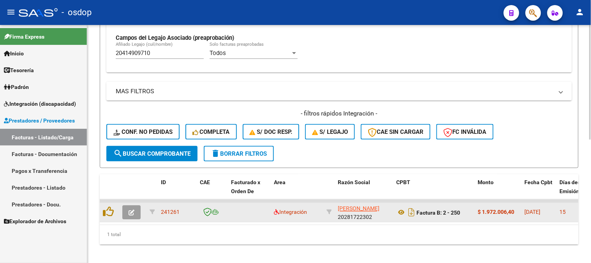
click at [130, 209] on span "button" at bounding box center [132, 212] width 6 height 7
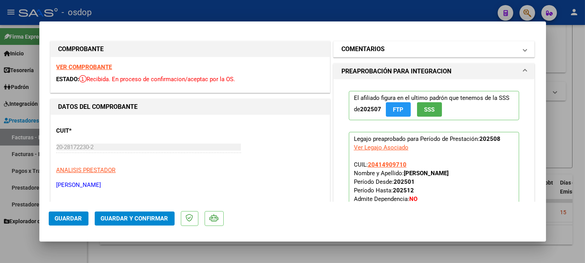
click at [394, 49] on mat-panel-title "COMENTARIOS" at bounding box center [429, 48] width 176 height 9
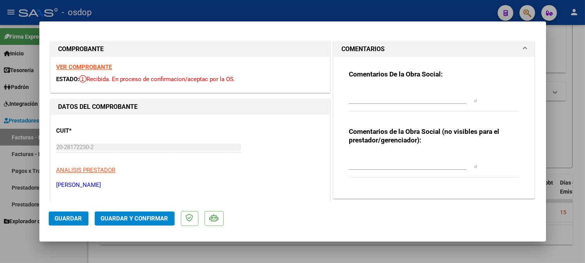
click at [373, 162] on textarea at bounding box center [413, 160] width 129 height 16
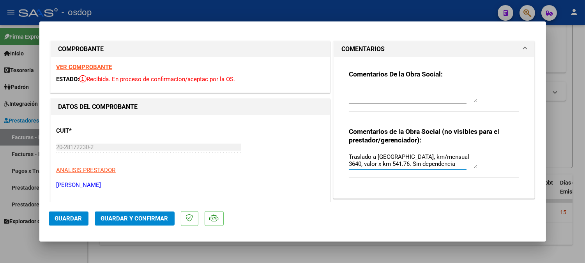
type textarea "Traslado a FL, km/mensual 3640, valor x km 541.76. Sin dependencia"
click at [363, 193] on div "Comentarios De la Obra Social: Comentarios de la Obra Social (no visibles para …" at bounding box center [434, 127] width 201 height 141
click at [344, 193] on div "Comentarios De la Obra Social: Comentarios de la Obra Social (no visibles para …" at bounding box center [434, 127] width 201 height 141
click at [155, 224] on button "Guardar y Confirmar" at bounding box center [135, 218] width 80 height 14
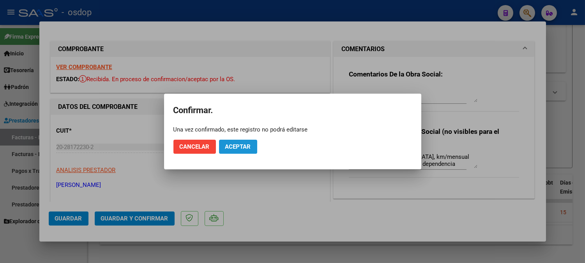
click at [251, 150] on button "Aceptar" at bounding box center [238, 147] width 38 height 14
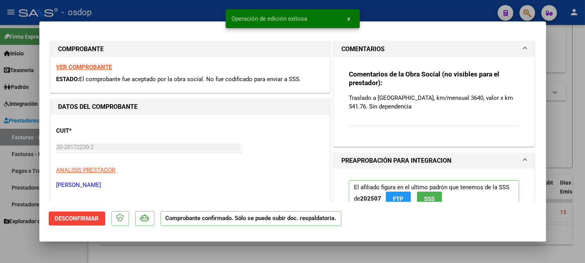
click at [0, 121] on div at bounding box center [292, 131] width 585 height 263
type input "$ 0,00"
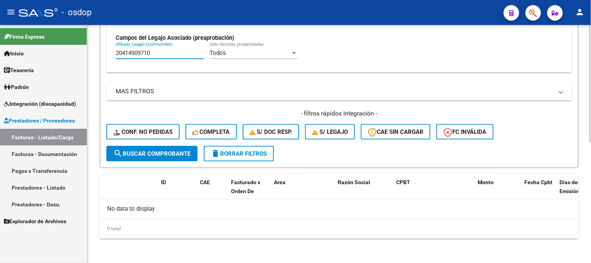
drag, startPoint x: 165, startPoint y: 55, endPoint x: 102, endPoint y: 44, distance: 63.5
click at [102, 44] on form "Filtros Id Area Area Seleccionar Gerenciador Seleccionar Gerenciador No Confirm…" at bounding box center [339, 9] width 479 height 318
paste input "79787795"
drag, startPoint x: 161, startPoint y: 55, endPoint x: 0, endPoint y: 53, distance: 161.3
click at [0, 52] on mat-sidenav-container "Firma Express Inicio Calendario SSS Instructivos Contacto OS Tesorería Extracto…" at bounding box center [295, 144] width 591 height 238
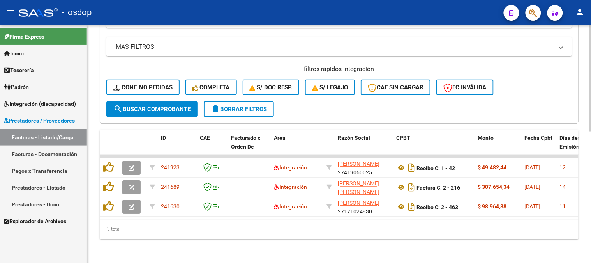
scroll to position [293, 0]
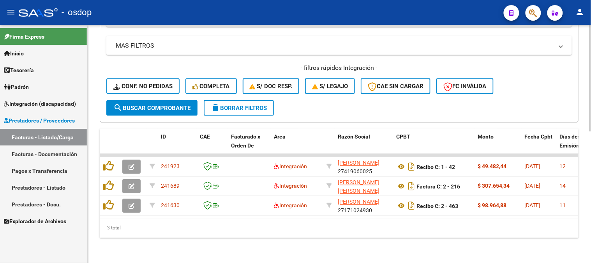
click at [242, 235] on div "3 total" at bounding box center [339, 227] width 479 height 19
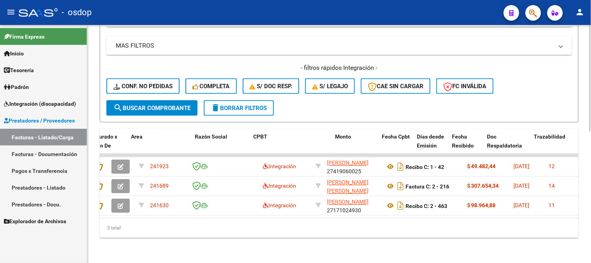
scroll to position [0, 143]
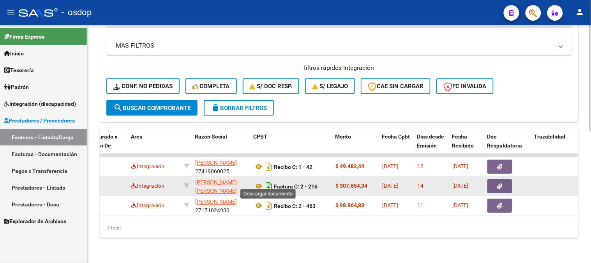
click at [264, 180] on icon "Descargar documento" at bounding box center [269, 186] width 10 height 12
click at [505, 179] on button "button" at bounding box center [499, 186] width 25 height 14
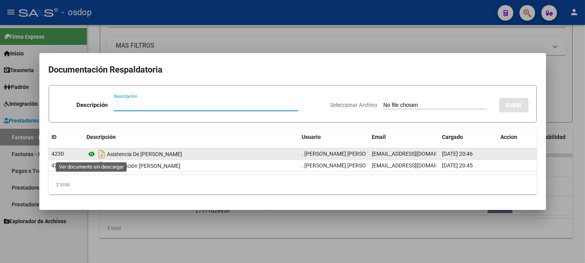
click at [92, 157] on icon at bounding box center [92, 153] width 10 height 9
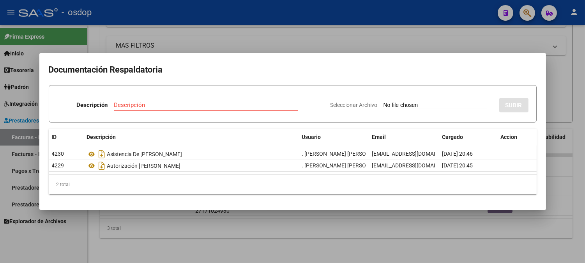
drag, startPoint x: 178, startPoint y: 38, endPoint x: 178, endPoint y: 43, distance: 4.7
click at [178, 39] on div at bounding box center [292, 131] width 585 height 263
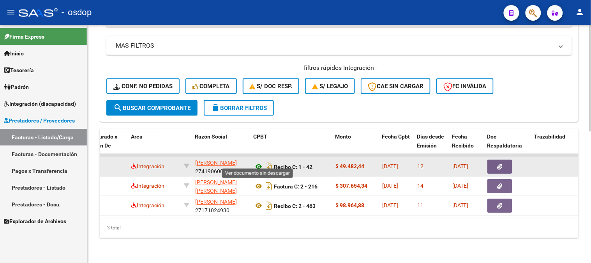
click at [261, 162] on icon at bounding box center [259, 166] width 10 height 9
click at [498, 164] on icon "button" at bounding box center [500, 167] width 5 height 6
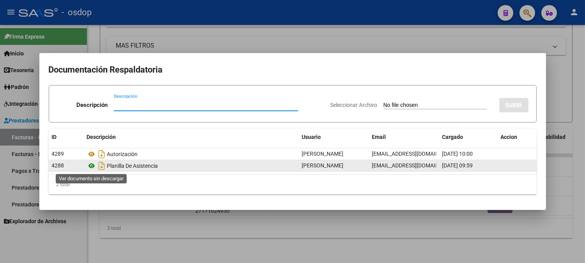
click at [88, 167] on icon at bounding box center [92, 165] width 10 height 9
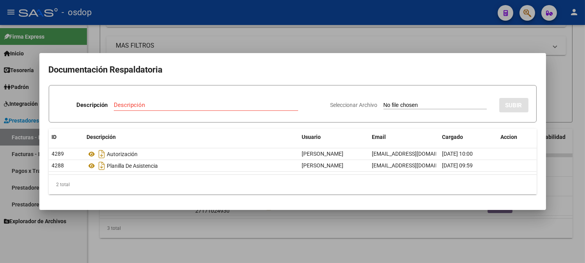
click at [181, 18] on div at bounding box center [292, 131] width 585 height 263
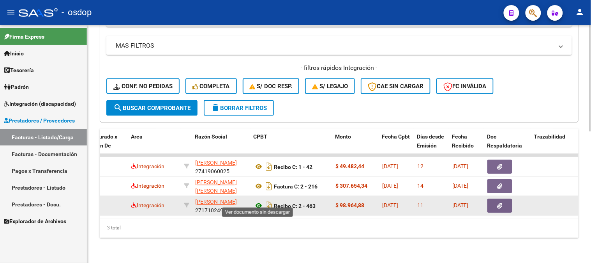
click at [261, 201] on icon at bounding box center [259, 205] width 10 height 9
click at [492, 199] on button "button" at bounding box center [499, 206] width 25 height 14
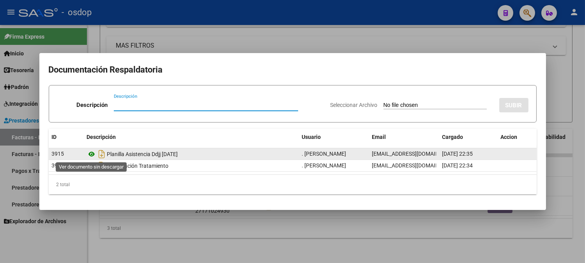
click at [91, 154] on icon at bounding box center [92, 153] width 10 height 9
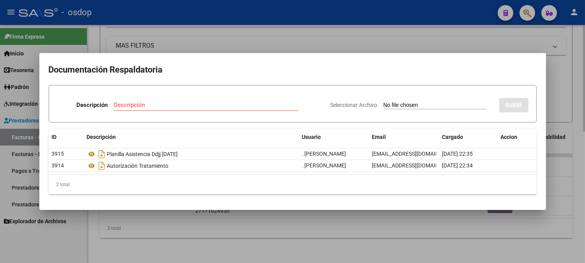
click at [172, 26] on div at bounding box center [292, 131] width 585 height 263
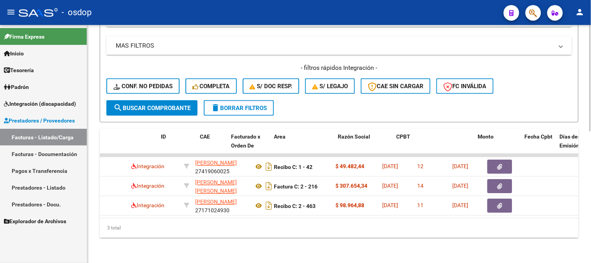
scroll to position [0, 0]
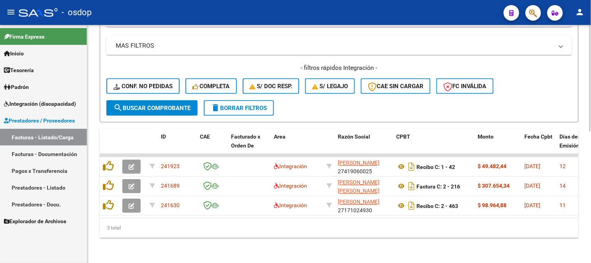
drag, startPoint x: 123, startPoint y: 211, endPoint x: 88, endPoint y: 215, distance: 34.9
click at [88, 215] on div "Video tutorial PRESTADORES -> Listado de CPBTs Emitidos por Prestadores / Prove…" at bounding box center [339, -1] width 504 height 525
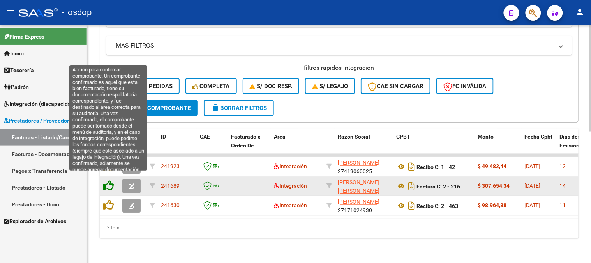
click at [111, 180] on icon at bounding box center [108, 185] width 11 height 11
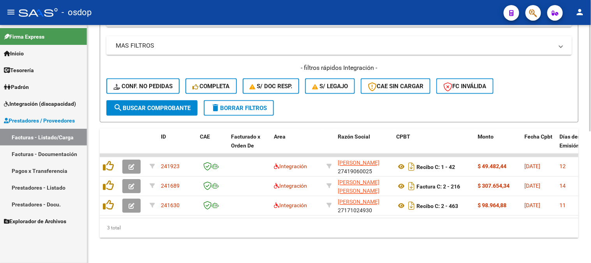
click at [127, 221] on div "3 total" at bounding box center [339, 227] width 479 height 19
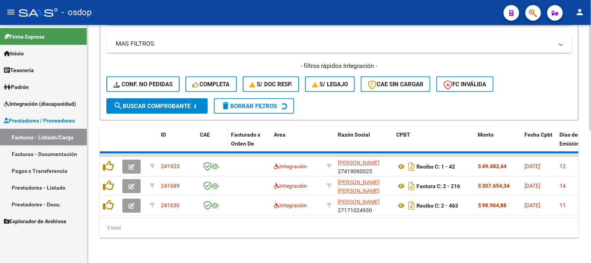
scroll to position [274, 0]
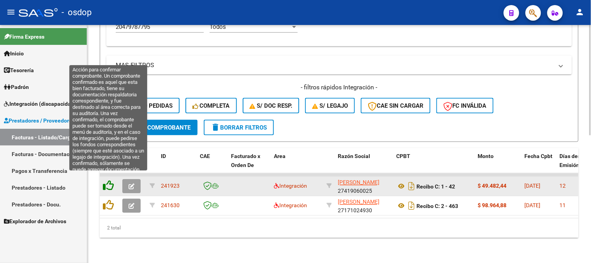
click at [111, 181] on icon at bounding box center [108, 185] width 11 height 11
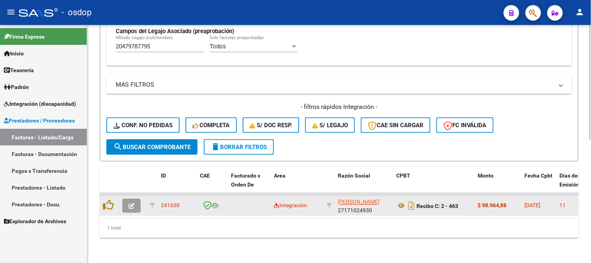
scroll to position [254, 0]
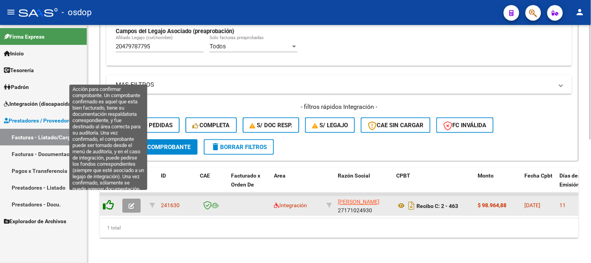
click at [110, 203] on icon at bounding box center [108, 205] width 11 height 11
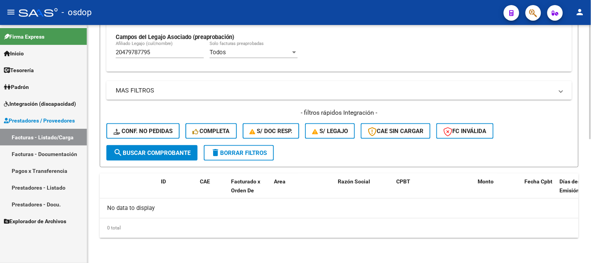
scroll to position [242, 0]
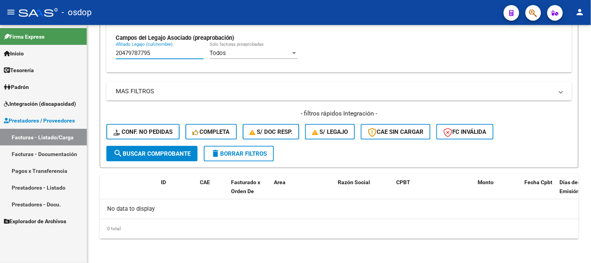
drag, startPoint x: 177, startPoint y: 51, endPoint x: 0, endPoint y: 2, distance: 183.6
click at [0, 25] on mat-sidenav-container "Firma Express Inicio Calendario SSS Instructivos Contacto OS Tesorería Extracto…" at bounding box center [295, 144] width 591 height 238
paste input "321855882"
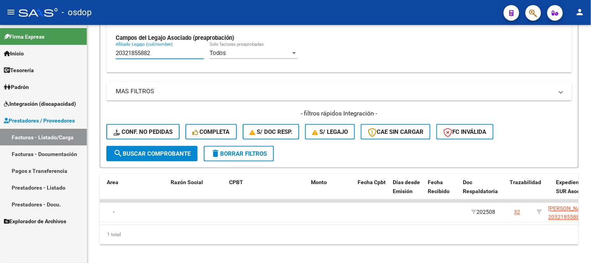
scroll to position [0, 167]
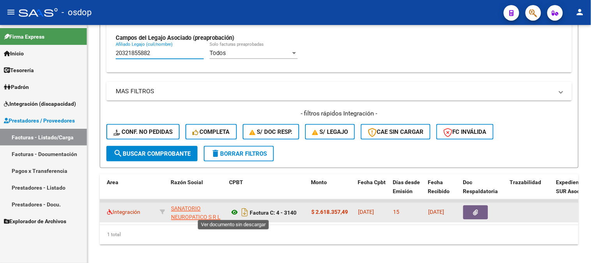
click at [235, 208] on icon at bounding box center [235, 212] width 10 height 9
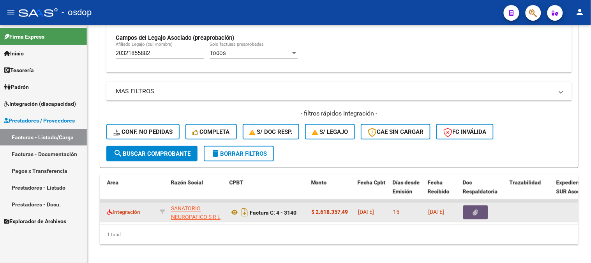
click at [482, 211] on button "button" at bounding box center [475, 212] width 25 height 14
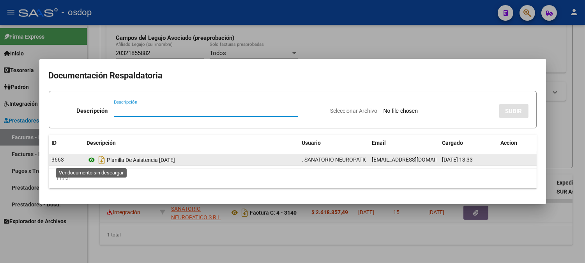
click at [88, 159] on icon at bounding box center [92, 159] width 10 height 9
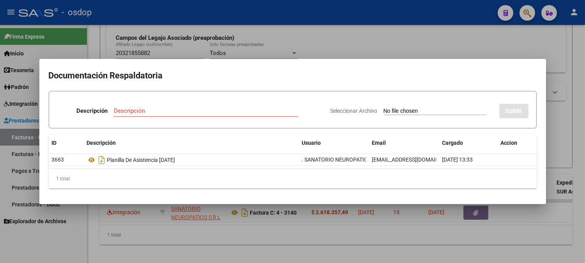
click at [166, 31] on div at bounding box center [292, 131] width 585 height 263
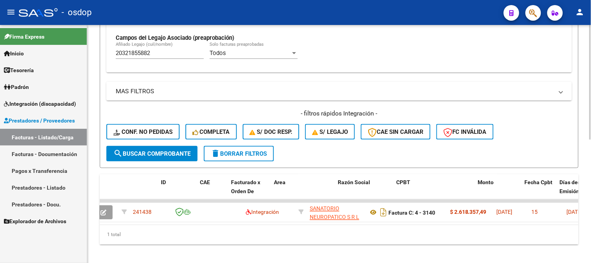
scroll to position [0, 0]
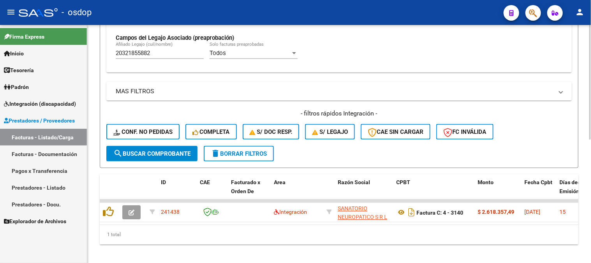
click at [127, 243] on div "1 total" at bounding box center [339, 234] width 479 height 19
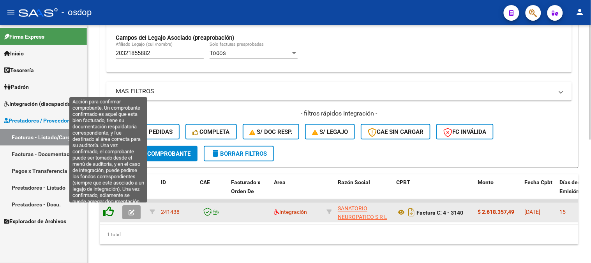
click at [110, 207] on icon at bounding box center [108, 211] width 11 height 11
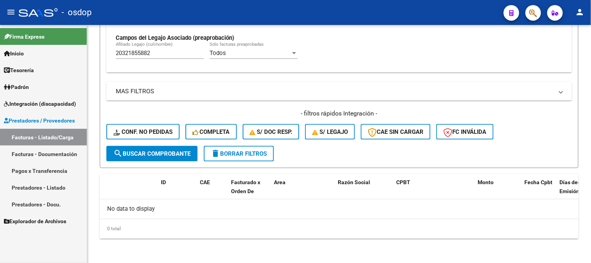
drag, startPoint x: 183, startPoint y: 57, endPoint x: 0, endPoint y: 83, distance: 185.1
click at [3, 72] on mat-sidenav-container "Firma Express Inicio Calendario SSS Instructivos Contacto OS Tesorería Extracto…" at bounding box center [295, 144] width 591 height 238
paste input "462186216"
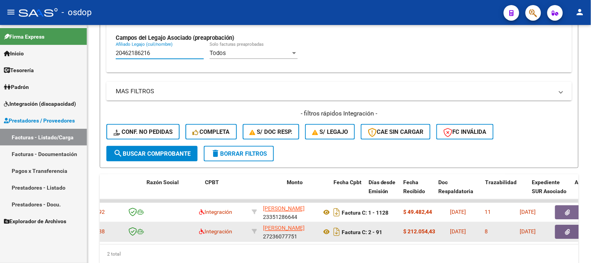
scroll to position [0, 191]
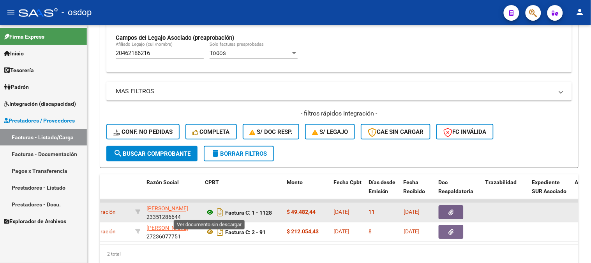
drag, startPoint x: 215, startPoint y: 213, endPoint x: 209, endPoint y: 214, distance: 6.3
click at [209, 214] on app-download-rewritename at bounding box center [215, 212] width 20 height 6
click at [208, 209] on icon at bounding box center [210, 212] width 10 height 9
click at [475, 216] on div at bounding box center [459, 212] width 41 height 14
click at [452, 211] on icon "button" at bounding box center [451, 213] width 5 height 6
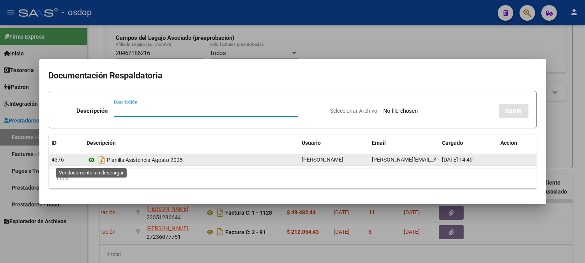
click at [90, 161] on icon at bounding box center [92, 159] width 10 height 9
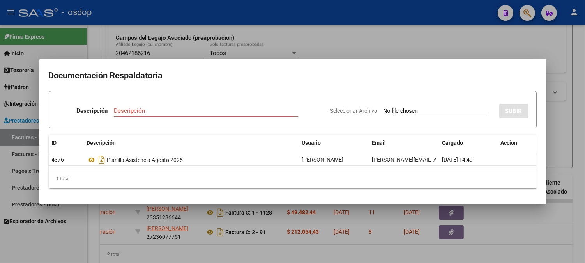
click at [218, 33] on div at bounding box center [292, 131] width 585 height 263
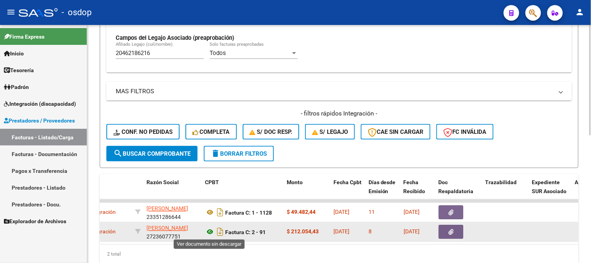
click at [209, 234] on icon at bounding box center [210, 231] width 10 height 9
click at [458, 228] on button "button" at bounding box center [451, 232] width 25 height 14
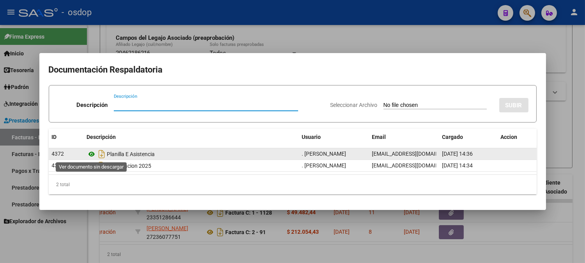
click at [90, 156] on icon at bounding box center [92, 153] width 10 height 9
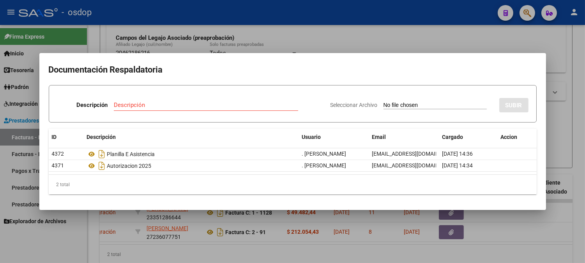
click at [141, 16] on div at bounding box center [292, 131] width 585 height 263
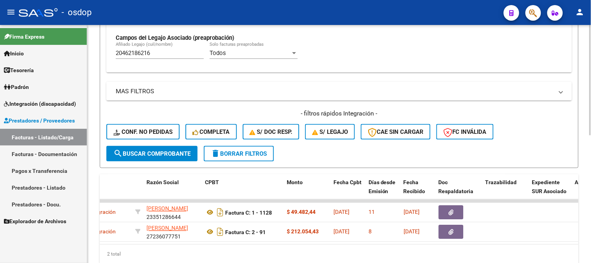
click at [168, 251] on div "2 total" at bounding box center [339, 253] width 479 height 19
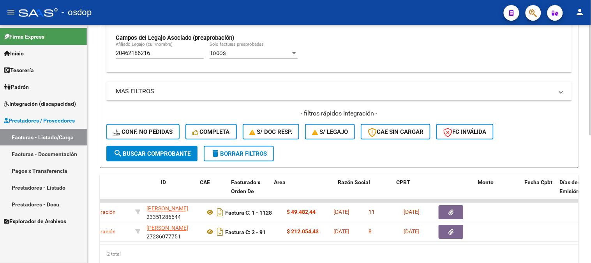
scroll to position [0, 0]
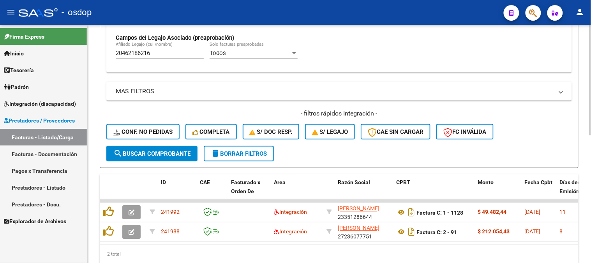
click at [123, 251] on div "2 total" at bounding box center [339, 253] width 479 height 19
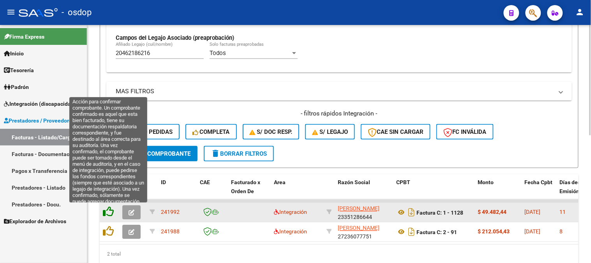
click at [104, 208] on icon at bounding box center [108, 211] width 11 height 11
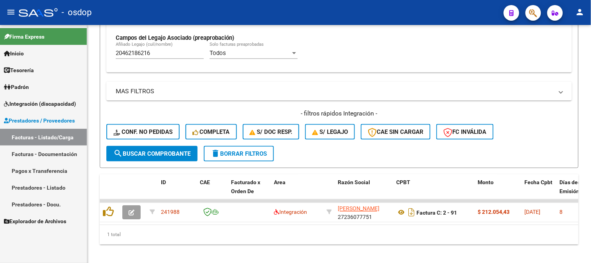
click at [106, 234] on div "1 total" at bounding box center [339, 234] width 479 height 19
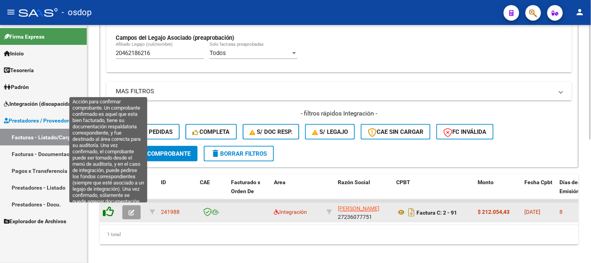
click at [110, 213] on icon at bounding box center [108, 211] width 11 height 11
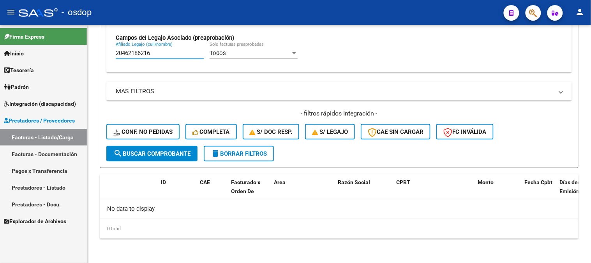
drag, startPoint x: 161, startPoint y: 53, endPoint x: 0, endPoint y: 48, distance: 161.4
click at [0, 48] on mat-sidenav-container "Firma Express Inicio Calendario SSS Instructivos Contacto OS Tesorería Extracto…" at bounding box center [295, 144] width 591 height 238
paste input "7449955248"
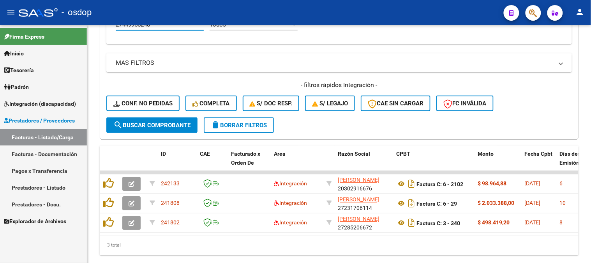
scroll to position [293, 0]
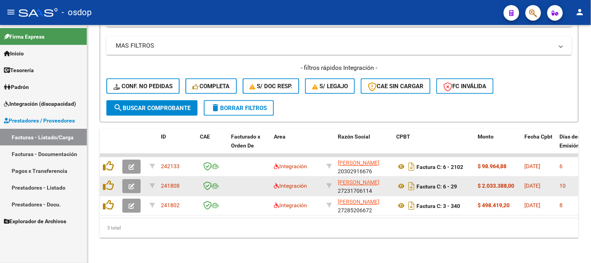
type input "27449955248"
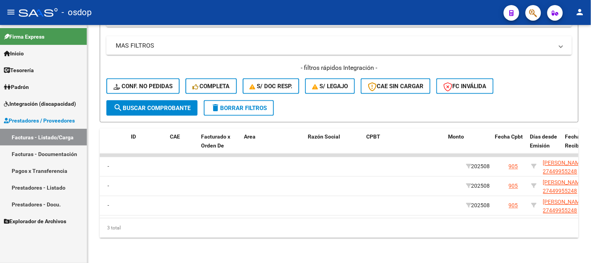
scroll to position [0, 0]
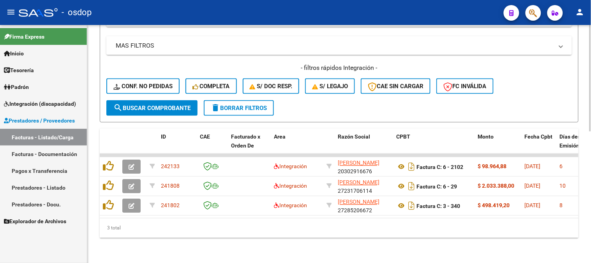
click at [192, 241] on div "Video tutorial PRESTADORES -> Listado de CPBTs Emitidos por Prestadores / Prove…" at bounding box center [339, -1] width 504 height 525
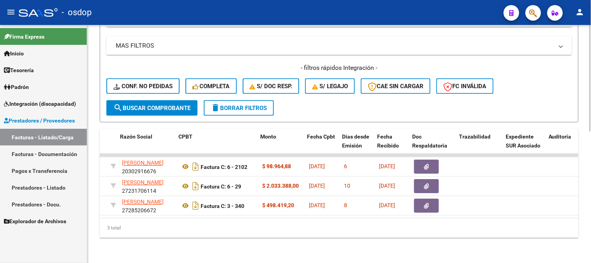
scroll to position [0, 217]
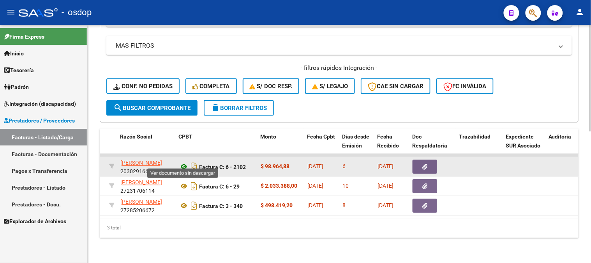
click at [182, 162] on icon at bounding box center [184, 166] width 10 height 9
click at [423, 164] on icon "button" at bounding box center [425, 167] width 5 height 6
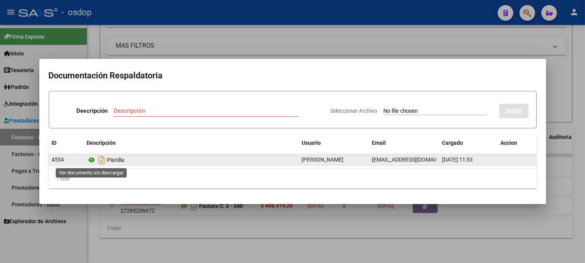
click at [87, 160] on icon at bounding box center [92, 159] width 10 height 9
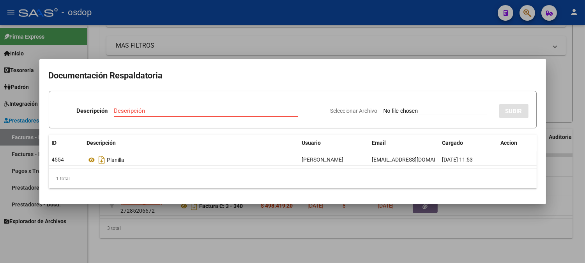
click at [223, 57] on div at bounding box center [292, 131] width 585 height 263
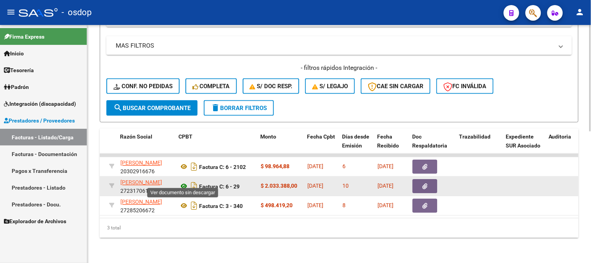
click at [180, 182] on icon at bounding box center [184, 186] width 10 height 9
click at [429, 181] on button "button" at bounding box center [425, 186] width 25 height 14
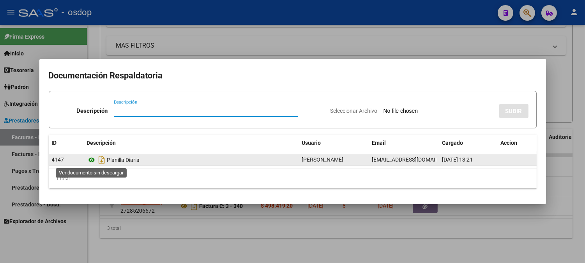
click at [87, 157] on icon at bounding box center [92, 159] width 10 height 9
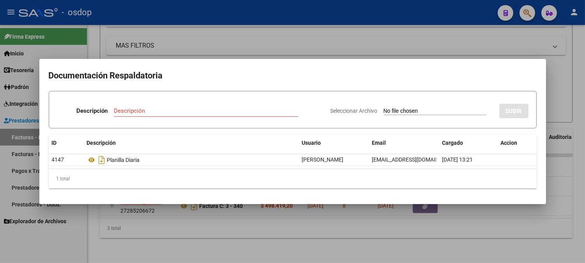
drag, startPoint x: 150, startPoint y: 82, endPoint x: 155, endPoint y: 79, distance: 5.1
click at [151, 82] on h2 "Documentación Respaldatoria" at bounding box center [293, 75] width 488 height 15
drag, startPoint x: 174, startPoint y: 53, endPoint x: 167, endPoint y: 84, distance: 32.3
click at [174, 52] on div at bounding box center [292, 131] width 585 height 263
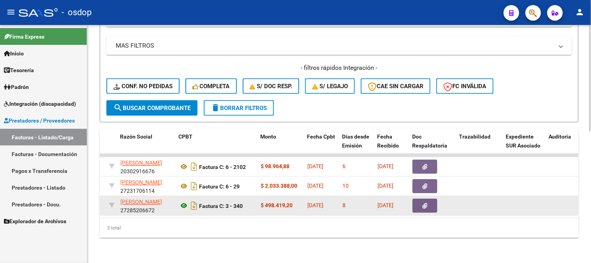
click at [180, 201] on icon at bounding box center [184, 205] width 10 height 9
click at [401, 196] on datatable-body-cell "[DATE]" at bounding box center [391, 205] width 35 height 19
click at [423, 205] on button "button" at bounding box center [425, 206] width 25 height 14
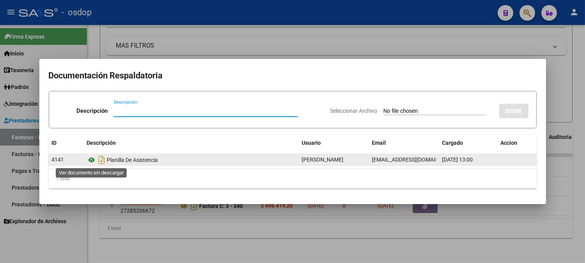
click at [94, 162] on icon at bounding box center [92, 159] width 10 height 9
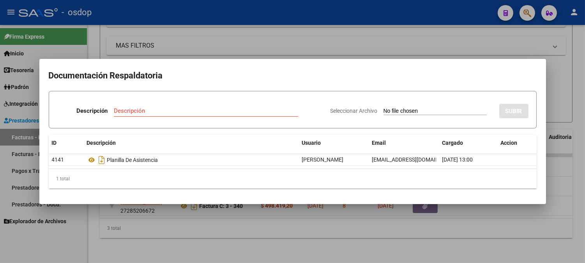
drag, startPoint x: 107, startPoint y: 23, endPoint x: 160, endPoint y: 191, distance: 175.6
click at [108, 23] on div at bounding box center [292, 131] width 585 height 263
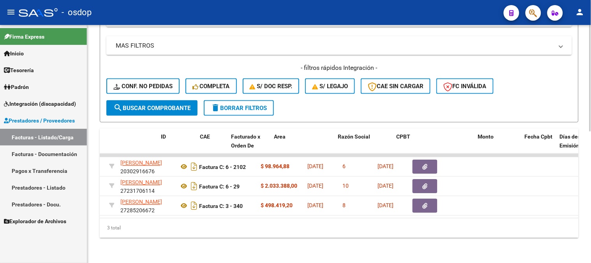
scroll to position [0, 0]
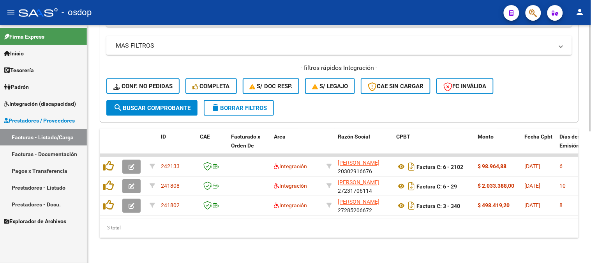
click at [160, 247] on div "Video tutorial PRESTADORES -> Listado de CPBTs Emitidos por Prestadores / Prove…" at bounding box center [339, -1] width 504 height 525
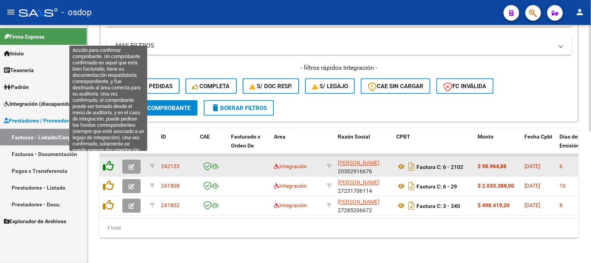
click at [103, 164] on icon at bounding box center [108, 166] width 11 height 11
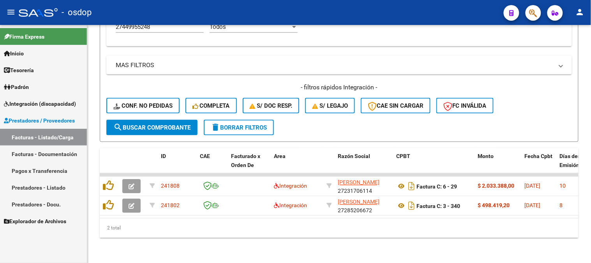
scroll to position [274, 0]
click at [176, 124] on span "search Buscar Comprobante" at bounding box center [151, 127] width 77 height 7
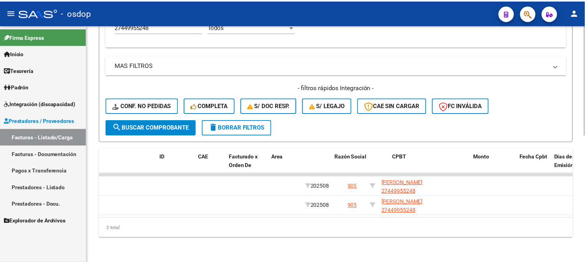
scroll to position [0, 0]
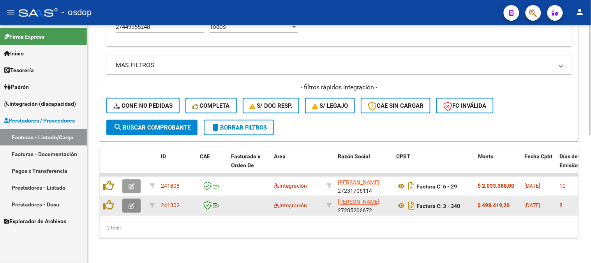
click at [135, 200] on button "button" at bounding box center [131, 206] width 18 height 14
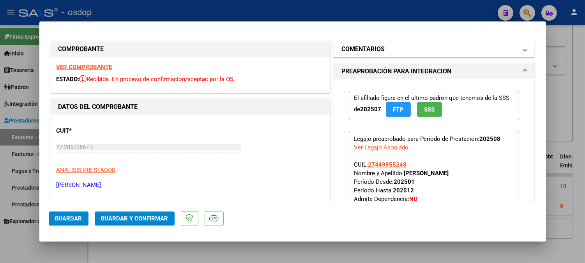
click at [381, 52] on mat-panel-title "COMENTARIOS" at bounding box center [429, 48] width 176 height 9
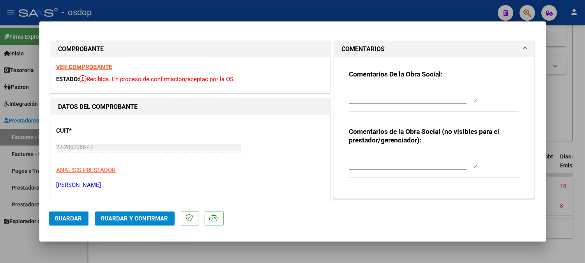
click at [405, 162] on textarea at bounding box center [413, 160] width 129 height 16
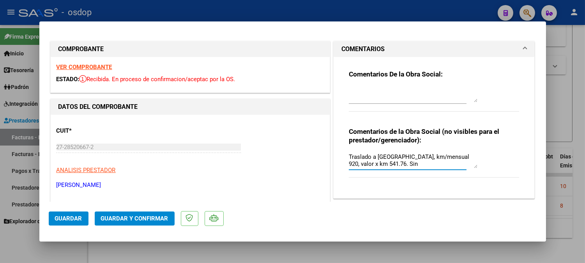
type textarea "Traslado a Kine, km/mensual 920, valor x km 541.76. Sin"
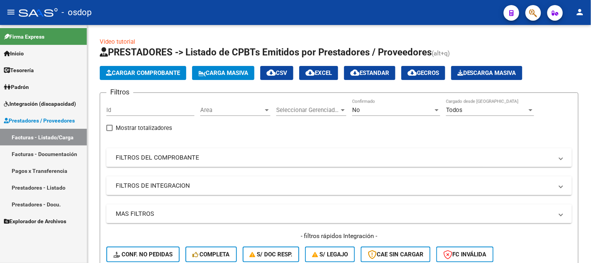
click at [45, 106] on span "Integración (discapacidad)" at bounding box center [40, 103] width 72 height 9
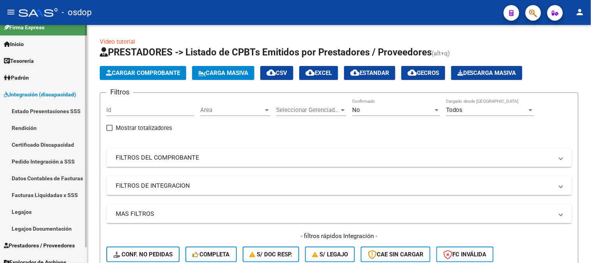
scroll to position [16, 0]
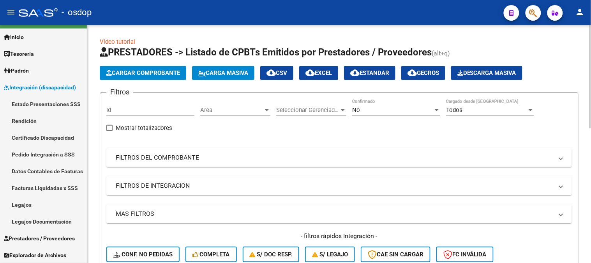
click at [127, 177] on mat-expansion-panel-header "FILTROS DE INTEGRACION" at bounding box center [339, 185] width 466 height 19
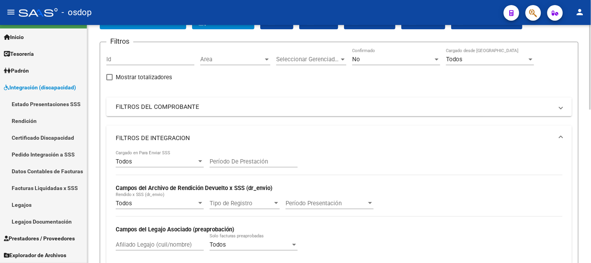
scroll to position [87, 0]
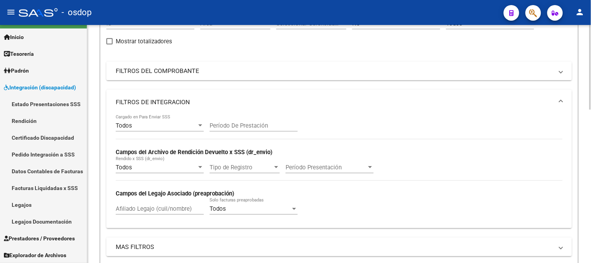
click at [133, 209] on input "Afiliado Legajo (cuil/nombre)" at bounding box center [160, 208] width 88 height 7
paste input "27701729728"
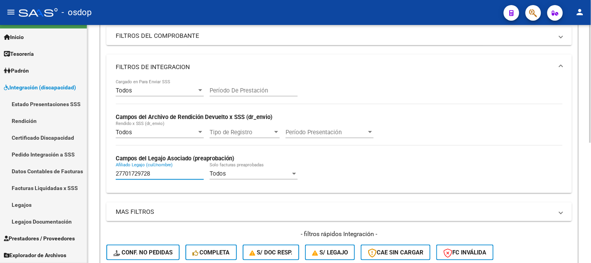
scroll to position [216, 0]
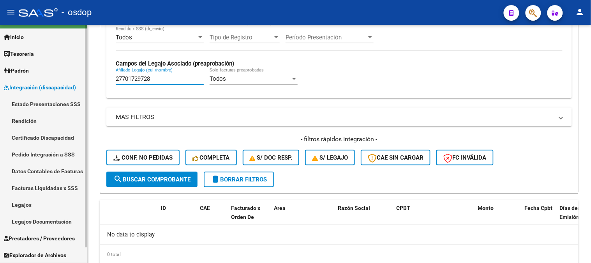
type input "27701729728"
click at [57, 77] on link "Padrón" at bounding box center [43, 70] width 87 height 17
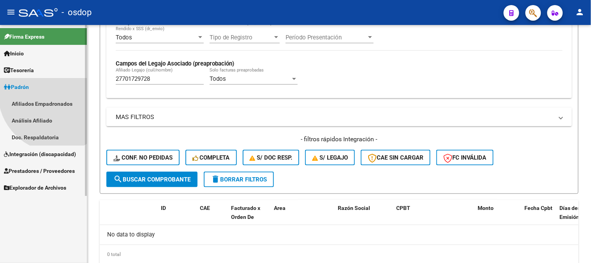
scroll to position [0, 0]
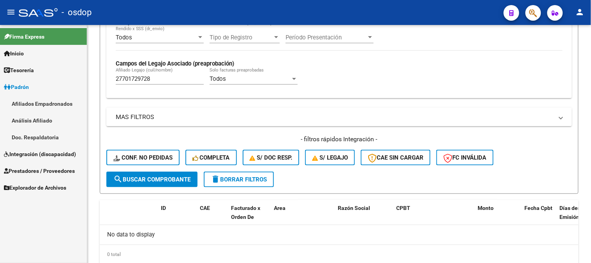
click at [51, 91] on link "Padrón" at bounding box center [43, 86] width 87 height 17
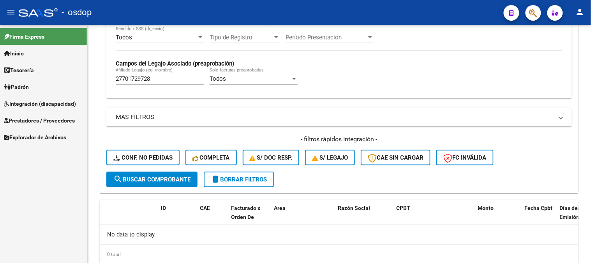
click at [52, 119] on span "Prestadores / Proveedores" at bounding box center [39, 120] width 71 height 9
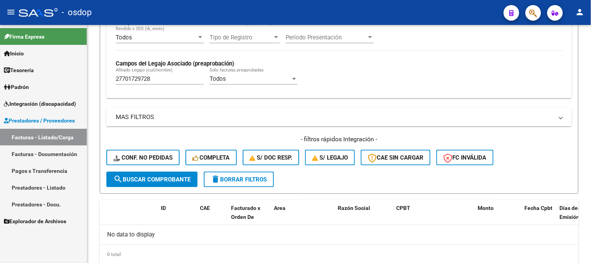
click at [53, 104] on span "Integración (discapacidad)" at bounding box center [40, 103] width 72 height 9
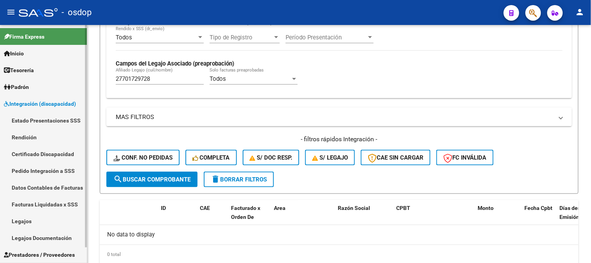
click at [58, 165] on link "Pedido Integración a SSS" at bounding box center [43, 170] width 87 height 17
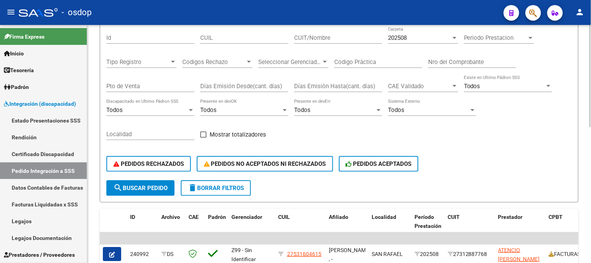
scroll to position [43, 0]
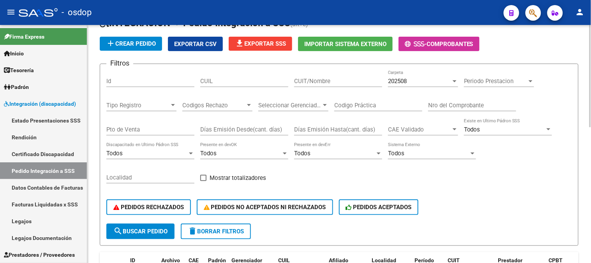
click at [261, 90] on div "CUIL" at bounding box center [244, 82] width 88 height 24
click at [268, 84] on input "CUIL" at bounding box center [244, 81] width 88 height 7
paste input "27701729728"
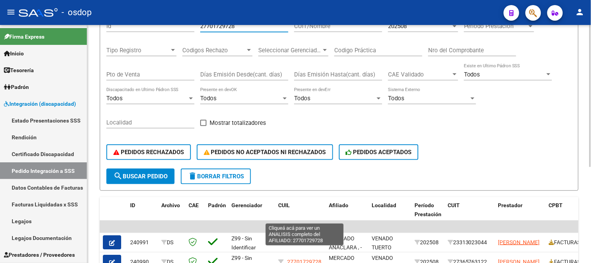
scroll to position [160, 0]
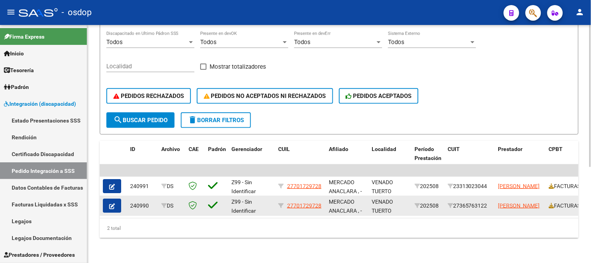
type input "27701729728"
click at [119, 198] on button "button" at bounding box center [112, 205] width 18 height 14
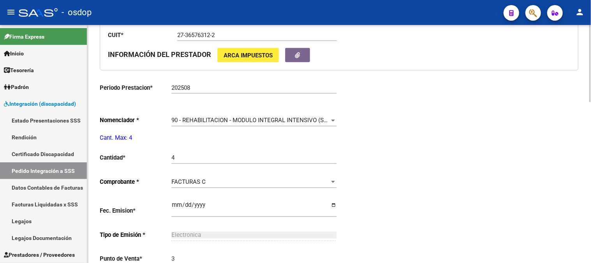
scroll to position [303, 0]
type input "27701729728"
drag, startPoint x: 234, startPoint y: 133, endPoint x: 233, endPoint y: 119, distance: 13.7
click at [234, 131] on div "90 - REHABILITACION - MODULO INTEGRAL INTENSIVO (SEMANAL) Seleccionar nomenclad…" at bounding box center [253, 121] width 165 height 24
click at [231, 115] on div "90 - REHABILITACION - MODULO INTEGRAL INTENSIVO (SEMANAL) Seleccionar nomenclad…" at bounding box center [253, 117] width 165 height 17
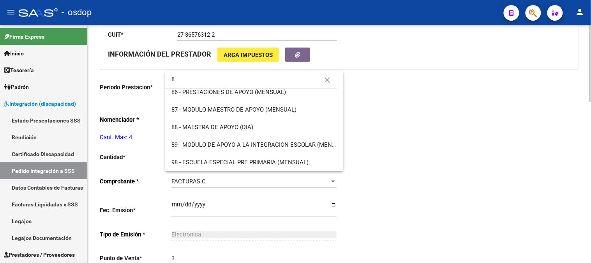
scroll to position [0, 0]
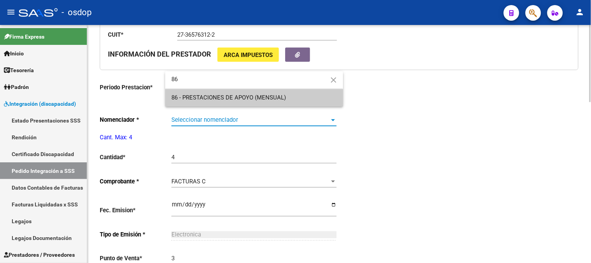
type input "86"
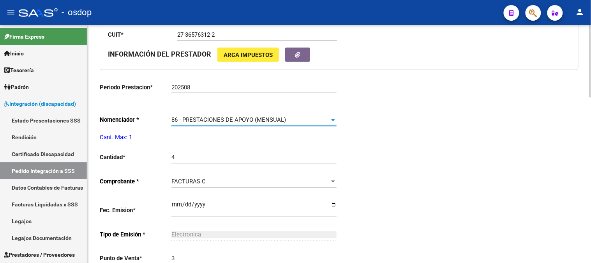
drag, startPoint x: 168, startPoint y: 150, endPoint x: 159, endPoint y: 151, distance: 9.4
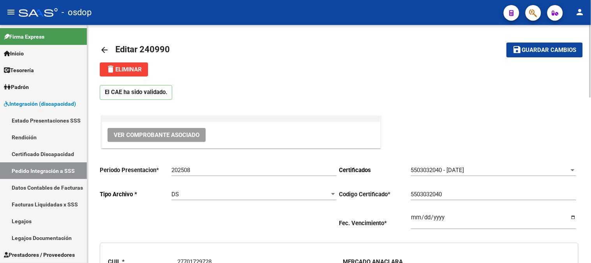
type input "1"
click at [538, 56] on button "save Guardar cambios" at bounding box center [545, 49] width 76 height 14
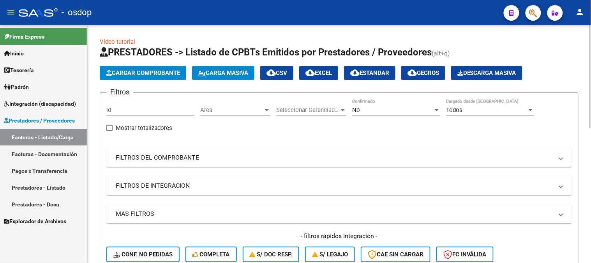
click at [153, 182] on mat-panel-title "FILTROS DE INTEGRACION" at bounding box center [335, 185] width 438 height 9
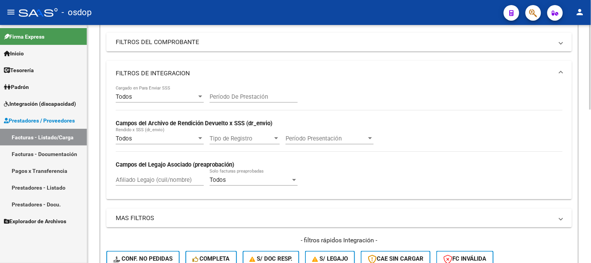
scroll to position [173, 0]
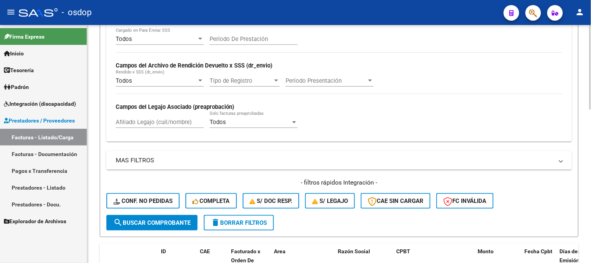
click at [136, 186] on h4 "- filtros rápidos Integración -" at bounding box center [339, 182] width 466 height 9
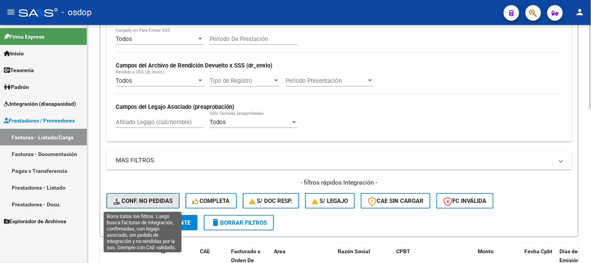
click at [137, 193] on button "Conf. no pedidas" at bounding box center [142, 201] width 73 height 16
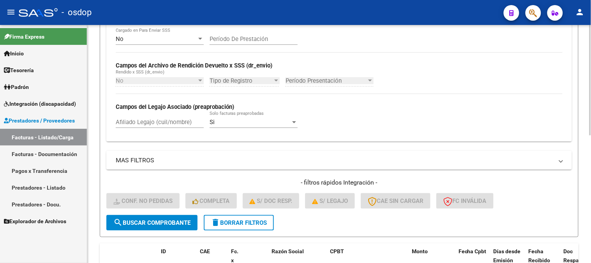
click at [169, 122] on input "Afiliado Legajo (cuil/nombre)" at bounding box center [160, 121] width 88 height 7
paste input "20414909710"
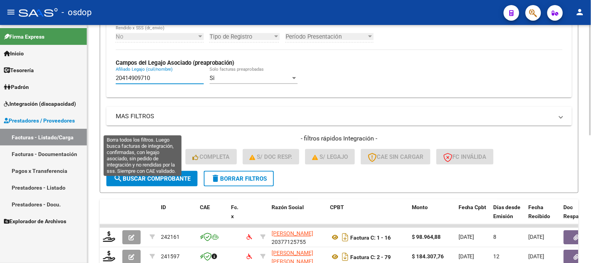
scroll to position [260, 0]
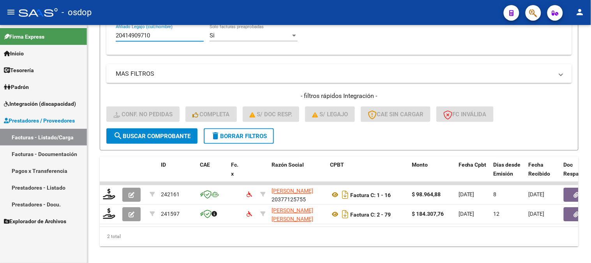
type input "20414909710"
click at [175, 138] on span "search Buscar Comprobante" at bounding box center [151, 135] width 77 height 7
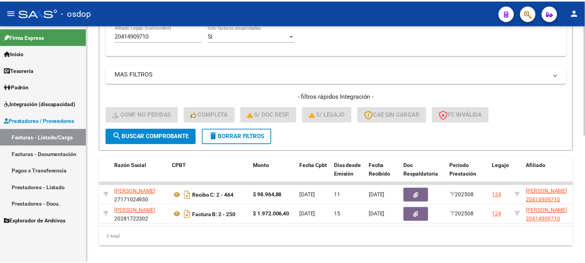
scroll to position [0, 0]
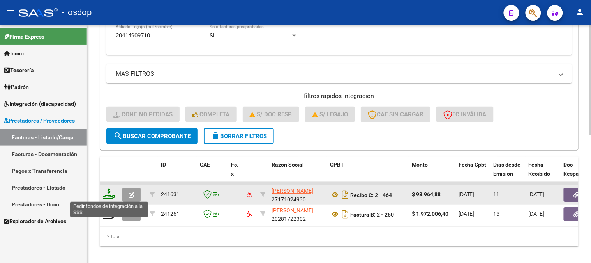
click at [110, 193] on icon at bounding box center [109, 194] width 12 height 11
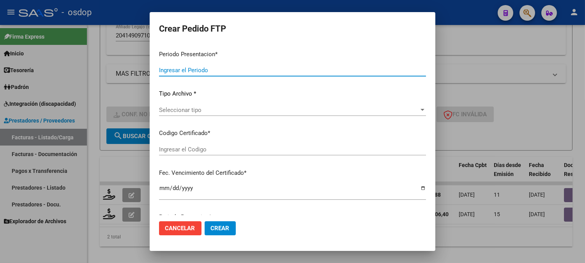
type input "202508"
type input "$ 98.964,88"
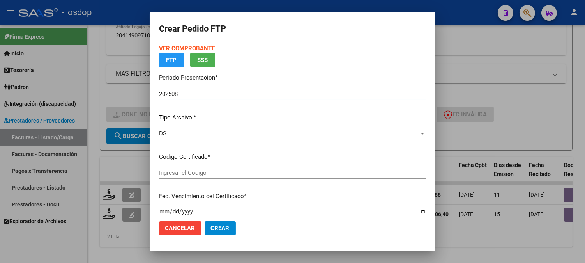
type input "7798165559"
type input "2029-06-06"
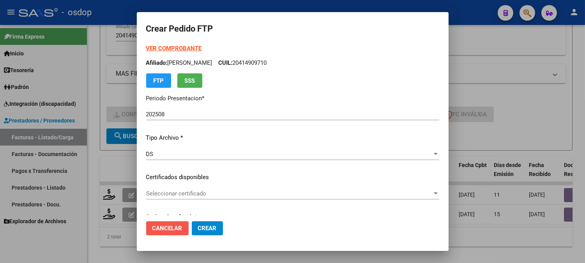
click at [171, 228] on span "Cancelar" at bounding box center [167, 227] width 30 height 7
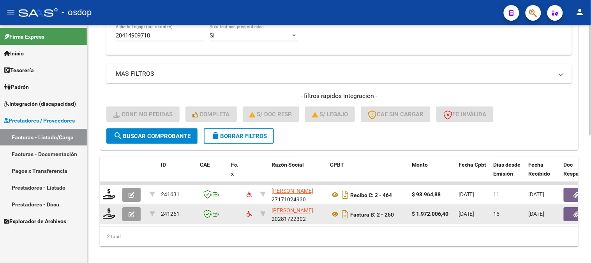
click at [120, 208] on datatable-body-cell at bounding box center [132, 214] width 27 height 19
click at [110, 212] on icon at bounding box center [109, 213] width 12 height 11
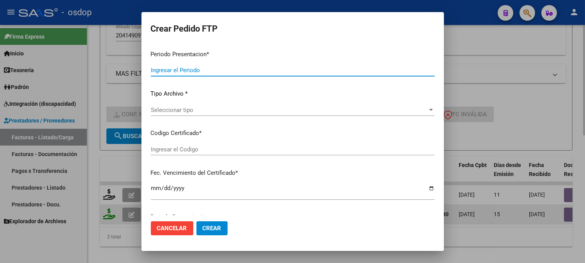
type input "202508"
type input "$ 1.972.006,40"
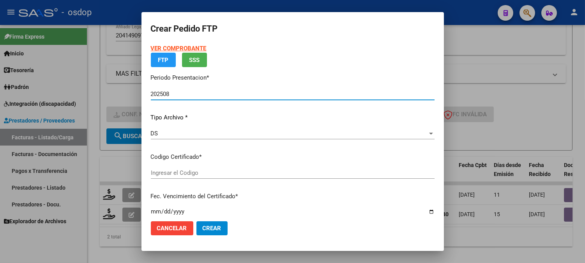
type input "7798165559"
type input "2029-06-06"
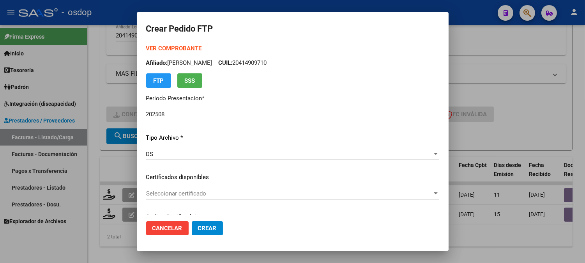
click at [178, 190] on span "Seleccionar certificado" at bounding box center [289, 193] width 286 height 7
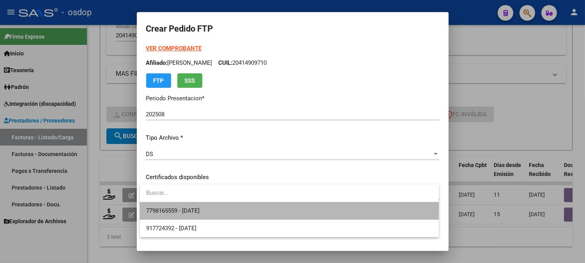
click at [192, 202] on span "7798165559 - 2029-06-06" at bounding box center [289, 211] width 286 height 18
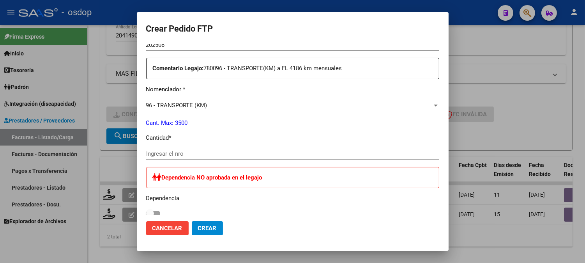
scroll to position [303, 0]
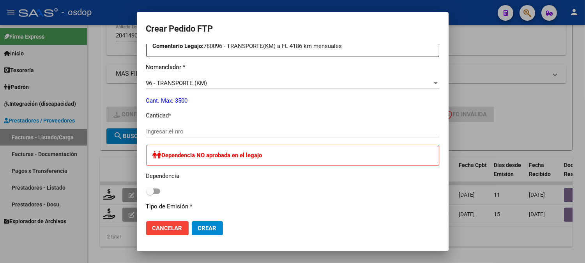
click at [215, 126] on div "Ingresar el nro" at bounding box center [292, 131] width 293 height 12
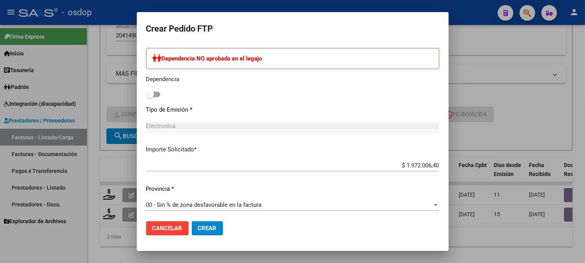
scroll to position [481, 0]
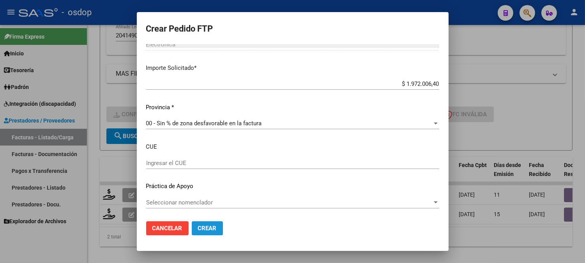
click at [204, 226] on span "Crear" at bounding box center [207, 227] width 19 height 7
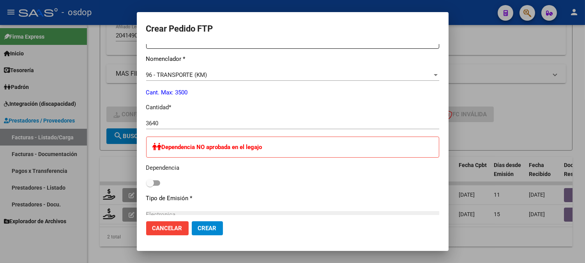
scroll to position [265, 0]
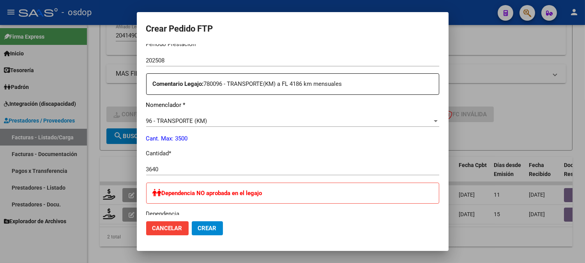
click at [177, 161] on div "Periodo Prestacion * 202508 Ingresar el Periodo Prestacion Comentario Legajo: 7…" at bounding box center [292, 232] width 293 height 397
click at [182, 163] on div "3640 Ingresar el nro" at bounding box center [292, 169] width 293 height 12
drag, startPoint x: 185, startPoint y: 166, endPoint x: 132, endPoint y: 174, distance: 54.0
click at [132, 174] on div "Crear Pedido FTP VER COMPROBANTE ARCA Padrón Afiliado: SILVANO TOMAS CUIL: 2041…" at bounding box center [292, 131] width 585 height 263
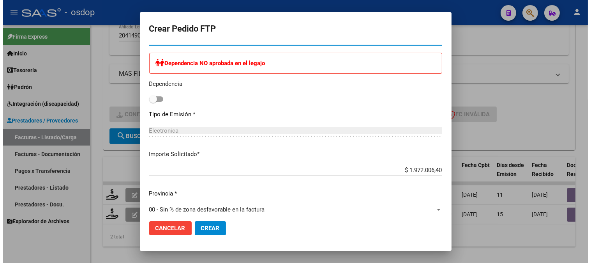
scroll to position [481, 0]
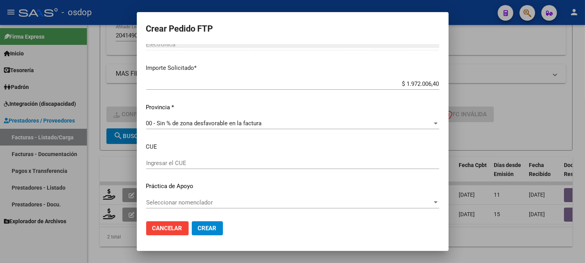
type input "3500"
click at [211, 229] on span "Crear" at bounding box center [207, 227] width 19 height 7
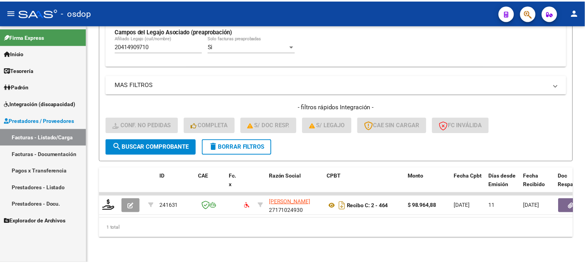
scroll to position [254, 0]
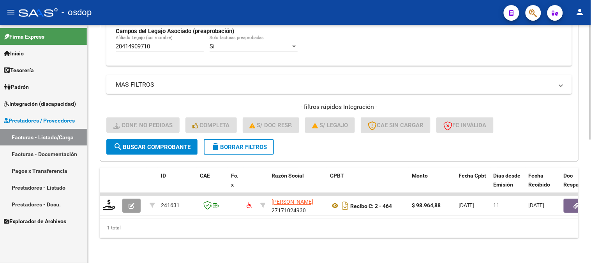
drag, startPoint x: 166, startPoint y: 37, endPoint x: 96, endPoint y: 42, distance: 69.9
click at [96, 42] on div "Video tutorial PRESTADORES -> Listado de CPBTs Emitidos por Prestadores / Prove…" at bounding box center [339, 19] width 504 height 486
drag, startPoint x: 220, startPoint y: 224, endPoint x: 207, endPoint y: 224, distance: 12.5
click at [217, 225] on div "1 total" at bounding box center [339, 227] width 479 height 19
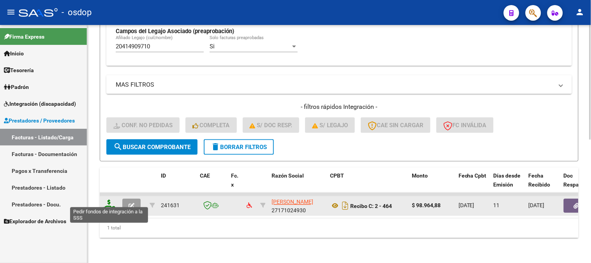
click at [105, 200] on icon at bounding box center [109, 205] width 12 height 11
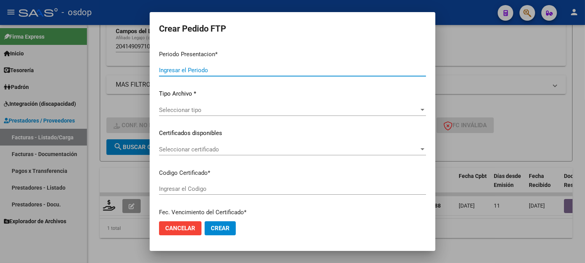
type input "202508"
type input "$ 98.964,88"
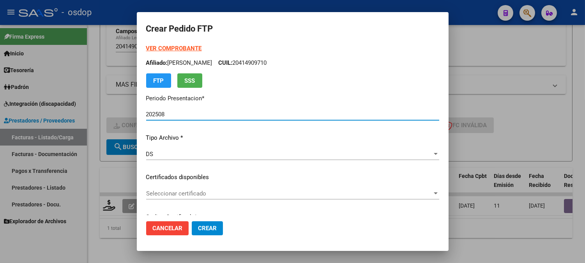
type input "7798165559"
type input "2029-06-06"
click at [215, 199] on div "Seleccionar certificado Seleccionar certificado" at bounding box center [292, 193] width 293 height 12
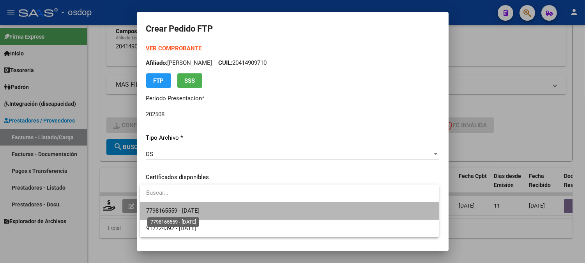
drag, startPoint x: 211, startPoint y: 213, endPoint x: 212, endPoint y: 201, distance: 12.1
click at [200, 211] on span "7798165559 - 2029-06-06" at bounding box center [172, 210] width 53 height 7
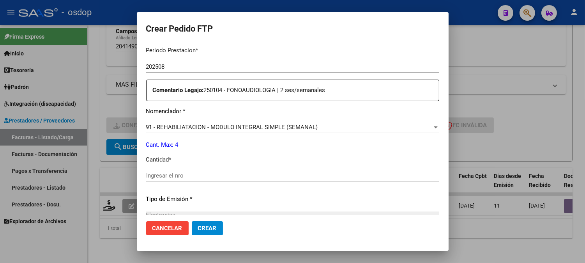
scroll to position [260, 0]
click at [213, 157] on p "Cantidad *" at bounding box center [292, 158] width 293 height 9
click at [215, 174] on input "Ingresar el nro" at bounding box center [292, 174] width 293 height 7
type input "4"
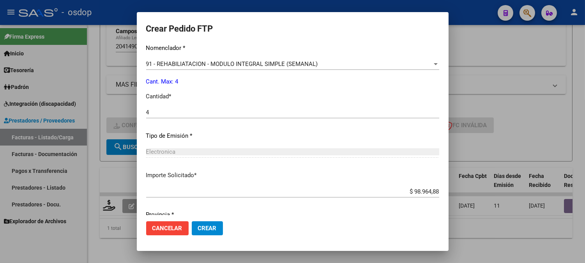
scroll to position [351, 0]
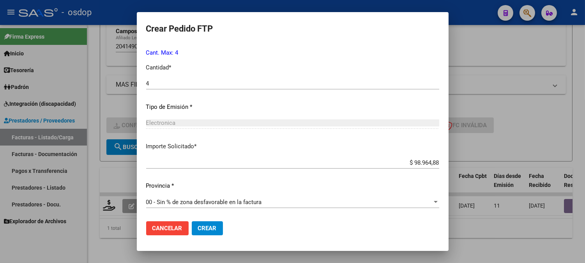
click at [202, 223] on button "Crear" at bounding box center [207, 228] width 31 height 14
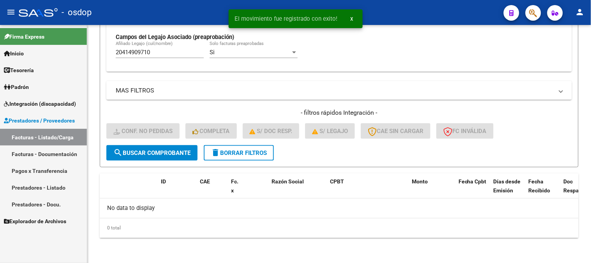
scroll to position [242, 0]
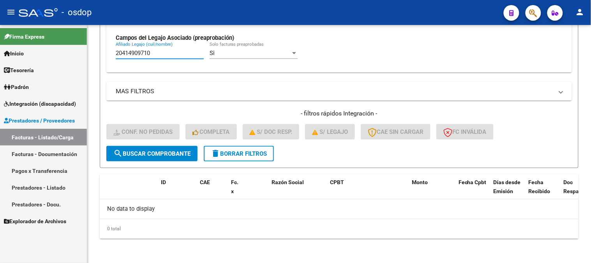
drag, startPoint x: 178, startPoint y: 51, endPoint x: 0, endPoint y: 34, distance: 179.3
click at [0, 33] on mat-sidenav-container "Firma Express Inicio Calendario SSS Instructivos Contacto OS Tesorería Extracto…" at bounding box center [295, 144] width 591 height 238
paste input "79787795"
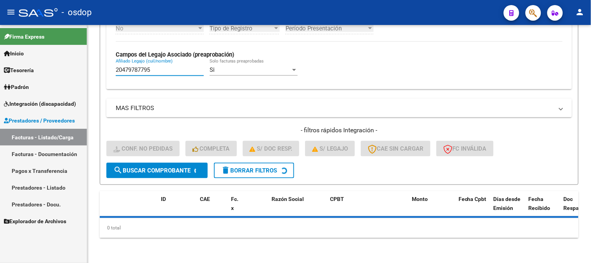
scroll to position [224, 0]
type input "20479787795"
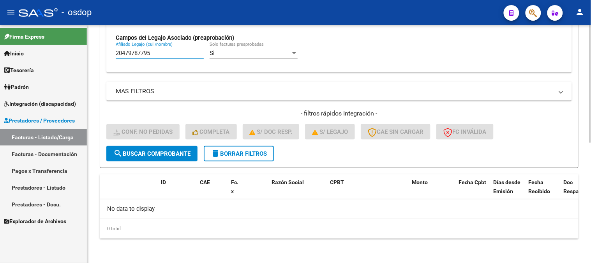
click at [143, 155] on span "search Buscar Comprobante" at bounding box center [151, 153] width 77 height 7
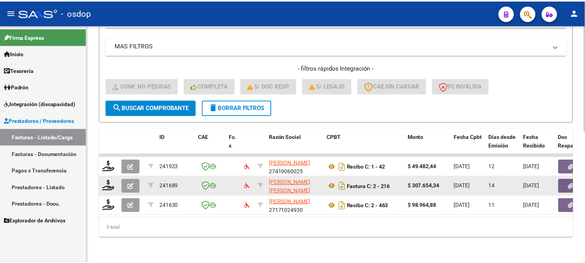
scroll to position [293, 0]
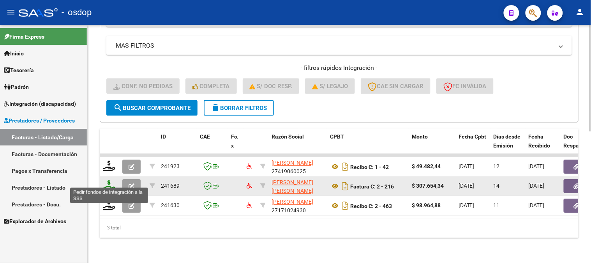
click at [108, 180] on icon at bounding box center [109, 185] width 12 height 11
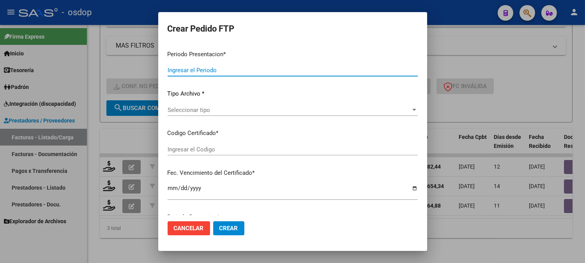
type input "202508"
type input "$ 307.654,34"
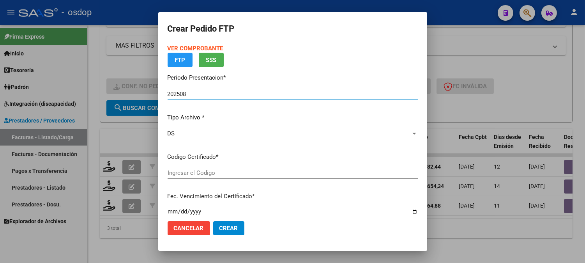
type input "5360525891"
type input "2028-01-23"
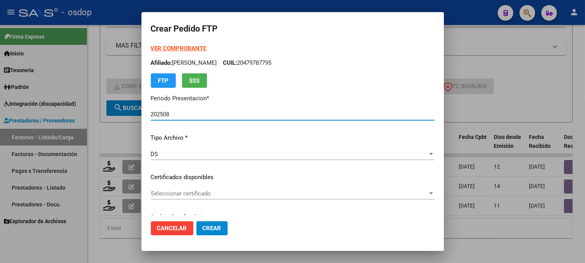
click at [205, 178] on p "Certificados disponibles" at bounding box center [293, 177] width 284 height 9
click at [204, 184] on div "VER COMPROBANTE ARCA Padrón Afiliado: BOCCHINI FEDERICO CUIL: 20479787795 FTP S…" at bounding box center [293, 171] width 284 height 255
click at [204, 190] on span "Seleccionar certificado" at bounding box center [289, 193] width 277 height 7
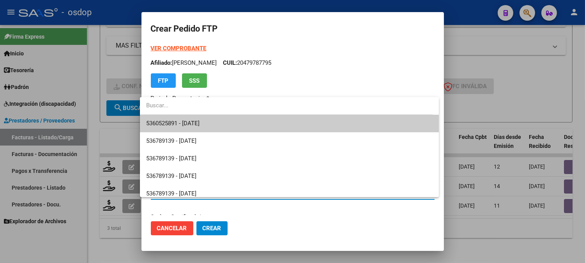
click at [212, 119] on span "5360525891 - 2028-01-23" at bounding box center [289, 124] width 286 height 18
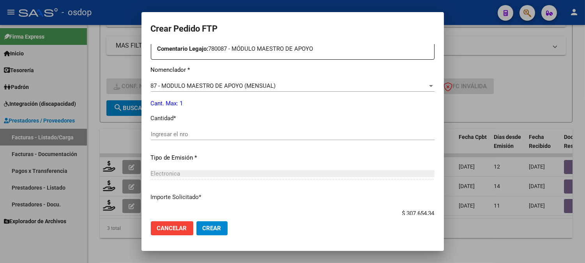
scroll to position [303, 0]
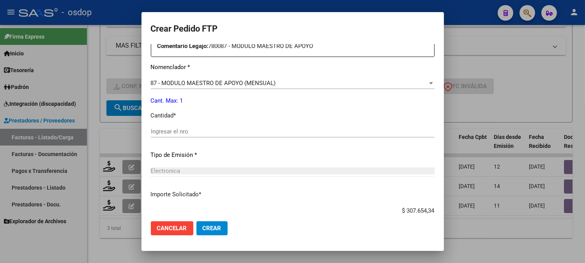
click at [185, 139] on div "Ingresar el nro" at bounding box center [293, 134] width 284 height 19
click at [188, 133] on input "Ingresar el nro" at bounding box center [293, 131] width 284 height 7
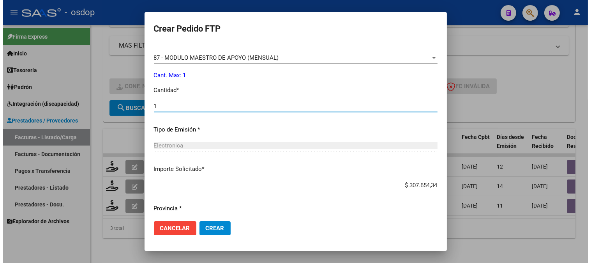
scroll to position [351, 0]
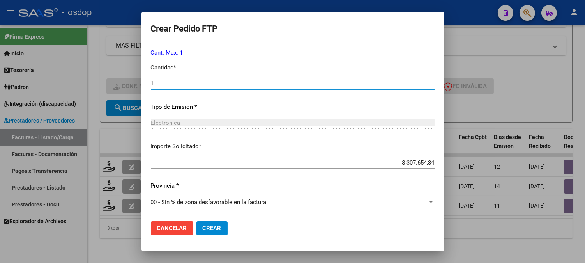
type input "1"
click at [216, 225] on button "Crear" at bounding box center [211, 228] width 31 height 14
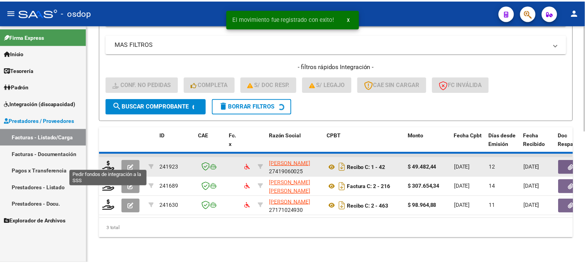
scroll to position [274, 0]
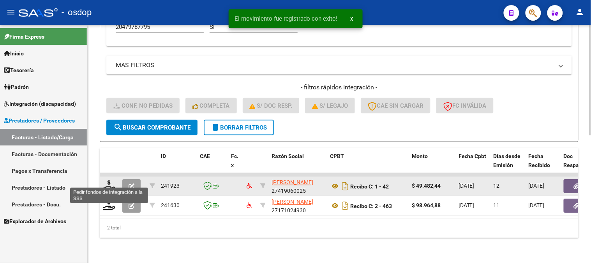
click at [110, 185] on div at bounding box center [109, 186] width 13 height 12
click at [108, 180] on icon at bounding box center [109, 185] width 12 height 11
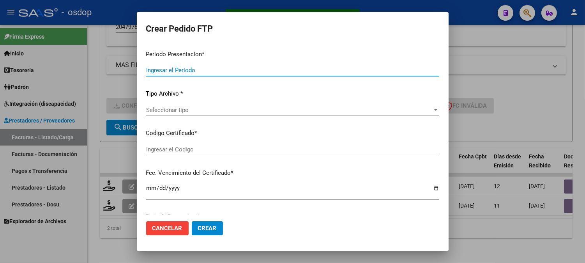
type input "202508"
type input "$ 49.482,44"
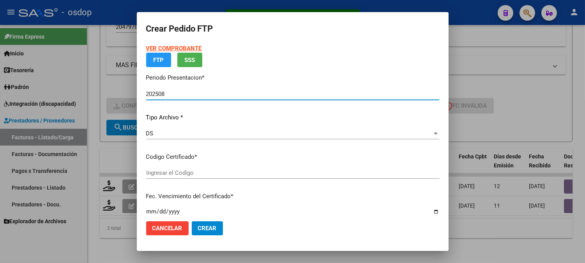
type input "5360525891"
type input "2028-01-23"
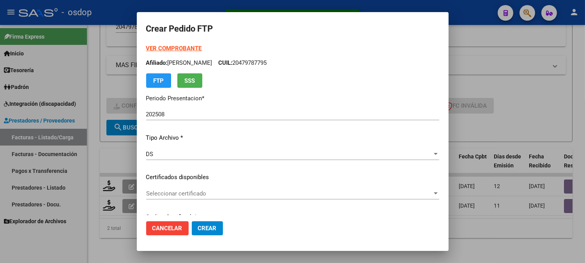
drag, startPoint x: 205, startPoint y: 173, endPoint x: 204, endPoint y: 183, distance: 10.1
click at [205, 177] on p "Certificados disponibles" at bounding box center [292, 177] width 293 height 9
click at [203, 190] on span "Seleccionar certificado" at bounding box center [289, 193] width 286 height 7
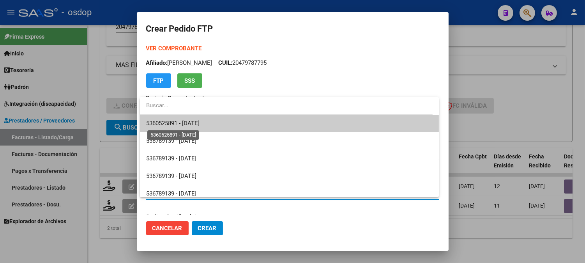
click at [199, 121] on span "5360525891 - 2028-01-23" at bounding box center [172, 123] width 53 height 7
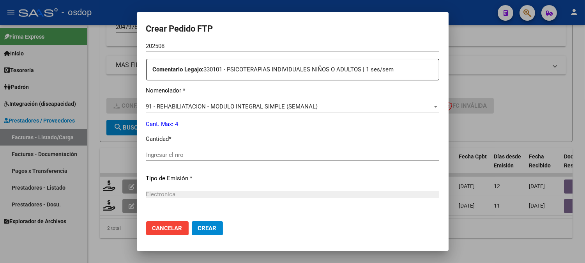
scroll to position [346, 0]
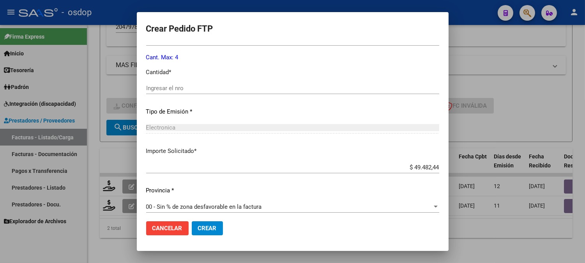
click at [204, 93] on div "Ingresar el nro" at bounding box center [292, 88] width 293 height 12
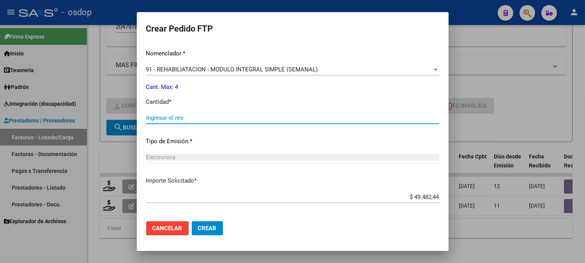
scroll to position [303, 0]
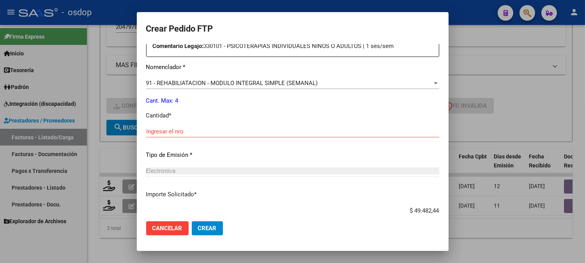
click at [239, 130] on input "Ingresar el nro" at bounding box center [292, 131] width 293 height 7
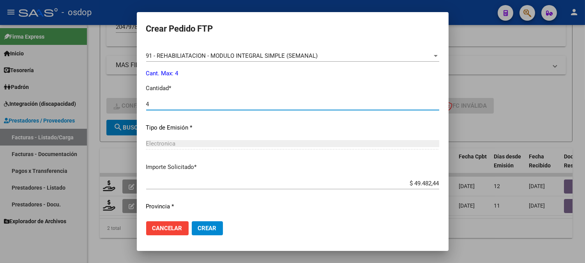
scroll to position [351, 0]
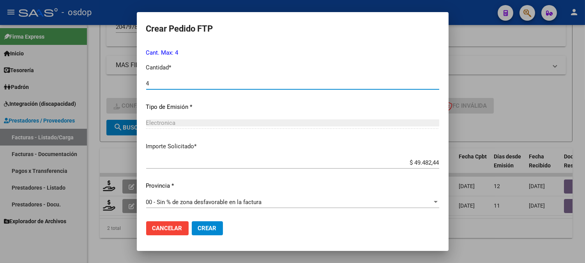
type input "4"
click at [210, 224] on button "Crear" at bounding box center [207, 228] width 31 height 14
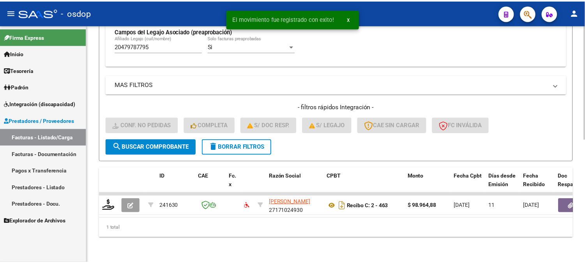
scroll to position [254, 0]
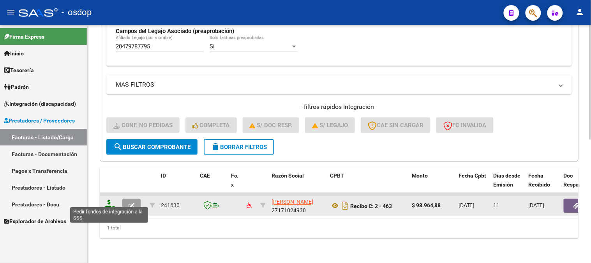
click at [106, 201] on icon at bounding box center [109, 205] width 12 height 11
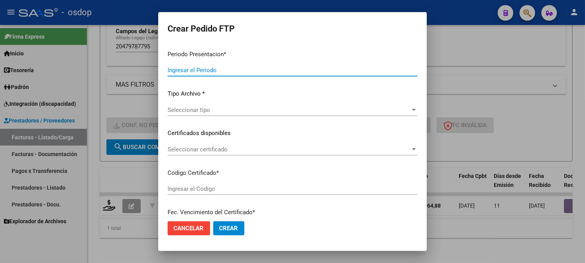
type input "202508"
type input "$ 98.964,88"
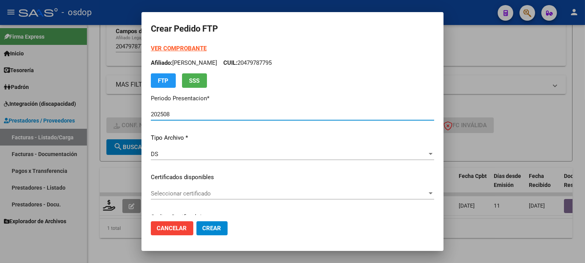
type input "5360525891"
type input "2028-01-23"
click at [203, 188] on div "Seleccionar certificado Seleccionar certificado" at bounding box center [292, 193] width 283 height 12
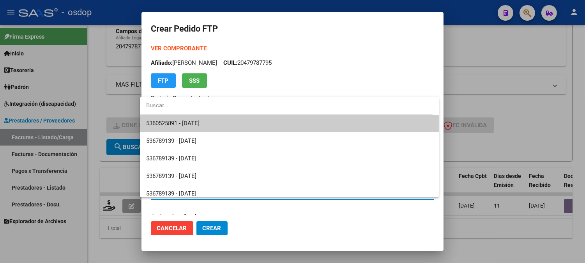
click at [219, 123] on span "5360525891 - 2028-01-23" at bounding box center [289, 124] width 286 height 18
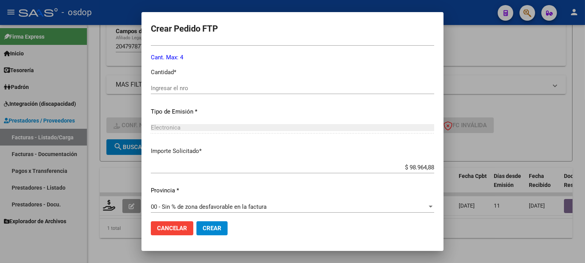
scroll to position [303, 0]
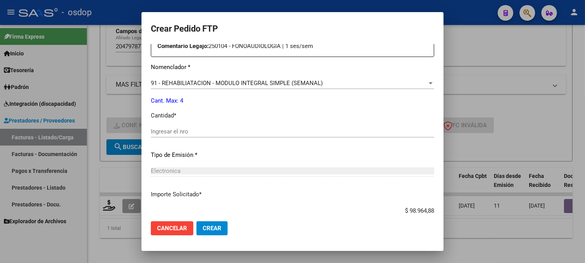
click at [211, 125] on div "Ingresar el nro" at bounding box center [292, 131] width 283 height 12
type input "4"
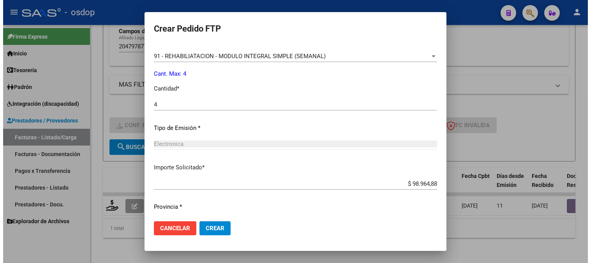
scroll to position [351, 0]
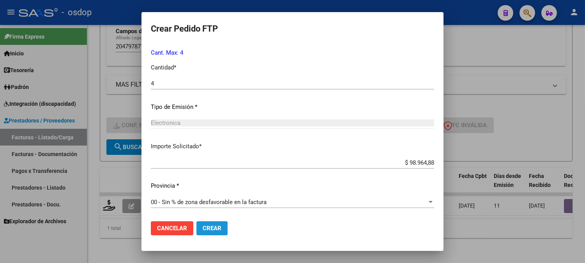
click at [211, 228] on span "Crear" at bounding box center [212, 227] width 19 height 7
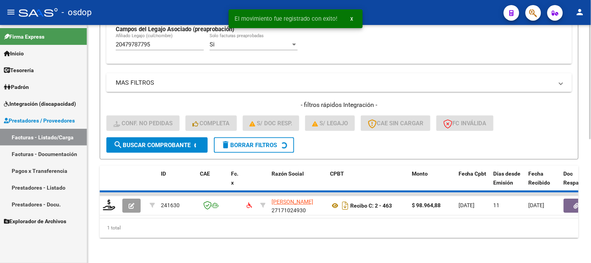
scroll to position [242, 0]
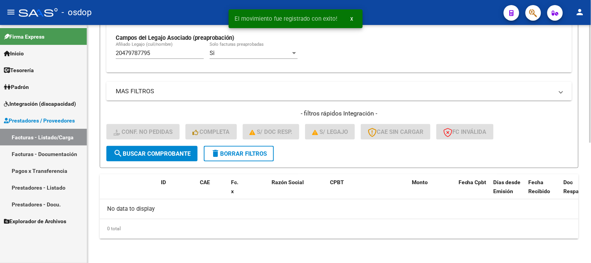
drag, startPoint x: 236, startPoint y: 252, endPoint x: 240, endPoint y: 262, distance: 11.2
click at [236, 255] on div "Video tutorial PRESTADORES -> Listado de CPBTs Emitidos por Prestadores / Prove…" at bounding box center [339, 23] width 504 height 480
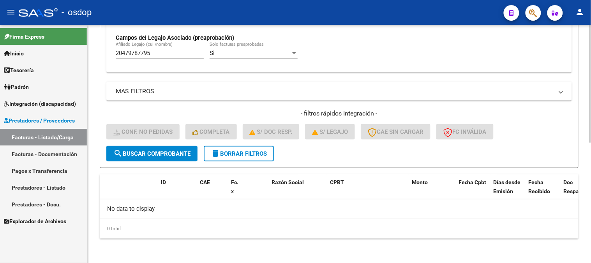
drag, startPoint x: 154, startPoint y: 48, endPoint x: 150, endPoint y: 47, distance: 3.9
click at [146, 48] on div "20479787795 Afiliado Legajo (cuil/nombre)" at bounding box center [160, 50] width 88 height 17
drag, startPoint x: 158, startPoint y: 48, endPoint x: 10, endPoint y: 40, distance: 147.9
click at [23, 41] on mat-sidenav-container "Firma Express Inicio Calendario SSS Instructivos Contacto OS Tesorería Extracto…" at bounding box center [295, 144] width 591 height 238
click at [147, 62] on div "20479787795 Afiliado Legajo (cuil/nombre)" at bounding box center [160, 54] width 88 height 24
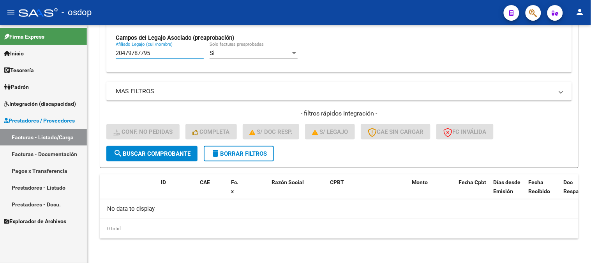
drag, startPoint x: 58, startPoint y: 43, endPoint x: 16, endPoint y: 13, distance: 51.3
click at [0, 26] on mat-sidenav-container "Firma Express Inicio Calendario SSS Instructivos Contacto OS Tesorería Extracto…" at bounding box center [295, 144] width 591 height 238
paste input "321855882"
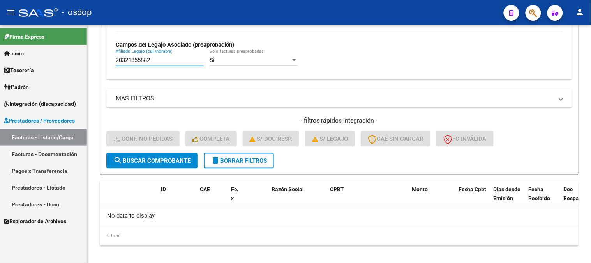
type input "20321855882"
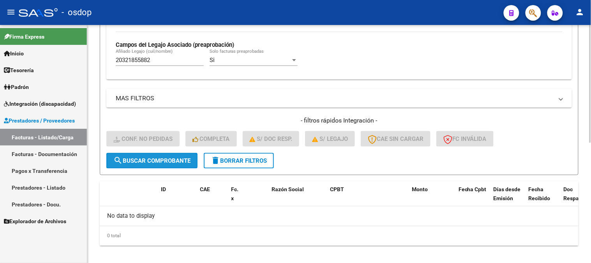
click at [147, 159] on span "search Buscar Comprobante" at bounding box center [151, 160] width 77 height 7
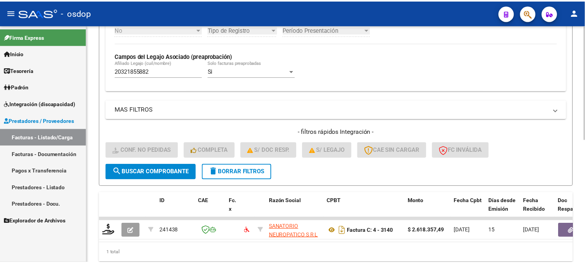
scroll to position [254, 0]
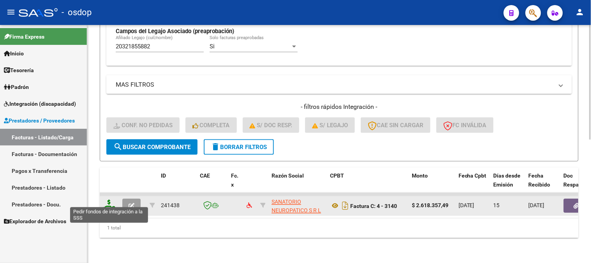
click at [110, 200] on icon at bounding box center [109, 205] width 12 height 11
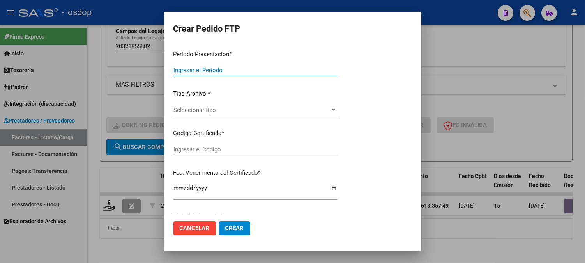
type input "202508"
type input "$ 2.618.357,49"
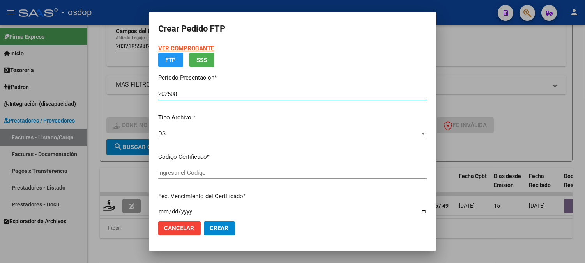
type input "3796080625"
type input "2029-09-02"
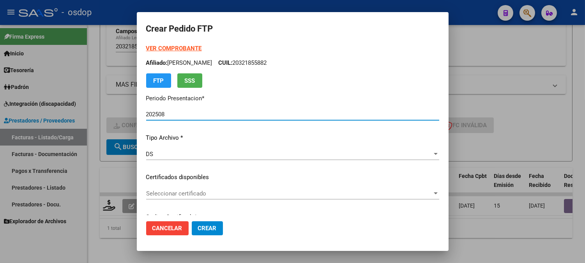
click at [208, 191] on span "Seleccionar certificado" at bounding box center [289, 193] width 286 height 7
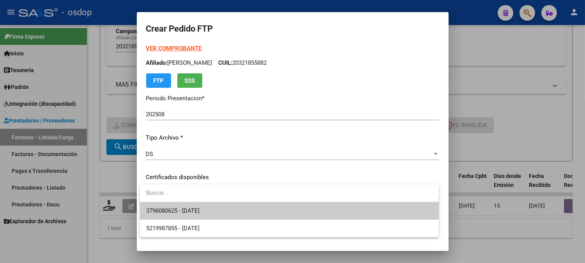
click at [212, 203] on span "3796080625 - 2029-09-02" at bounding box center [289, 211] width 286 height 18
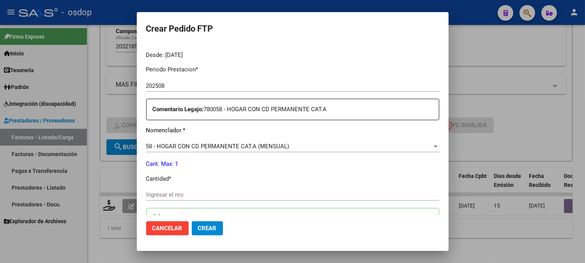
scroll to position [303, 0]
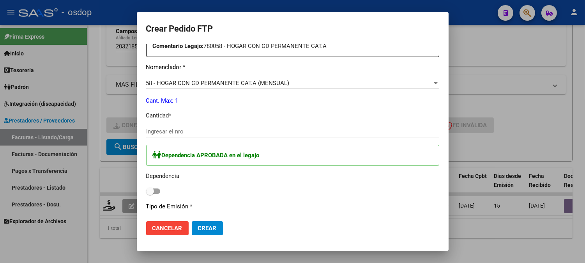
click at [200, 133] on input "Ingresar el nro" at bounding box center [292, 131] width 293 height 7
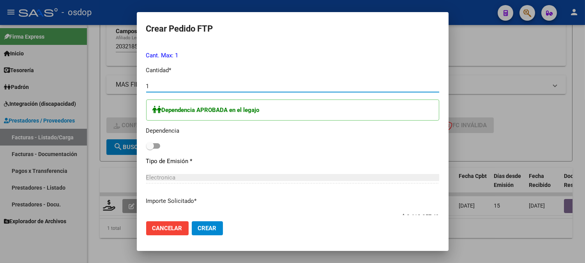
scroll to position [390, 0]
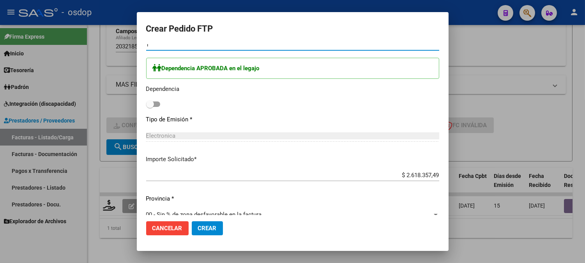
type input "1"
click at [160, 101] on label at bounding box center [153, 103] width 14 height 9
click at [150, 107] on input "checkbox" at bounding box center [150, 107] width 0 height 0
checkbox input "true"
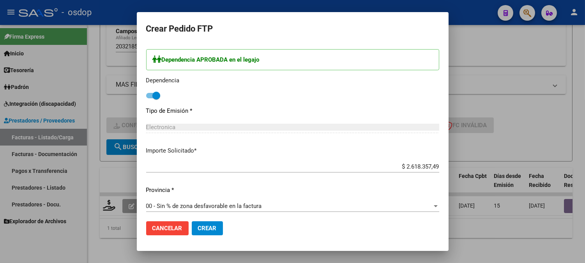
scroll to position [402, 0]
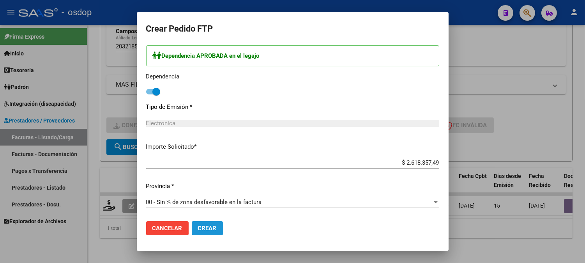
click at [212, 226] on span "Crear" at bounding box center [207, 227] width 19 height 7
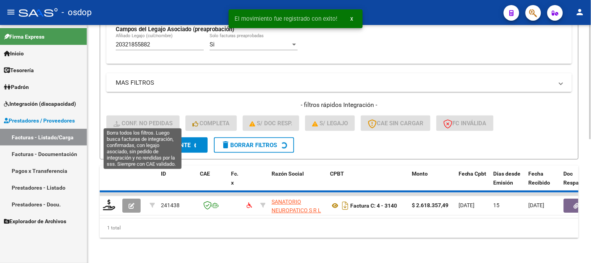
scroll to position [242, 0]
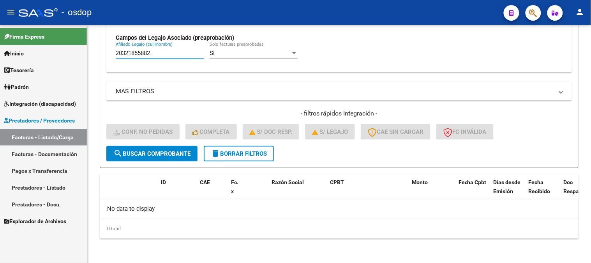
drag, startPoint x: 159, startPoint y: 54, endPoint x: 22, endPoint y: 38, distance: 138.0
click at [25, 39] on mat-sidenav-container "Firma Express Inicio Calendario SSS Instructivos Contacto OS Tesorería Extracto…" at bounding box center [295, 144] width 591 height 238
paste input "462186216"
type input "20462186216"
click at [139, 146] on button "search Buscar Comprobante" at bounding box center [151, 154] width 91 height 16
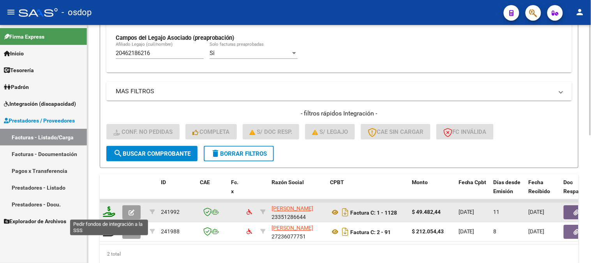
click at [111, 208] on icon at bounding box center [109, 211] width 12 height 11
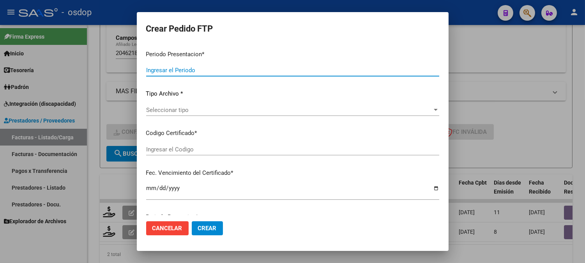
type input "202508"
type input "$ 49.482,44"
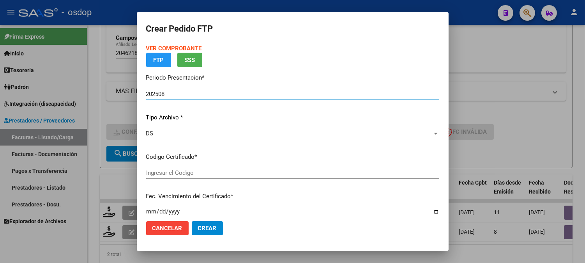
type input "7515749767"
type input "2025-11-14"
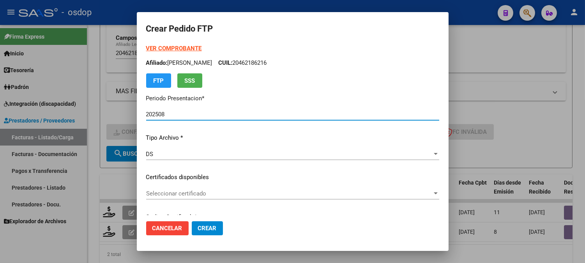
click at [217, 190] on span "Seleccionar certificado" at bounding box center [289, 193] width 286 height 7
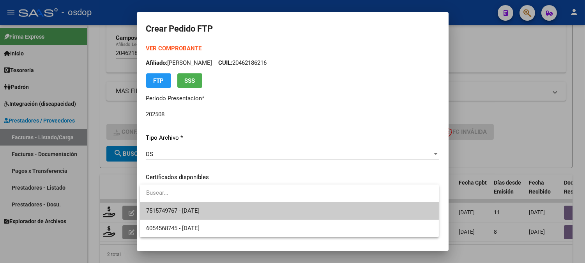
click at [215, 206] on span "7515749767 - 2025-11-14" at bounding box center [289, 211] width 286 height 18
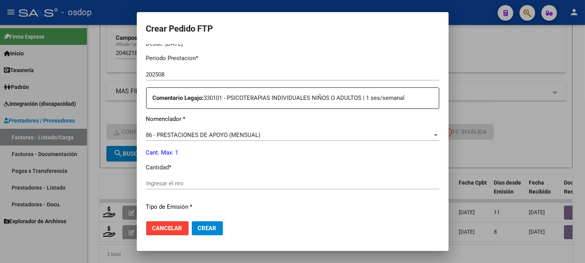
scroll to position [260, 0]
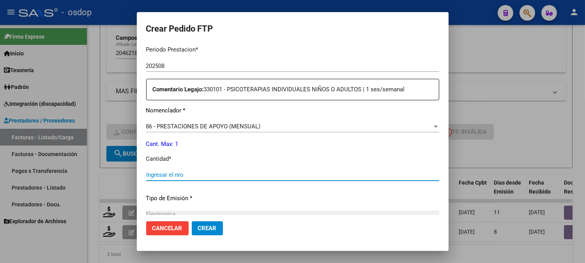
click at [203, 172] on input "Ingresar el nro" at bounding box center [292, 174] width 293 height 7
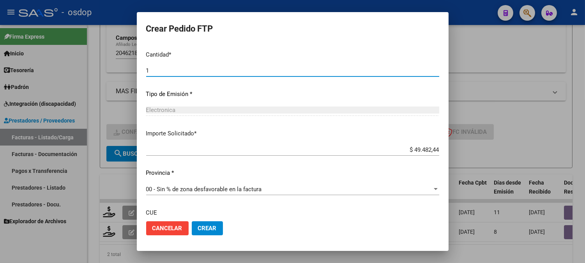
scroll to position [429, 0]
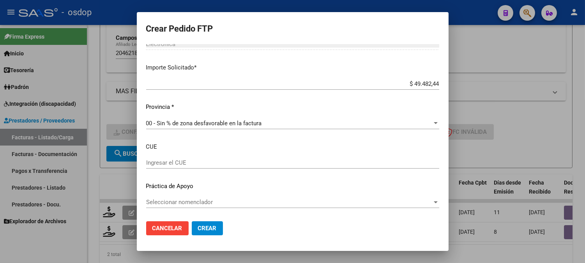
type input "1"
click at [201, 229] on span "Crear" at bounding box center [207, 227] width 19 height 7
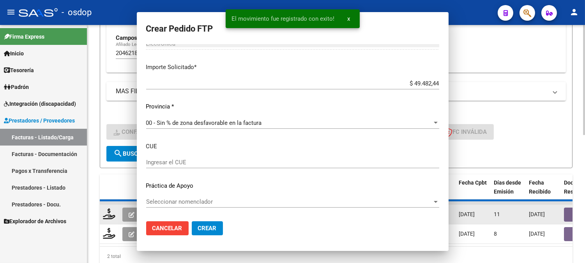
scroll to position [0, 0]
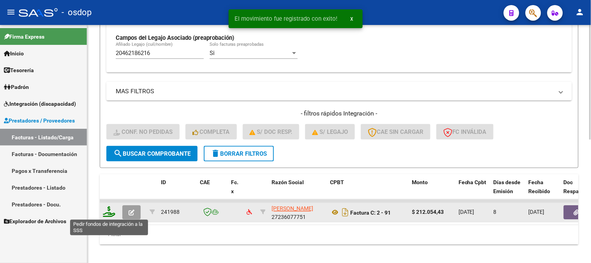
click at [112, 214] on icon at bounding box center [109, 211] width 12 height 11
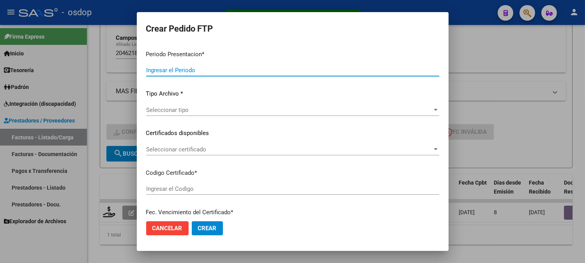
type input "202508"
type input "$ 212.054,43"
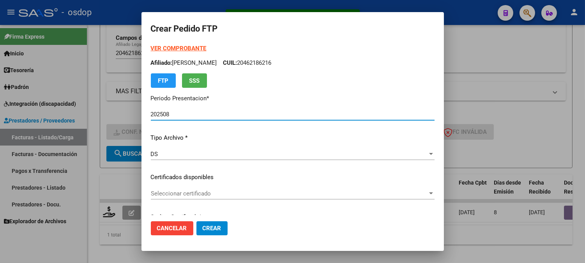
type input "7515749767"
type input "2025-11-14"
click at [176, 192] on span "Seleccionar certificado" at bounding box center [289, 193] width 277 height 7
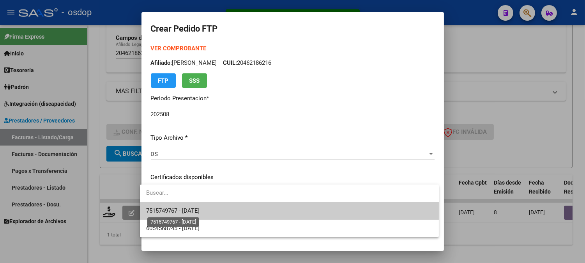
click at [185, 208] on span "7515749767 - 2025-11-14" at bounding box center [172, 210] width 53 height 7
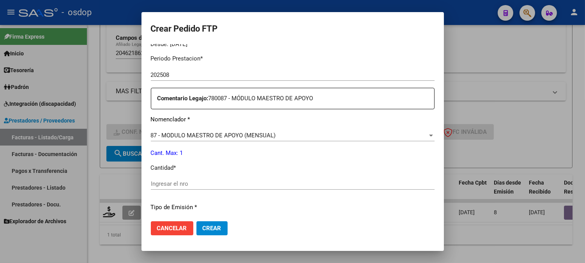
scroll to position [303, 0]
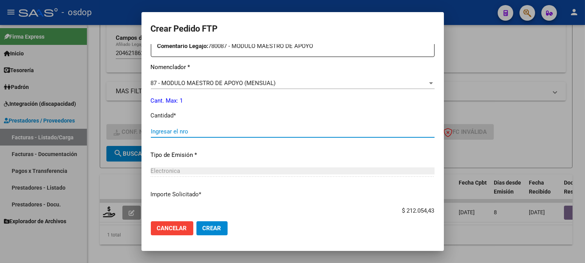
click at [187, 131] on input "Ingresar el nro" at bounding box center [293, 131] width 284 height 7
click at [196, 221] on button "Crear" at bounding box center [211, 228] width 31 height 14
type input "2"
type input "1"
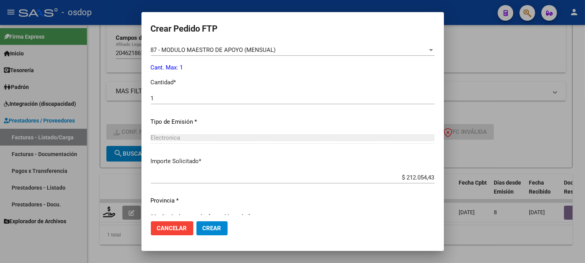
scroll to position [351, 0]
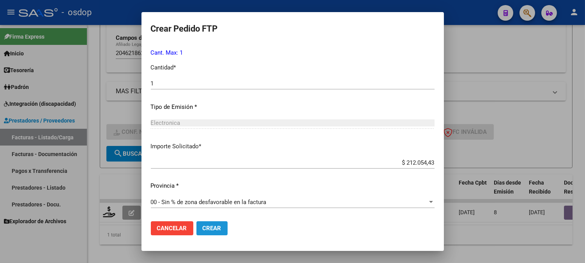
click at [211, 227] on span "Crear" at bounding box center [212, 227] width 19 height 7
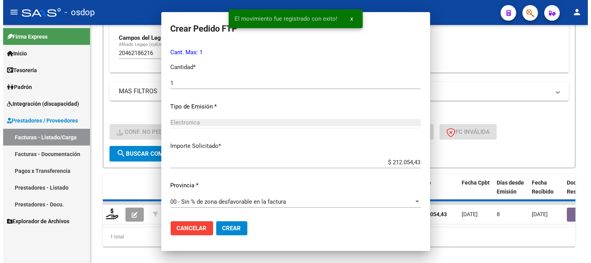
scroll to position [306, 0]
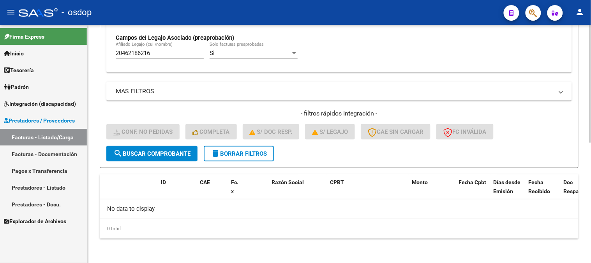
click at [169, 156] on span "search Buscar Comprobante" at bounding box center [151, 153] width 77 height 7
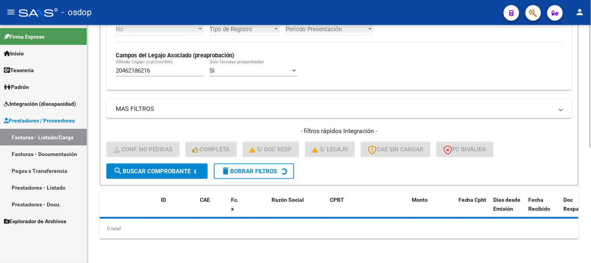
scroll to position [242, 0]
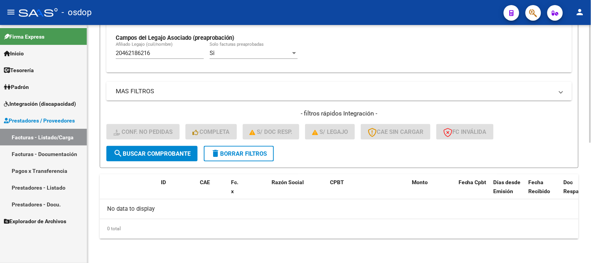
click at [148, 156] on button "search Buscar Comprobante" at bounding box center [151, 154] width 91 height 16
click at [67, 104] on span "Integración (discapacidad)" at bounding box center [40, 103] width 72 height 9
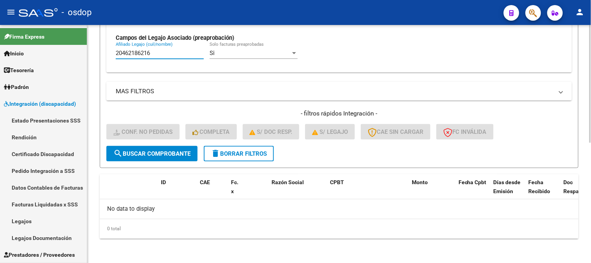
drag, startPoint x: 164, startPoint y: 55, endPoint x: 91, endPoint y: 48, distance: 73.6
click at [71, 48] on mat-sidenav-container "Firma Express Inicio Calendario SSS Instructivos Contacto OS Tesorería Extracto…" at bounding box center [295, 144] width 591 height 238
click at [158, 146] on button "search Buscar Comprobante" at bounding box center [151, 154] width 91 height 16
drag, startPoint x: 164, startPoint y: 55, endPoint x: 0, endPoint y: 98, distance: 169.2
click at [0, 76] on mat-sidenav-container "Firma Express Inicio Calendario SSS Instructivos Contacto OS Tesorería Extracto…" at bounding box center [295, 144] width 591 height 238
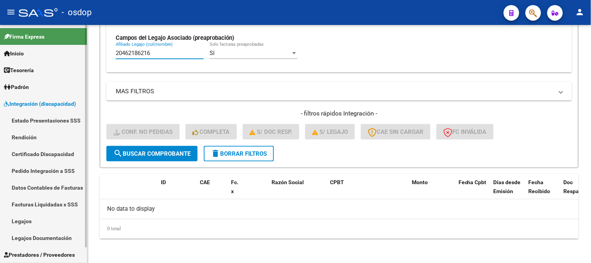
drag, startPoint x: 158, startPoint y: 57, endPoint x: 0, endPoint y: 61, distance: 157.9
click at [0, 61] on mat-sidenav-container "Firma Express Inicio Calendario SSS Instructivos Contacto OS Tesorería Extracto…" at bounding box center [295, 144] width 591 height 238
paste input "7449955248"
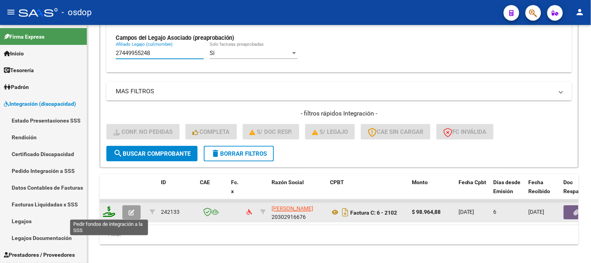
type input "27449955248"
click at [107, 211] on icon at bounding box center [109, 211] width 12 height 11
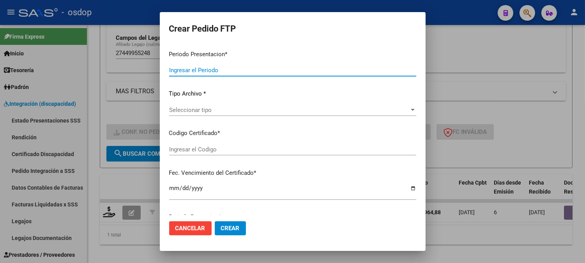
type input "202508"
type input "$ 98.964,88"
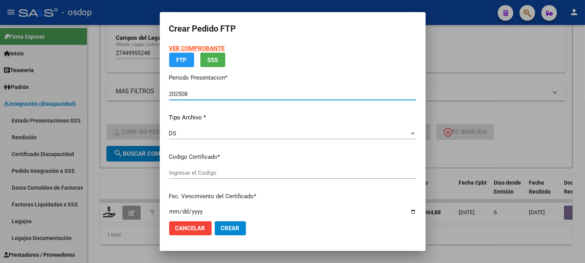
type input "1955876696"
type input "2032-02-08"
click at [188, 169] on div "VER COMPROBANTE ARCA Padrón FTP SSS Periodo Presentacion * 202508 Ingresar el P…" at bounding box center [292, 161] width 247 height 235
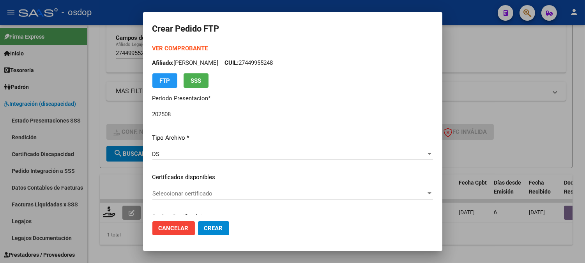
click at [187, 185] on div "VER COMPROBANTE ARCA Padrón Afiliado: MARQUEZ LARA CUIL: 27449955248 FTP SSS Pe…" at bounding box center [292, 171] width 281 height 255
click at [184, 193] on span "Seleccionar certificado" at bounding box center [289, 193] width 274 height 7
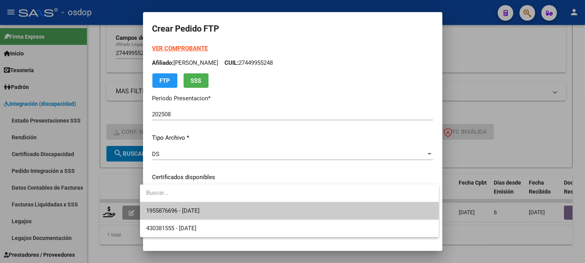
click at [189, 205] on span "1955876696 - 2032-02-08" at bounding box center [289, 211] width 286 height 18
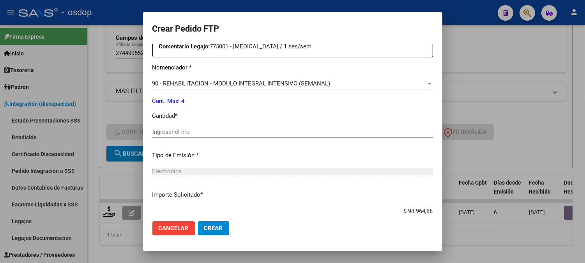
scroll to position [303, 0]
click at [195, 133] on input "Ingresar el nro" at bounding box center [292, 131] width 281 height 7
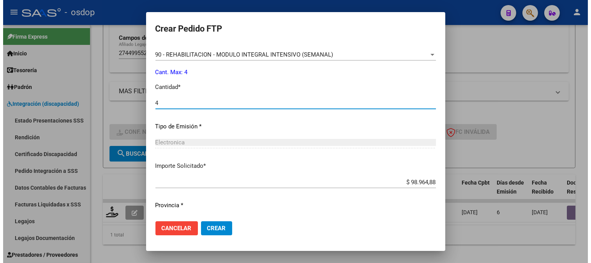
scroll to position [351, 0]
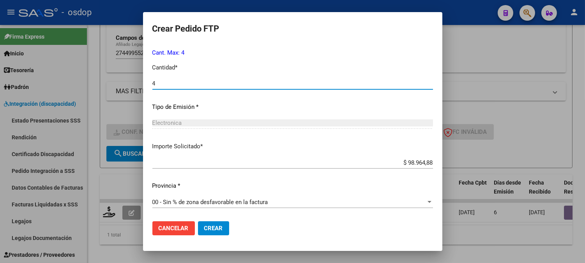
type input "4"
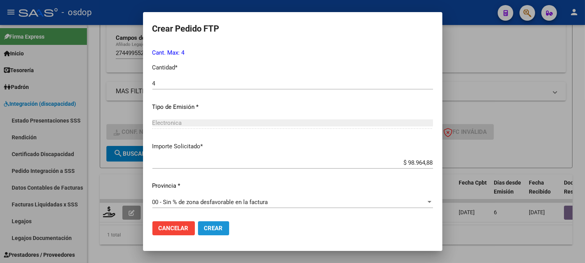
click at [215, 223] on button "Crear" at bounding box center [213, 228] width 31 height 14
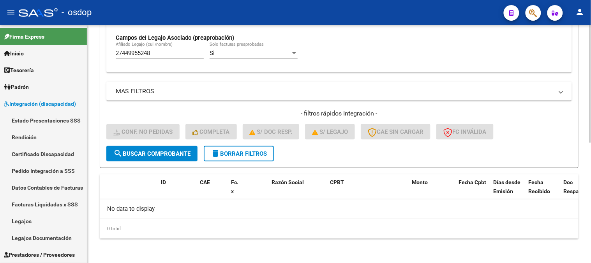
click at [153, 156] on span "search Buscar Comprobante" at bounding box center [151, 153] width 77 height 7
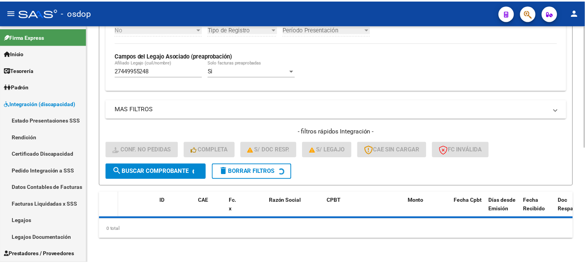
scroll to position [242, 0]
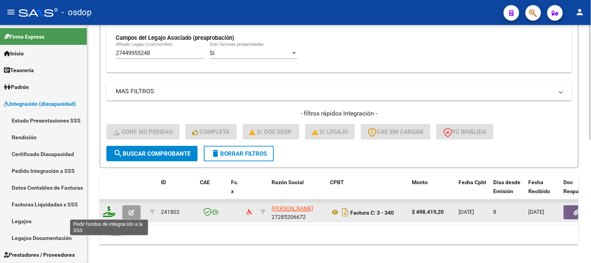
click at [108, 215] on icon at bounding box center [109, 211] width 12 height 11
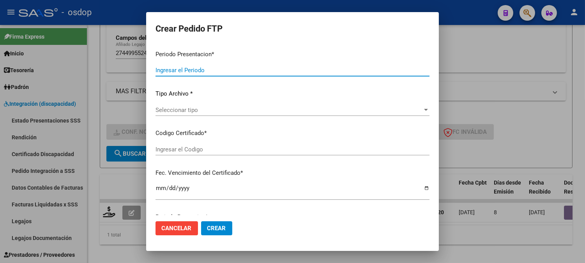
type input "202508"
type input "$ 498.419,20"
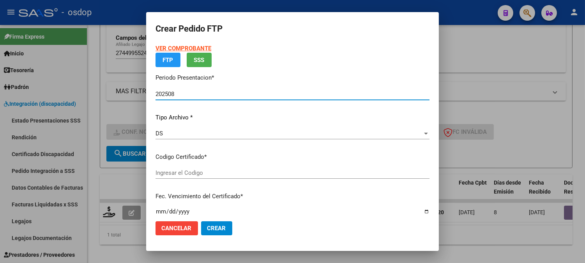
type input "1955876696"
type input "2032-02-08"
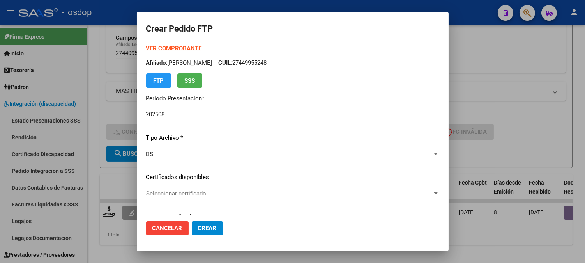
click at [247, 180] on p "Certificados disponibles" at bounding box center [292, 177] width 293 height 9
click at [246, 193] on span "Seleccionar certificado" at bounding box center [289, 193] width 286 height 7
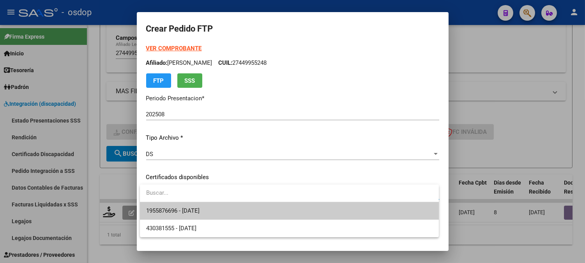
click at [246, 199] on input "dropdown search" at bounding box center [289, 193] width 299 height 18
click at [251, 215] on span "1955876696 - 2032-02-08" at bounding box center [289, 211] width 286 height 18
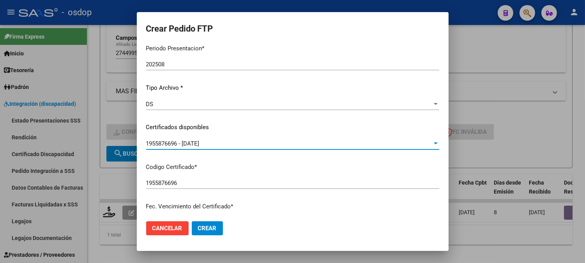
scroll to position [303, 0]
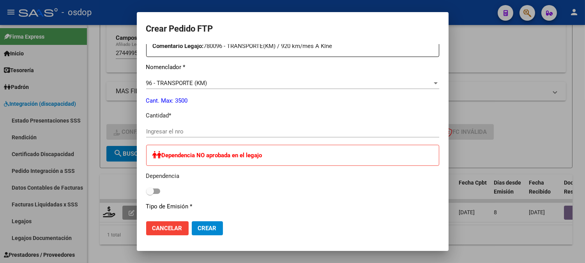
click at [189, 131] on input "Ingresar el nro" at bounding box center [292, 131] width 293 height 7
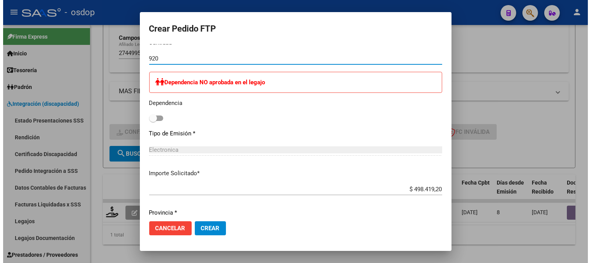
scroll to position [481, 0]
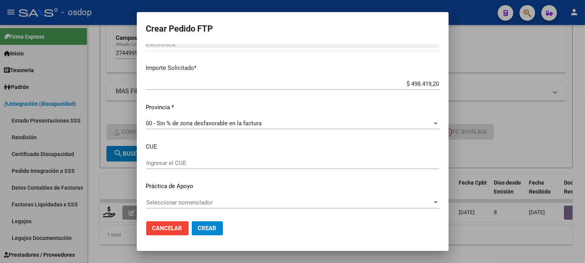
type input "920"
click at [200, 228] on span "Crear" at bounding box center [207, 227] width 19 height 7
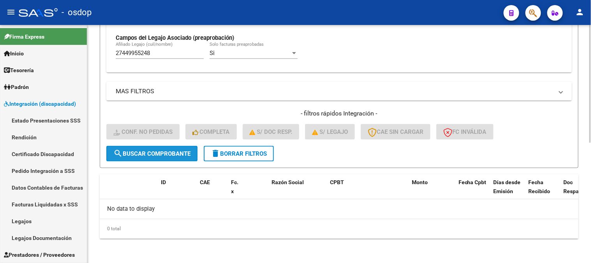
click at [152, 148] on button "search Buscar Comprobante" at bounding box center [151, 154] width 91 height 16
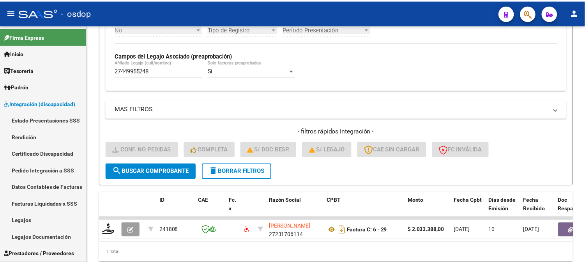
scroll to position [242, 0]
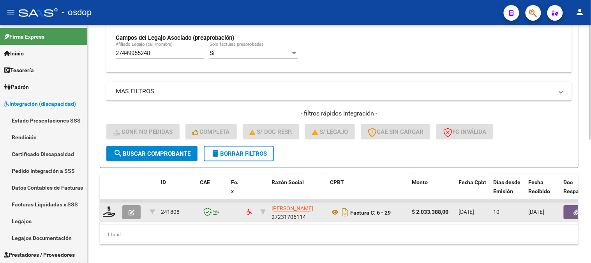
click at [110, 217] on div at bounding box center [109, 212] width 13 height 12
click at [110, 212] on icon at bounding box center [109, 211] width 12 height 11
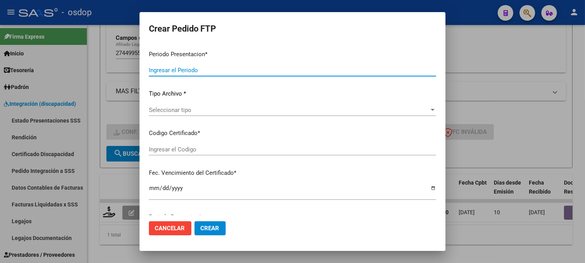
type input "202508"
type input "$ 2.033.388,00"
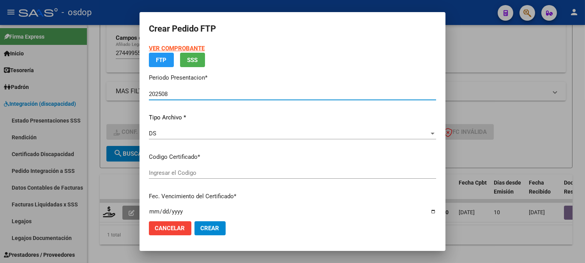
type input "1955876696"
type input "2032-02-08"
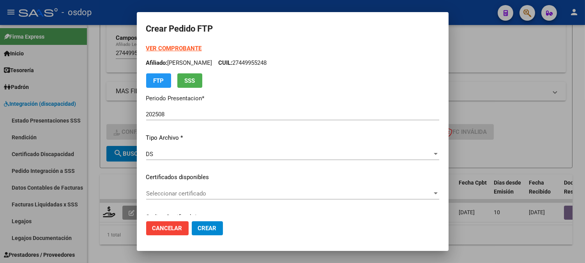
click at [240, 174] on p "Certificados disponibles" at bounding box center [292, 177] width 293 height 9
click at [233, 196] on span "Seleccionar certificado" at bounding box center [289, 193] width 286 height 7
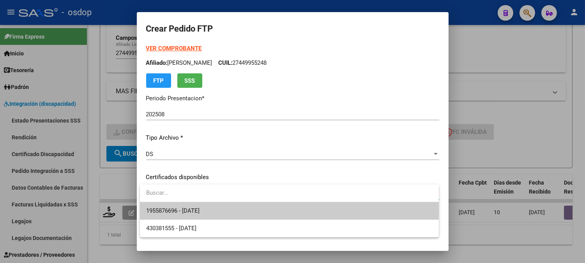
click at [224, 207] on span "1955876696 - 2032-02-08" at bounding box center [289, 211] width 286 height 18
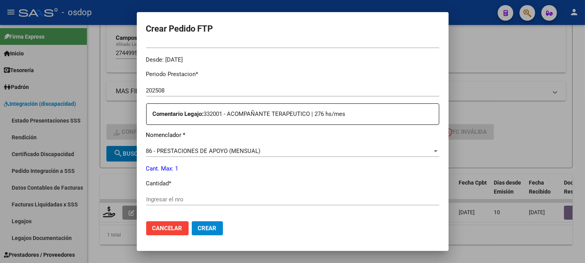
scroll to position [260, 0]
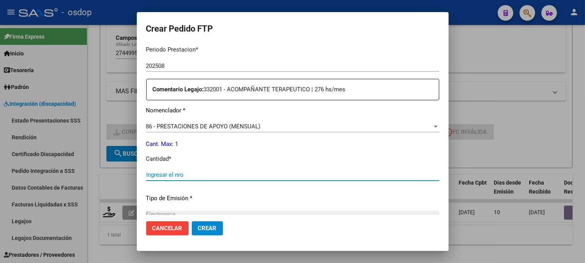
click at [234, 173] on input "Ingresar el nro" at bounding box center [292, 174] width 293 height 7
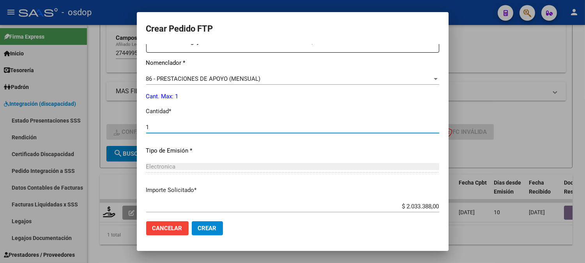
scroll to position [429, 0]
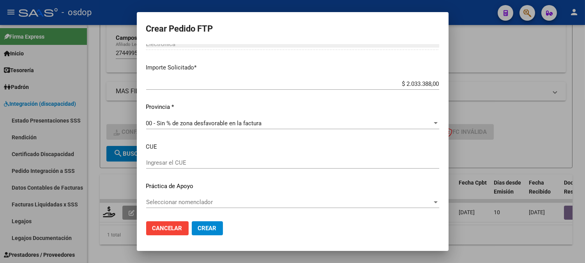
type input "1"
drag, startPoint x: 398, startPoint y: 85, endPoint x: 502, endPoint y: 89, distance: 103.7
click at [503, 89] on div "Crear Pedido FTP VER COMPROBANTE ARCA Padrón Afiliado: MARQUEZ LARA CUIL: 27449…" at bounding box center [292, 131] width 585 height 263
type input "$ 1.864.548,00"
click at [200, 226] on span "Crear" at bounding box center [207, 227] width 19 height 7
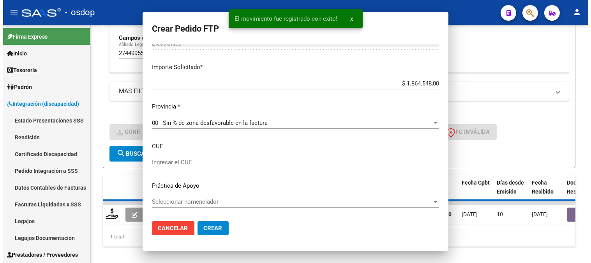
scroll to position [385, 0]
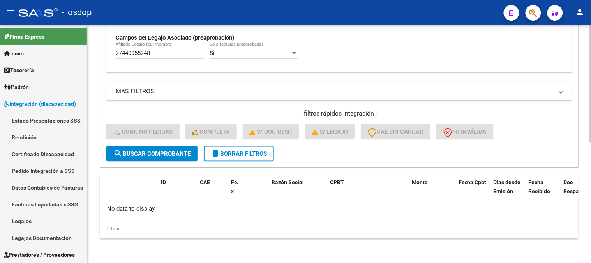
drag, startPoint x: 199, startPoint y: 58, endPoint x: 140, endPoint y: 41, distance: 62.0
click at [138, 41] on div "No Cargado en Para Enviar SSS Período De Prestación Campos del Archivo de Rendi…" at bounding box center [339, 12] width 447 height 107
click at [181, 51] on input "27449955248" at bounding box center [160, 52] width 88 height 7
drag, startPoint x: 168, startPoint y: 53, endPoint x: 0, endPoint y: -15, distance: 180.8
click at [0, 0] on html "menu - osdop person Firma Express Inicio Calendario SSS Instructivos Contacto O…" at bounding box center [295, 131] width 591 height 263
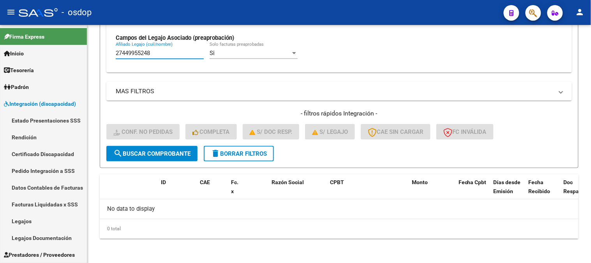
scroll to position [143, 0]
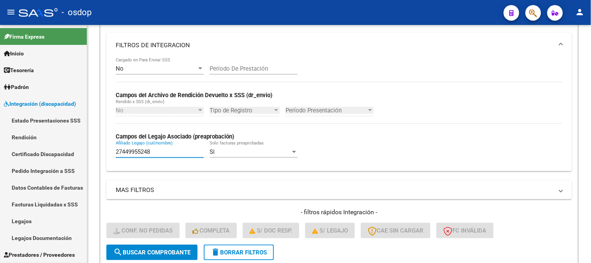
paste input "0433778457"
type input "20433778457"
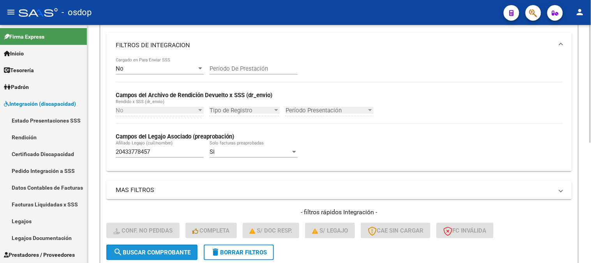
click at [141, 247] on button "search Buscar Comprobante" at bounding box center [151, 252] width 91 height 16
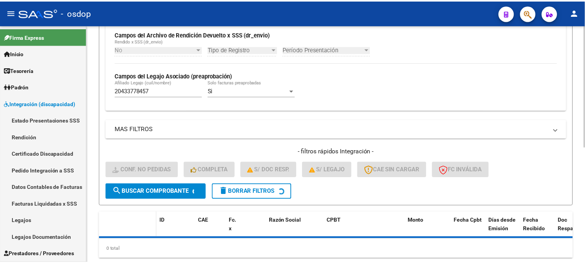
scroll to position [224, 0]
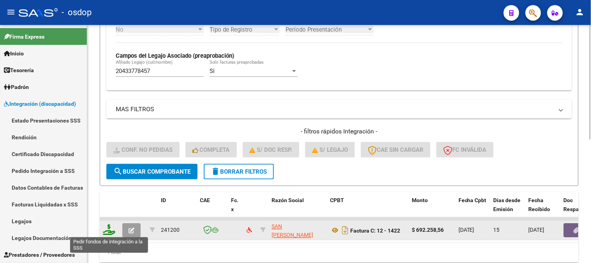
click at [109, 230] on icon at bounding box center [109, 229] width 12 height 11
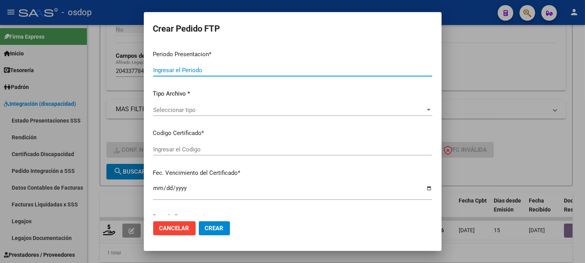
type input "202508"
type input "$ 692.258,56"
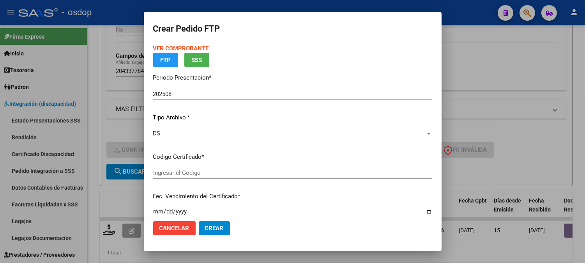
type input "5106151017"
type input "[DATE]"
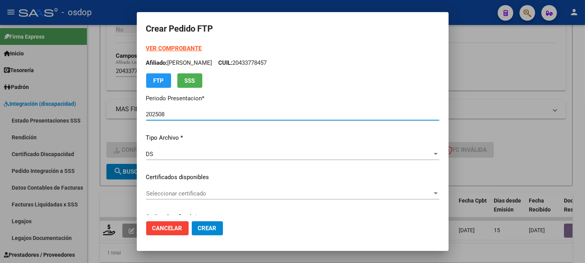
click at [215, 193] on span "Seleccionar certificado" at bounding box center [289, 193] width 286 height 7
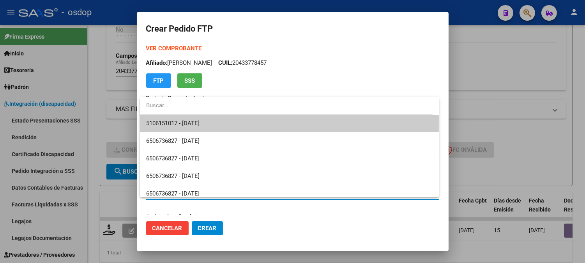
click at [227, 129] on span "5106151017 - [DATE]" at bounding box center [289, 124] width 286 height 18
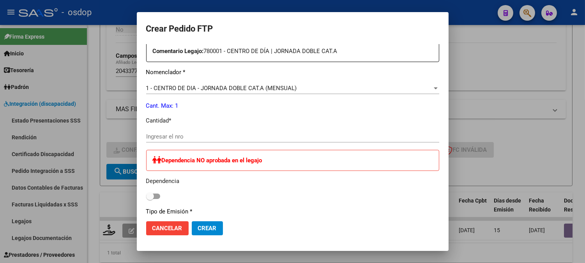
scroll to position [303, 0]
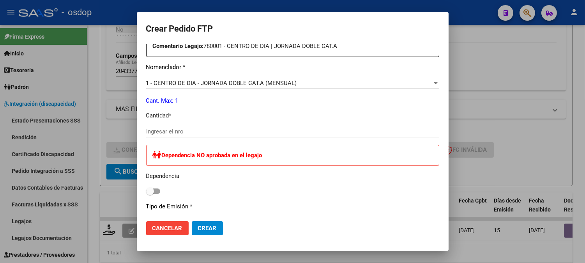
click at [243, 131] on input "Ingresar el nro" at bounding box center [292, 131] width 293 height 7
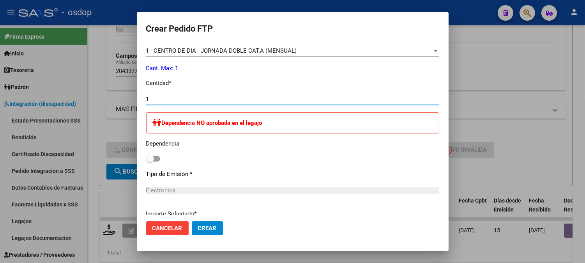
scroll to position [402, 0]
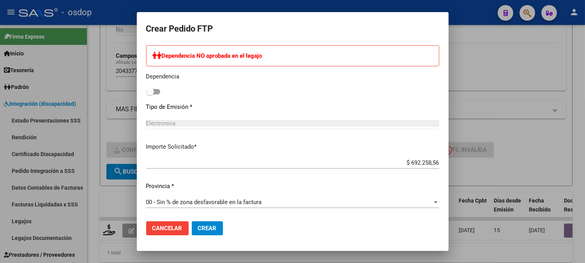
type input "1"
click at [217, 225] on button "Crear" at bounding box center [207, 228] width 31 height 14
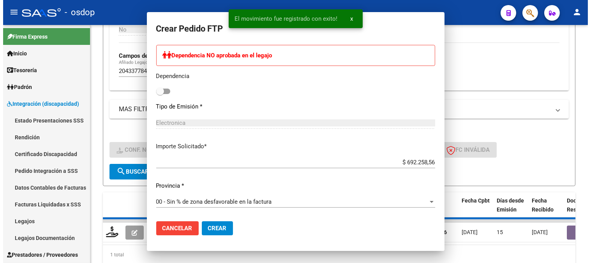
scroll to position [0, 0]
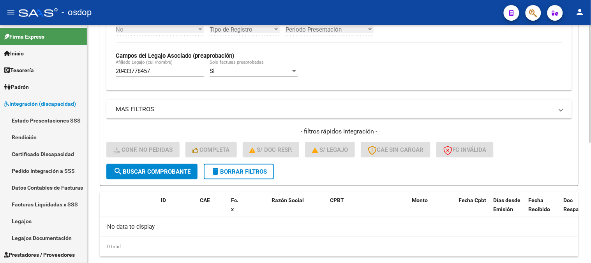
click at [141, 172] on span "search Buscar Comprobante" at bounding box center [151, 171] width 77 height 7
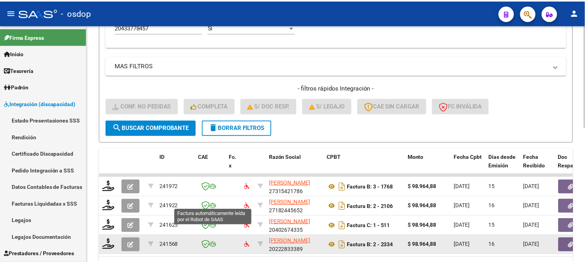
scroll to position [313, 0]
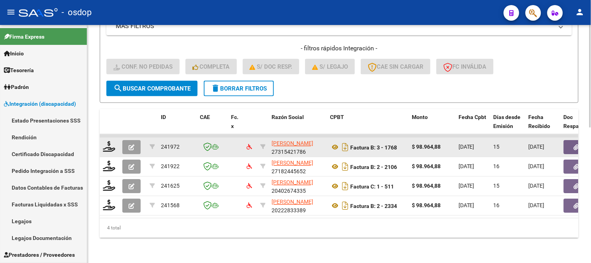
click at [111, 146] on div at bounding box center [109, 147] width 13 height 12
click at [111, 141] on icon at bounding box center [109, 146] width 12 height 11
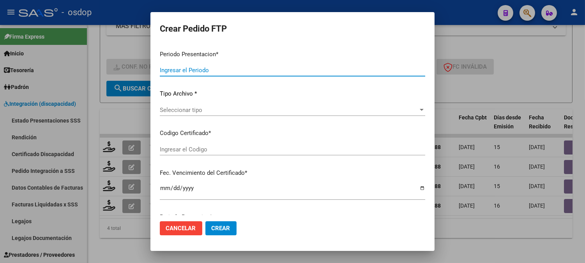
type input "202508"
type input "$ 98.964,88"
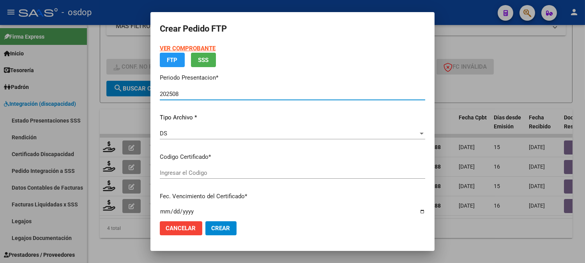
type input "5106151017"
type input "[DATE]"
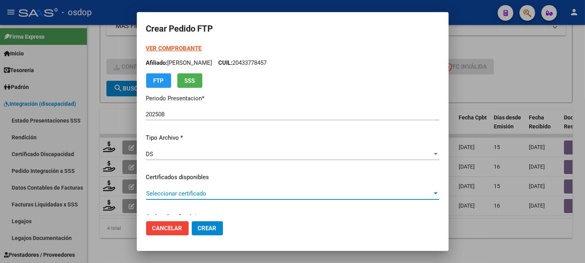
click at [211, 190] on span "Seleccionar certificado" at bounding box center [289, 193] width 286 height 7
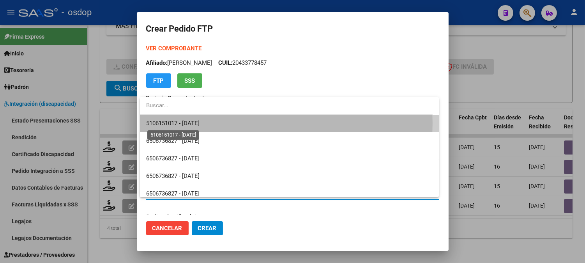
click at [200, 123] on span "5106151017 - [DATE]" at bounding box center [172, 123] width 53 height 7
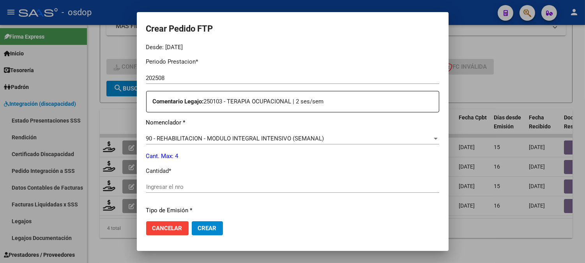
scroll to position [351, 0]
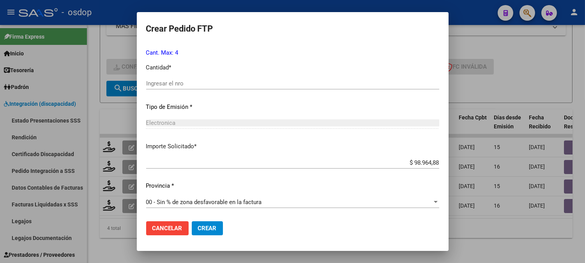
click at [221, 88] on div "Ingresar el nro" at bounding box center [292, 84] width 293 height 12
type input "4"
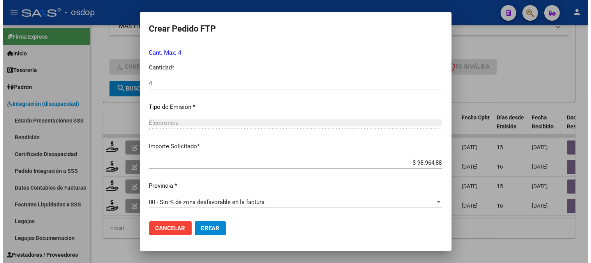
scroll to position [307, 0]
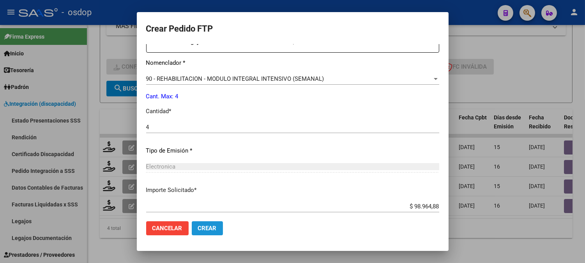
click at [221, 226] on button "Crear" at bounding box center [207, 228] width 31 height 14
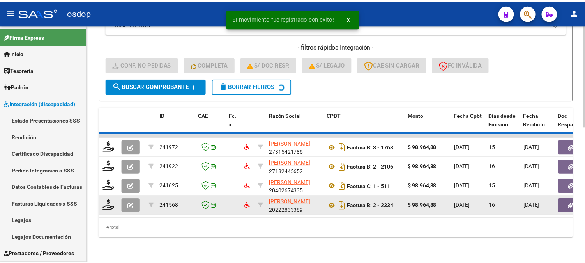
scroll to position [293, 0]
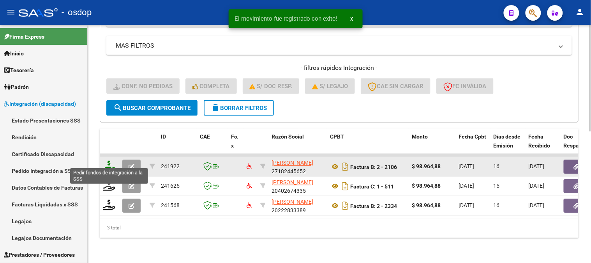
click at [106, 162] on icon at bounding box center [109, 166] width 12 height 11
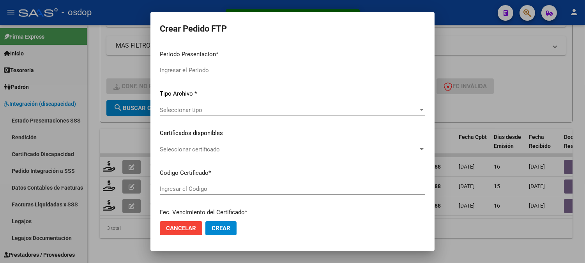
type input "202508"
type input "$ 98.964,88"
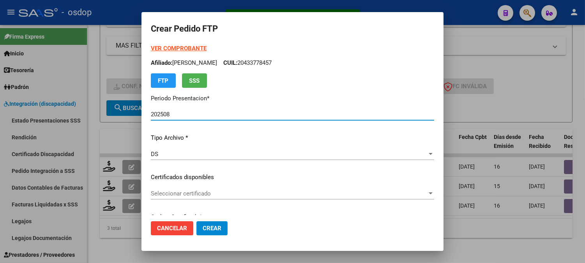
type input "5106151017"
type input "[DATE]"
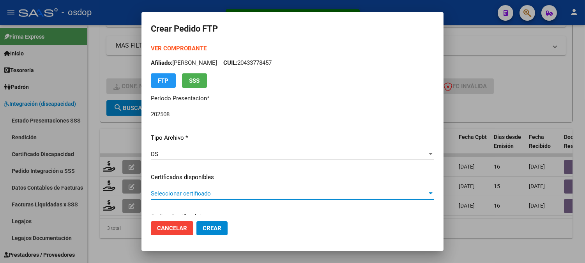
click at [251, 196] on span "Seleccionar certificado" at bounding box center [289, 193] width 276 height 7
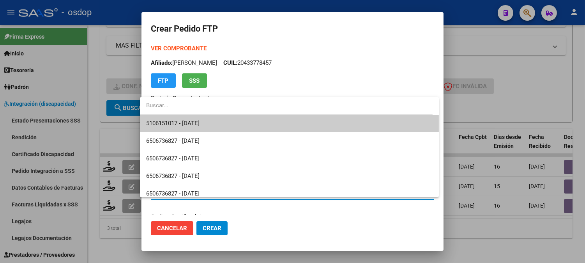
click at [251, 124] on span "5106151017 - [DATE]" at bounding box center [289, 124] width 286 height 18
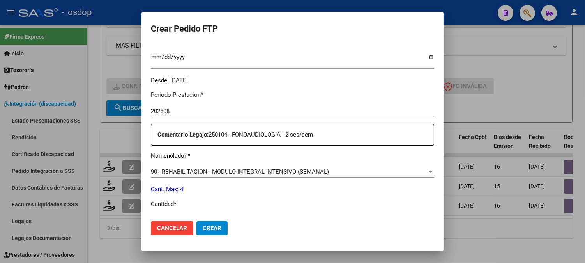
scroll to position [260, 0]
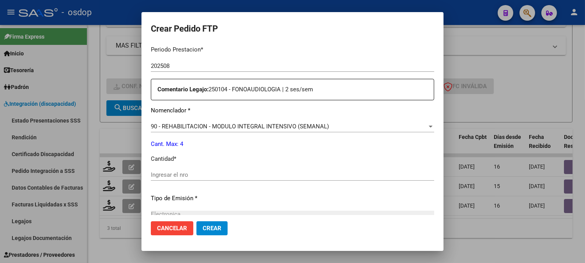
click at [215, 179] on div "Ingresar el nro" at bounding box center [292, 175] width 283 height 12
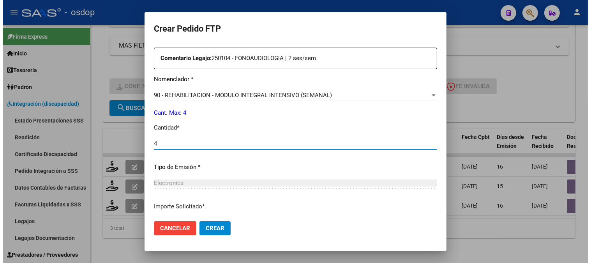
scroll to position [351, 0]
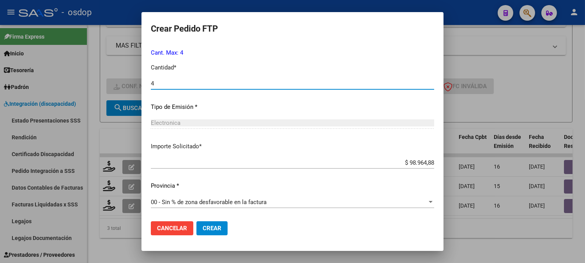
type input "4"
click at [203, 227] on span "Crear" at bounding box center [212, 227] width 19 height 7
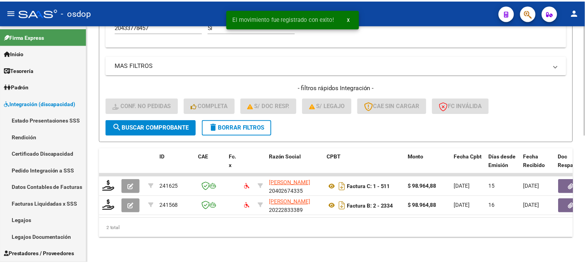
scroll to position [274, 0]
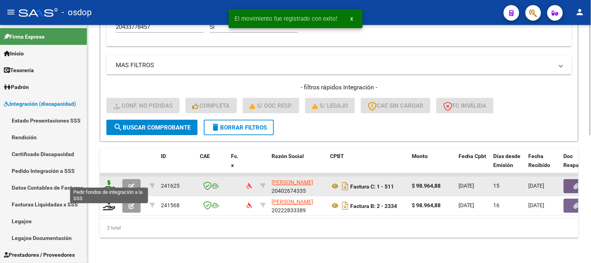
click at [107, 180] on icon at bounding box center [109, 185] width 12 height 11
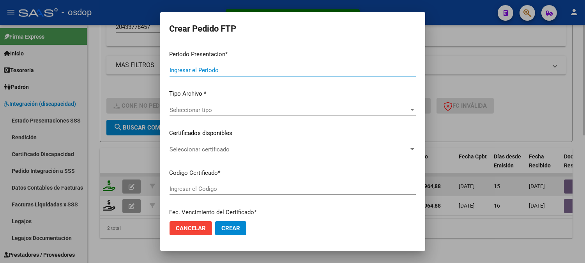
type input "202508"
type input "$ 98.964,88"
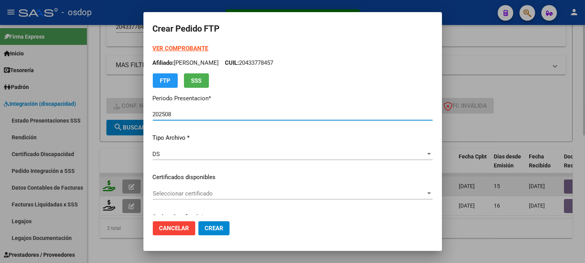
type input "5106151017"
type input "[DATE]"
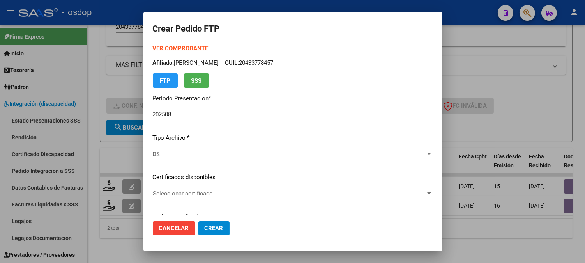
click at [178, 211] on div "VER COMPROBANTE ARCA Padrón Afiliado: MADERA LAUTARO CUIL: 20433778457 FTP SSS …" at bounding box center [293, 171] width 280 height 255
click at [172, 198] on div "Seleccionar certificado Seleccionar certificado" at bounding box center [293, 193] width 280 height 12
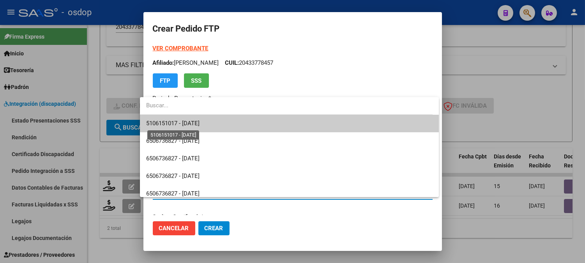
click at [198, 126] on span "5106151017 - [DATE]" at bounding box center [172, 123] width 53 height 7
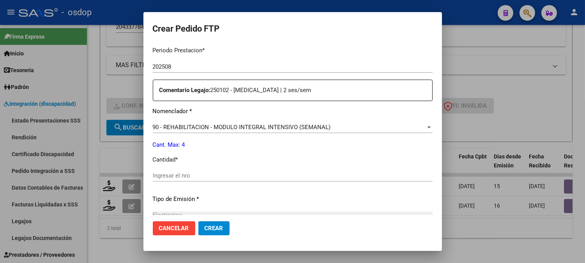
scroll to position [260, 0]
click at [194, 173] on input "Ingresar el nro" at bounding box center [293, 174] width 280 height 7
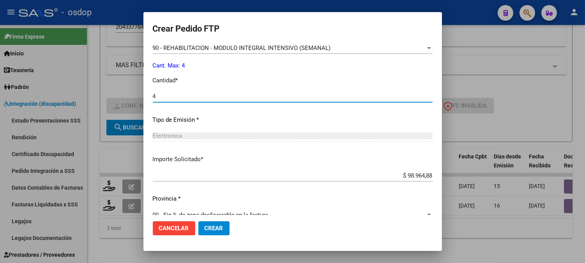
scroll to position [346, 0]
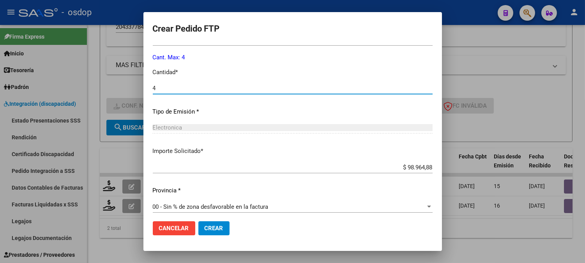
type input "4"
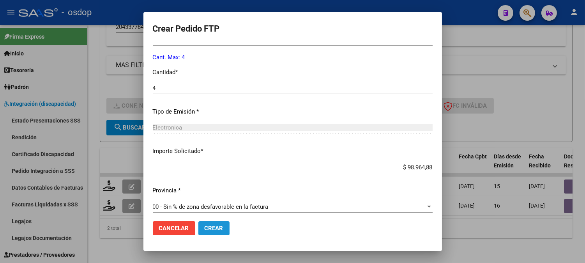
click at [217, 226] on button "Crear" at bounding box center [213, 228] width 31 height 14
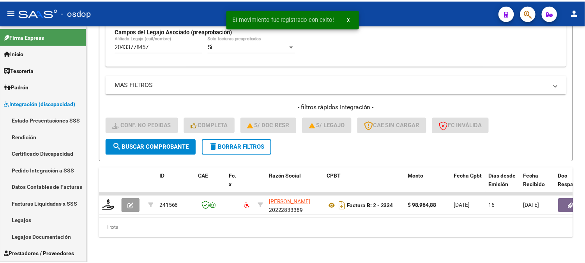
scroll to position [254, 0]
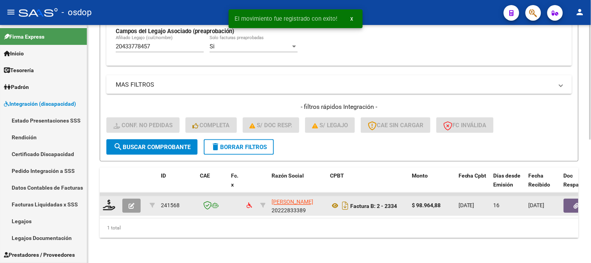
click at [104, 204] on div at bounding box center [109, 206] width 13 height 12
click at [112, 200] on icon at bounding box center [109, 205] width 12 height 11
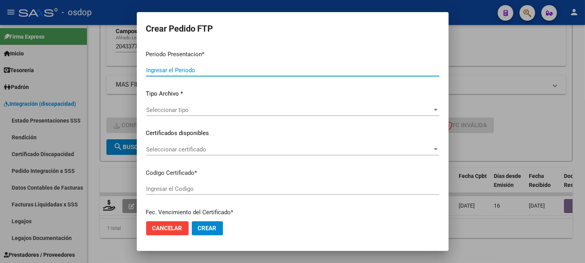
type input "202508"
type input "$ 98.964,88"
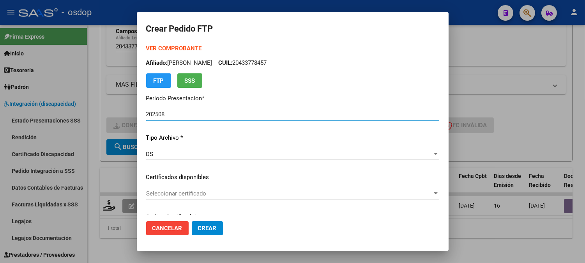
type input "5106151017"
type input "[DATE]"
click at [219, 198] on div "Seleccionar certificado Seleccionar certificado" at bounding box center [292, 193] width 293 height 12
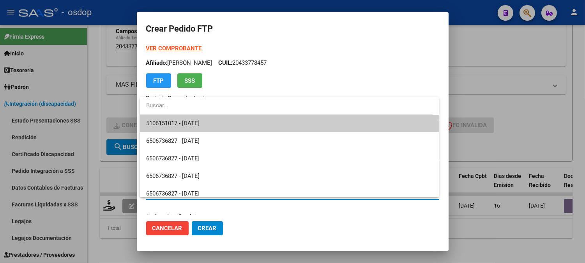
click at [197, 114] on input "dropdown search" at bounding box center [286, 106] width 293 height 18
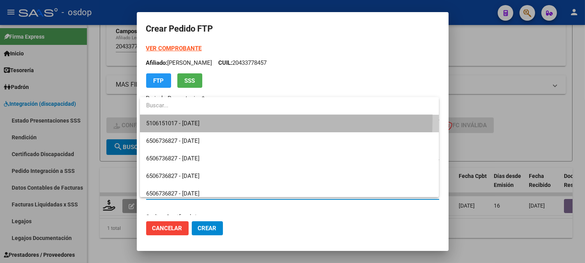
click at [205, 119] on span "5106151017 - [DATE]" at bounding box center [289, 124] width 286 height 18
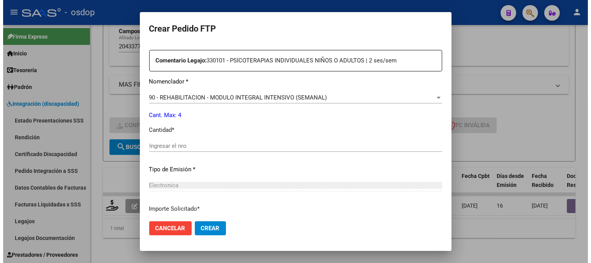
scroll to position [303, 0]
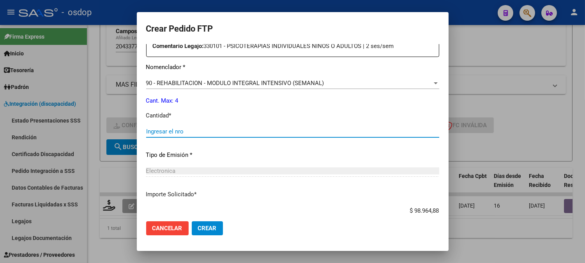
click at [207, 129] on input "Ingresar el nro" at bounding box center [292, 131] width 293 height 7
type input "4"
click at [209, 228] on span "Crear" at bounding box center [207, 227] width 19 height 7
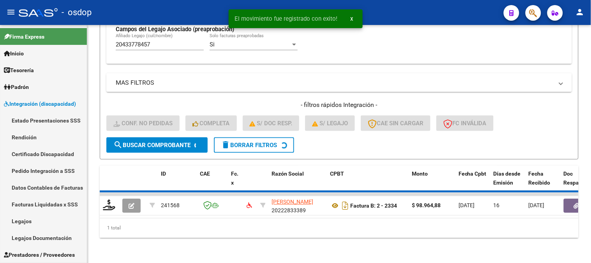
scroll to position [242, 0]
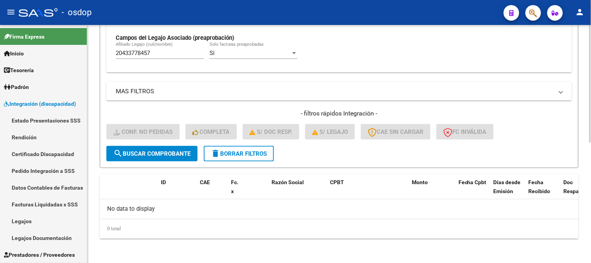
click at [133, 155] on span "search Buscar Comprobante" at bounding box center [151, 153] width 77 height 7
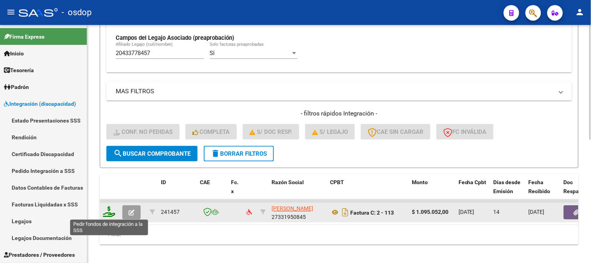
click at [110, 210] on icon at bounding box center [109, 211] width 12 height 11
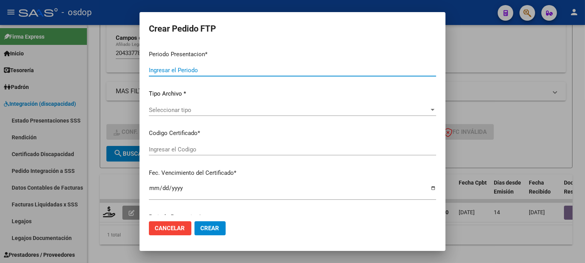
type input "202508"
type input "$ 1.095.052,00"
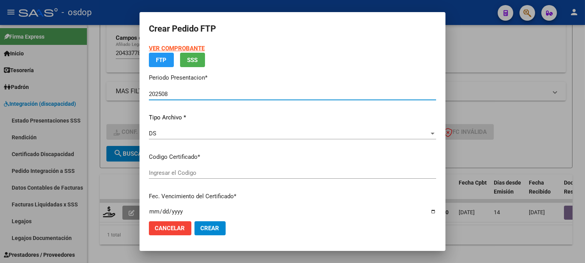
type input "5106151017"
type input "[DATE]"
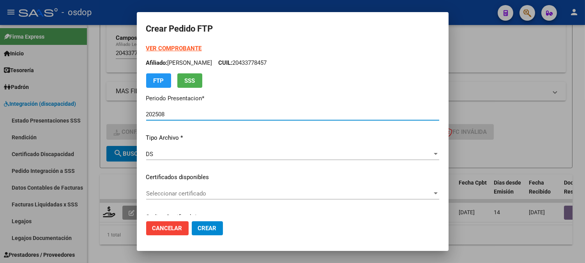
click at [215, 192] on span "Seleccionar certificado" at bounding box center [289, 193] width 286 height 7
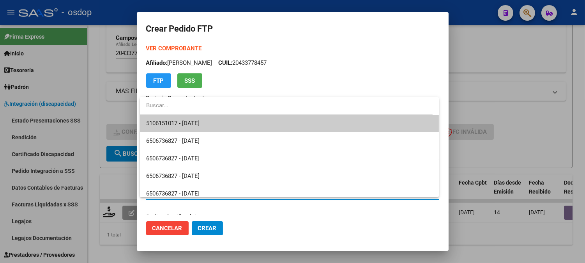
click at [217, 120] on span "5106151017 - [DATE]" at bounding box center [289, 124] width 286 height 18
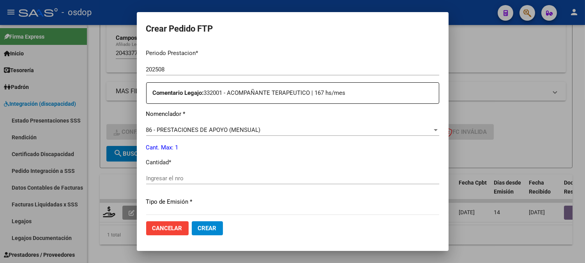
scroll to position [260, 0]
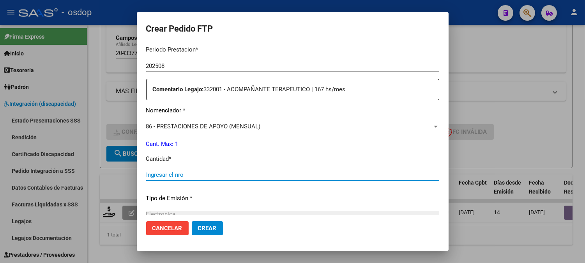
click at [219, 173] on input "Ingresar el nro" at bounding box center [292, 174] width 293 height 7
type input "1"
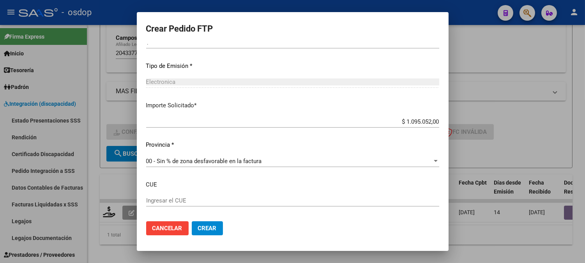
scroll to position [429, 0]
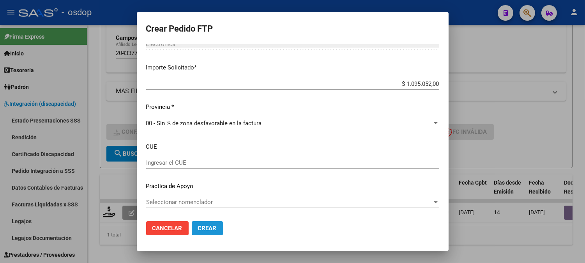
click at [215, 228] on span "Crear" at bounding box center [207, 227] width 19 height 7
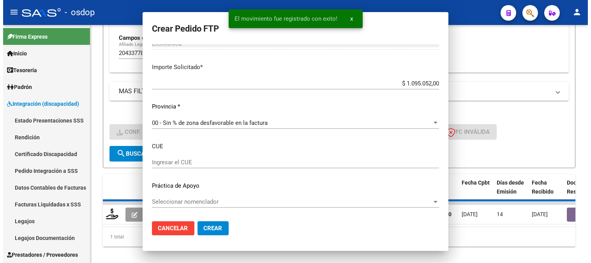
scroll to position [0, 0]
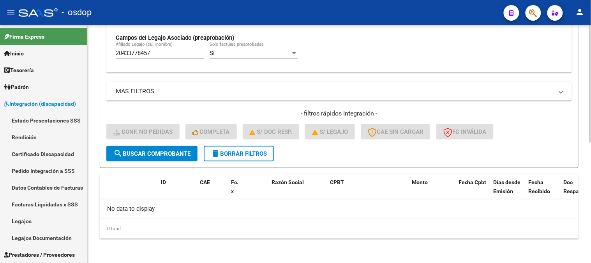
click at [154, 160] on button "search Buscar Comprobante" at bounding box center [151, 154] width 91 height 16
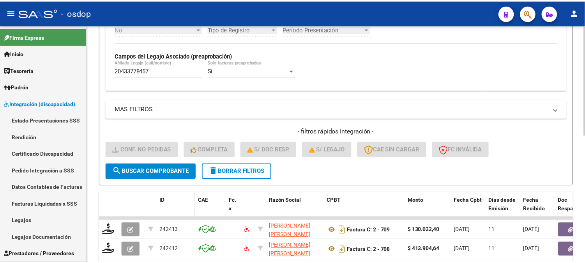
scroll to position [242, 0]
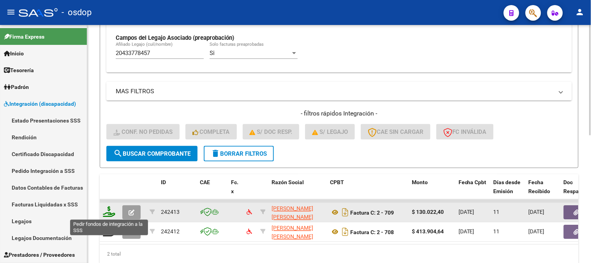
click at [108, 209] on icon at bounding box center [109, 211] width 12 height 11
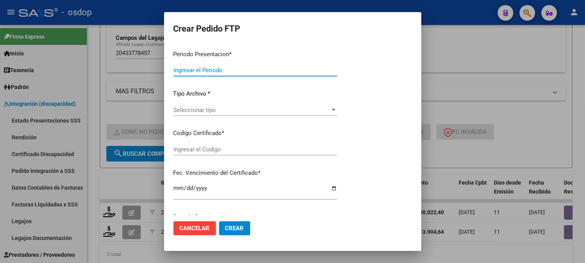
type input "202508"
type input "$ 130.022,40"
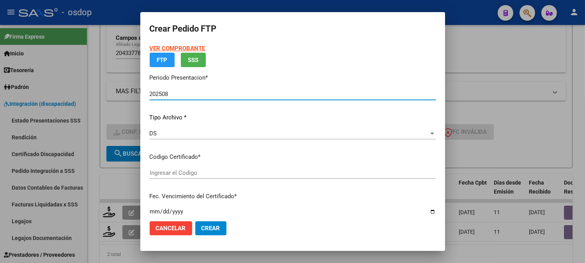
type input "5106151017"
type input "[DATE]"
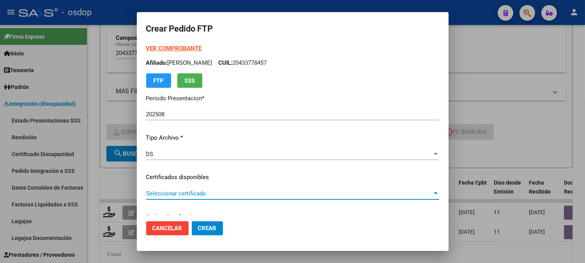
click at [206, 190] on span "Seleccionar certificado" at bounding box center [289, 193] width 286 height 7
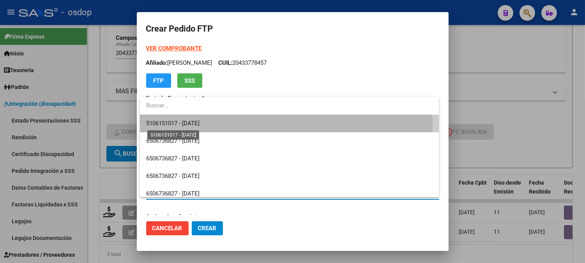
click at [200, 126] on span "5106151017 - [DATE]" at bounding box center [172, 123] width 53 height 7
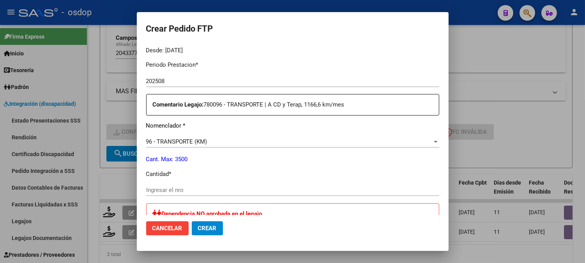
scroll to position [260, 0]
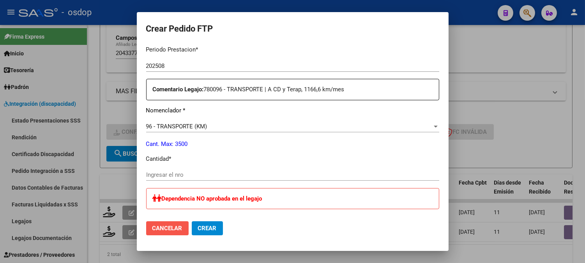
click at [173, 228] on span "Cancelar" at bounding box center [167, 227] width 30 height 7
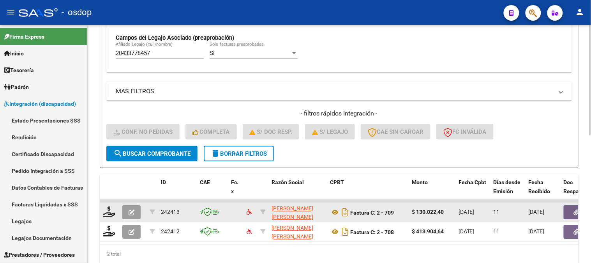
click at [129, 217] on button "button" at bounding box center [131, 212] width 18 height 14
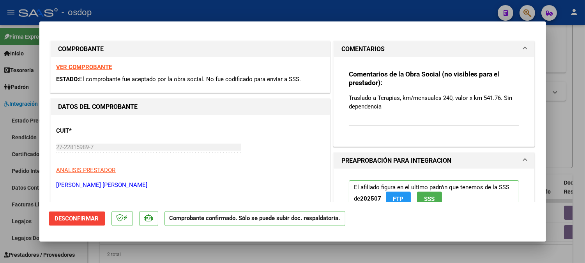
click at [99, 244] on div at bounding box center [292, 131] width 585 height 263
type input "$ 0,00"
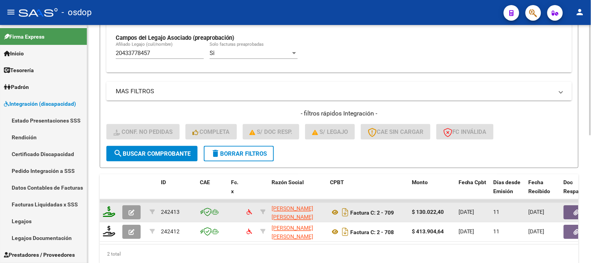
click at [105, 214] on icon at bounding box center [109, 211] width 12 height 11
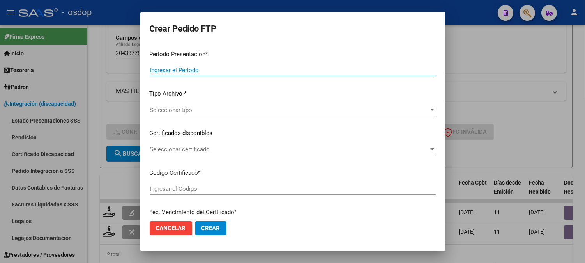
type input "202508"
type input "$ 130.022,40"
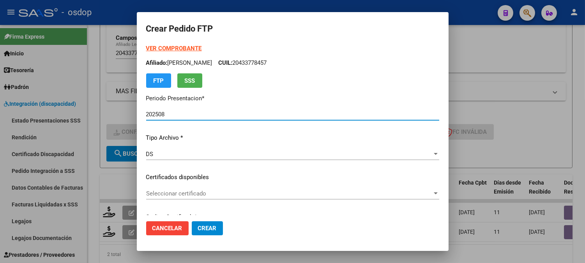
type input "5106151017"
type input "[DATE]"
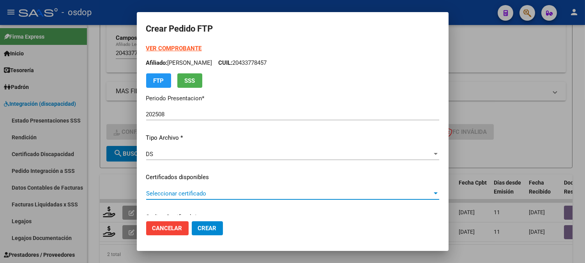
click at [217, 191] on span "Seleccionar certificado" at bounding box center [289, 193] width 286 height 7
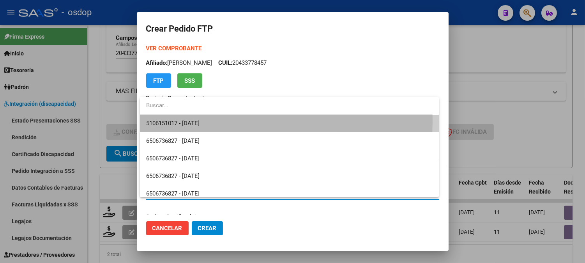
click at [224, 122] on span "5106151017 - [DATE]" at bounding box center [289, 124] width 286 height 18
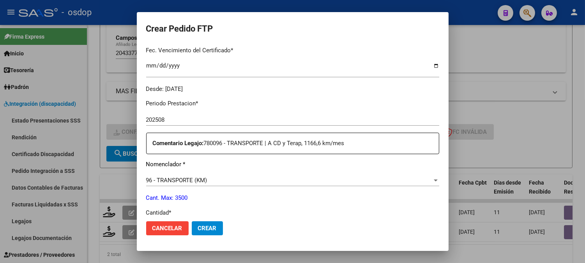
scroll to position [346, 0]
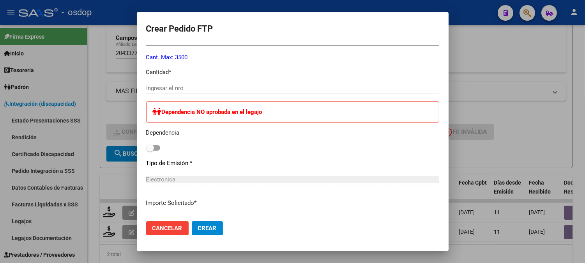
drag, startPoint x: 206, startPoint y: 80, endPoint x: 201, endPoint y: 82, distance: 5.6
click at [205, 80] on div "Periodo Prestacion * 202508 Ingresar el Periodo Prestacion Comentario Legajo: 7…" at bounding box center [292, 151] width 293 height 397
click at [203, 85] on input "Ingresar el nro" at bounding box center [292, 88] width 293 height 7
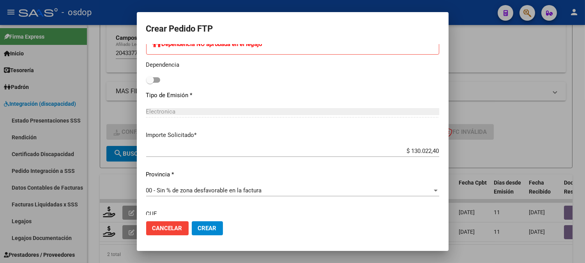
scroll to position [481, 0]
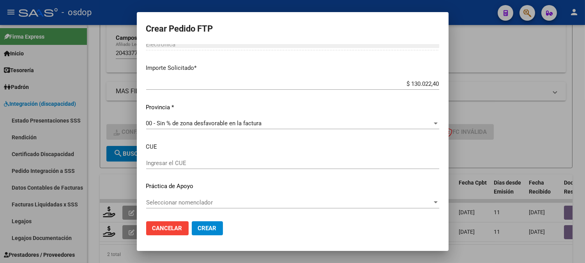
type input "240"
click at [209, 230] on span "Crear" at bounding box center [207, 227] width 19 height 7
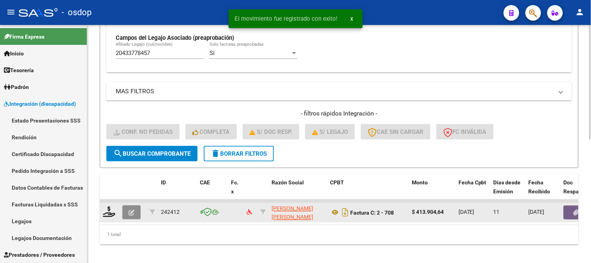
click at [129, 214] on icon "button" at bounding box center [132, 213] width 6 height 6
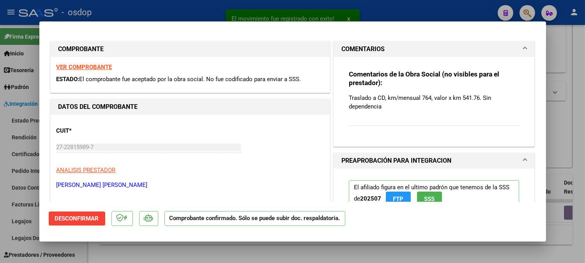
click at [192, 256] on div at bounding box center [292, 131] width 585 height 263
type input "$ 0,00"
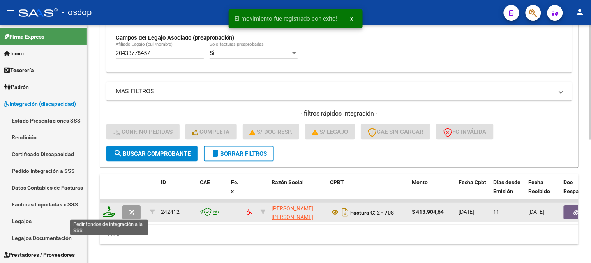
click at [110, 214] on icon at bounding box center [109, 211] width 12 height 11
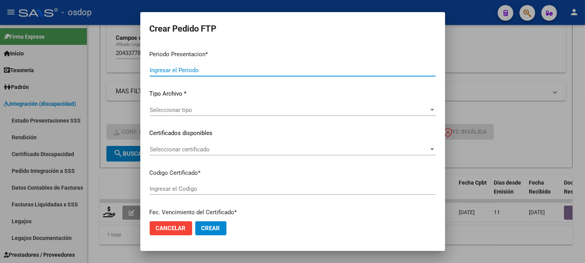
type input "202508"
type input "$ 413.904,64"
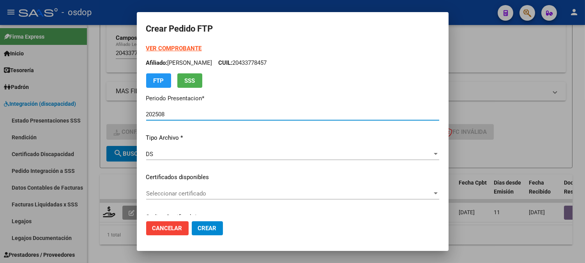
type input "5106151017"
type input "[DATE]"
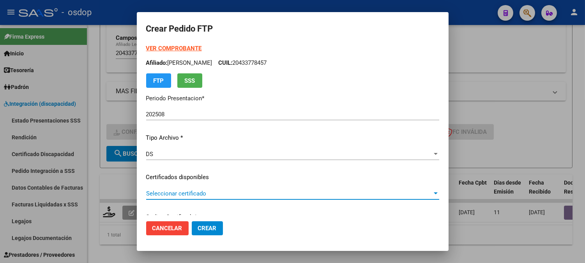
click at [191, 190] on span "Seleccionar certificado" at bounding box center [289, 193] width 286 height 7
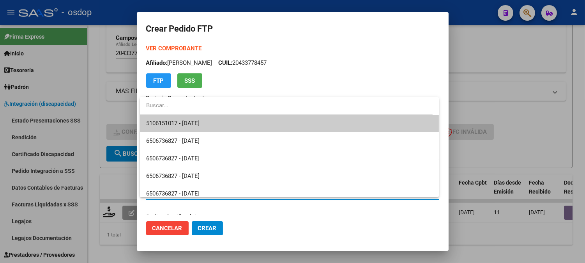
click at [212, 122] on span "5106151017 - [DATE]" at bounding box center [289, 124] width 286 height 18
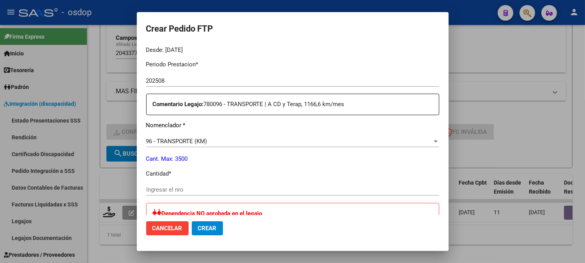
scroll to position [260, 0]
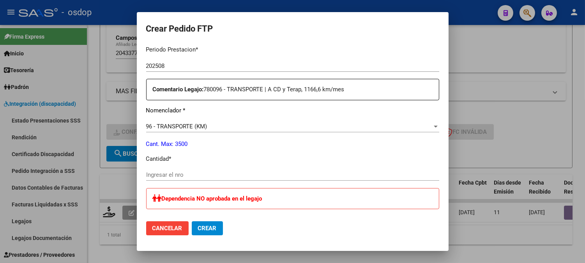
click at [197, 177] on input "Ingresar el nro" at bounding box center [292, 174] width 293 height 7
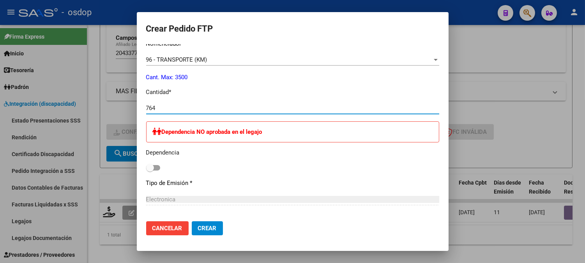
scroll to position [481, 0]
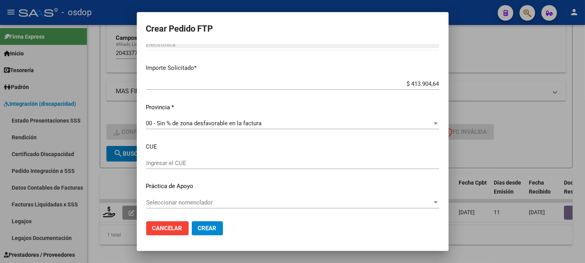
type input "764"
click at [212, 234] on button "Crear" at bounding box center [207, 228] width 31 height 14
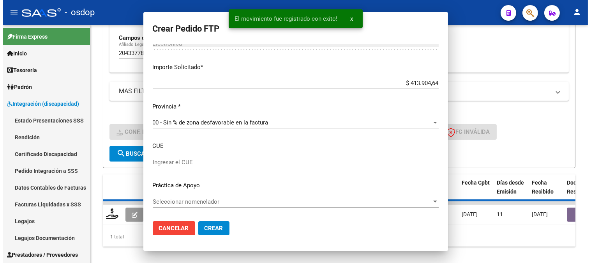
scroll to position [0, 0]
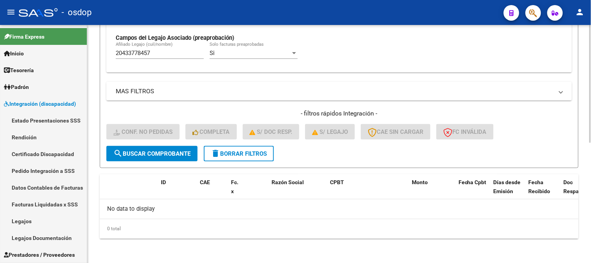
drag, startPoint x: 176, startPoint y: 58, endPoint x: 156, endPoint y: 54, distance: 19.9
click at [151, 55] on div "20433778457 Afiliado Legajo (cuil/nombre)" at bounding box center [160, 50] width 88 height 17
drag, startPoint x: 161, startPoint y: 51, endPoint x: 0, endPoint y: 14, distance: 164.8
click at [0, 19] on div "menu - osdop person Firma Express Inicio Calendario SSS Instructivos Contacto O…" at bounding box center [295, 131] width 591 height 263
paste input "556611964"
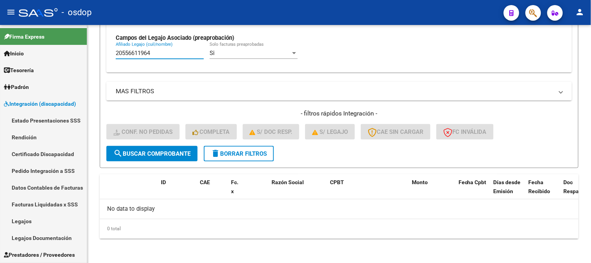
scroll to position [234, 0]
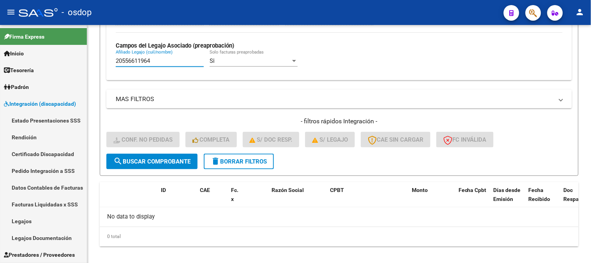
type input "20556611964"
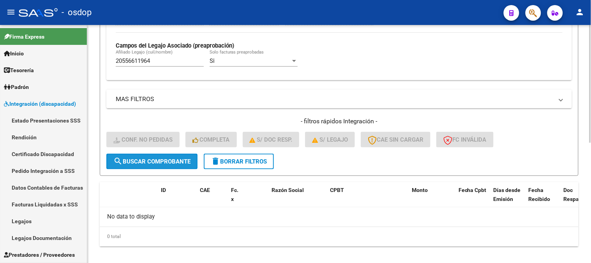
click at [127, 164] on button "search Buscar Comprobante" at bounding box center [151, 162] width 91 height 16
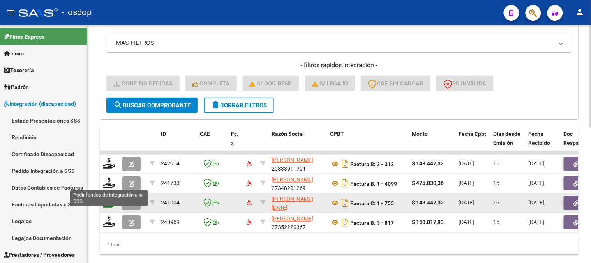
scroll to position [313, 0]
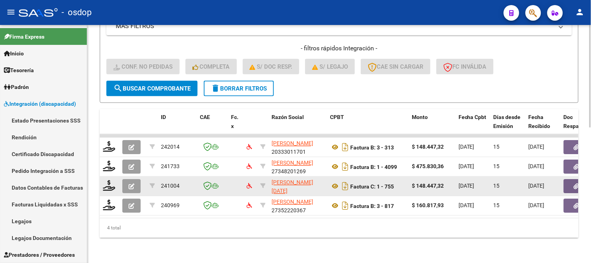
click at [100, 177] on datatable-body-cell at bounding box center [109, 186] width 19 height 19
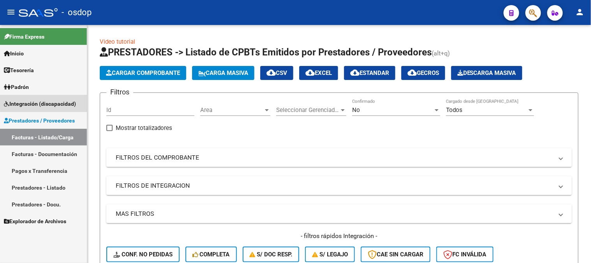
click at [60, 99] on span "Integración (discapacidad)" at bounding box center [40, 103] width 72 height 9
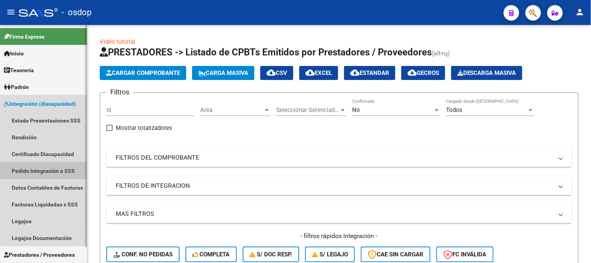
click at [72, 165] on link "Pedido Integración a SSS" at bounding box center [43, 170] width 87 height 17
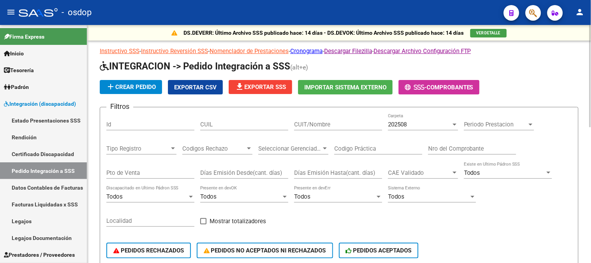
click at [258, 131] on div "CUIL" at bounding box center [244, 125] width 88 height 24
click at [256, 125] on input "CUIL" at bounding box center [244, 124] width 88 height 7
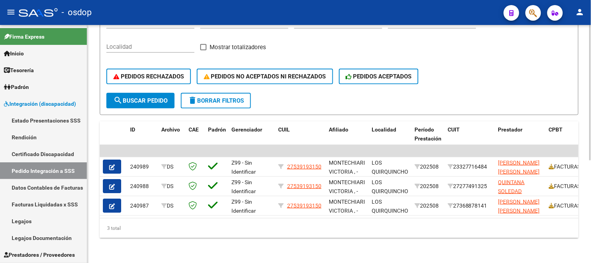
type input "27539193149"
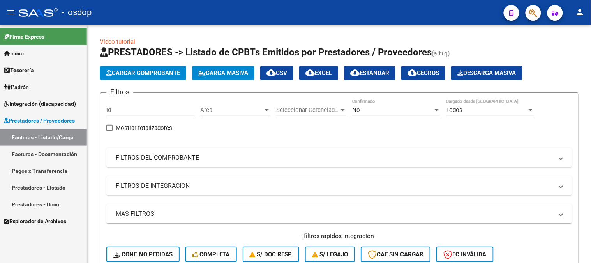
click at [41, 99] on span "Integración (discapacidad)" at bounding box center [40, 103] width 72 height 9
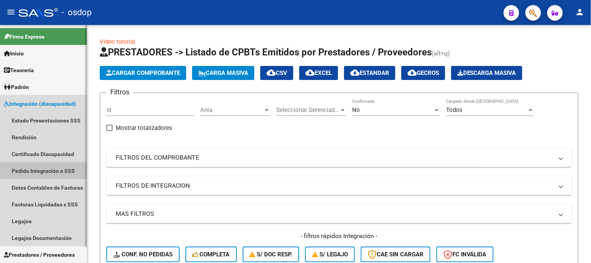
click at [44, 162] on link "Pedido Integración a SSS" at bounding box center [43, 170] width 87 height 17
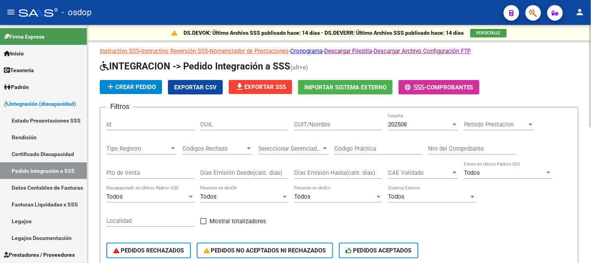
click at [214, 124] on input "CUIL" at bounding box center [244, 124] width 88 height 7
paste input "20462186216"
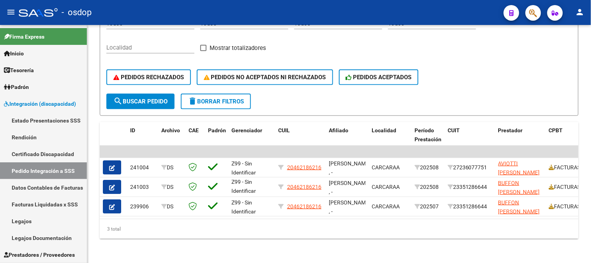
type input "20462186216"
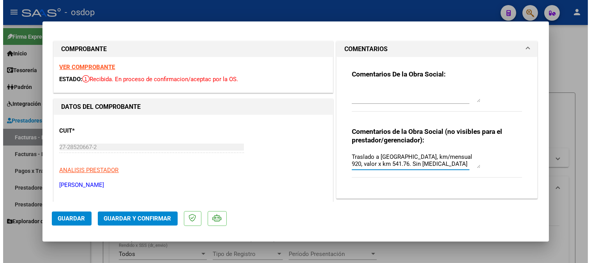
scroll to position [274, 0]
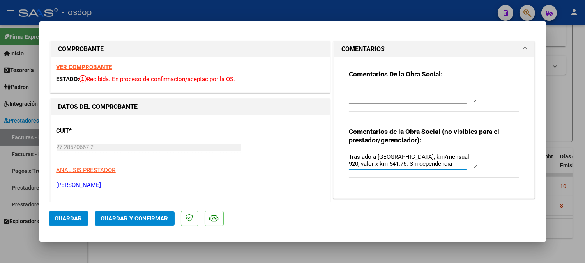
type textarea "Traslado a [GEOGRAPHIC_DATA], km/mensual 920, valor x km 541.76. Sin dependencia"
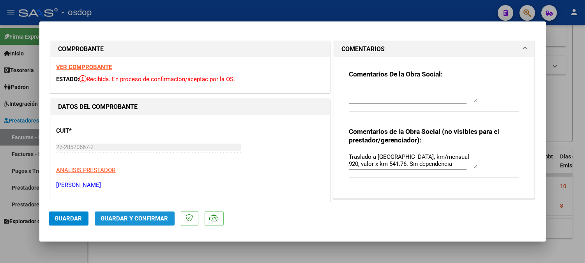
click at [157, 220] on span "Guardar y Confirmar" at bounding box center [134, 218] width 67 height 7
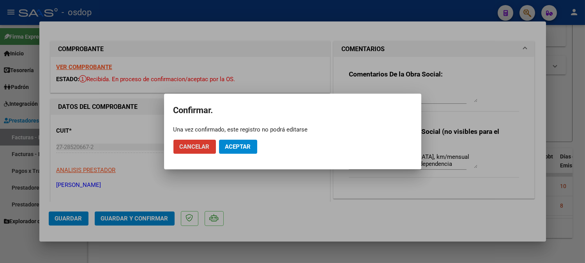
click at [241, 149] on span "Aceptar" at bounding box center [238, 146] width 26 height 7
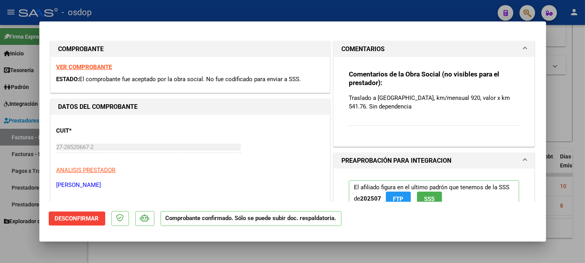
drag, startPoint x: 168, startPoint y: 254, endPoint x: 172, endPoint y: 256, distance: 4.6
click at [168, 254] on div at bounding box center [292, 131] width 585 height 263
type input "$ 0,00"
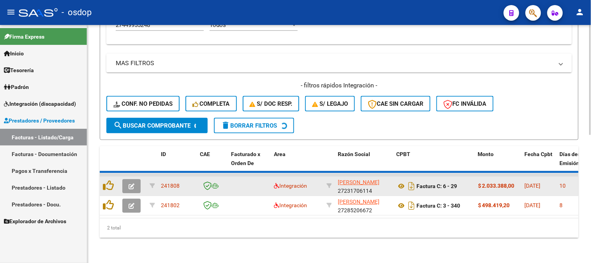
scroll to position [254, 0]
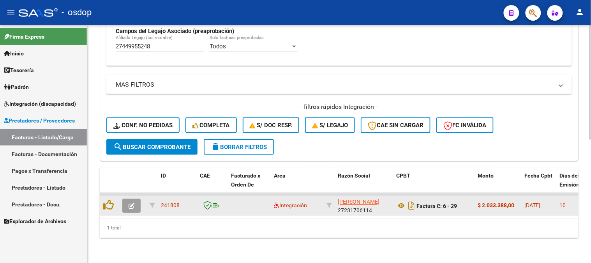
click at [137, 201] on button "button" at bounding box center [131, 206] width 18 height 14
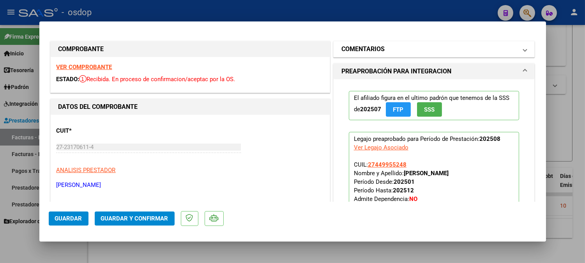
click at [407, 48] on mat-panel-title "COMENTARIOS" at bounding box center [429, 48] width 176 height 9
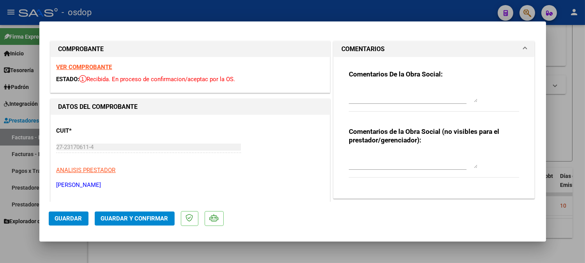
drag, startPoint x: 386, startPoint y: 152, endPoint x: 380, endPoint y: 146, distance: 8.3
click at [380, 146] on div "Comentarios de la Obra Social (no visibles para el prestador/gerenciador):" at bounding box center [434, 156] width 171 height 59
click at [439, 162] on textarea at bounding box center [413, 160] width 129 height 16
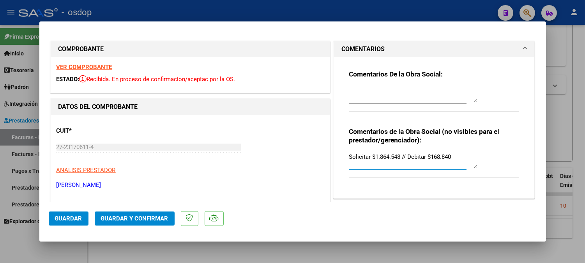
type textarea "Solicitar $1.864.548 // Debitar $168.840"
click at [399, 102] on div at bounding box center [413, 94] width 129 height 19
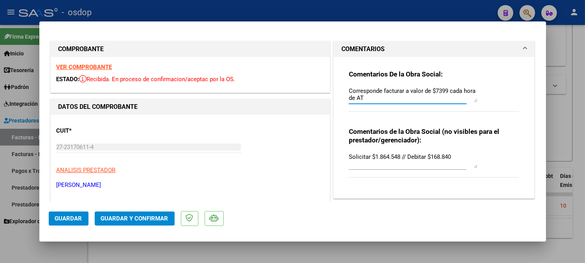
type textarea "Corresponde facturar a valor de $7399 cada hora de AT"
click at [138, 219] on span "Guardar y Confirmar" at bounding box center [134, 218] width 67 height 7
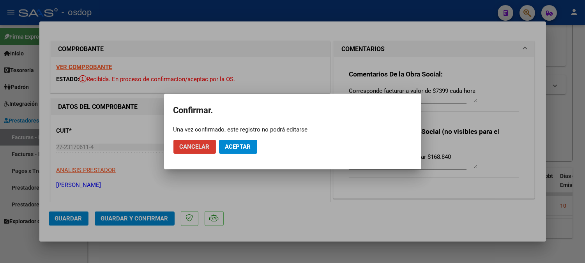
click at [247, 141] on button "Aceptar" at bounding box center [238, 147] width 38 height 14
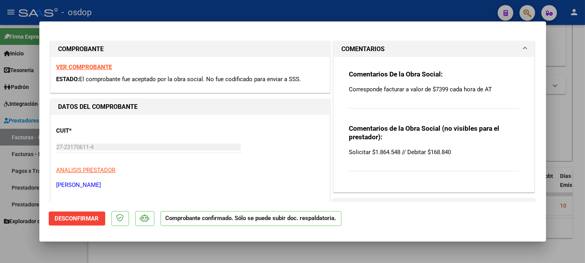
click at [231, 245] on div at bounding box center [292, 131] width 585 height 263
type input "$ 0,00"
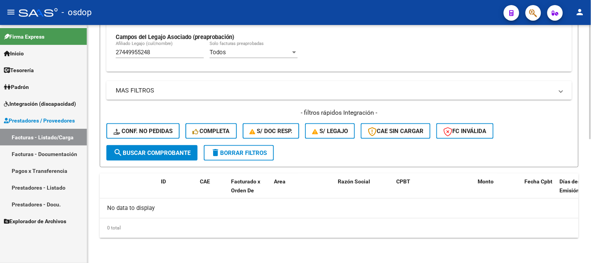
scroll to position [242, 0]
drag, startPoint x: 162, startPoint y: 55, endPoint x: 0, endPoint y: 35, distance: 162.8
click at [0, 46] on mat-sidenav-container "Firma Express Inicio Calendario SSS Instructivos Contacto OS Tesorería Extracto…" at bounding box center [295, 144] width 591 height 238
paste input "0433778457"
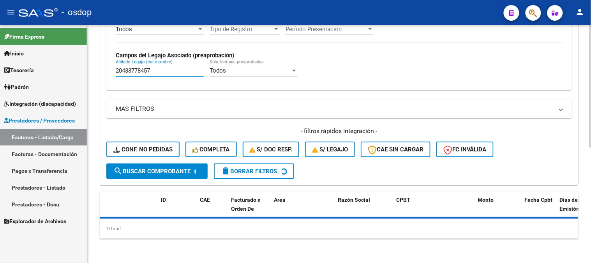
type input "20433778457"
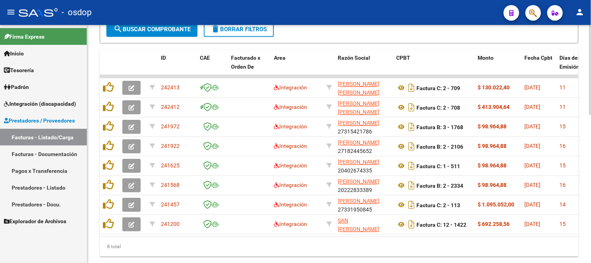
scroll to position [372, 0]
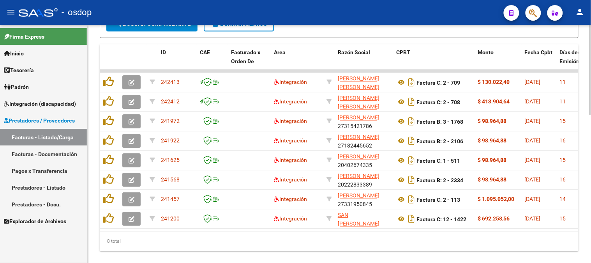
click at [172, 237] on div "8 total" at bounding box center [339, 240] width 479 height 19
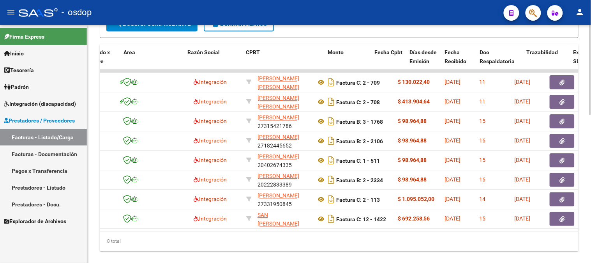
scroll to position [0, 150]
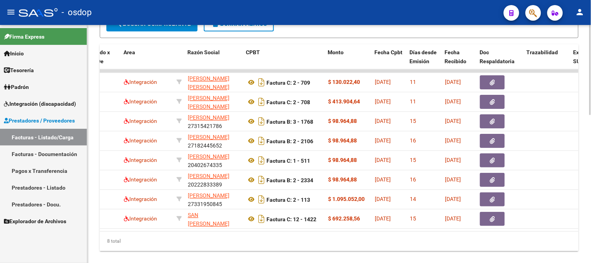
drag, startPoint x: 217, startPoint y: 252, endPoint x: 233, endPoint y: 215, distance: 39.6
click at [217, 251] on div "8 total" at bounding box center [339, 240] width 479 height 19
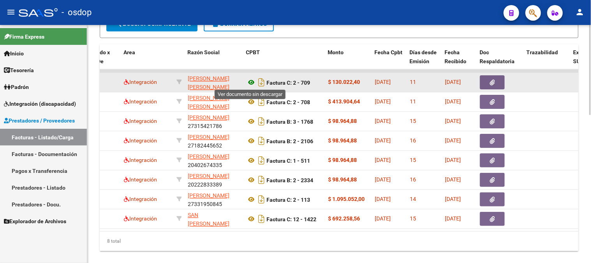
click at [253, 80] on icon at bounding box center [251, 82] width 10 height 9
click at [492, 83] on icon "button" at bounding box center [492, 83] width 5 height 6
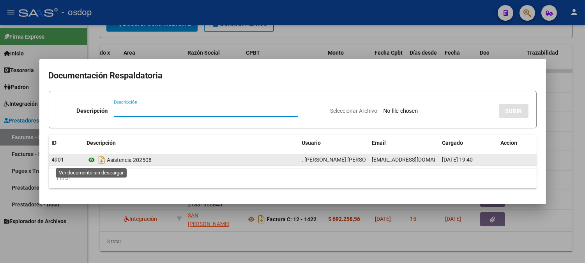
click at [91, 161] on icon at bounding box center [92, 159] width 10 height 9
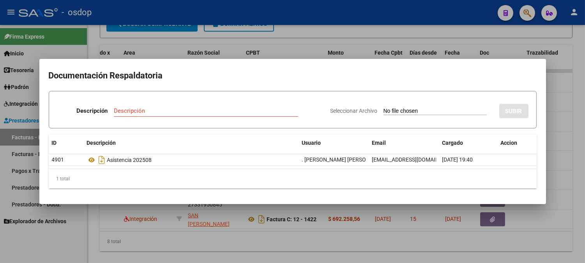
click at [208, 45] on div at bounding box center [292, 131] width 585 height 263
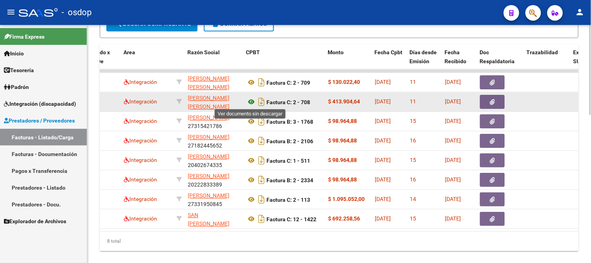
click at [252, 99] on icon at bounding box center [251, 101] width 10 height 9
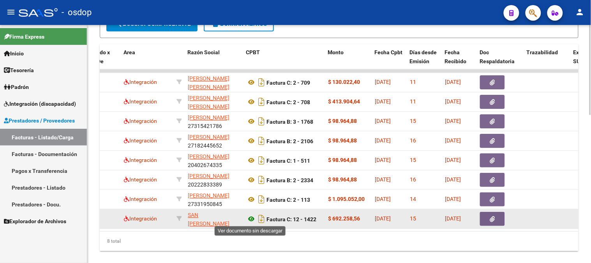
click at [249, 215] on icon at bounding box center [251, 218] width 10 height 9
click at [487, 212] on button "button" at bounding box center [492, 219] width 25 height 14
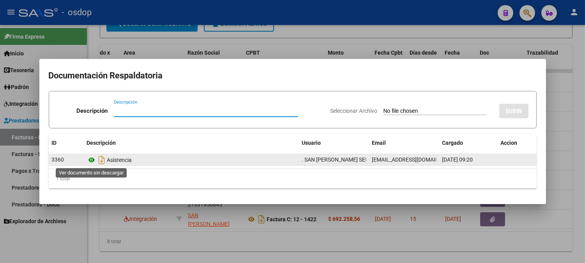
click at [92, 164] on icon at bounding box center [92, 159] width 10 height 9
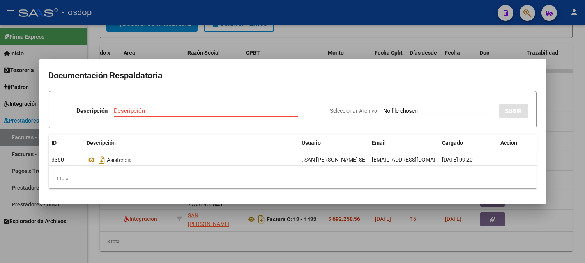
click at [230, 35] on div at bounding box center [292, 131] width 585 height 263
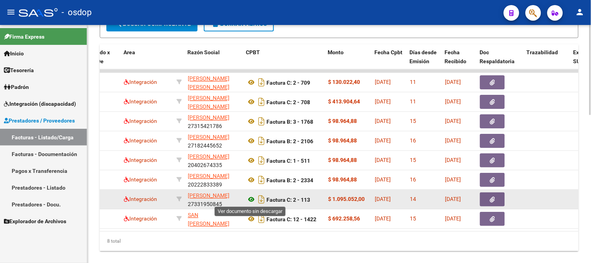
click at [247, 199] on icon at bounding box center [251, 199] width 10 height 9
click at [498, 198] on button "button" at bounding box center [492, 199] width 25 height 14
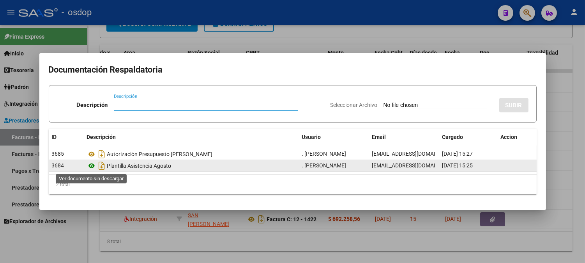
click at [94, 166] on icon at bounding box center [92, 165] width 10 height 9
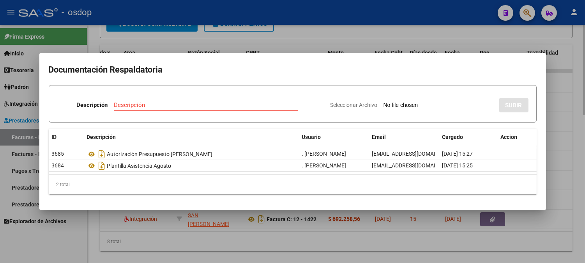
click at [223, 35] on div at bounding box center [292, 131] width 585 height 263
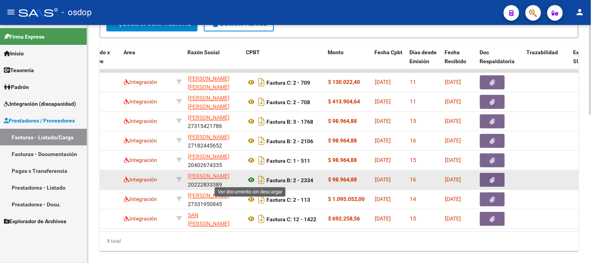
click at [255, 177] on icon at bounding box center [251, 179] width 10 height 9
click at [499, 177] on button "button" at bounding box center [492, 180] width 25 height 14
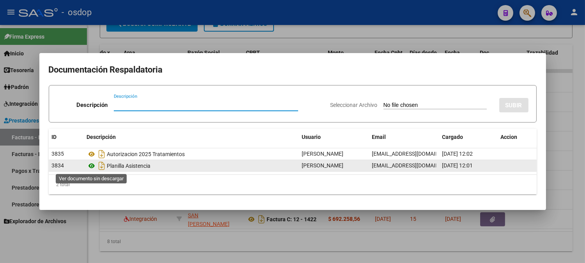
click at [94, 164] on icon at bounding box center [92, 165] width 10 height 9
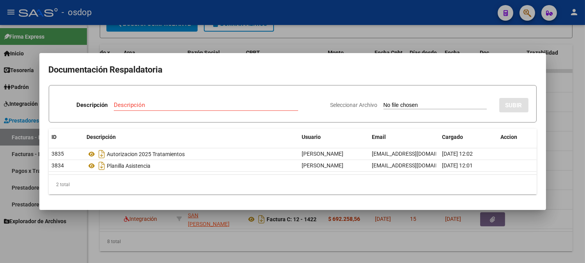
click at [138, 20] on div at bounding box center [292, 131] width 585 height 263
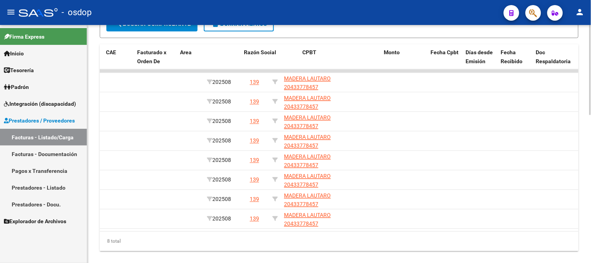
scroll to position [0, 0]
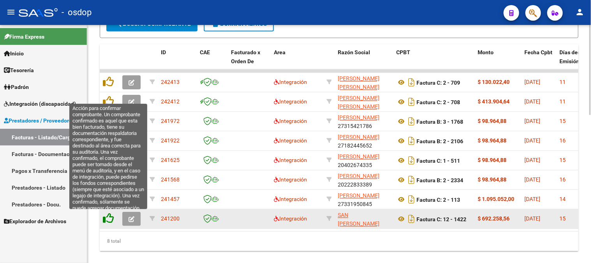
click at [108, 219] on icon at bounding box center [108, 218] width 11 height 11
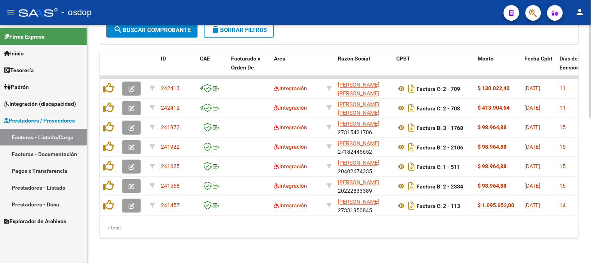
scroll to position [371, 0]
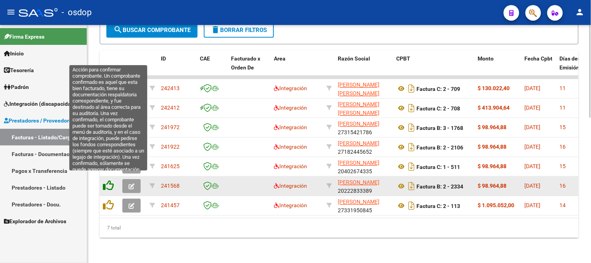
click at [107, 180] on icon at bounding box center [108, 185] width 11 height 11
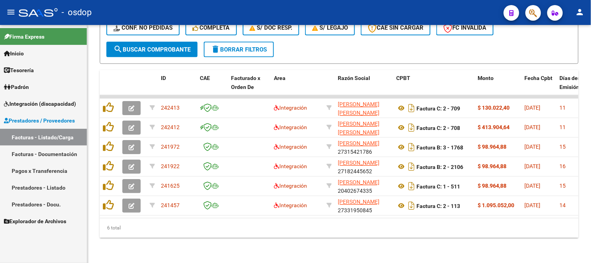
scroll to position [352, 0]
click at [233, 235] on div "6 total" at bounding box center [339, 227] width 479 height 19
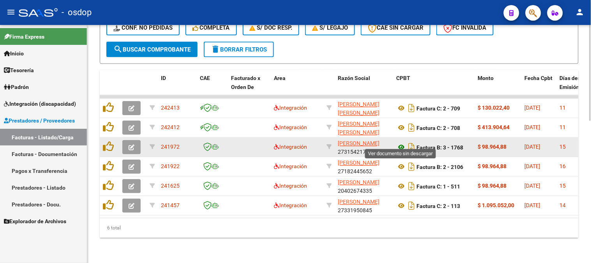
click at [402, 143] on icon at bounding box center [401, 147] width 10 height 9
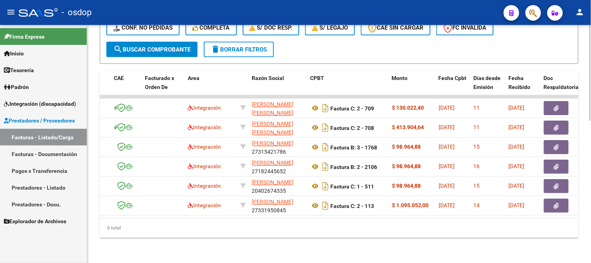
scroll to position [0, 108]
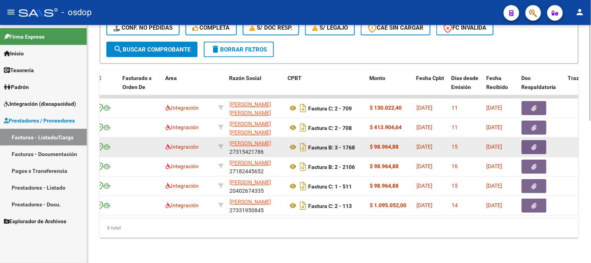
click at [534, 140] on button "button" at bounding box center [534, 147] width 25 height 14
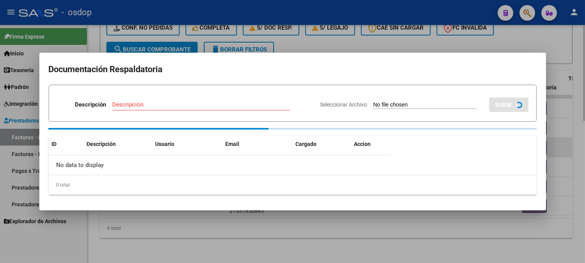
click at [535, 140] on div "ID Descripción Usuario Email Cargado Accion No data to display 0 total 1" at bounding box center [293, 165] width 488 height 59
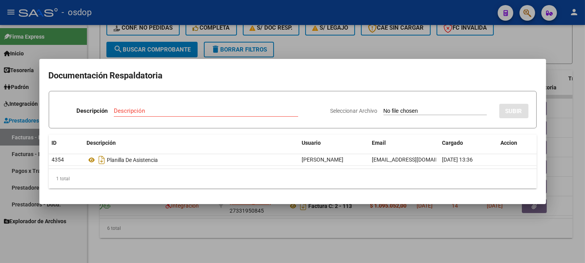
click at [148, 224] on div at bounding box center [292, 131] width 585 height 263
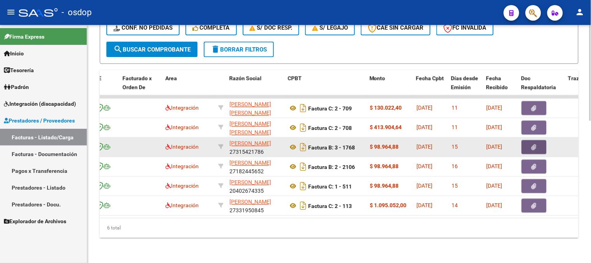
click at [533, 145] on icon "button" at bounding box center [534, 148] width 5 height 6
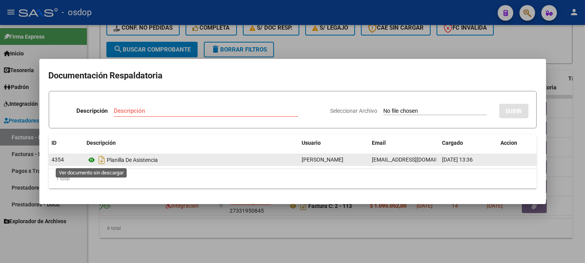
click at [92, 160] on icon at bounding box center [92, 159] width 10 height 9
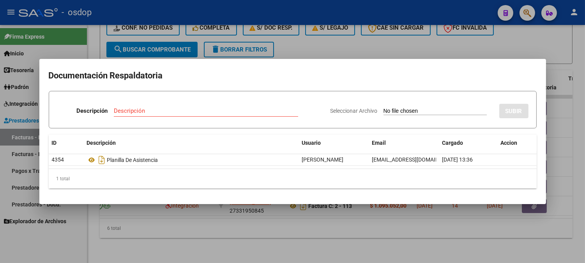
click at [251, 251] on div at bounding box center [292, 131] width 585 height 263
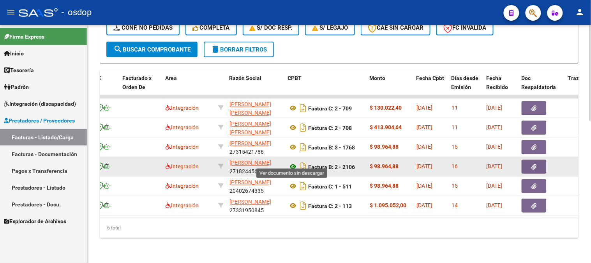
click at [291, 162] on icon at bounding box center [293, 166] width 10 height 9
click at [536, 163] on span "button" at bounding box center [534, 166] width 5 height 7
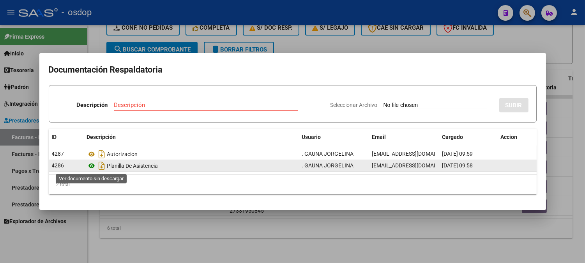
click at [91, 162] on icon at bounding box center [92, 165] width 10 height 9
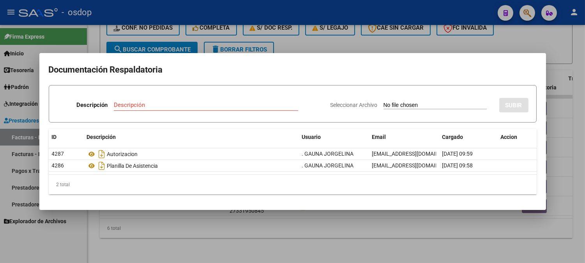
click at [214, 223] on div at bounding box center [292, 131] width 585 height 263
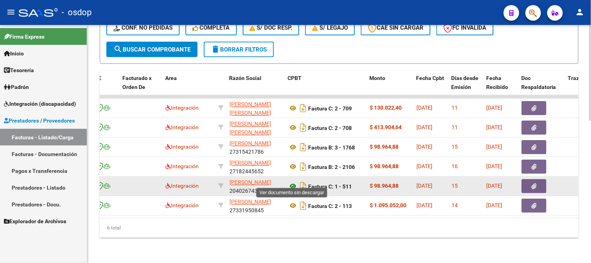
click at [293, 182] on icon at bounding box center [293, 186] width 10 height 9
click at [543, 187] on datatable-body-cell at bounding box center [542, 186] width 47 height 19
click at [537, 179] on button "button" at bounding box center [534, 186] width 25 height 14
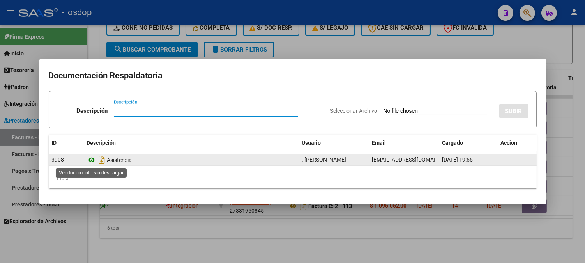
click at [92, 160] on icon at bounding box center [92, 159] width 10 height 9
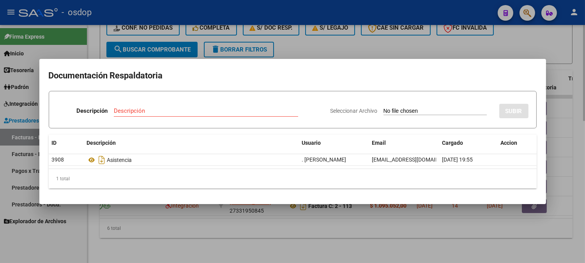
click at [147, 227] on div at bounding box center [292, 131] width 585 height 263
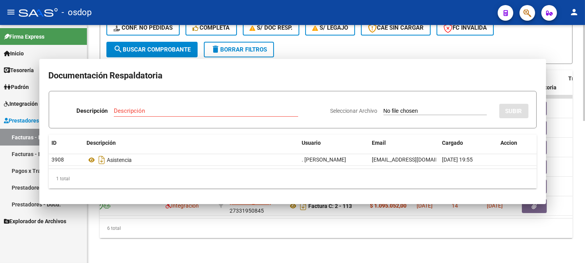
click at [162, 232] on div "6 total" at bounding box center [336, 227] width 473 height 19
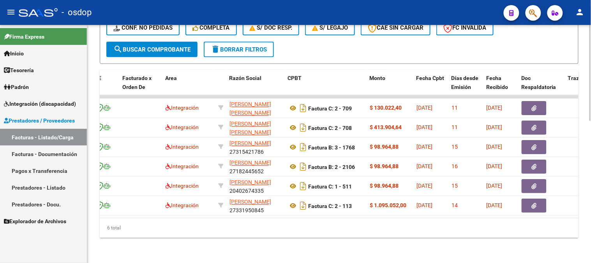
drag, startPoint x: 170, startPoint y: 211, endPoint x: 95, endPoint y: 222, distance: 76.0
click at [164, 224] on div "6 total" at bounding box center [339, 227] width 479 height 19
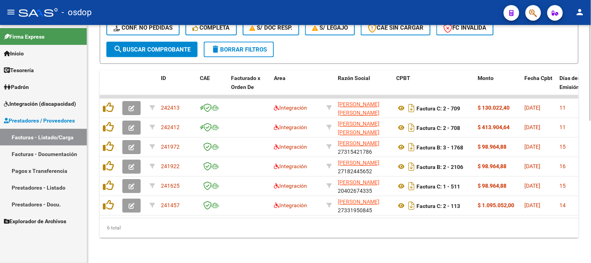
drag, startPoint x: 161, startPoint y: 244, endPoint x: 162, endPoint y: 6, distance: 237.7
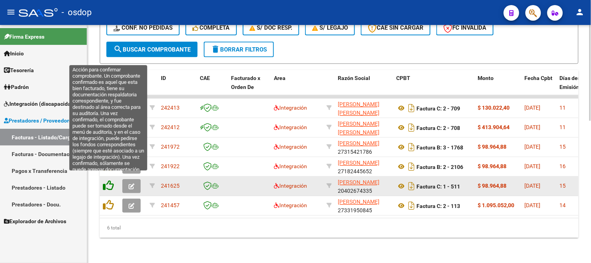
click at [113, 180] on icon at bounding box center [108, 185] width 11 height 11
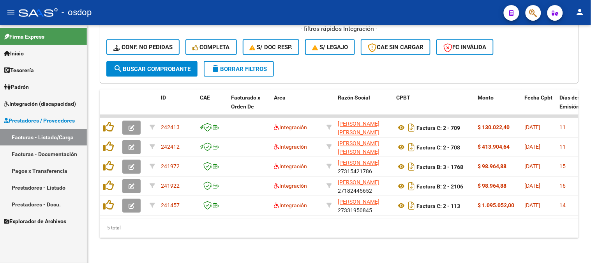
scroll to position [332, 0]
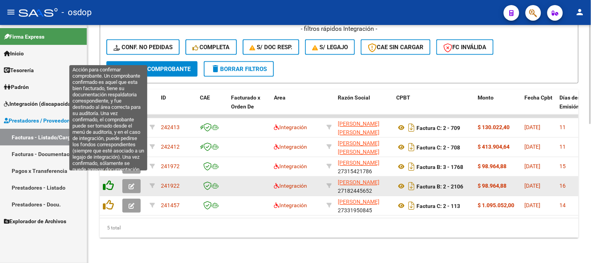
click at [110, 180] on icon at bounding box center [108, 185] width 11 height 11
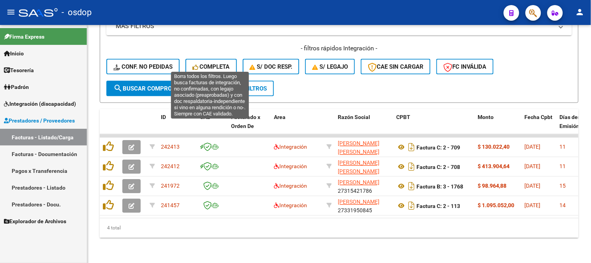
scroll to position [313, 0]
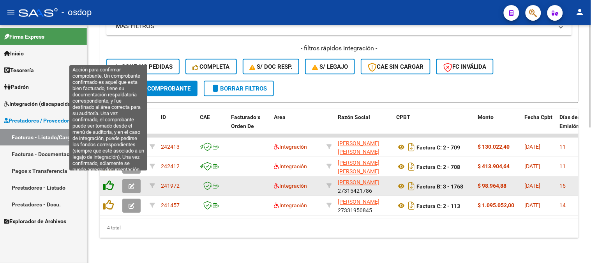
click at [104, 180] on icon at bounding box center [108, 185] width 11 height 11
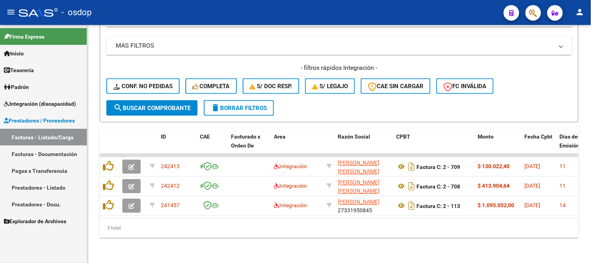
scroll to position [293, 0]
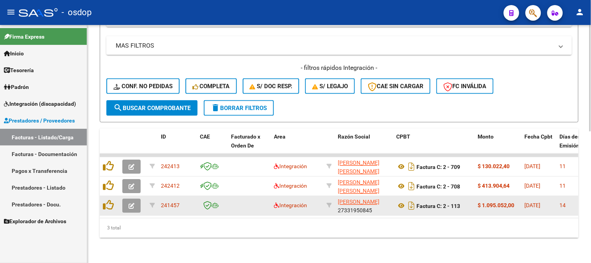
click at [133, 203] on button "button" at bounding box center [131, 206] width 18 height 14
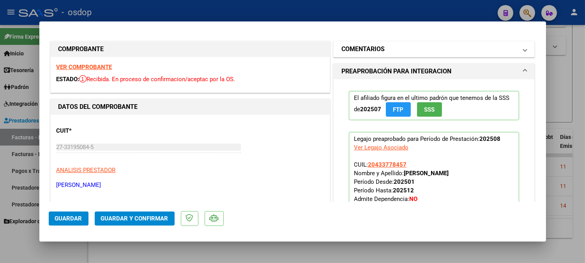
click at [380, 51] on h1 "COMENTARIOS" at bounding box center [362, 48] width 43 height 9
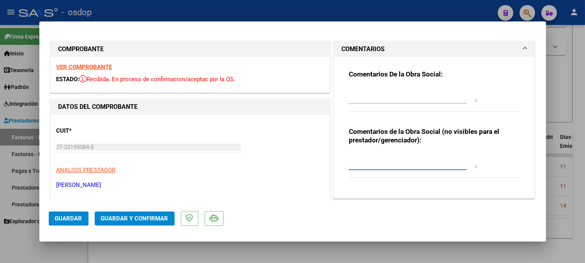
click at [382, 162] on textarea at bounding box center [413, 160] width 129 height 16
type textarea "Solicitar $995.596 // Debitar $99.456"
click at [382, 95] on textarea at bounding box center [413, 95] width 129 height 16
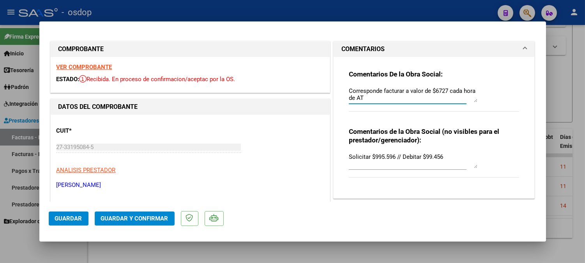
type textarea "Corresponde facturar a valor de $6727 cada hora de AT"
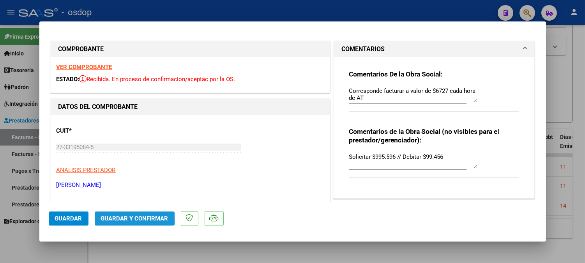
click at [121, 216] on span "Guardar y Confirmar" at bounding box center [134, 218] width 67 height 7
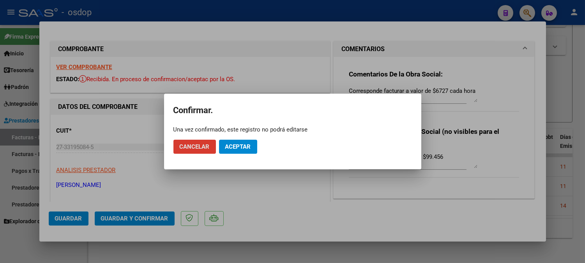
click at [243, 142] on button "Aceptar" at bounding box center [238, 147] width 38 height 14
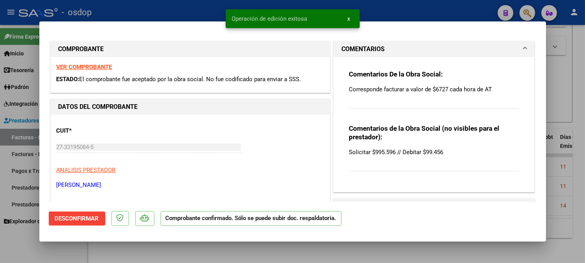
click at [181, 11] on div at bounding box center [292, 131] width 585 height 263
type input "$ 0,00"
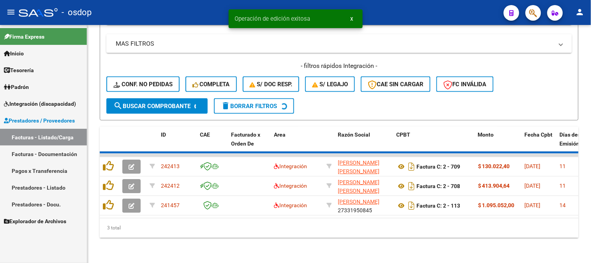
scroll to position [274, 0]
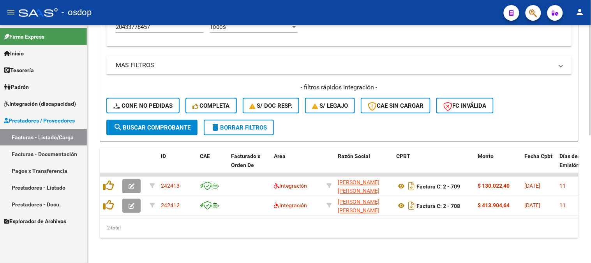
click at [205, 223] on div "2 total" at bounding box center [339, 227] width 479 height 19
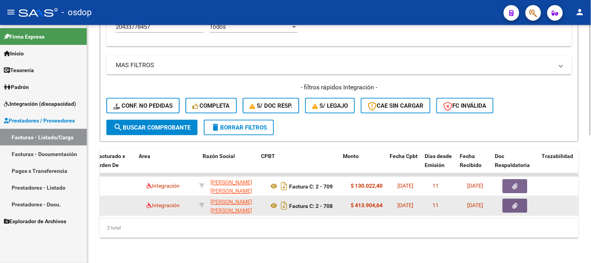
scroll to position [0, 135]
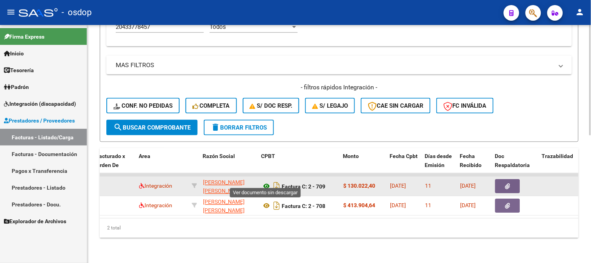
drag, startPoint x: 275, startPoint y: 178, endPoint x: 263, endPoint y: 180, distance: 12.4
click at [263, 183] on app-download-rewritename at bounding box center [271, 186] width 20 height 6
click at [266, 182] on icon at bounding box center [266, 186] width 10 height 9
click at [503, 179] on button "button" at bounding box center [507, 186] width 25 height 14
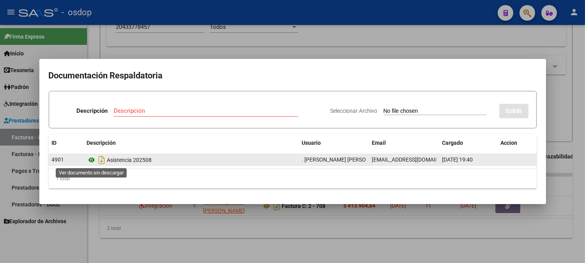
click at [88, 160] on icon at bounding box center [92, 159] width 10 height 9
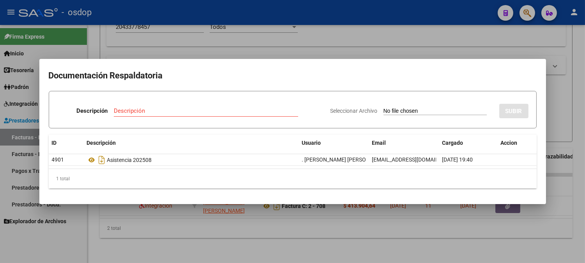
click at [174, 44] on div at bounding box center [292, 131] width 585 height 263
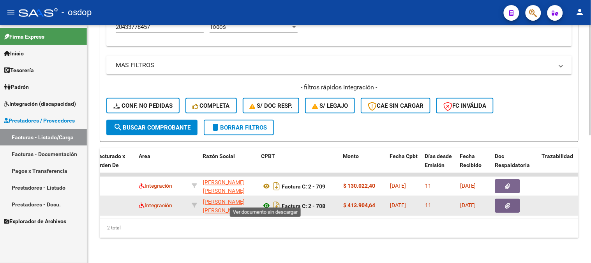
click at [266, 201] on icon at bounding box center [266, 205] width 10 height 9
click at [515, 202] on button "button" at bounding box center [507, 206] width 25 height 14
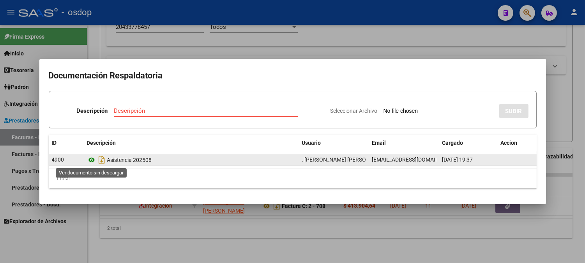
click at [95, 161] on icon at bounding box center [92, 159] width 10 height 9
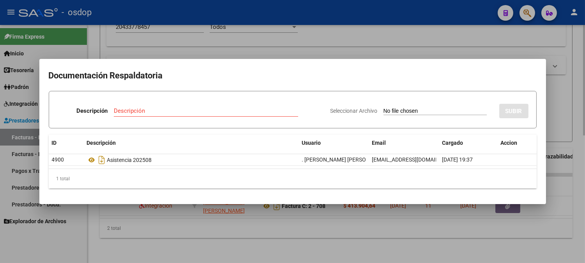
click at [188, 41] on div at bounding box center [292, 131] width 585 height 263
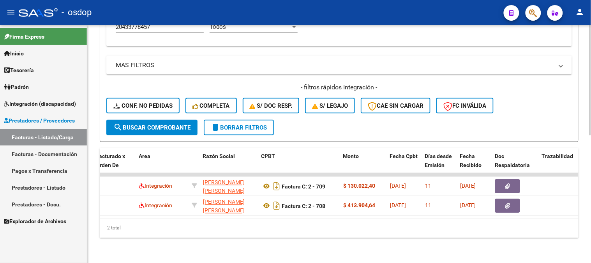
click at [180, 219] on div "2 total" at bounding box center [339, 227] width 479 height 19
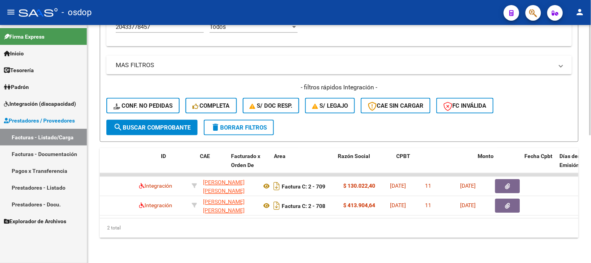
scroll to position [0, 0]
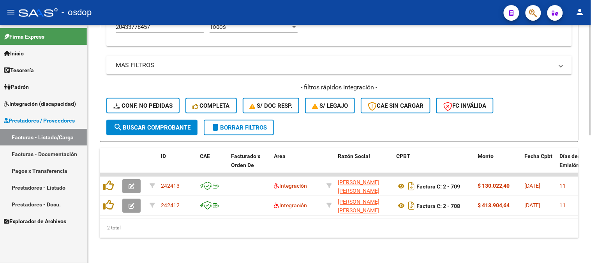
click at [159, 240] on div "Video tutorial PRESTADORES -> Listado de CPBTs Emitidos por Prestadores / Prove…" at bounding box center [339, 10] width 504 height 506
click at [217, 246] on div "Video tutorial PRESTADORES -> Listado de CPBTs Emitidos por Prestadores / Prove…" at bounding box center [339, 10] width 504 height 506
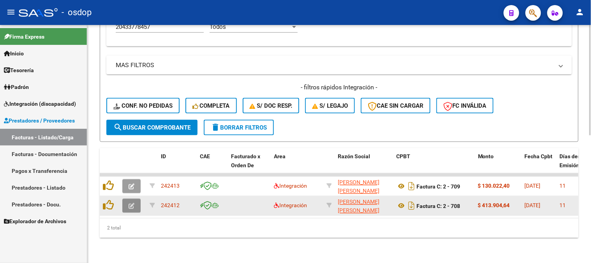
click at [135, 199] on button "button" at bounding box center [131, 206] width 18 height 14
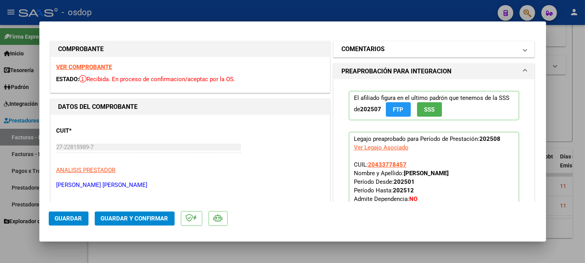
click at [445, 53] on mat-panel-title "COMENTARIOS" at bounding box center [429, 48] width 176 height 9
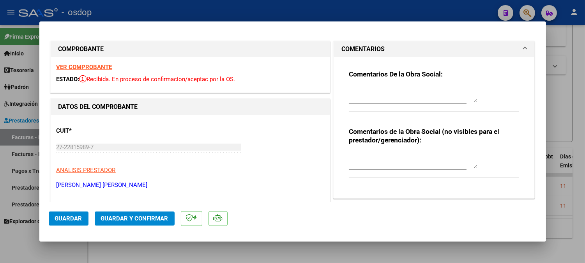
click at [408, 168] on textarea at bounding box center [413, 160] width 129 height 16
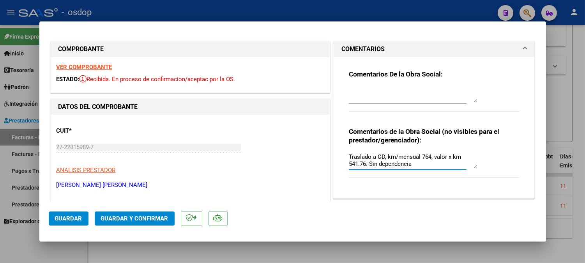
type textarea "Traslado a CD, km/mensual 764, valor x km 541.76. Sin dependencia"
click at [415, 176] on div "Traslado a CD, km/mensual 764, valor x km 541.76. Sin dependencia" at bounding box center [408, 164] width 118 height 26
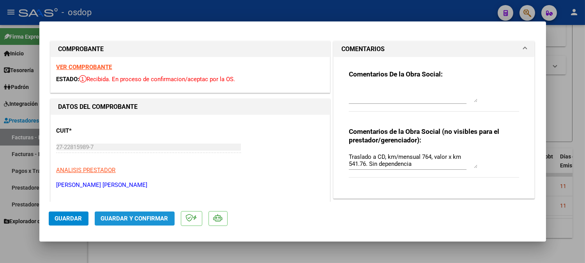
click at [157, 215] on span "Guardar y Confirmar" at bounding box center [134, 218] width 67 height 7
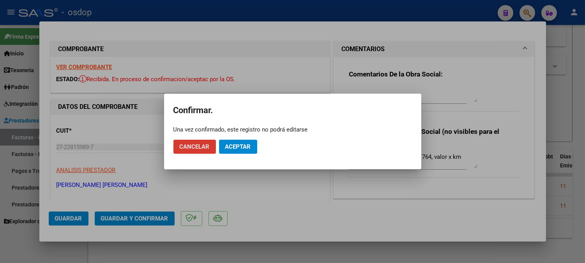
click at [248, 143] on span "Aceptar" at bounding box center [238, 146] width 26 height 7
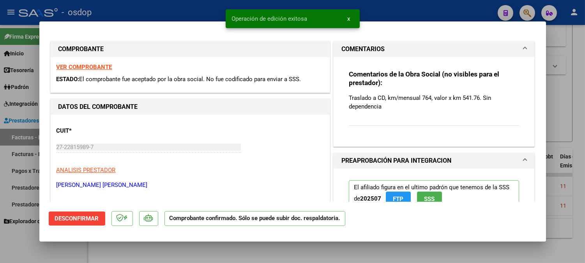
click at [92, 12] on div at bounding box center [292, 131] width 585 height 263
type input "$ 0,00"
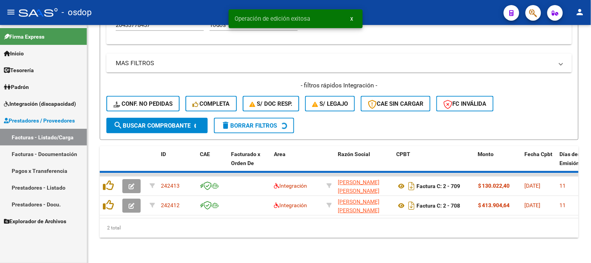
scroll to position [254, 0]
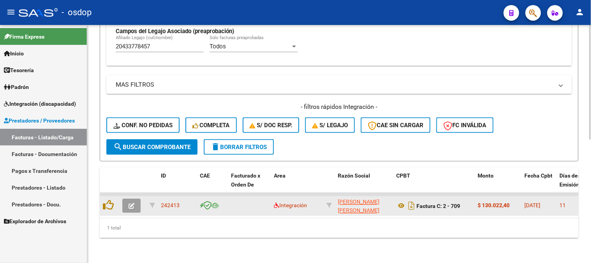
click at [125, 200] on button "button" at bounding box center [131, 206] width 18 height 14
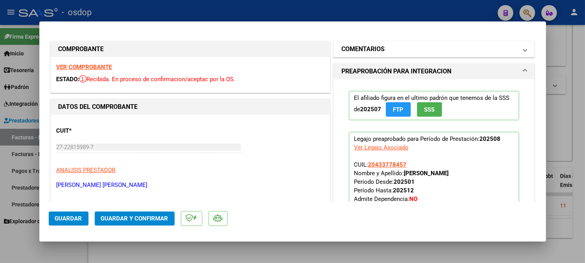
click at [366, 55] on mat-expansion-panel-header "COMENTARIOS" at bounding box center [434, 49] width 201 height 16
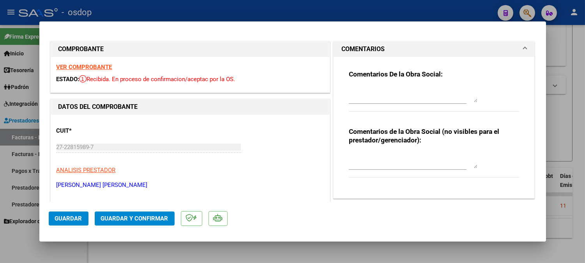
click at [386, 166] on textarea at bounding box center [413, 160] width 129 height 16
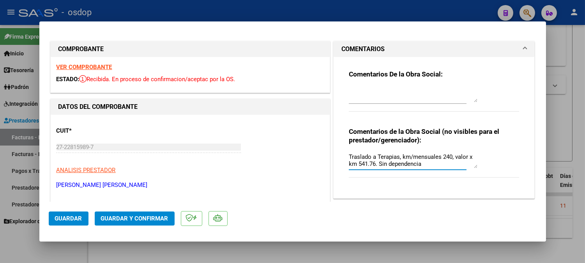
type textarea "Traslado a Terapias, km/mensuales 240, valor x km 541.76. Sin dependencia"
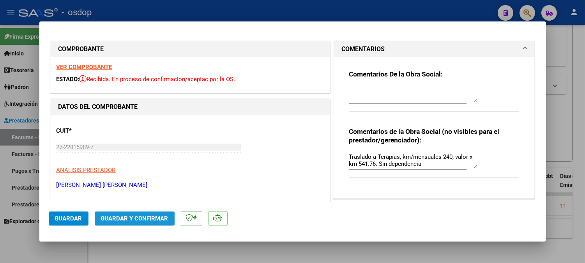
click at [150, 216] on span "Guardar y Confirmar" at bounding box center [134, 218] width 67 height 7
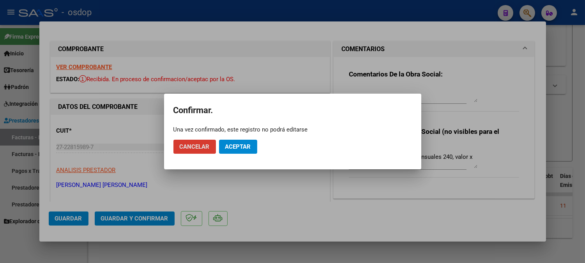
click at [231, 140] on button "Aceptar" at bounding box center [238, 147] width 38 height 14
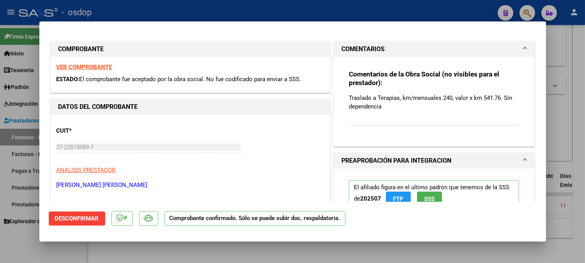
click at [133, 251] on div at bounding box center [292, 131] width 585 height 263
type input "$ 0,00"
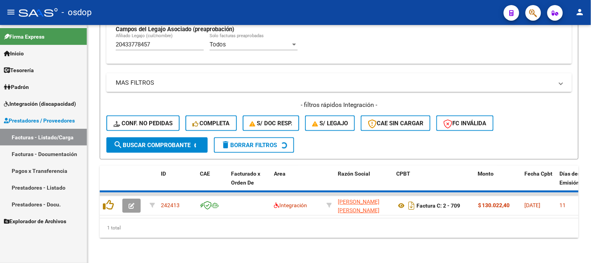
scroll to position [242, 0]
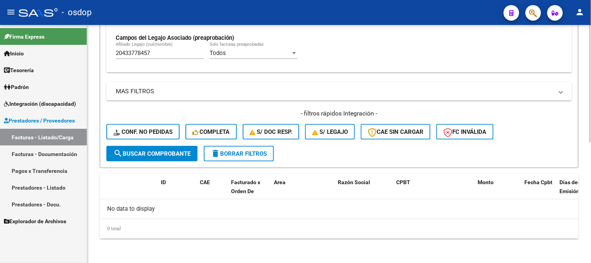
click at [160, 57] on div "20433778457 [PERSON_NAME] (cuil/nombre)" at bounding box center [160, 50] width 88 height 17
drag, startPoint x: 52, startPoint y: 45, endPoint x: 0, endPoint y: 19, distance: 57.9
click at [0, 12] on div "menu - osdop person Firma Express Inicio Calendario SSS Instructivos Contacto O…" at bounding box center [295, 131] width 591 height 263
paste input "556611964"
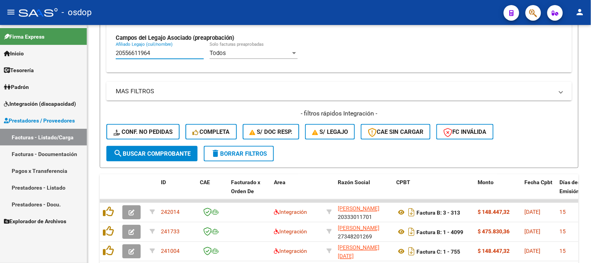
type input "20556611964"
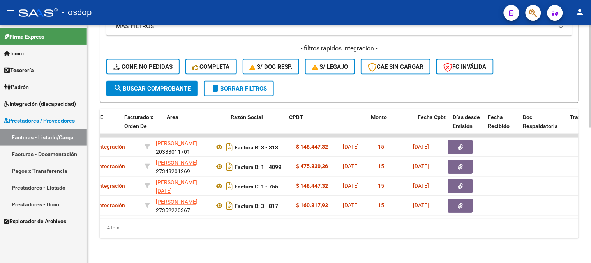
scroll to position [0, 107]
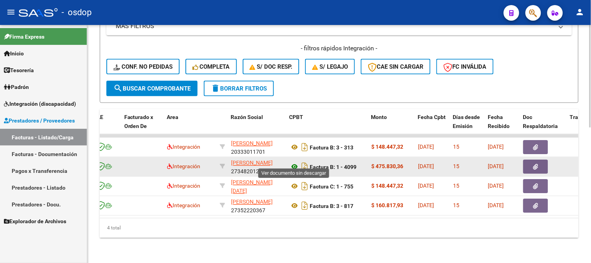
click at [295, 162] on icon at bounding box center [295, 166] width 10 height 9
click at [535, 164] on icon "button" at bounding box center [535, 167] width 5 height 6
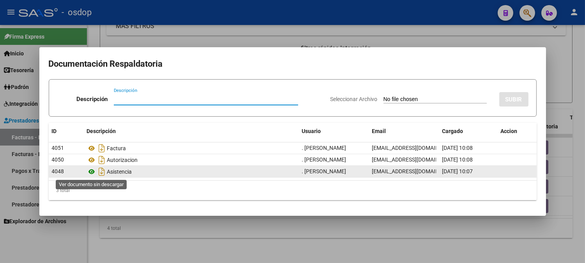
click at [90, 170] on icon at bounding box center [92, 171] width 10 height 9
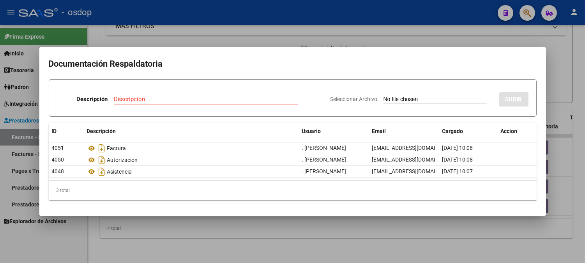
click at [330, 253] on div at bounding box center [292, 131] width 585 height 263
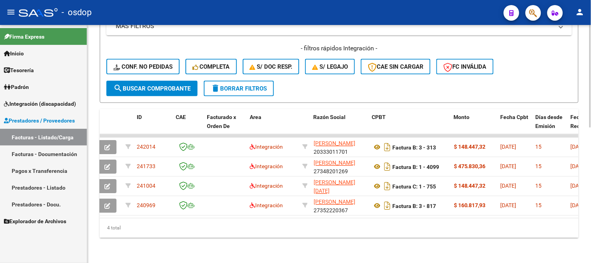
scroll to position [0, 0]
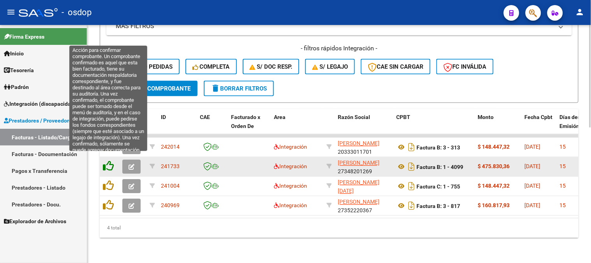
click at [107, 162] on icon at bounding box center [108, 166] width 11 height 11
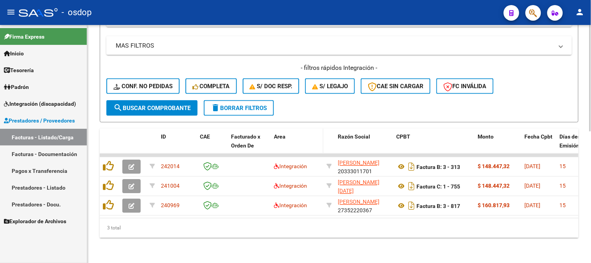
scroll to position [293, 0]
drag, startPoint x: 267, startPoint y: 146, endPoint x: 215, endPoint y: 147, distance: 51.4
click at [215, 147] on div "ID CAE Facturado x Orden De Area Razón Social CPBT Monto Fecha Cpbt Días desde …" at bounding box center [339, 183] width 479 height 109
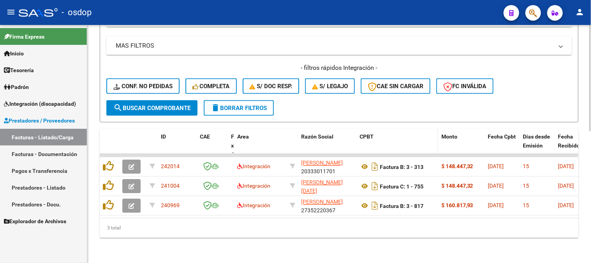
click at [364, 134] on div "CPBT" at bounding box center [398, 136] width 76 height 9
drag, startPoint x: 436, startPoint y: 142, endPoint x: 388, endPoint y: 144, distance: 48.0
click at [388, 144] on datatable-header-cell "CPBT" at bounding box center [386, 155] width 58 height 52
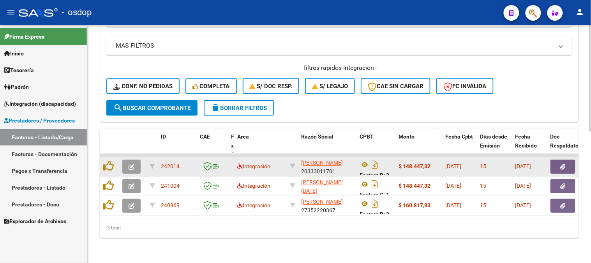
click at [358, 157] on datatable-body-cell "Factura B: 3 - 313" at bounding box center [376, 166] width 39 height 19
click at [364, 160] on icon at bounding box center [365, 164] width 10 height 9
click at [559, 160] on button "button" at bounding box center [563, 167] width 25 height 14
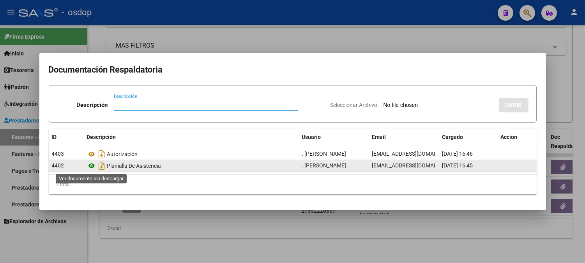
click at [94, 166] on icon at bounding box center [92, 165] width 10 height 9
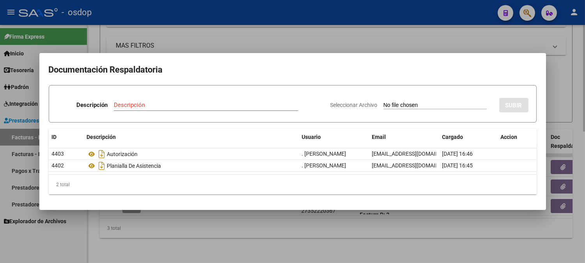
click at [225, 44] on div at bounding box center [292, 131] width 585 height 263
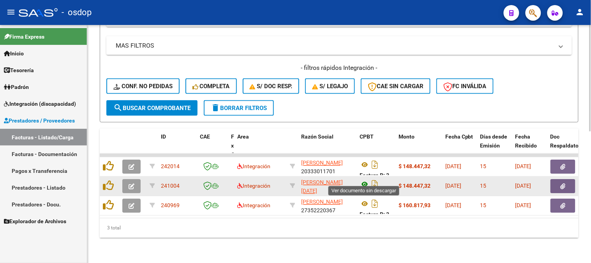
click at [367, 180] on icon at bounding box center [365, 184] width 10 height 9
drag, startPoint x: 579, startPoint y: 182, endPoint x: 562, endPoint y: 177, distance: 18.4
click at [578, 182] on div "Video tutorial PRESTADORES -> Listado de CPBTs Emitidos por Prestadores / Prove…" at bounding box center [339, -1] width 504 height 525
click at [562, 184] on icon "button" at bounding box center [563, 187] width 5 height 6
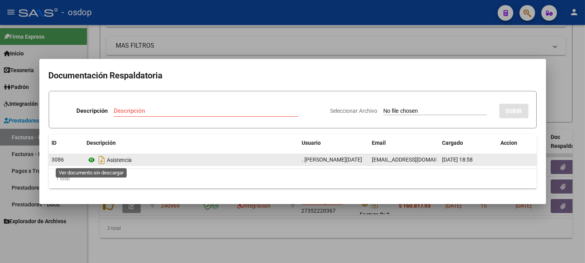
click at [90, 157] on icon at bounding box center [92, 159] width 10 height 9
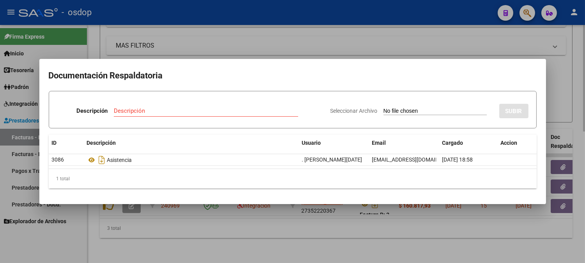
click at [199, 33] on div at bounding box center [292, 131] width 585 height 263
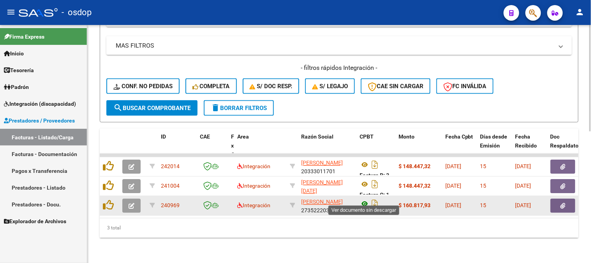
click at [362, 199] on icon at bounding box center [365, 203] width 10 height 9
click at [564, 203] on icon "button" at bounding box center [563, 206] width 5 height 6
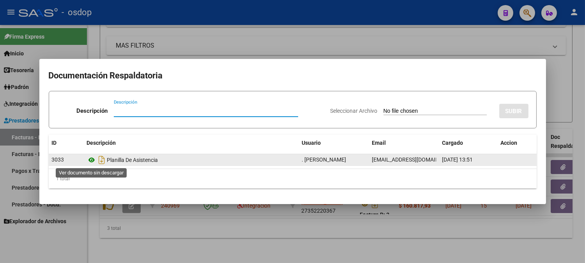
click at [92, 161] on icon at bounding box center [92, 159] width 10 height 9
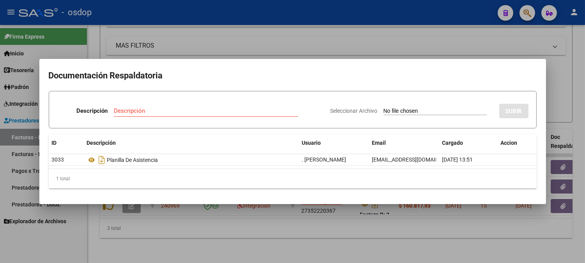
click at [156, 46] on div at bounding box center [292, 131] width 585 height 263
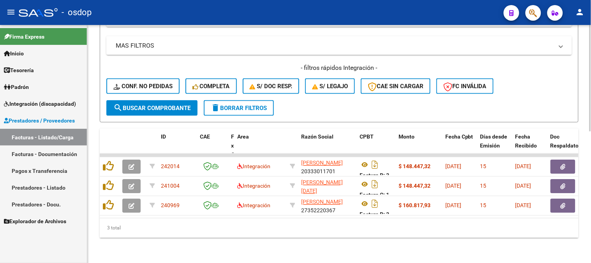
click at [205, 230] on div "3 total" at bounding box center [339, 227] width 479 height 19
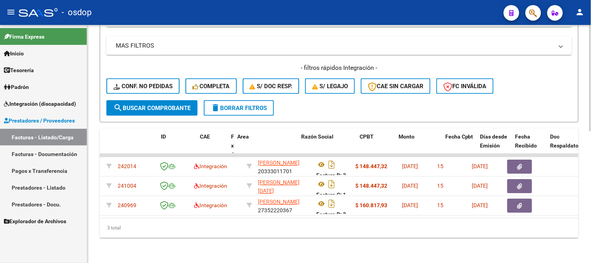
scroll to position [0, 0]
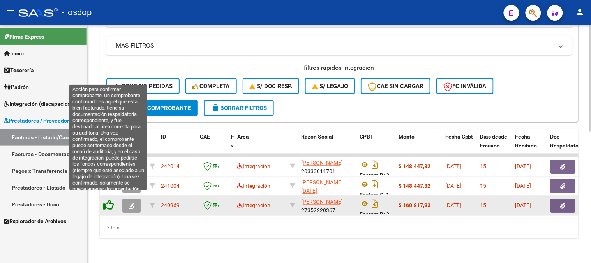
click at [108, 200] on icon at bounding box center [108, 205] width 11 height 11
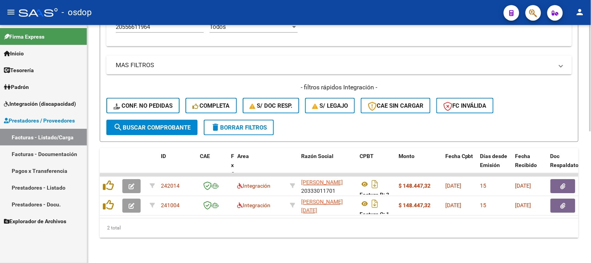
scroll to position [274, 0]
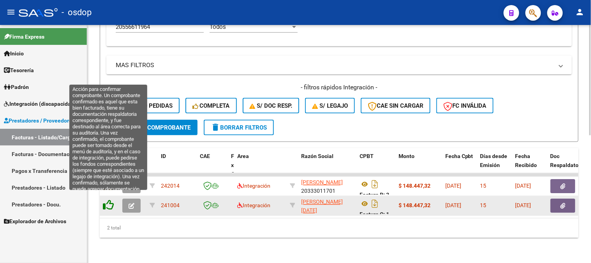
click at [111, 201] on icon at bounding box center [108, 205] width 11 height 11
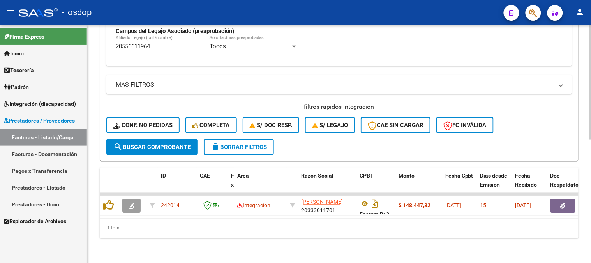
scroll to position [254, 0]
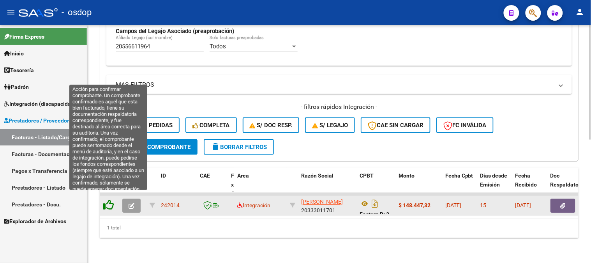
click at [108, 202] on icon at bounding box center [108, 205] width 11 height 11
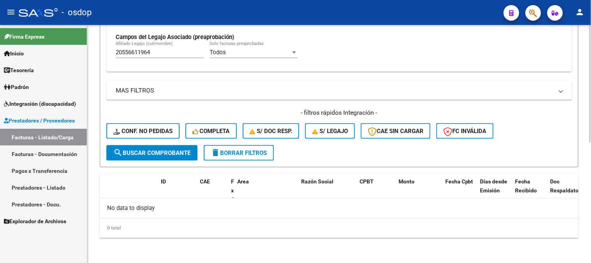
scroll to position [242, 0]
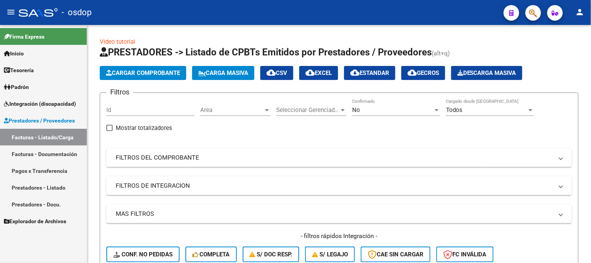
click at [50, 95] on link "Integración (discapacidad)" at bounding box center [43, 103] width 87 height 17
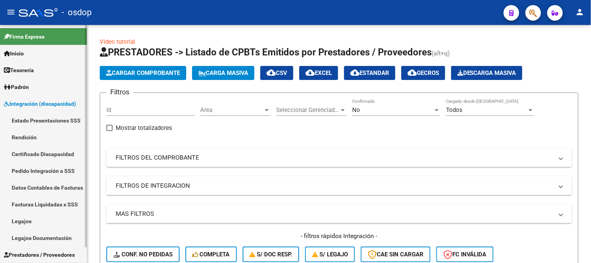
click at [49, 177] on link "Pedido Integración a SSS" at bounding box center [43, 170] width 87 height 17
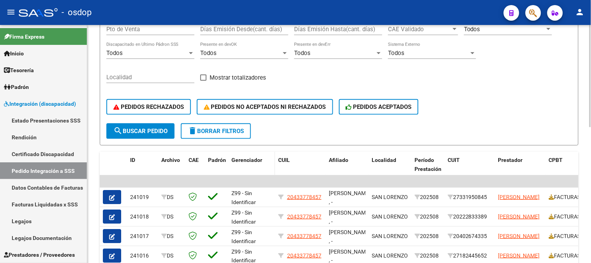
scroll to position [145, 0]
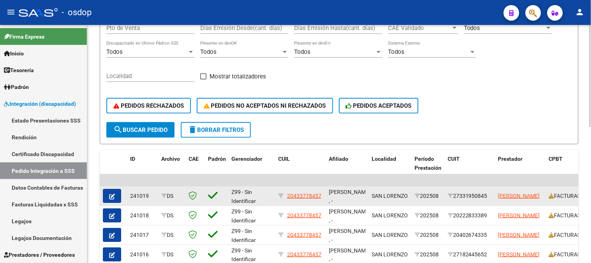
click at [107, 193] on button "button" at bounding box center [112, 196] width 18 height 14
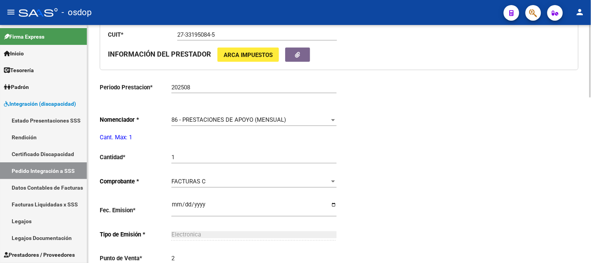
type input "20433778457"
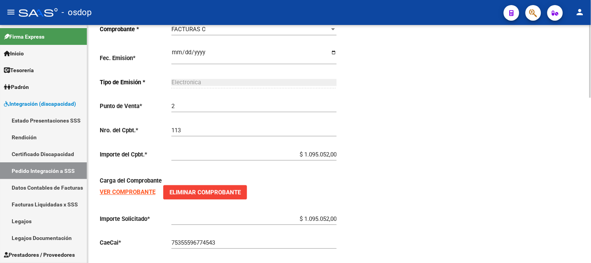
scroll to position [476, 0]
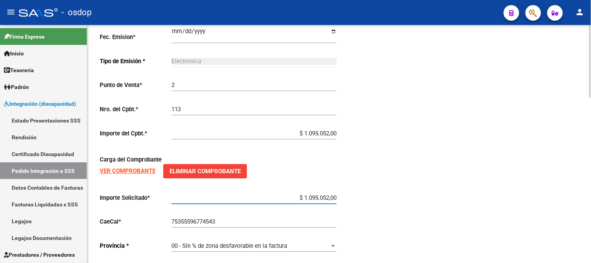
drag, startPoint x: 304, startPoint y: 198, endPoint x: 453, endPoint y: 207, distance: 149.1
type input "$ 995.596,00"
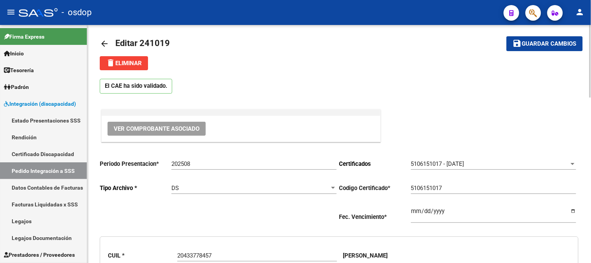
scroll to position [0, 0]
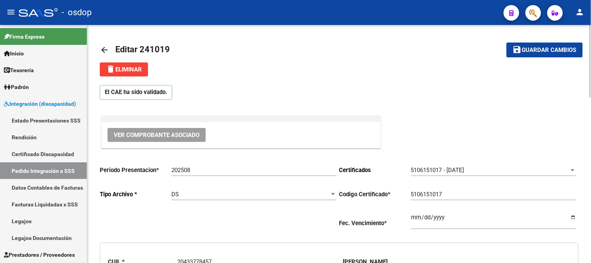
click at [536, 53] on span "Guardar cambios" at bounding box center [549, 50] width 55 height 7
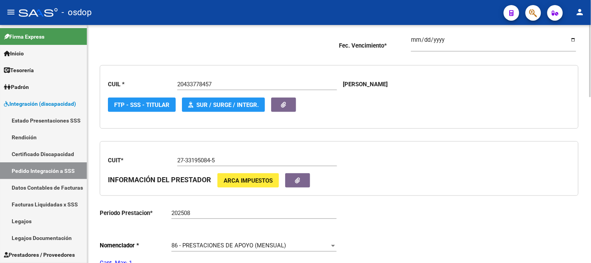
scroll to position [70, 0]
